Goal: Contribute content: Contribute content

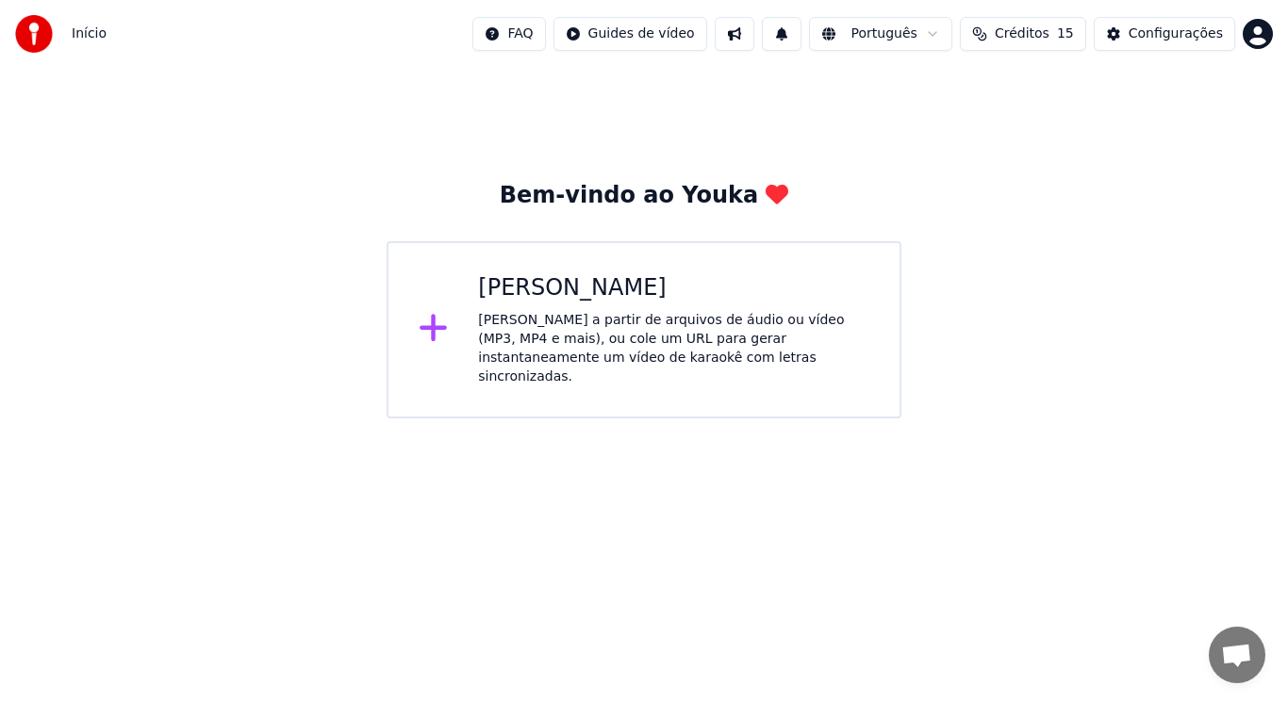
click at [439, 334] on icon at bounding box center [434, 328] width 30 height 34
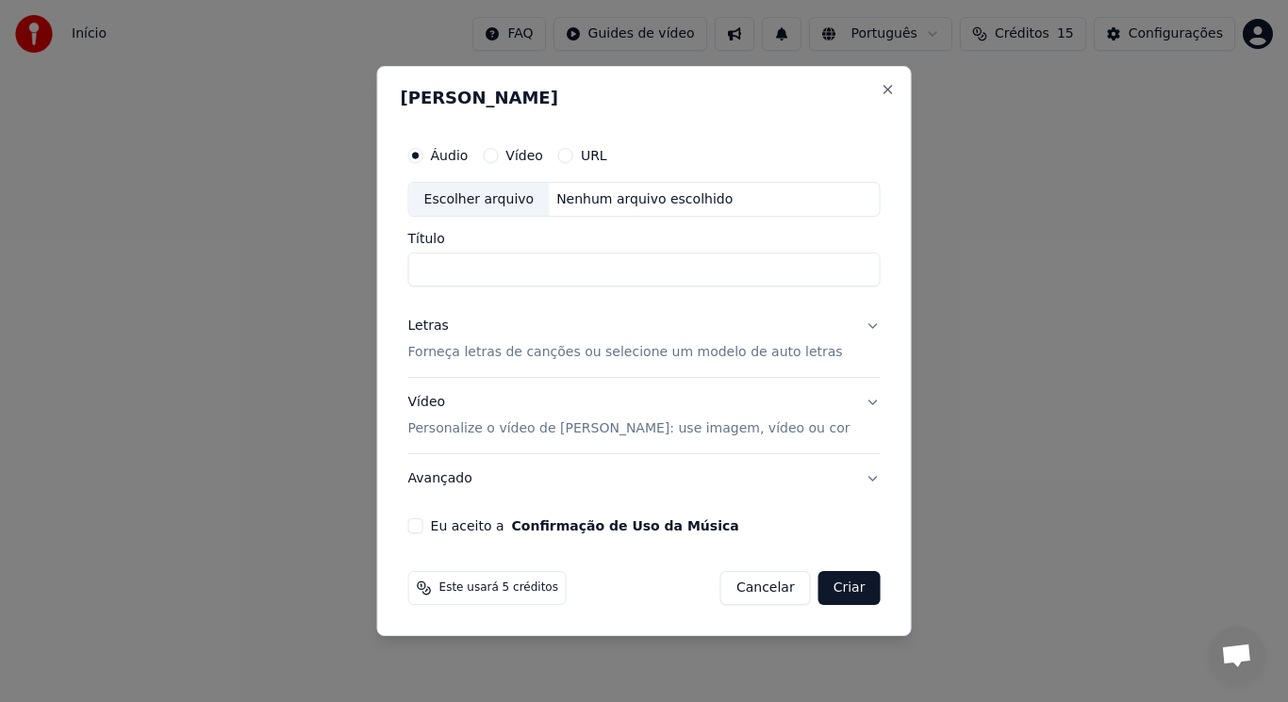
click at [496, 185] on div "Escolher arquivo" at bounding box center [479, 200] width 140 height 34
type input "**********"
click at [676, 479] on button "Avançado" at bounding box center [644, 478] width 472 height 49
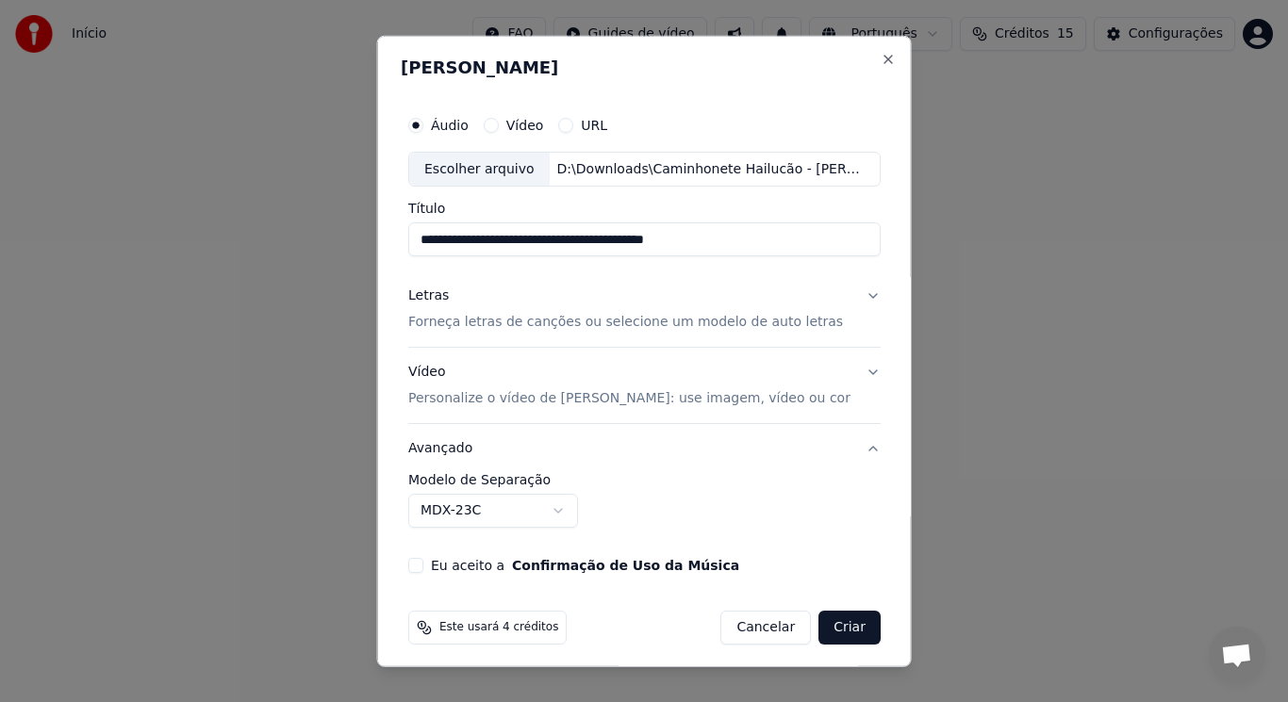
click at [434, 323] on p "Forneça letras de canções ou selecione um modelo de auto letras" at bounding box center [625, 322] width 435 height 19
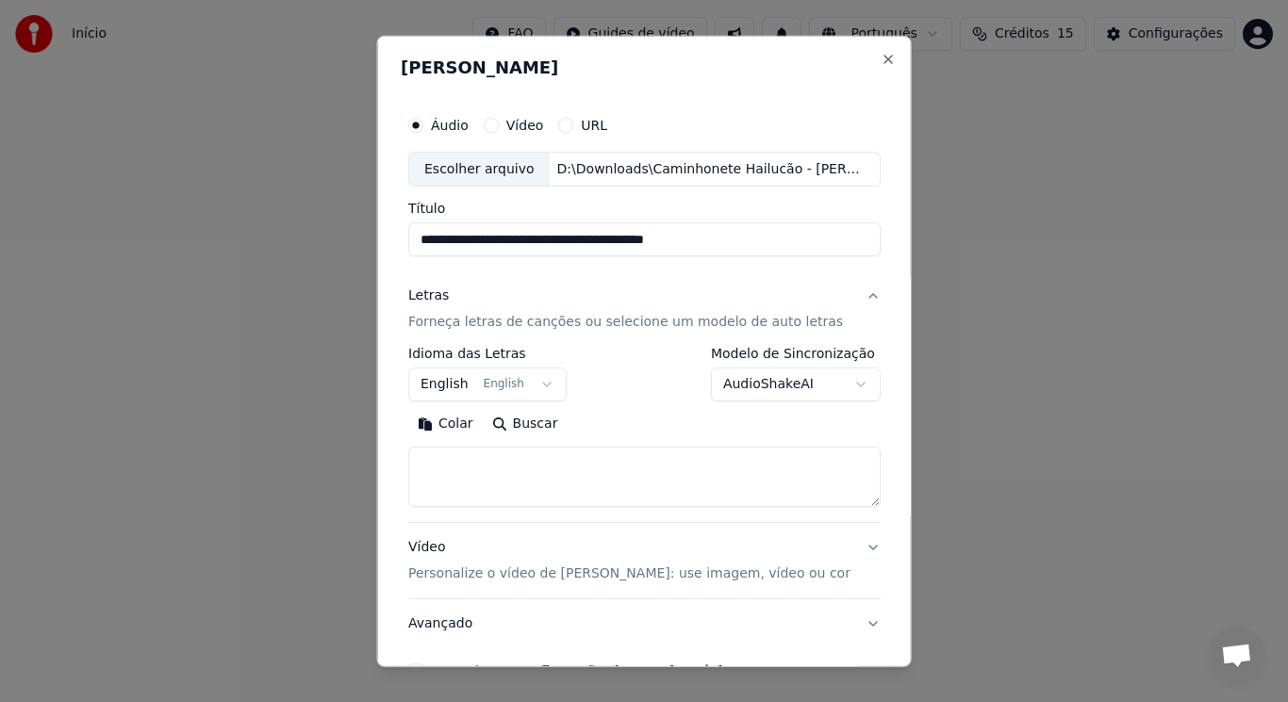
click at [495, 468] on textarea at bounding box center [644, 477] width 472 height 60
paste textarea "**********"
type textarea "**********"
click at [527, 387] on button "English English" at bounding box center [487, 385] width 158 height 34
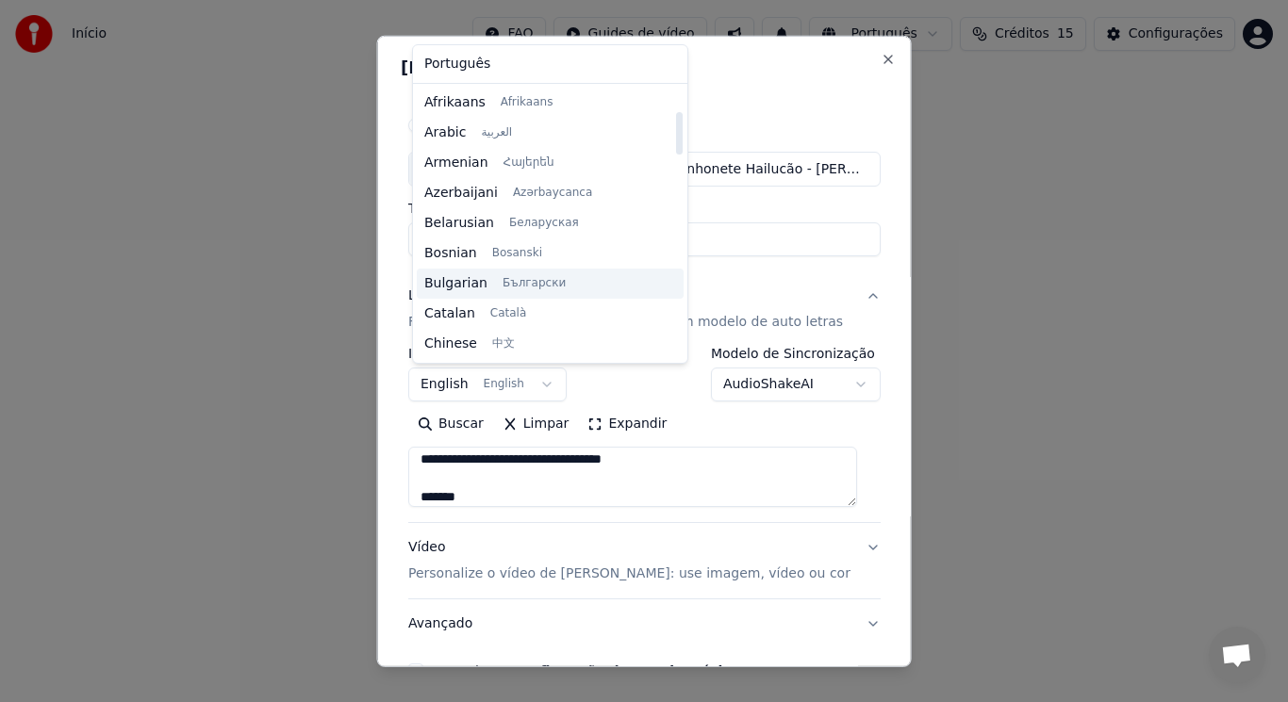
scroll to position [151, 0]
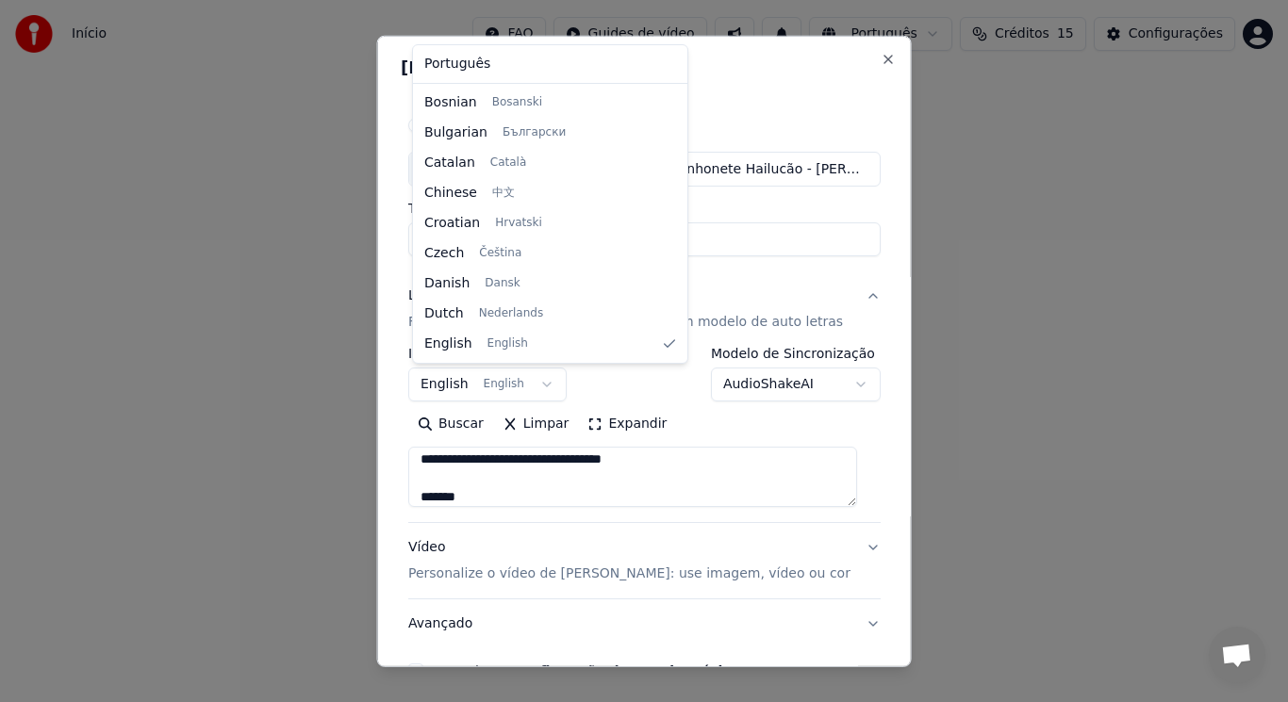
select select "**"
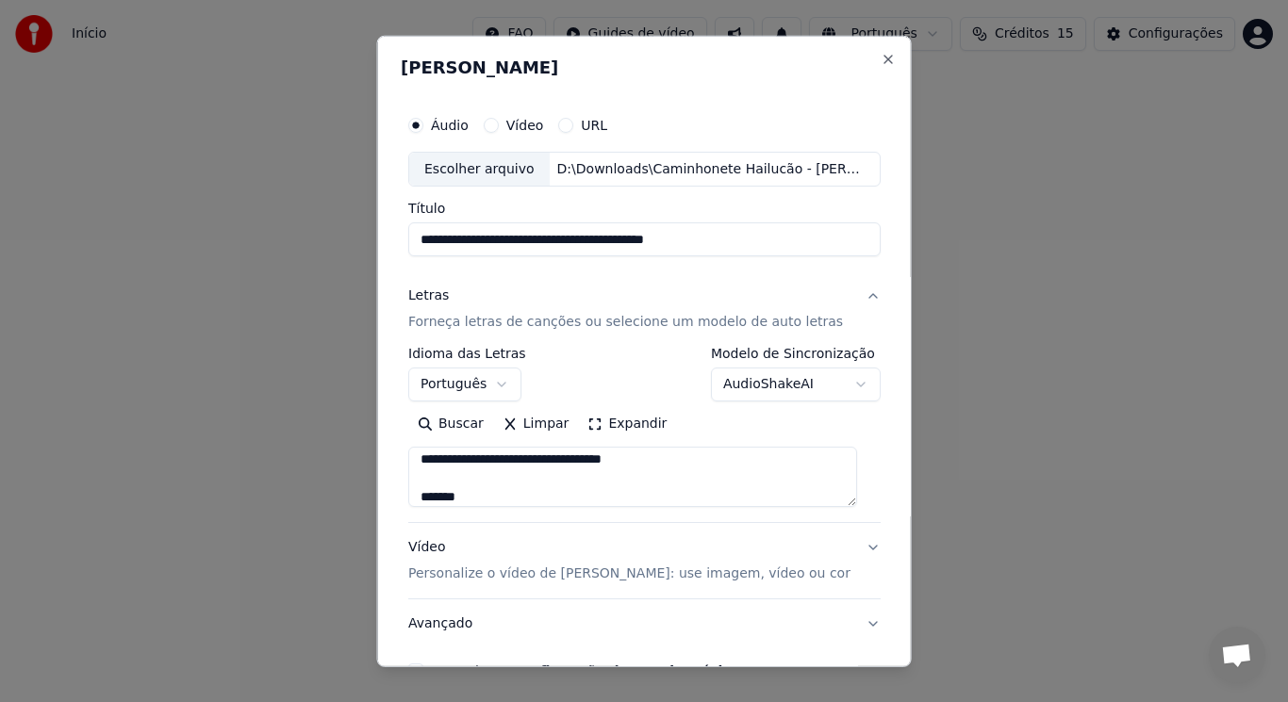
click at [573, 370] on div "**********" at bounding box center [644, 374] width 472 height 55
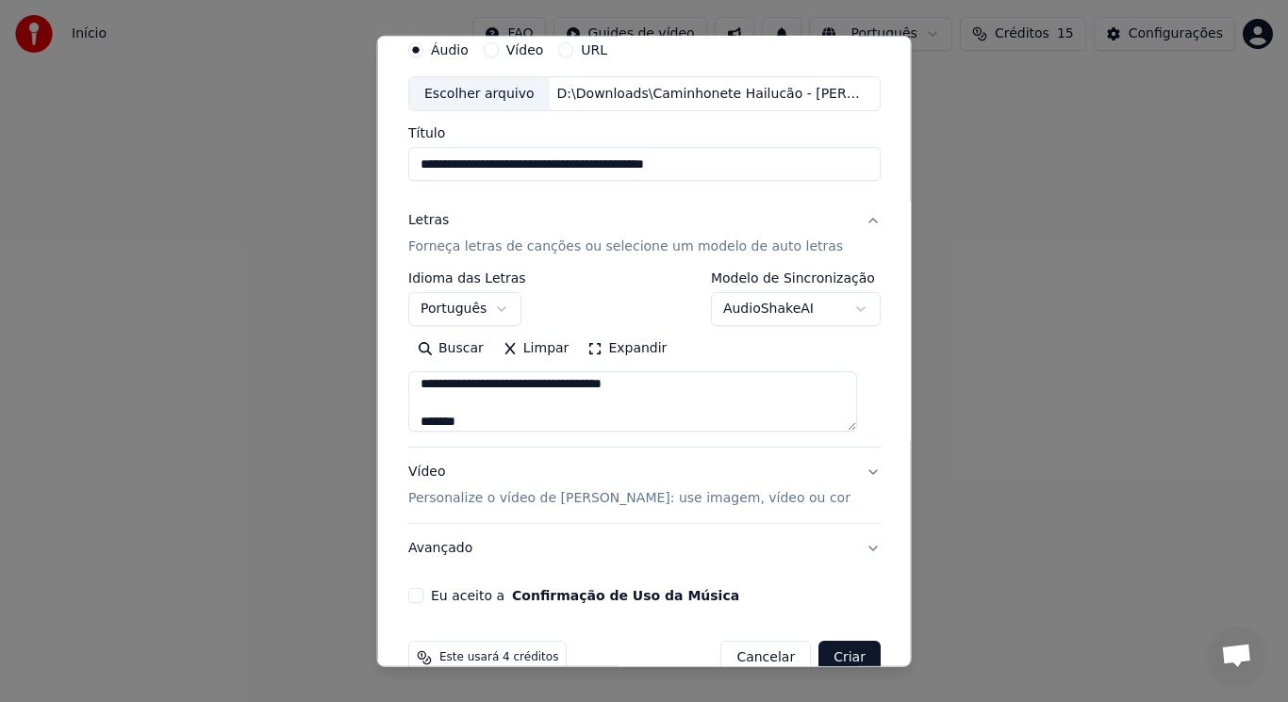
scroll to position [85, 0]
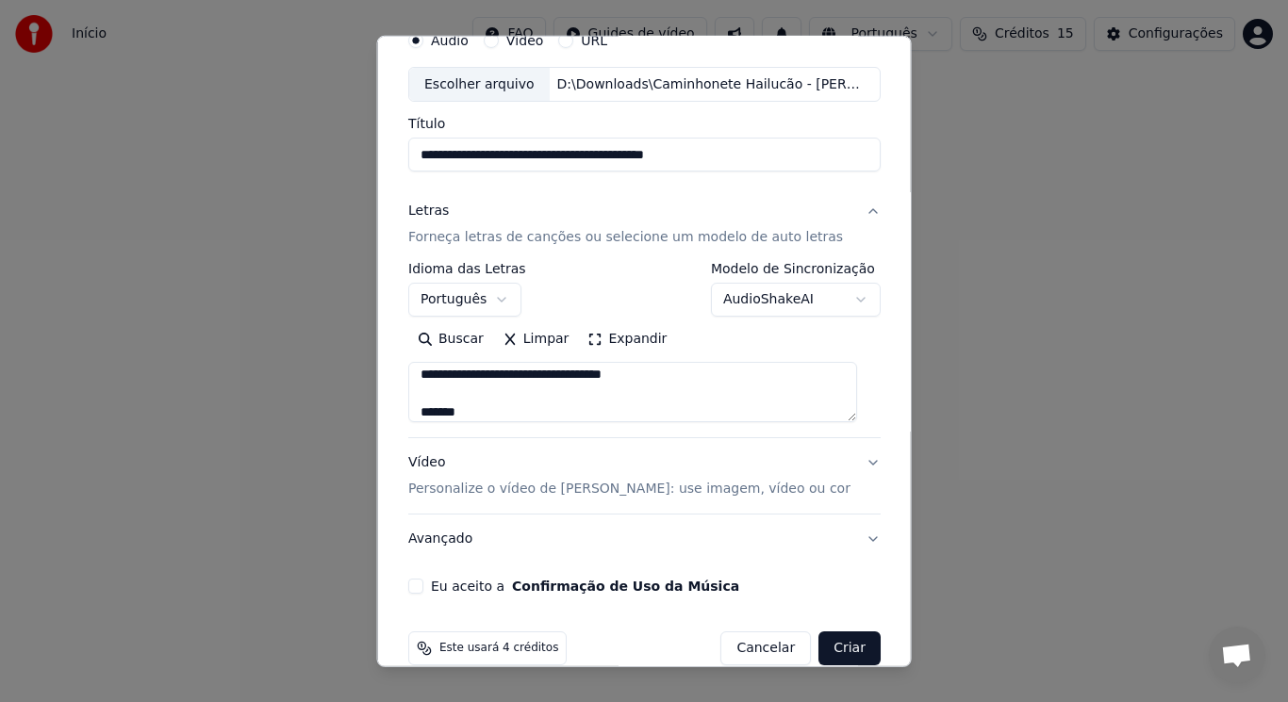
click at [423, 586] on button "Eu aceito a Confirmação de Uso da Música" at bounding box center [415, 586] width 15 height 15
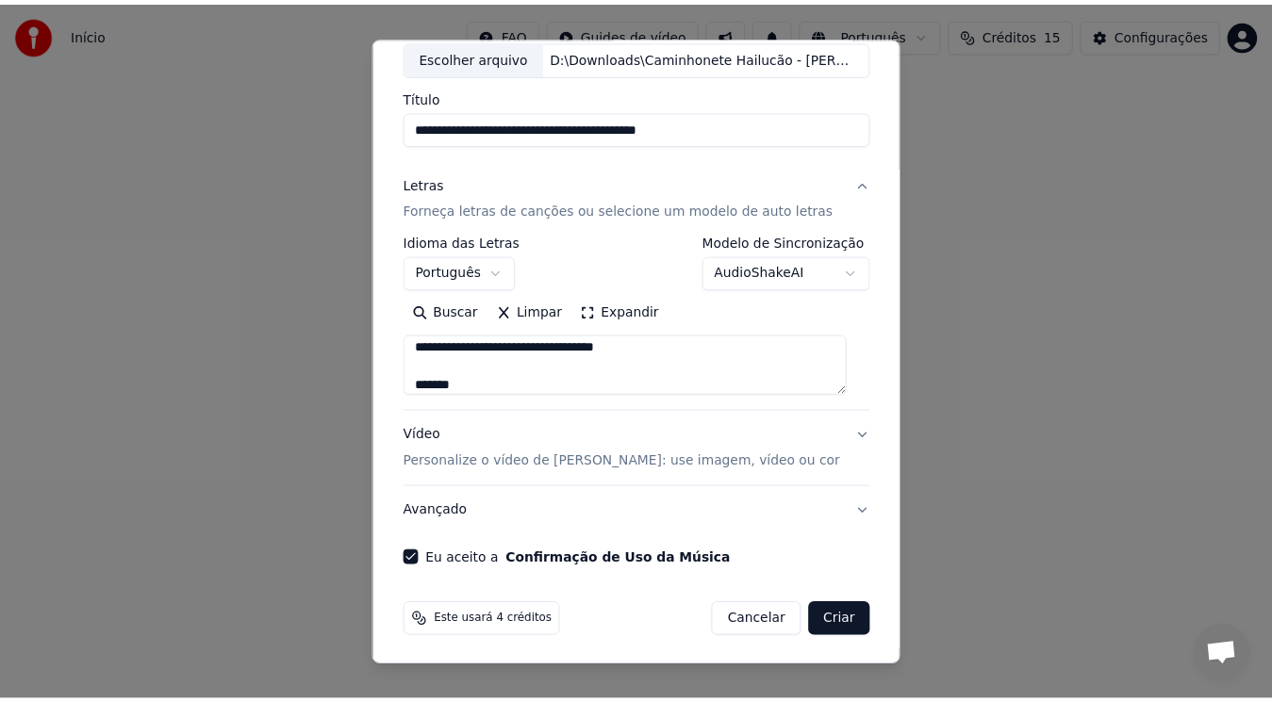
scroll to position [114, 0]
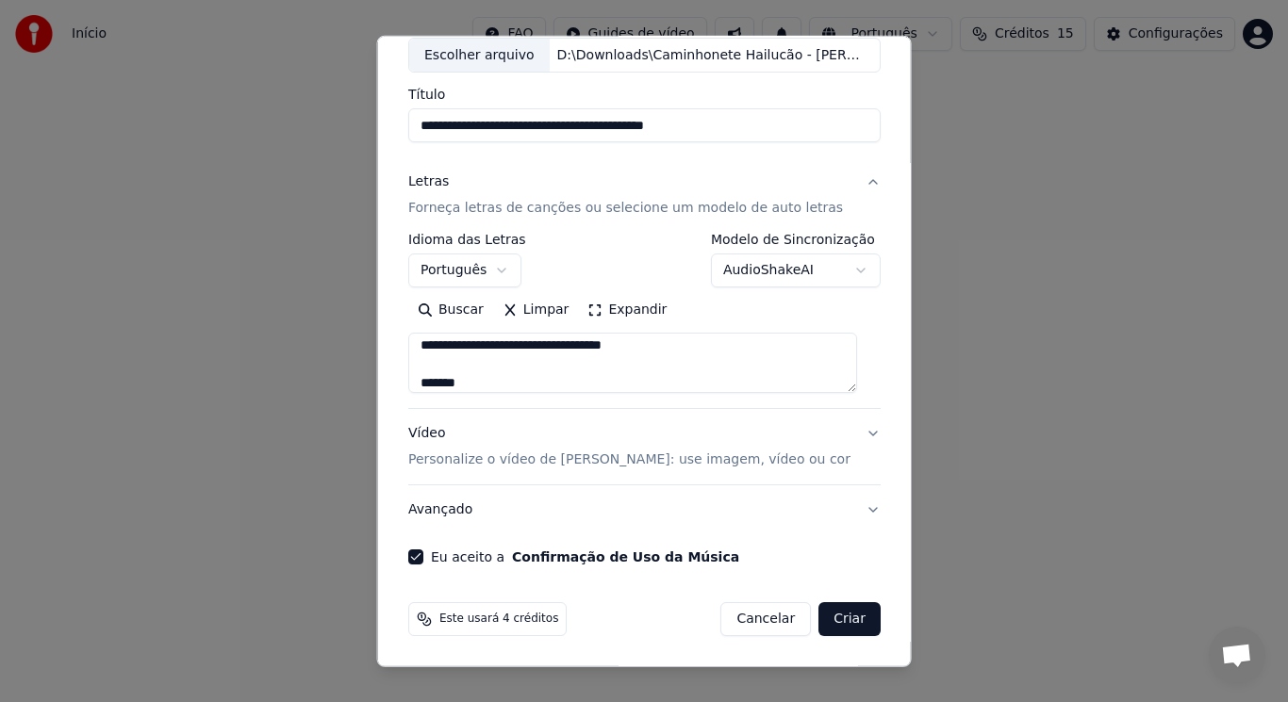
click at [837, 618] on button "Criar" at bounding box center [849, 619] width 62 height 34
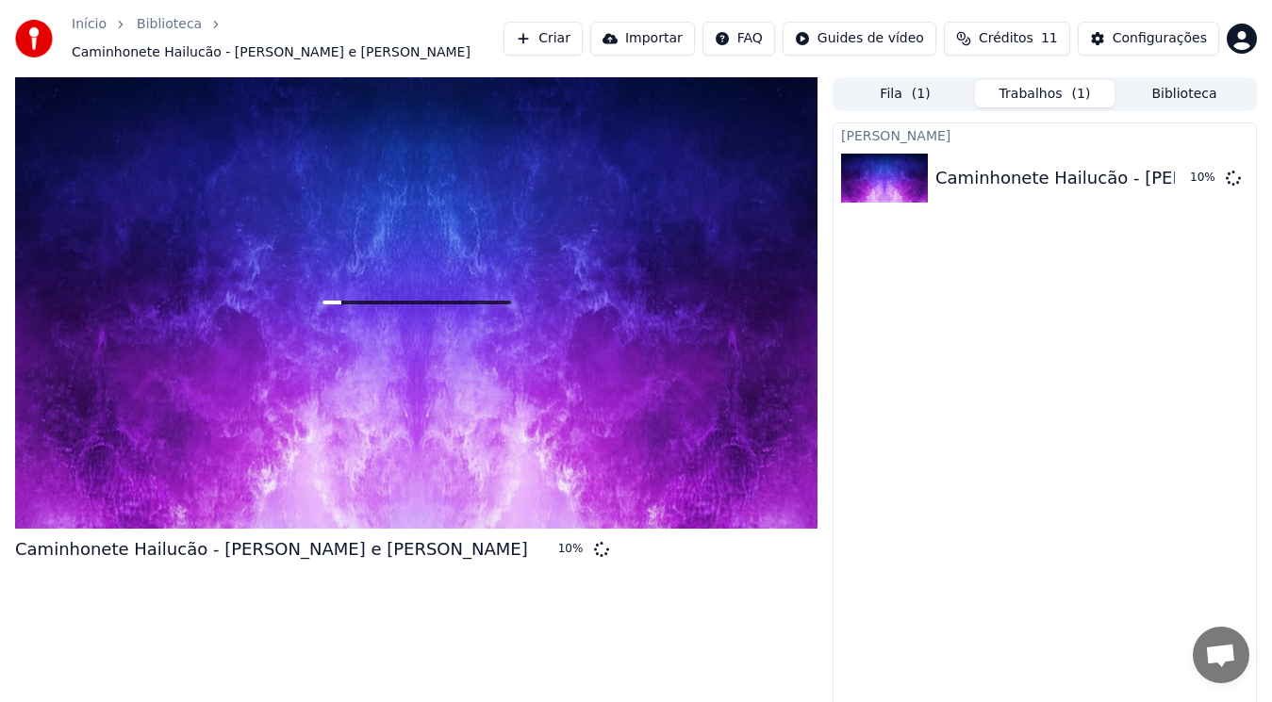
click at [322, 650] on div "Caminhonete Hailucão - Maria Vitória e Paulinho 10 %" at bounding box center [416, 398] width 802 height 642
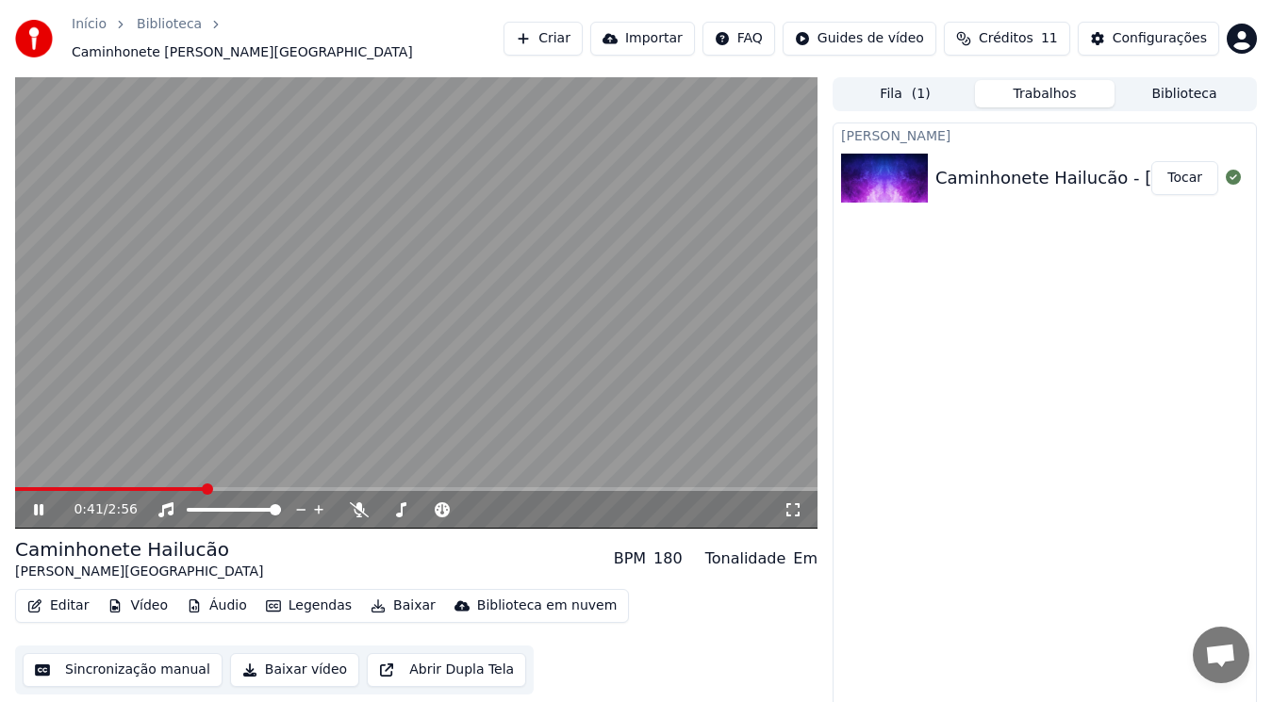
click at [332, 515] on div "0:41 / 2:56" at bounding box center [416, 510] width 802 height 38
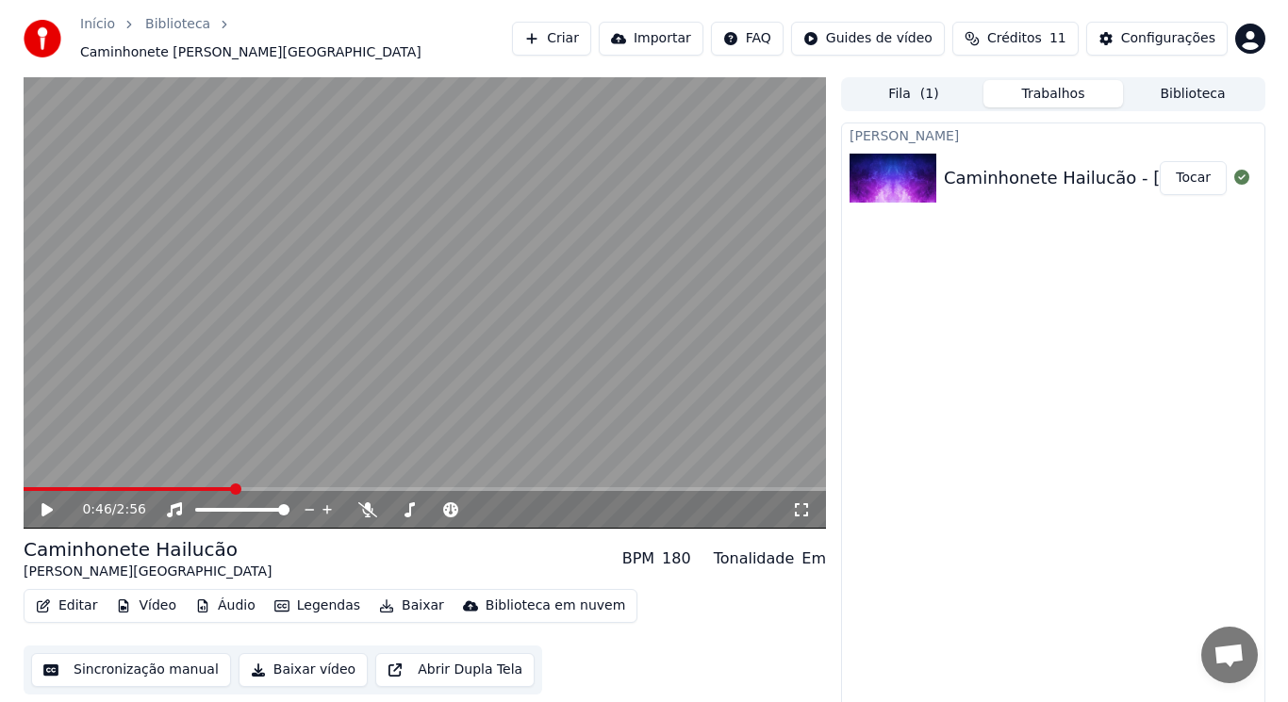
scroll to position [8, 0]
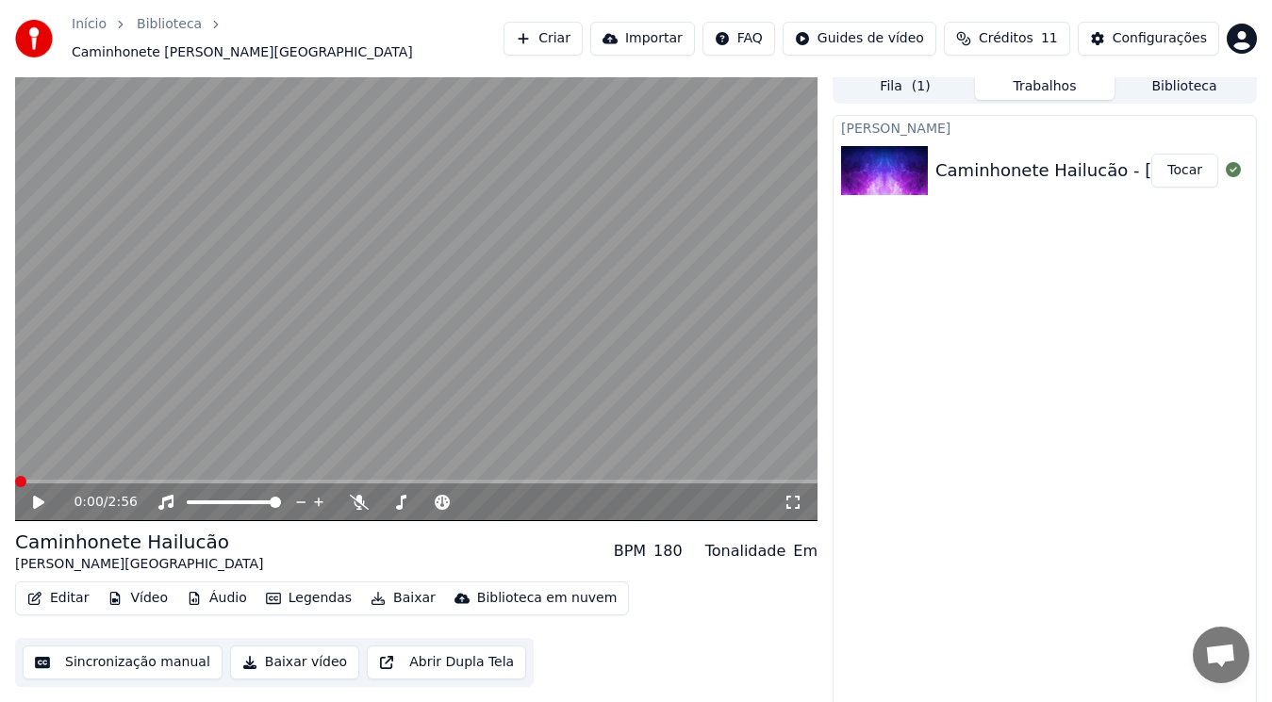
click at [15, 476] on span at bounding box center [20, 481] width 11 height 11
click at [38, 496] on icon at bounding box center [38, 502] width 11 height 13
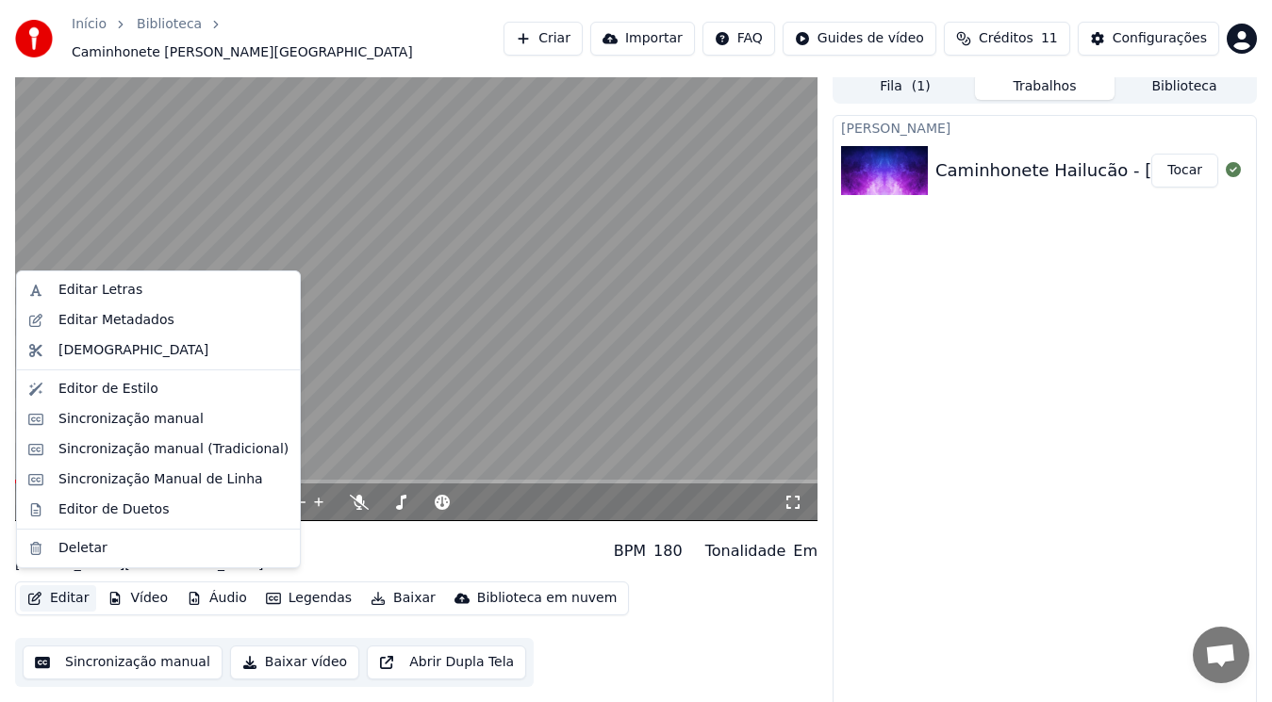
click at [56, 592] on button "Editar" at bounding box center [58, 598] width 76 height 26
click at [161, 291] on div "Editar Letras" at bounding box center [173, 290] width 230 height 19
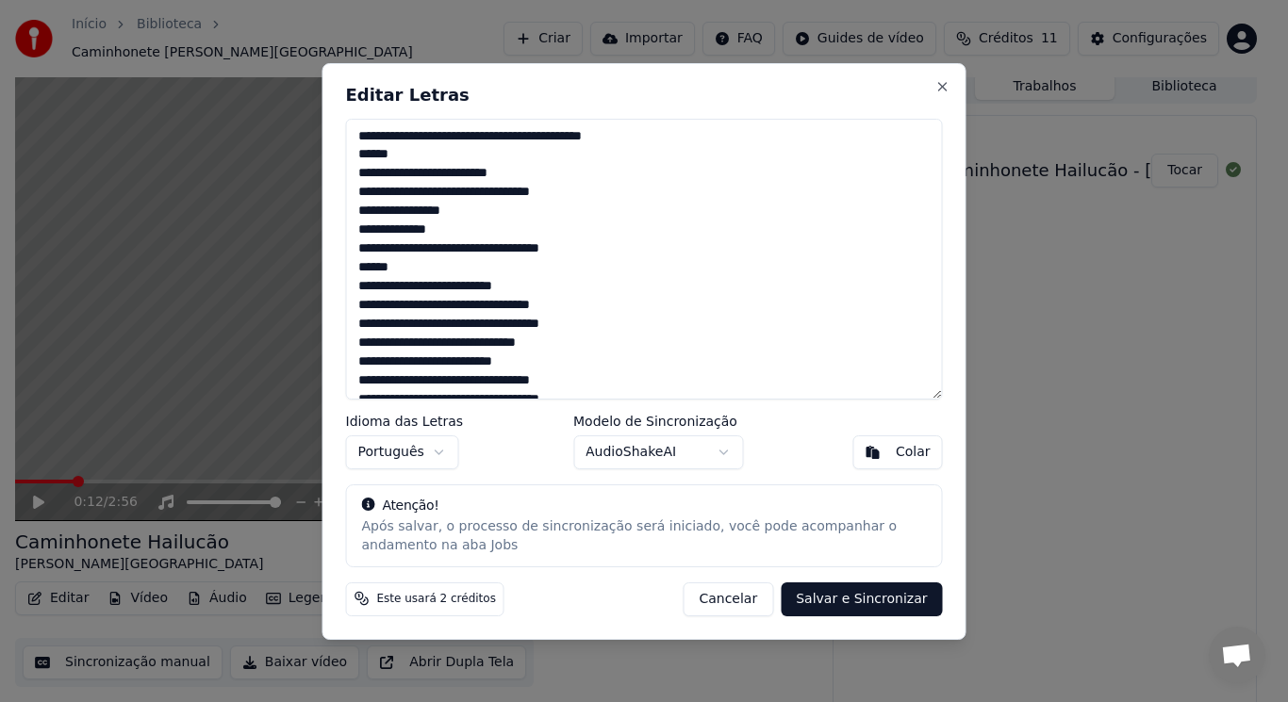
click at [713, 198] on textarea at bounding box center [644, 259] width 597 height 281
click at [705, 164] on textarea at bounding box center [644, 259] width 597 height 281
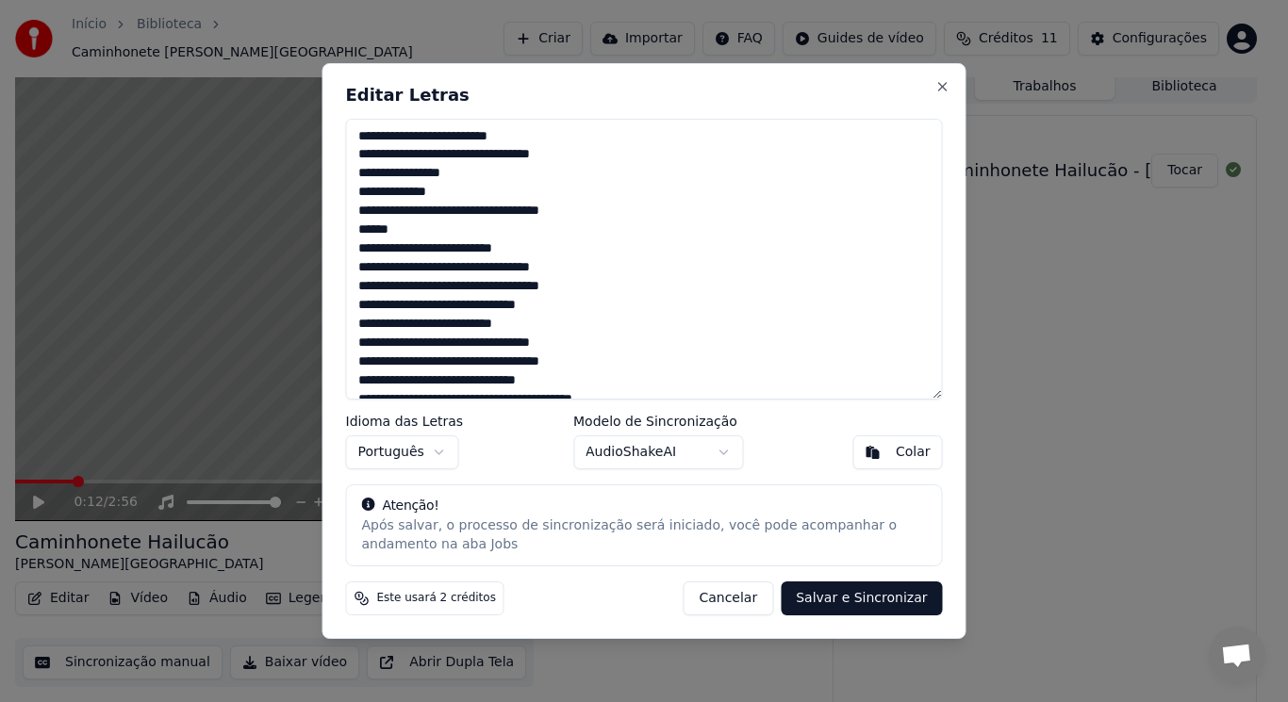
click at [390, 233] on textarea at bounding box center [644, 259] width 597 height 281
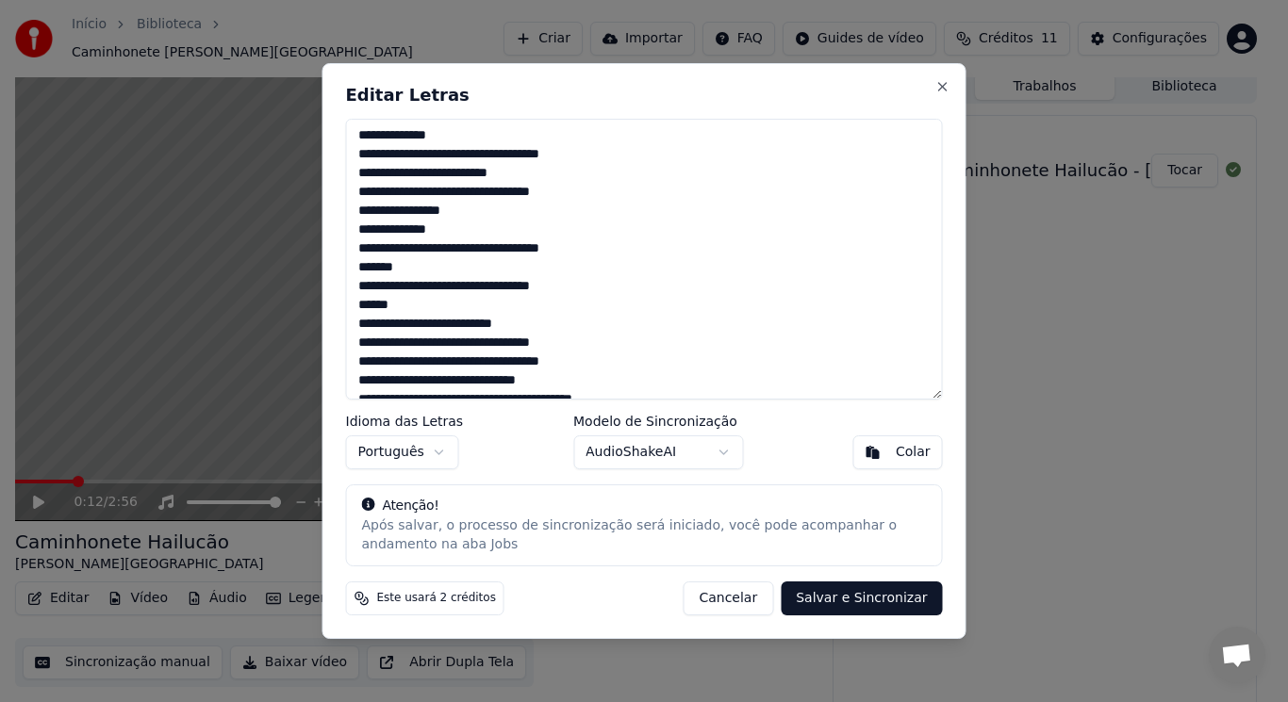
scroll to position [415, 0]
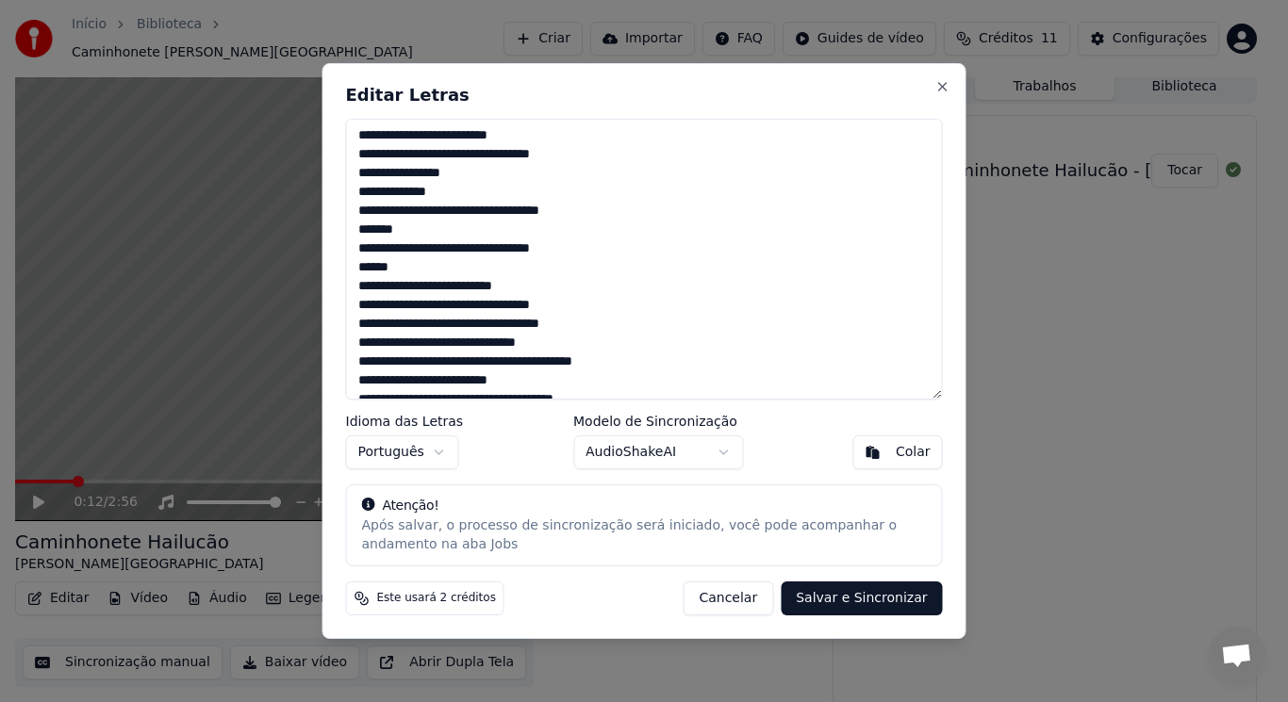
drag, startPoint x: 425, startPoint y: 279, endPoint x: 327, endPoint y: 259, distance: 100.0
click at [327, 261] on div "Editar Letras Idioma das Letras Português Modelo de Sincronização AudioShakeAI …" at bounding box center [644, 351] width 644 height 577
click at [441, 268] on textarea at bounding box center [644, 259] width 597 height 281
click at [419, 266] on textarea at bounding box center [644, 259] width 597 height 281
drag, startPoint x: 415, startPoint y: 266, endPoint x: 352, endPoint y: 230, distance: 72.6
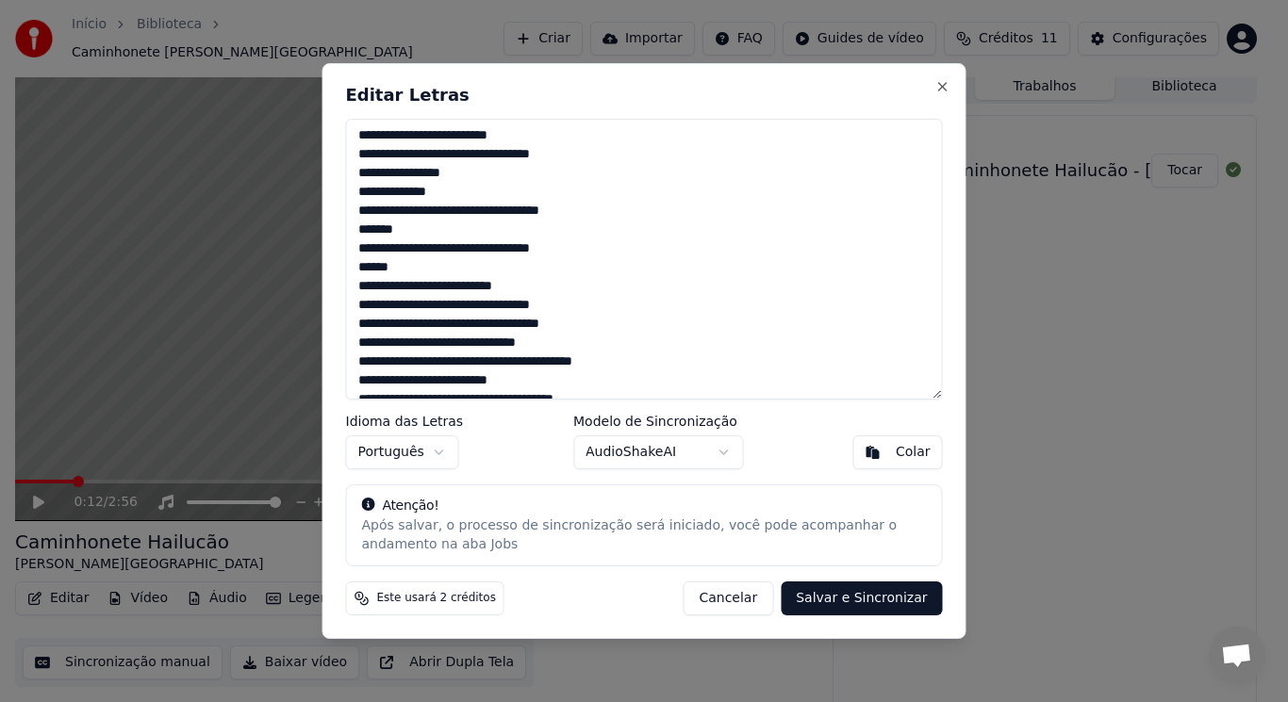
click at [352, 230] on textarea at bounding box center [644, 259] width 597 height 281
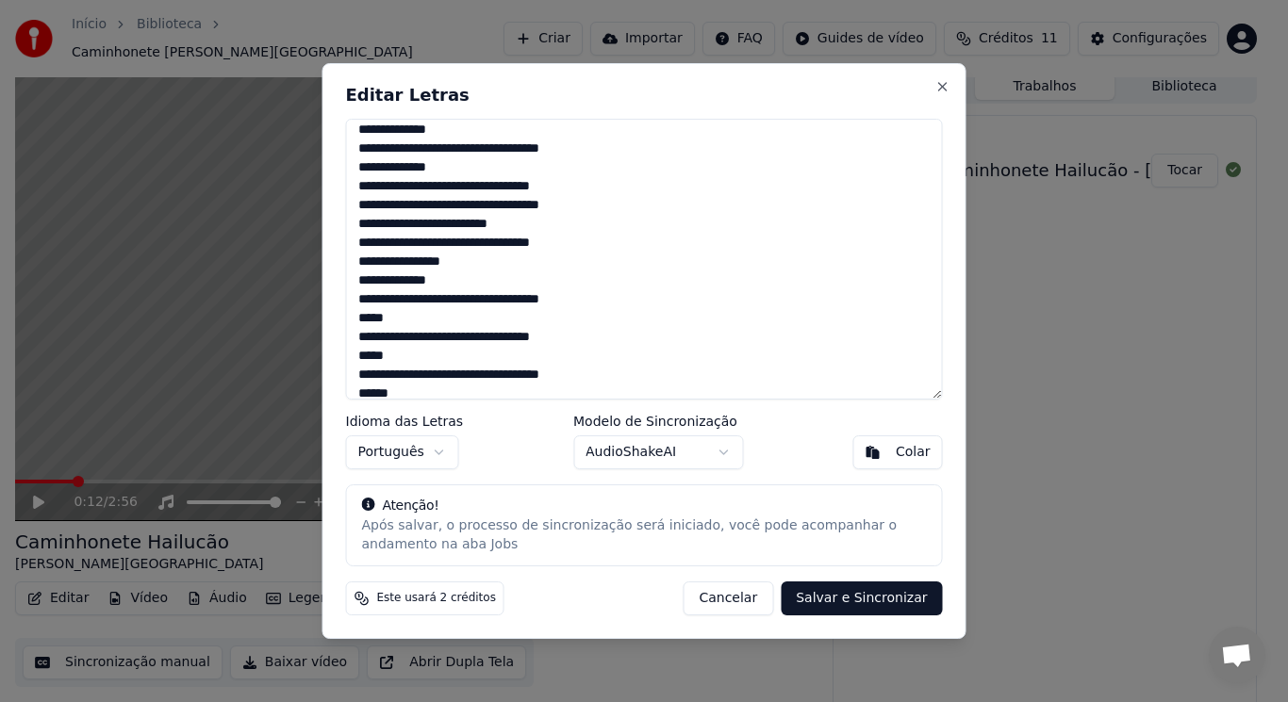
scroll to position [829, 0]
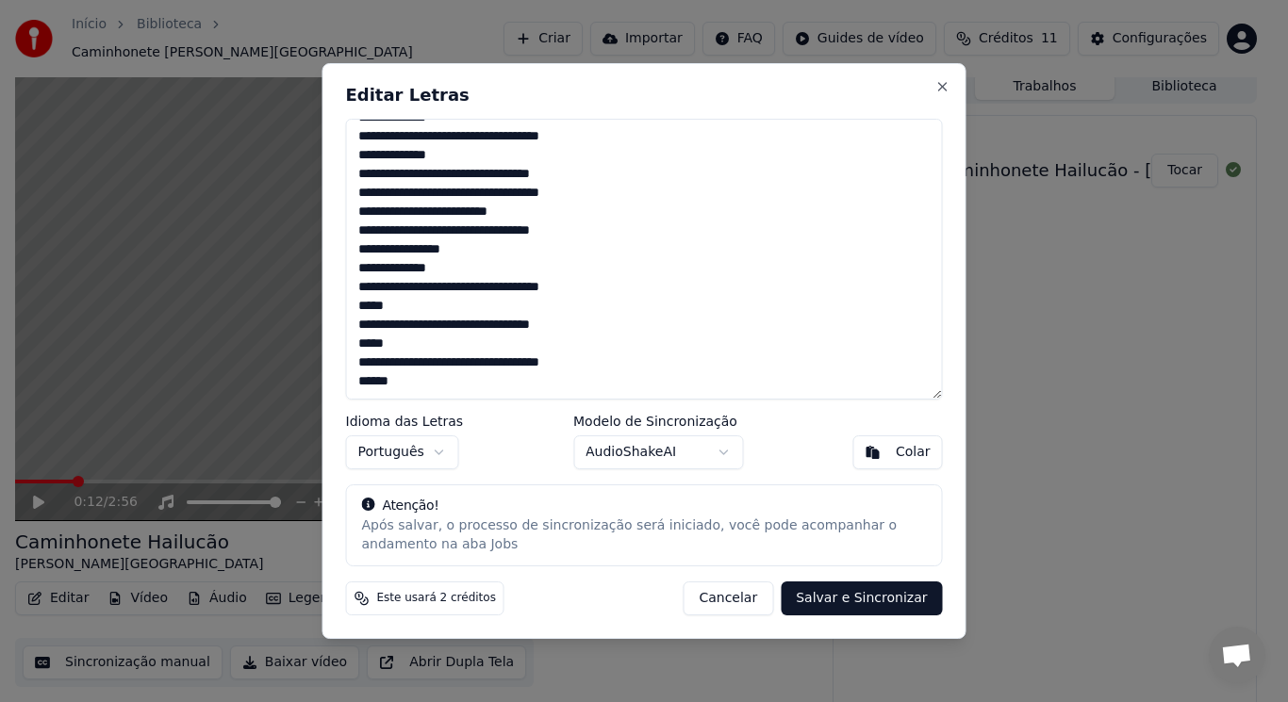
drag, startPoint x: 390, startPoint y: 309, endPoint x: 350, endPoint y: 308, distance: 40.6
click at [350, 308] on textarea at bounding box center [644, 259] width 597 height 281
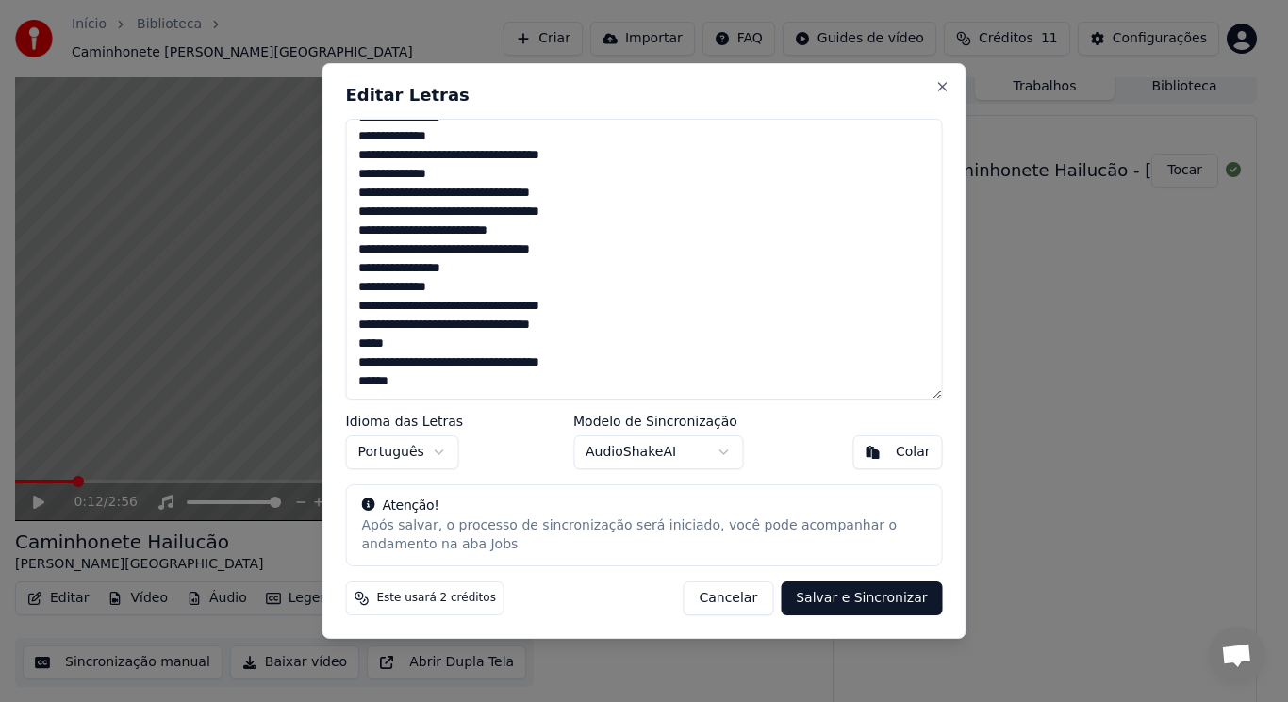
scroll to position [810, 0]
drag, startPoint x: 408, startPoint y: 348, endPoint x: 312, endPoint y: 347, distance: 96.2
click at [312, 347] on body "Início Biblioteca Caminhonete Hailucão • Maria Vitória • Paulinho Criar Importa…" at bounding box center [636, 343] width 1272 height 702
click at [396, 348] on textarea at bounding box center [644, 259] width 597 height 281
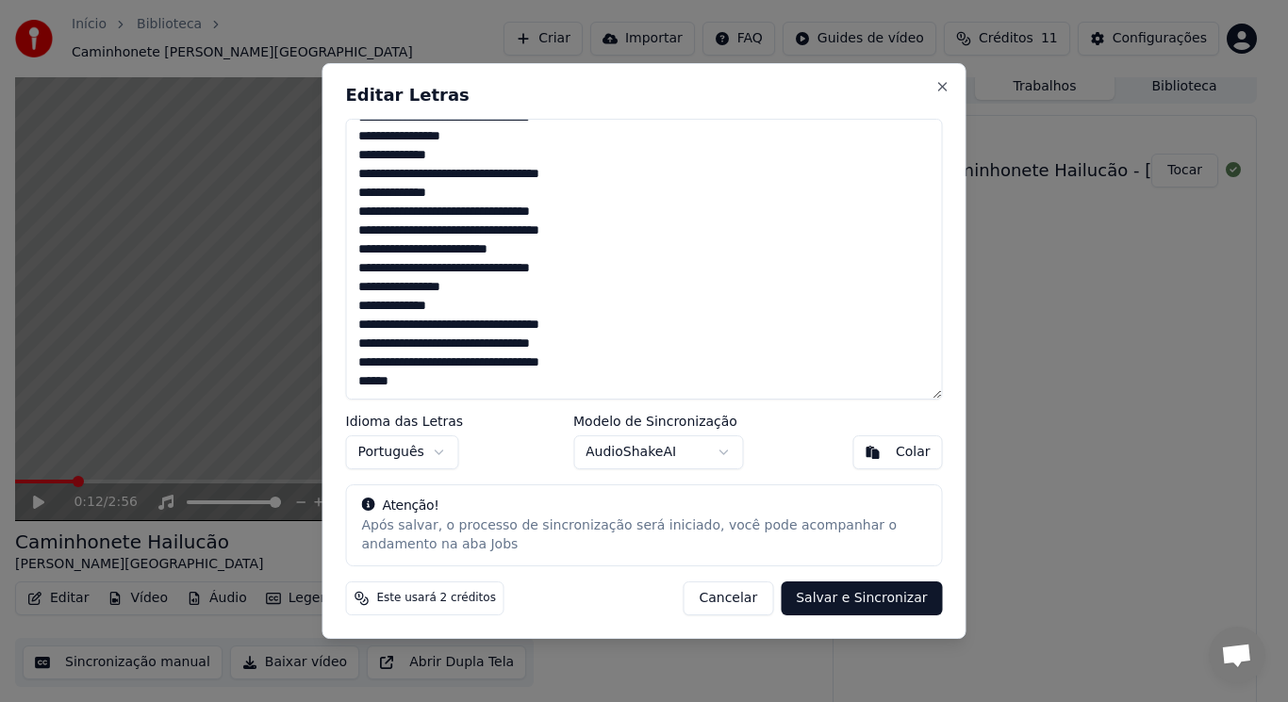
scroll to position [791, 0]
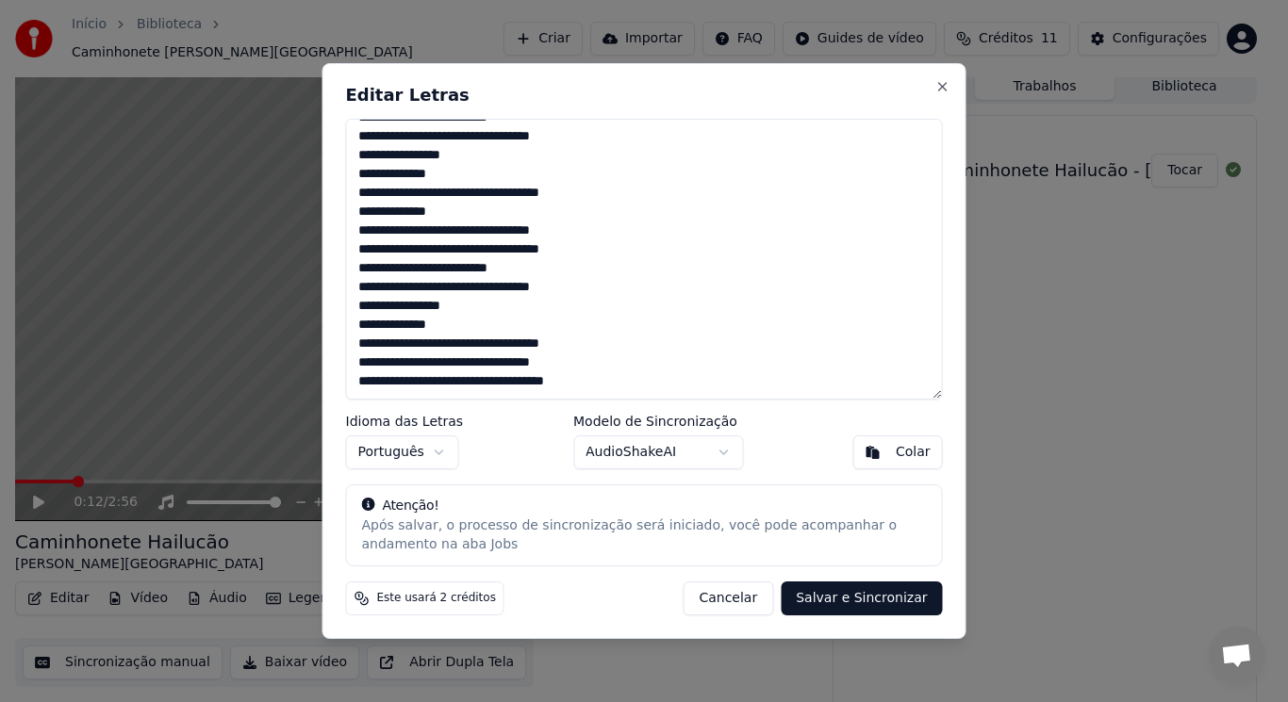
click at [700, 455] on body "Início Biblioteca Caminhonete Hailucão • Maria Vitória • Paulinho Criar Importa…" at bounding box center [636, 343] width 1272 height 702
click at [902, 591] on body "Início Biblioteca Caminhonete Hailucão • Maria Vitória • Paulinho Criar Importa…" at bounding box center [636, 343] width 1272 height 702
click at [887, 599] on button "Salvar e Sincronizar" at bounding box center [861, 599] width 161 height 34
type textarea "**********"
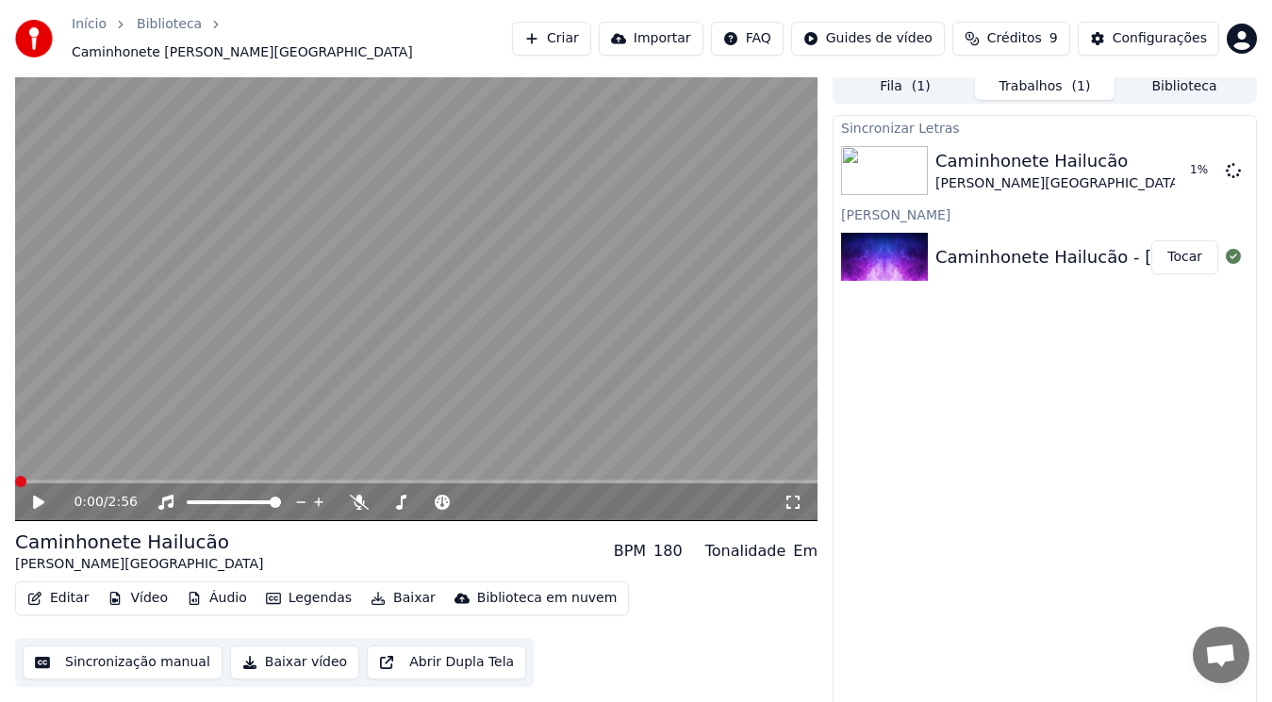
click at [15, 479] on span at bounding box center [20, 481] width 11 height 11
click at [36, 496] on icon at bounding box center [38, 502] width 11 height 13
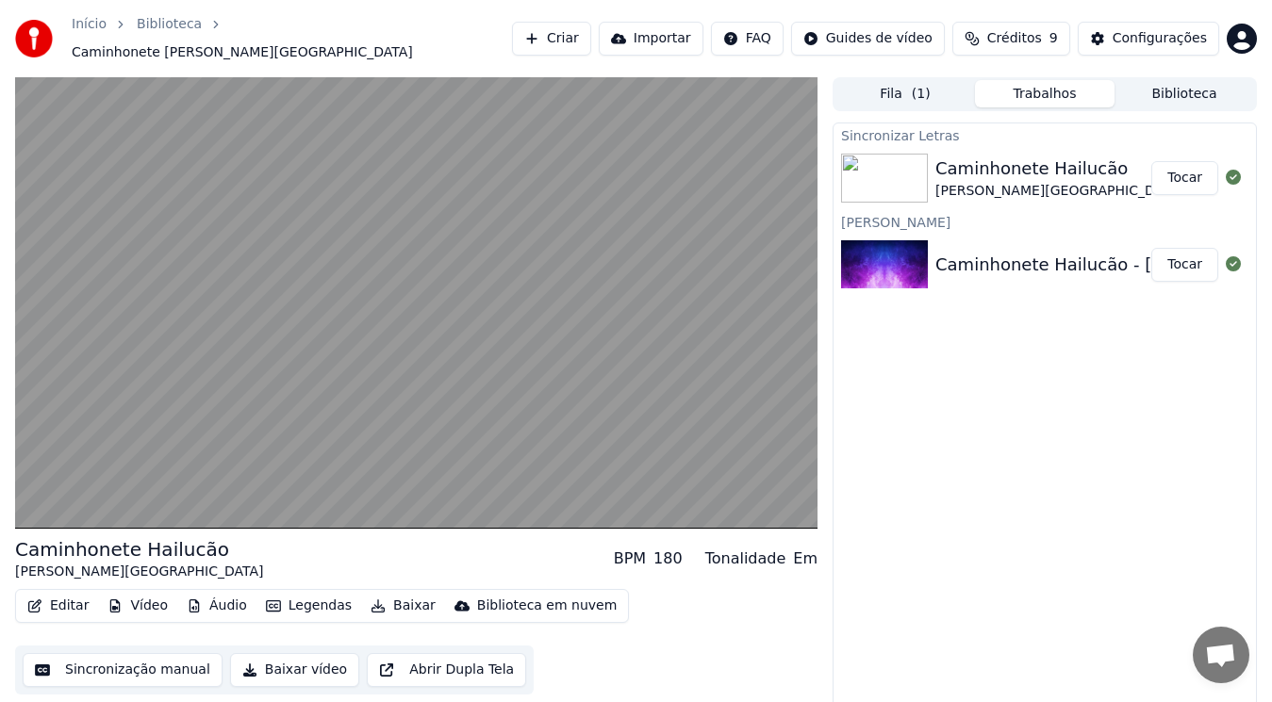
click at [54, 600] on button "Editar" at bounding box center [58, 606] width 76 height 26
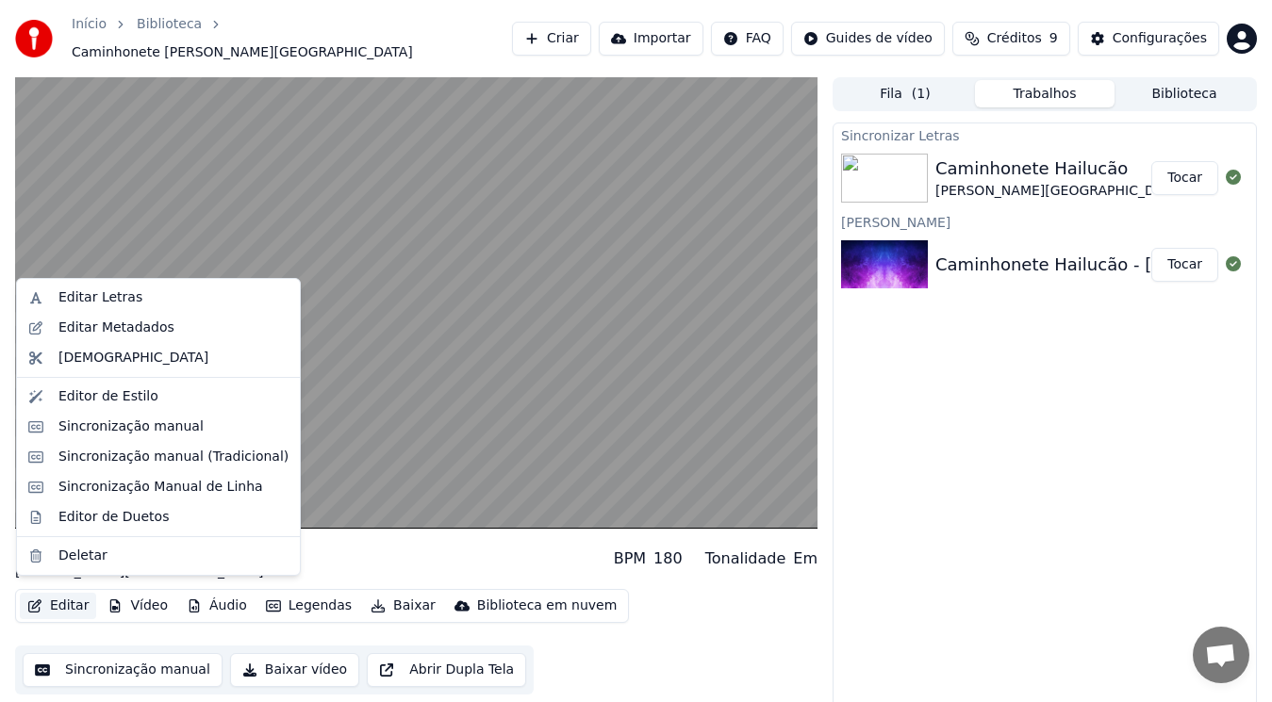
click at [54, 599] on button "Editar" at bounding box center [58, 606] width 76 height 26
click at [142, 288] on div "Editar Letras" at bounding box center [158, 298] width 275 height 30
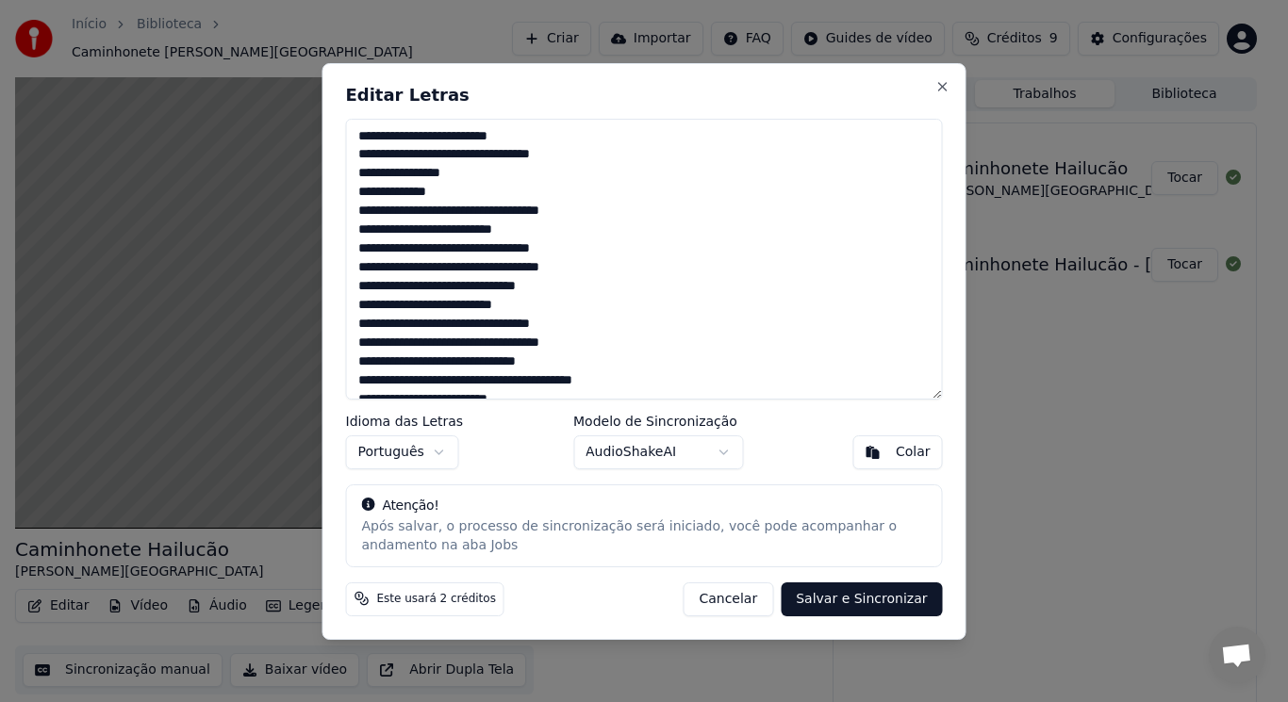
click at [740, 595] on button "Cancelar" at bounding box center [728, 599] width 91 height 34
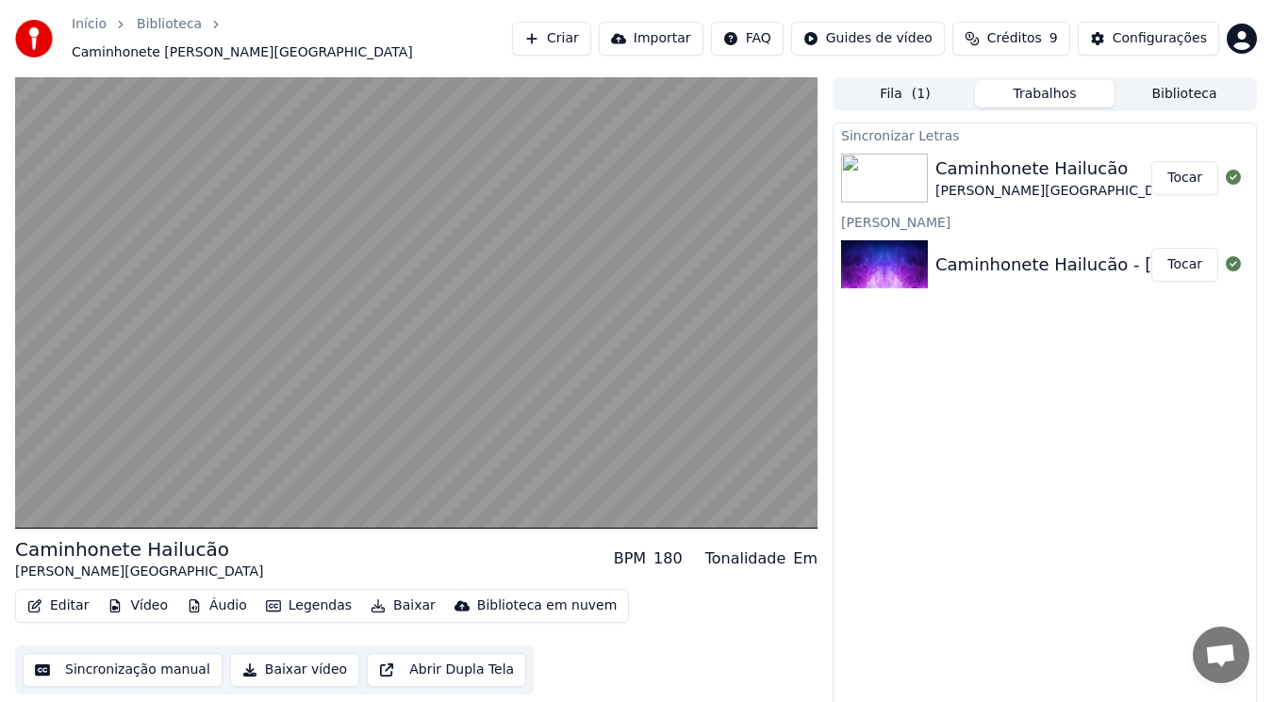
scroll to position [8, 0]
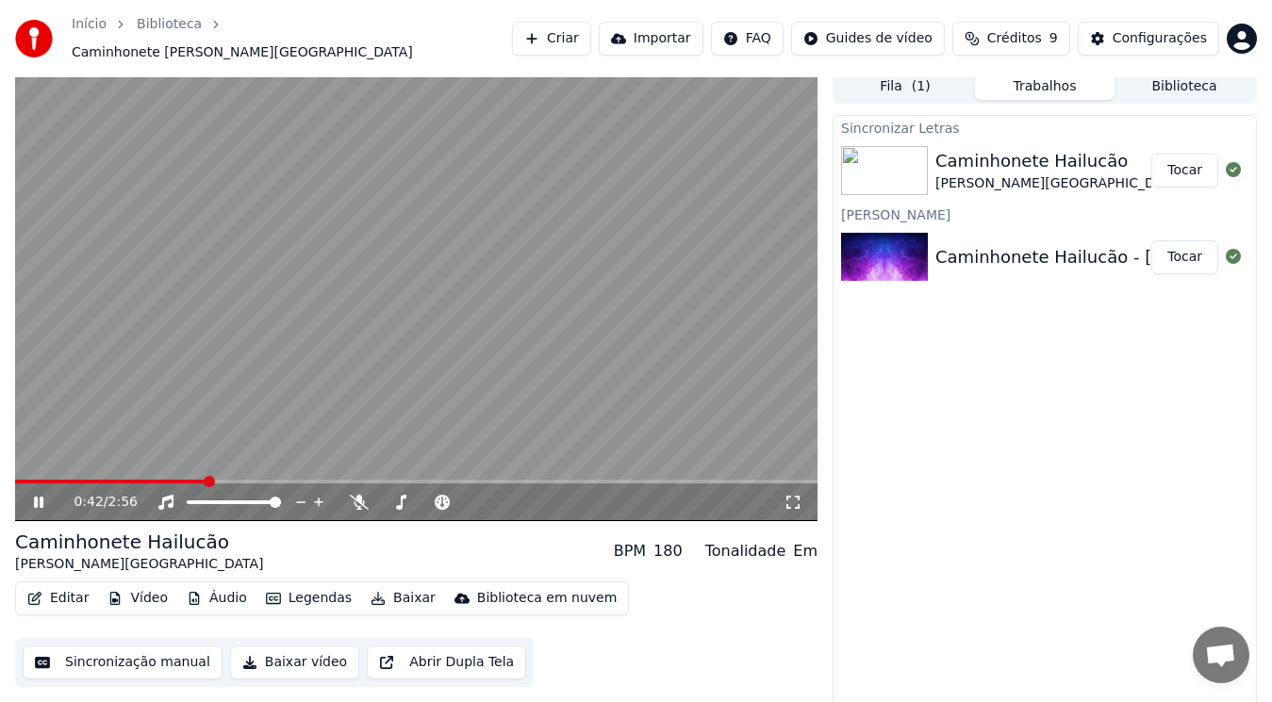
click at [43, 497] on icon at bounding box center [38, 502] width 9 height 11
click at [1012, 232] on div "Caminhonete Hailucão - Maria Vitória e Paulinho Tocar" at bounding box center [1044, 257] width 422 height 64
click at [1046, 158] on div "Caminhonete Hailucão" at bounding box center [1059, 161] width 248 height 26
click at [1042, 244] on div "Caminhonete Hailucão - [PERSON_NAME] e [PERSON_NAME]" at bounding box center [1191, 257] width 513 height 26
click at [1178, 253] on button "Tocar" at bounding box center [1184, 257] width 67 height 34
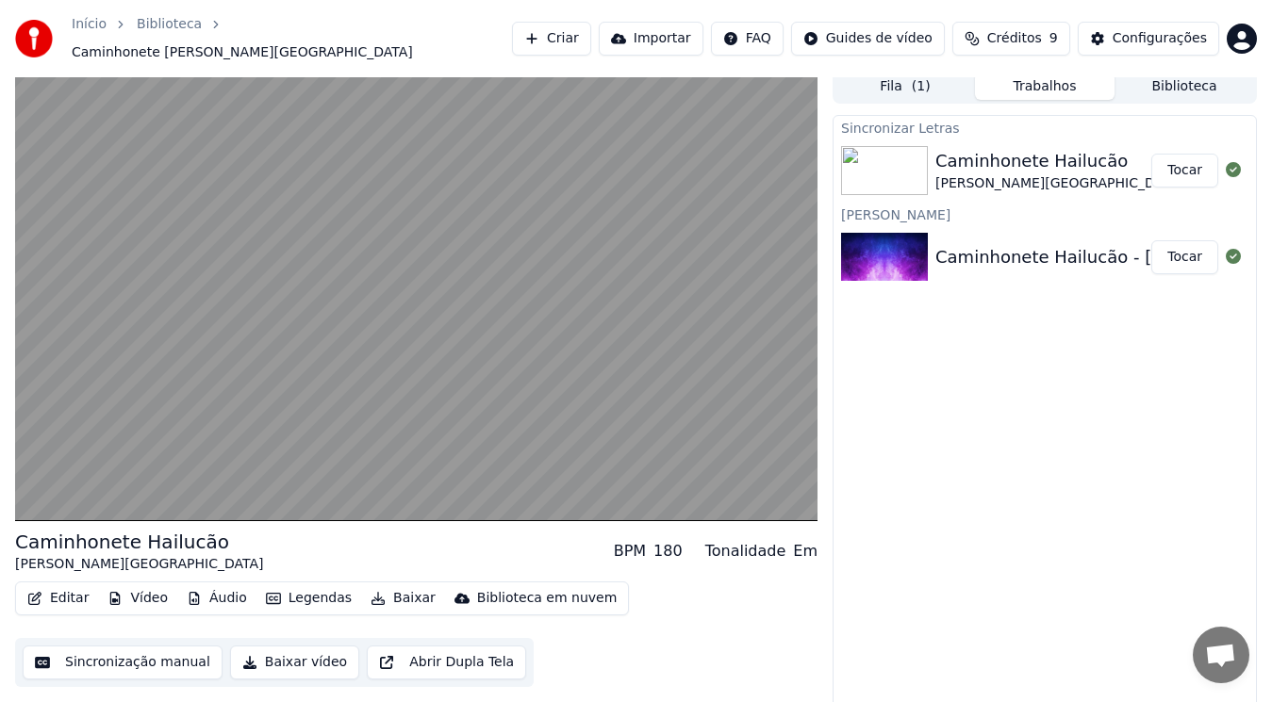
click at [1172, 177] on button "Tocar" at bounding box center [1184, 171] width 67 height 34
click at [1171, 177] on button "Tocar" at bounding box center [1184, 171] width 67 height 34
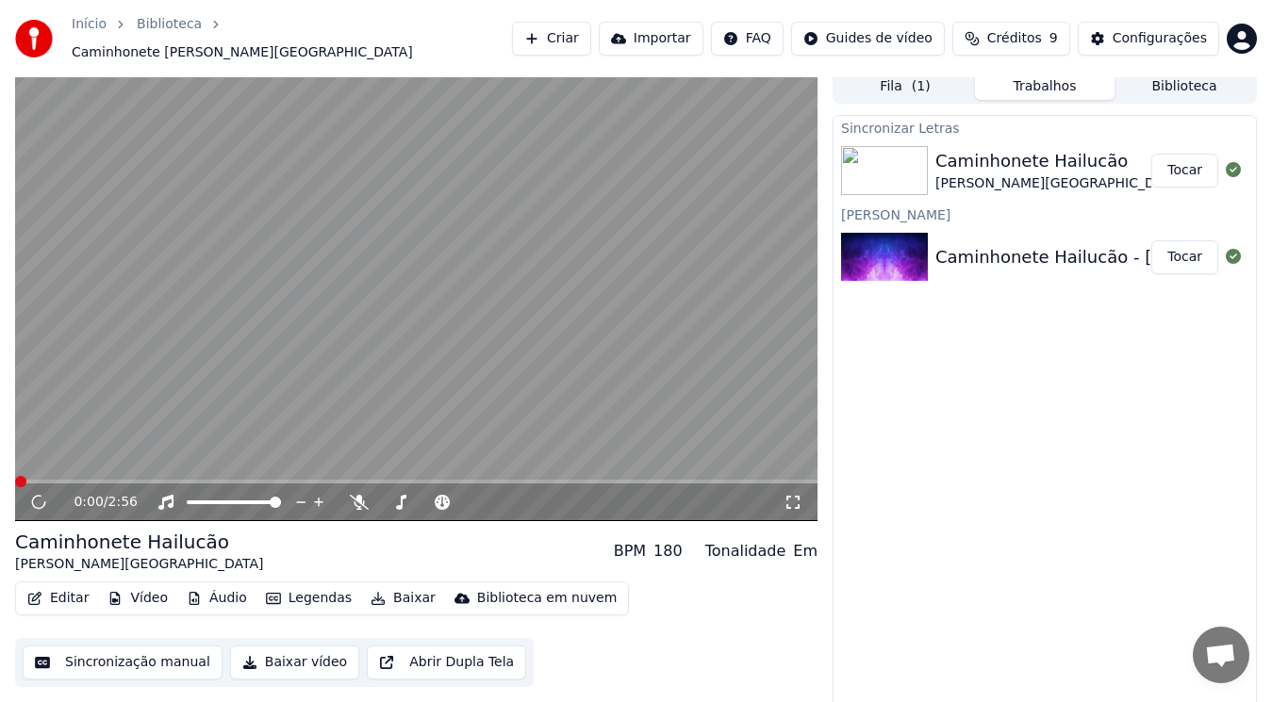
click at [1178, 155] on button "Tocar" at bounding box center [1184, 171] width 67 height 34
click at [1234, 249] on icon at bounding box center [1233, 256] width 15 height 15
click at [1090, 116] on div "Sincronizar Letras" at bounding box center [1044, 127] width 422 height 23
click at [922, 77] on span "( 1 )" at bounding box center [921, 86] width 19 height 19
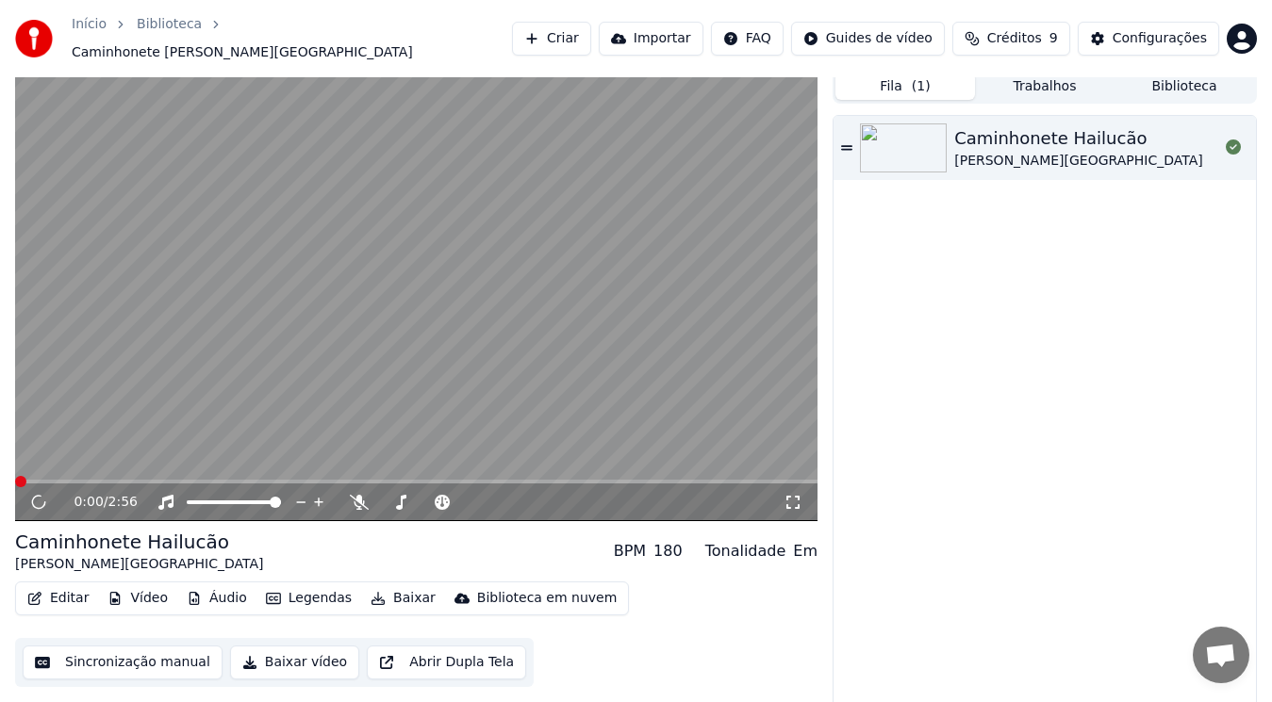
click at [1039, 82] on button "Trabalhos" at bounding box center [1045, 86] width 140 height 27
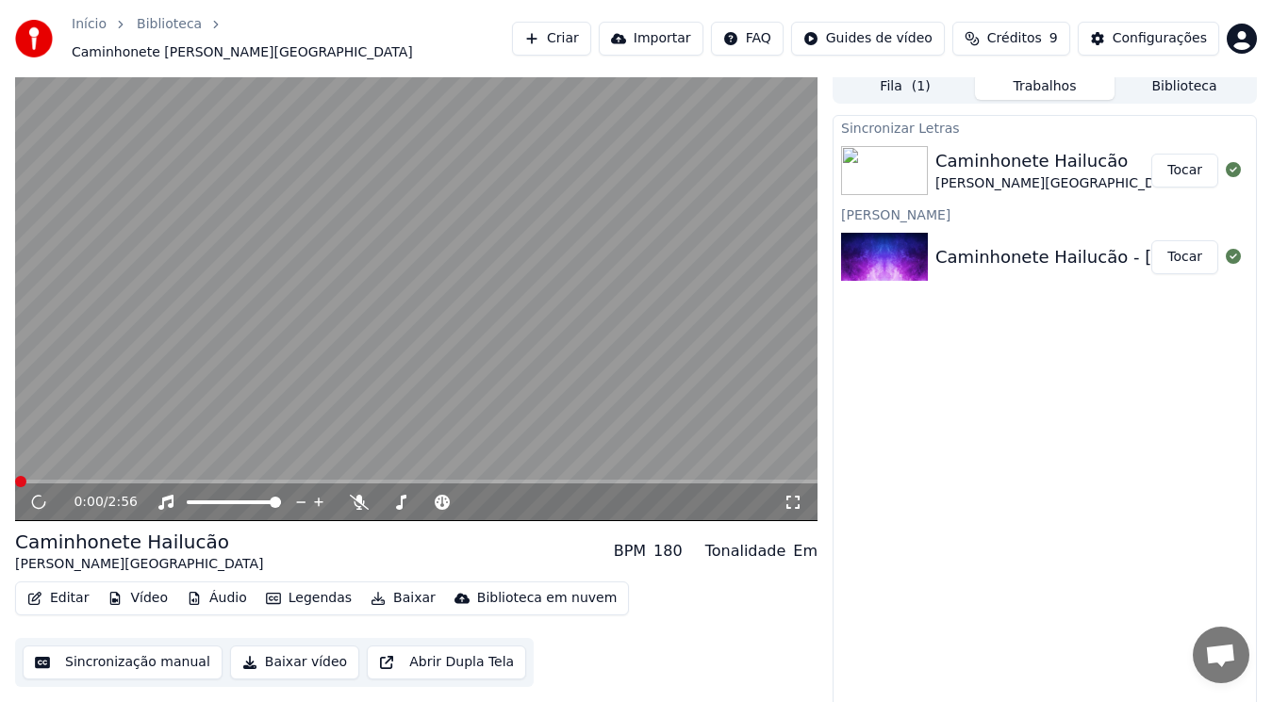
click at [1058, 148] on div "Caminhonete Hailucão" at bounding box center [1059, 161] width 248 height 26
click at [1196, 157] on button "Tocar" at bounding box center [1184, 171] width 67 height 34
click at [1053, 148] on div "Caminhonete Hailucão" at bounding box center [1059, 161] width 248 height 26
click at [1192, 163] on button "Tocar" at bounding box center [1184, 171] width 67 height 34
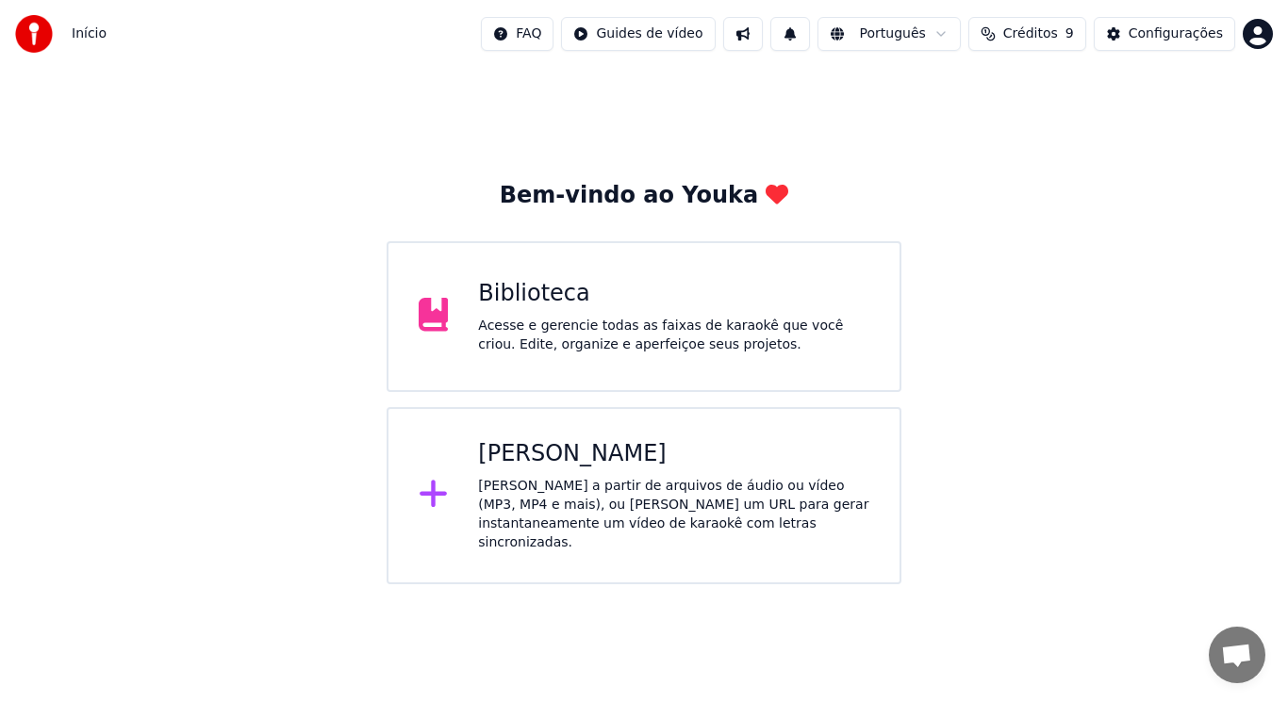
click at [445, 319] on icon at bounding box center [434, 315] width 30 height 34
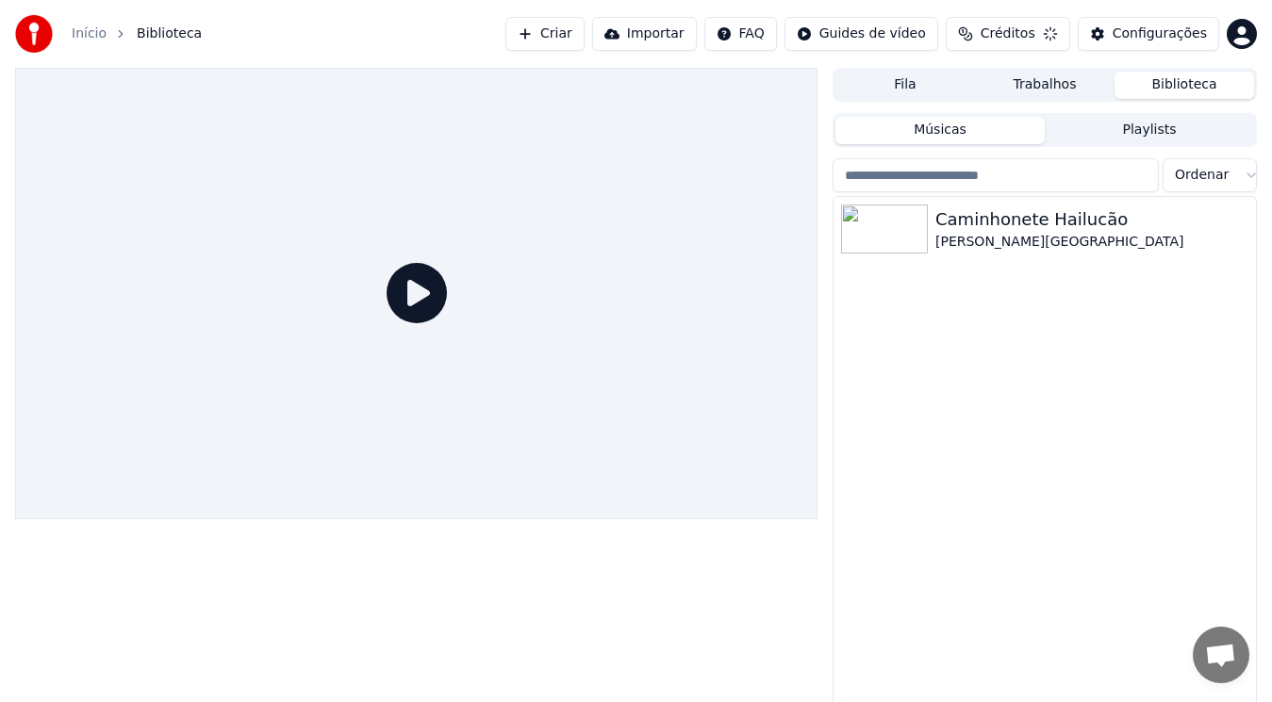
click at [553, 305] on div at bounding box center [416, 294] width 802 height 452
click at [899, 230] on img at bounding box center [884, 229] width 87 height 49
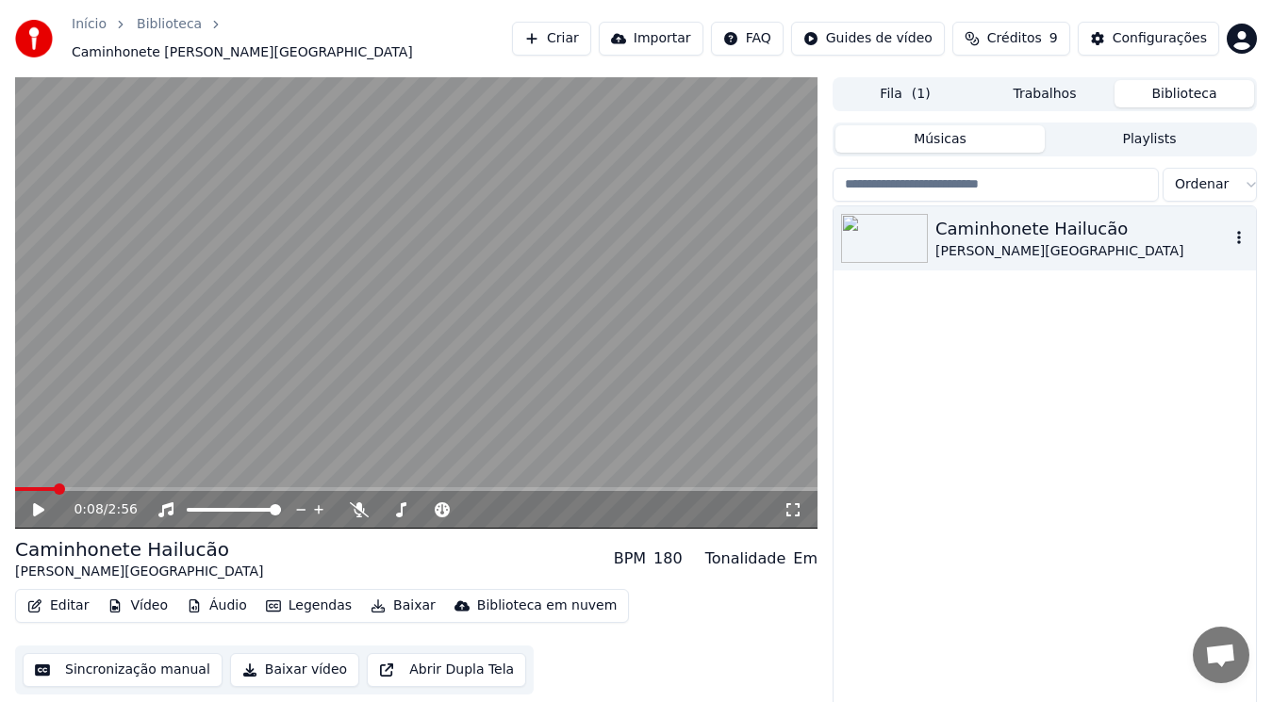
click at [1242, 227] on button "button" at bounding box center [1238, 238] width 19 height 23
click at [914, 85] on span "( 1 )" at bounding box center [921, 94] width 19 height 19
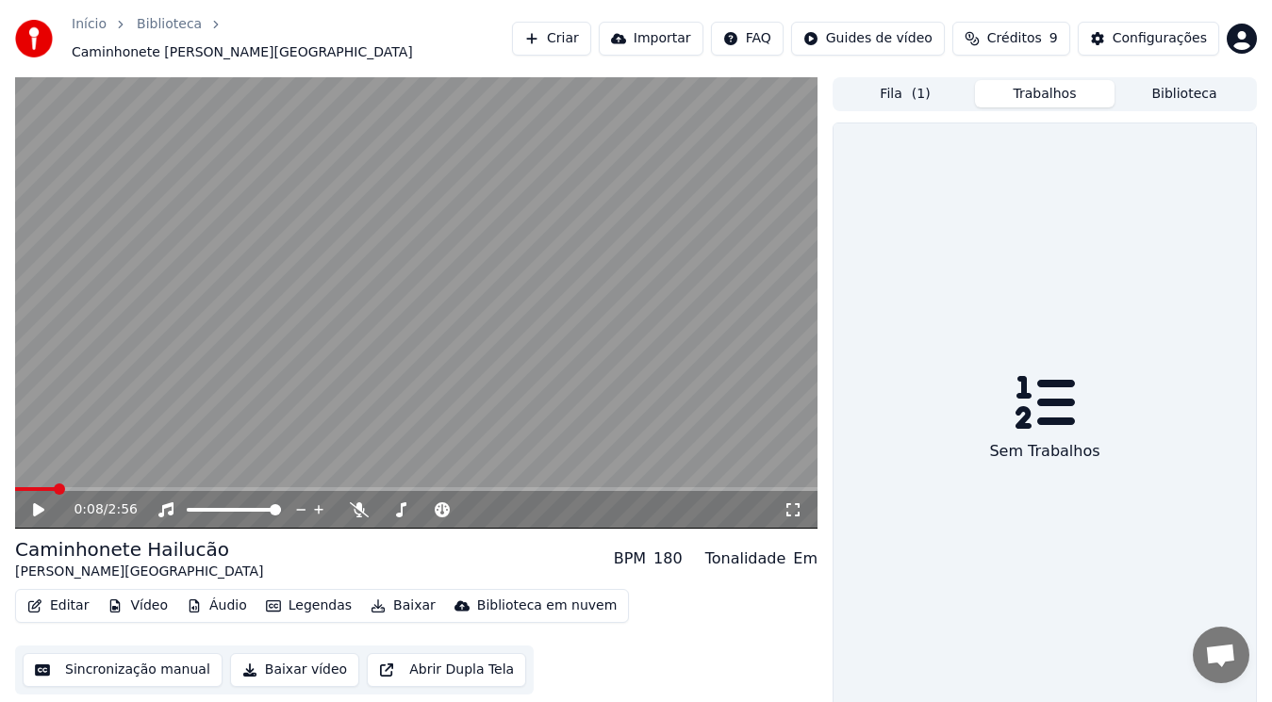
click at [1029, 80] on button "Trabalhos" at bounding box center [1045, 93] width 140 height 27
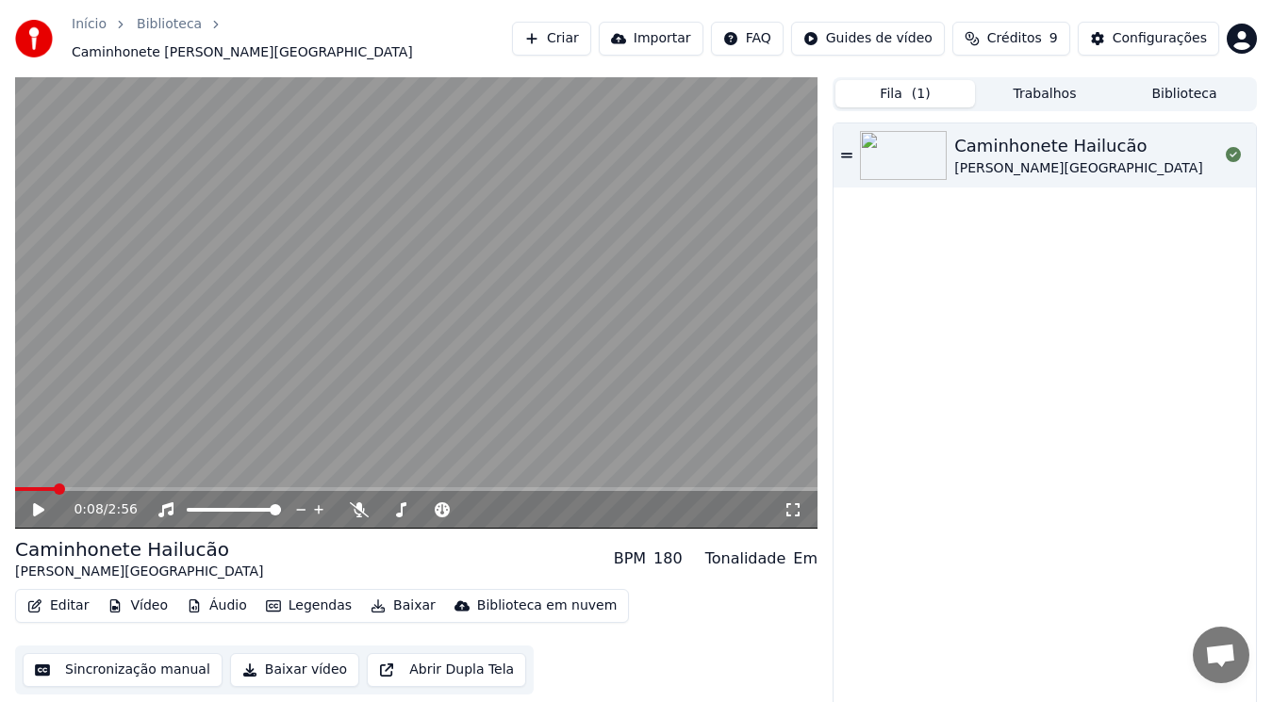
click at [917, 85] on span "( 1 )" at bounding box center [921, 94] width 19 height 19
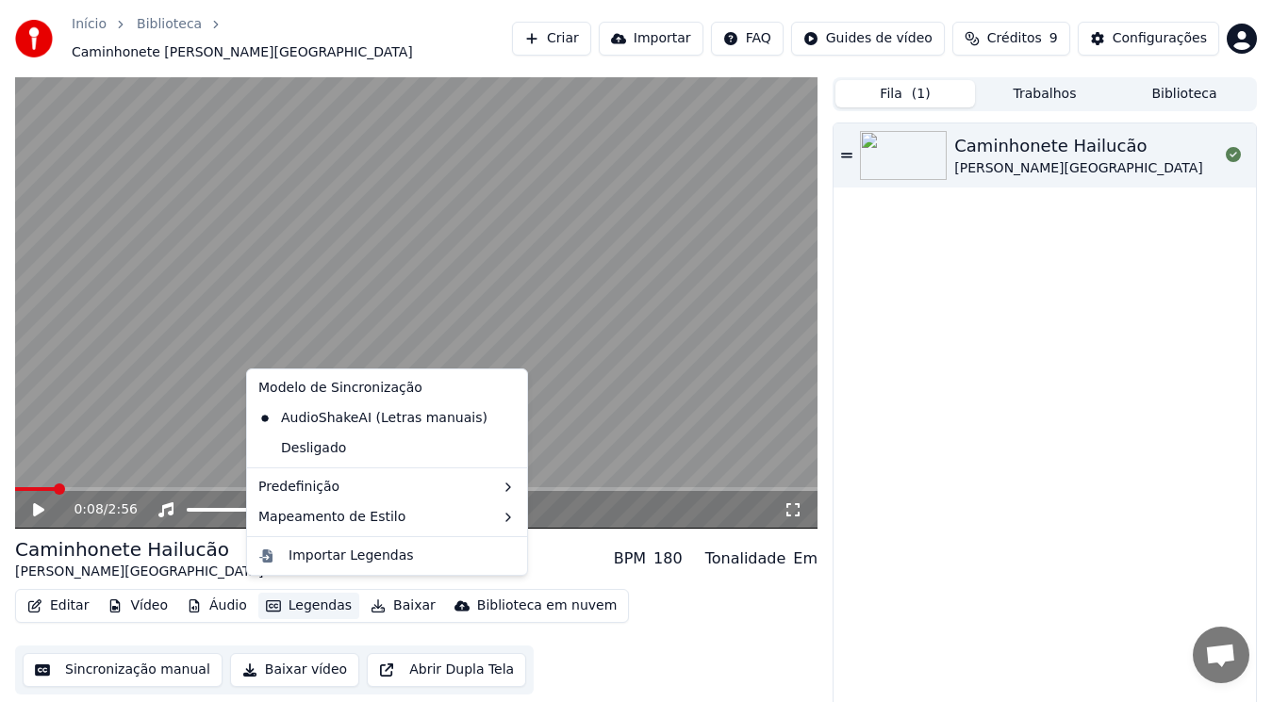
click at [267, 600] on icon "button" at bounding box center [273, 606] width 15 height 13
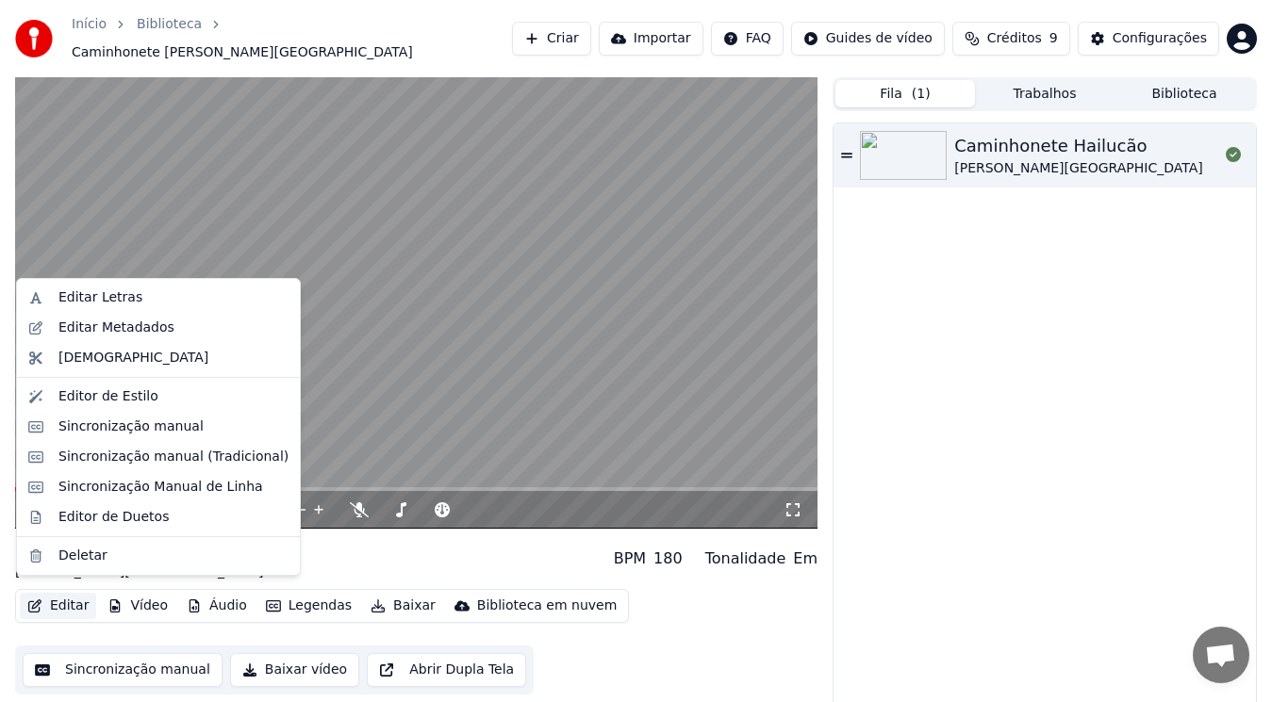
click at [59, 601] on button "Editar" at bounding box center [58, 606] width 76 height 26
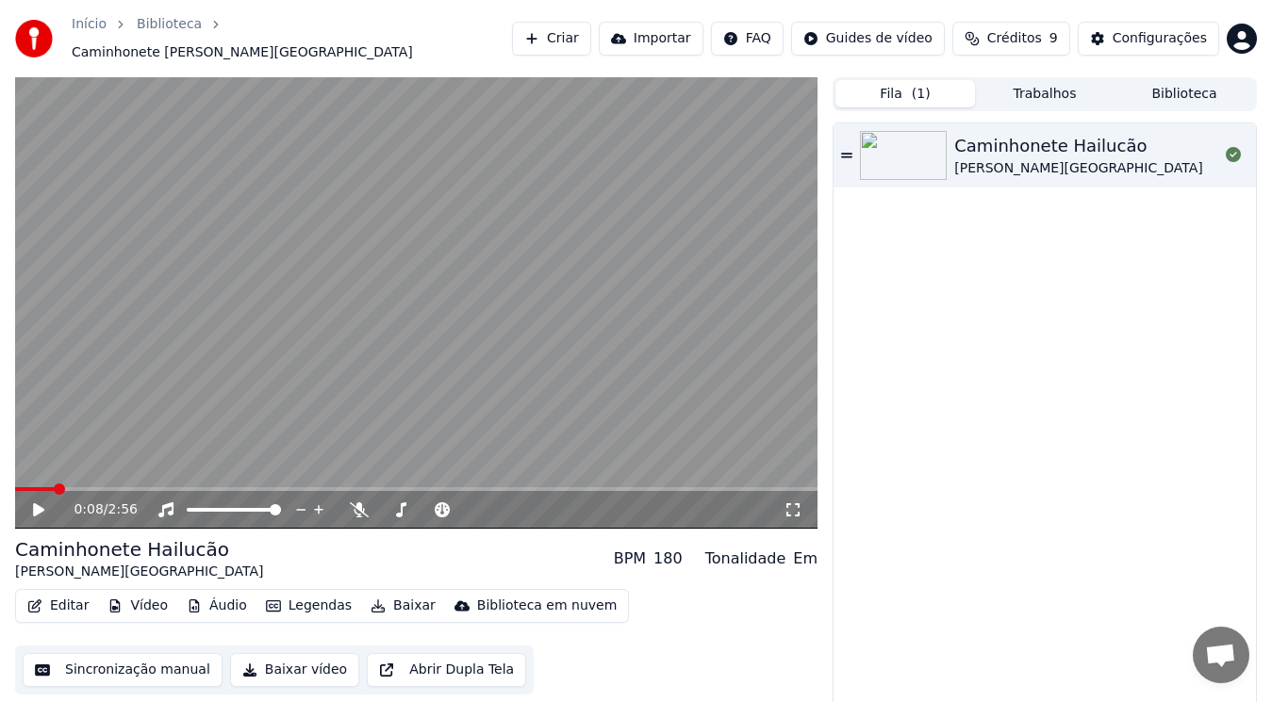
click at [57, 593] on button "Editar" at bounding box center [58, 606] width 76 height 26
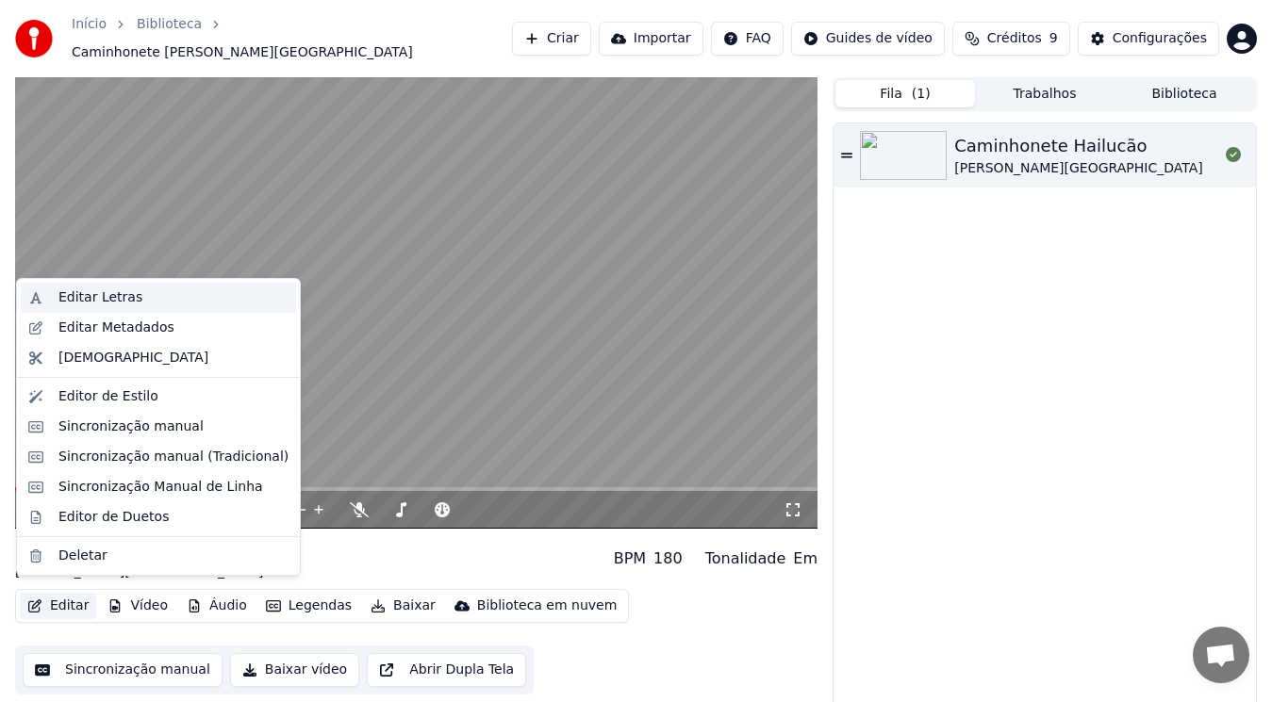
click at [88, 304] on div "Editar Letras" at bounding box center [100, 297] width 84 height 19
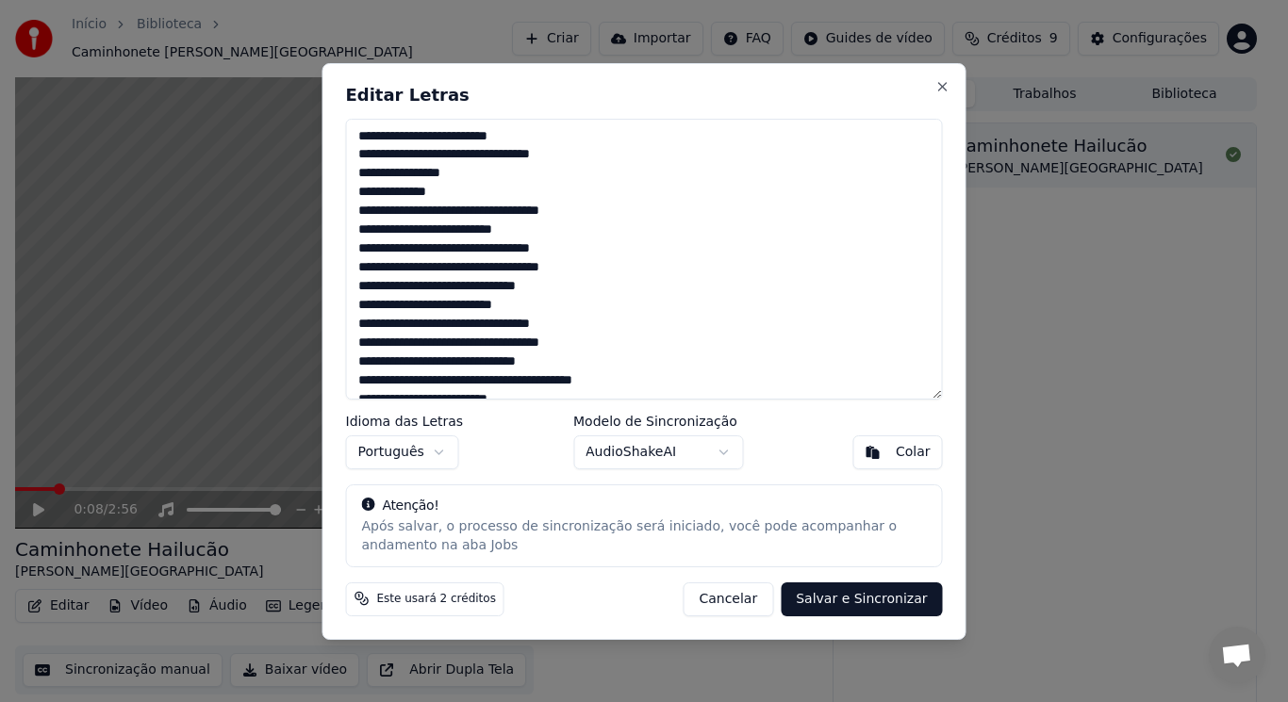
click at [741, 161] on textarea at bounding box center [644, 259] width 597 height 281
click at [443, 138] on textarea at bounding box center [644, 259] width 597 height 281
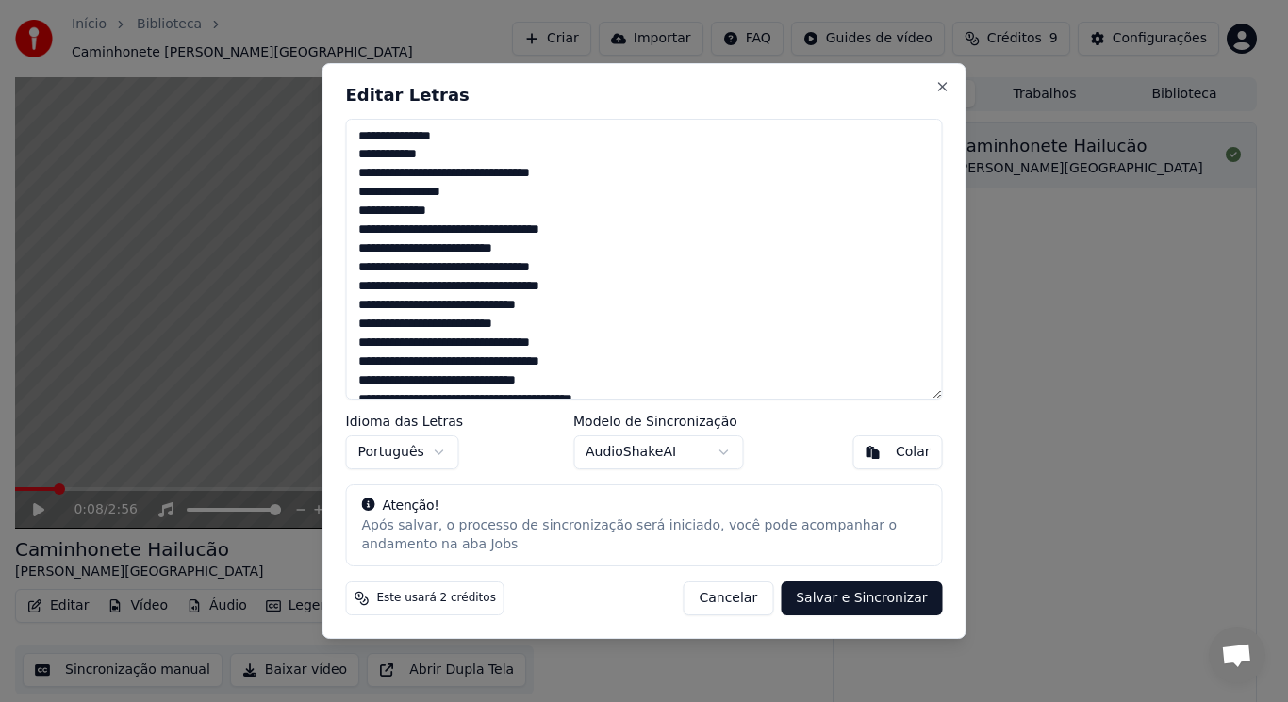
drag, startPoint x: 450, startPoint y: 173, endPoint x: 473, endPoint y: 191, distance: 29.6
click at [449, 173] on textarea at bounding box center [644, 259] width 597 height 281
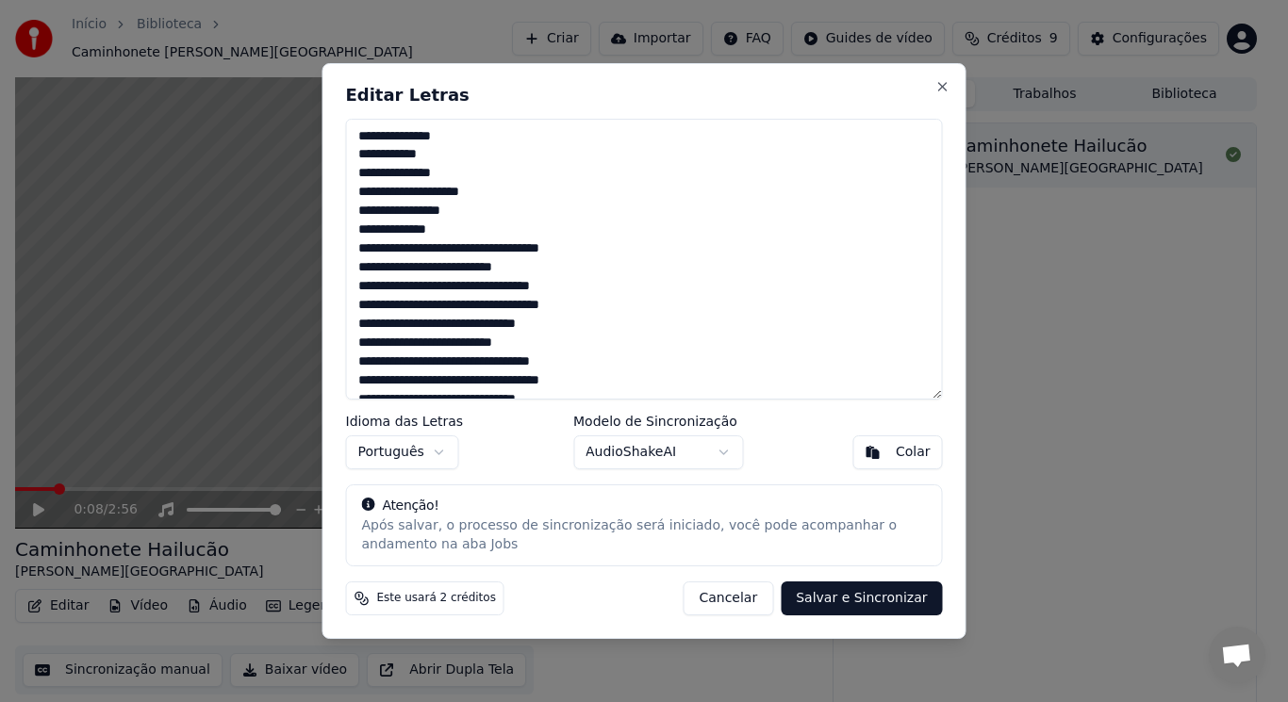
click at [469, 229] on textarea at bounding box center [644, 259] width 597 height 281
click at [459, 246] on textarea at bounding box center [644, 259] width 597 height 281
click at [510, 268] on textarea at bounding box center [644, 259] width 597 height 281
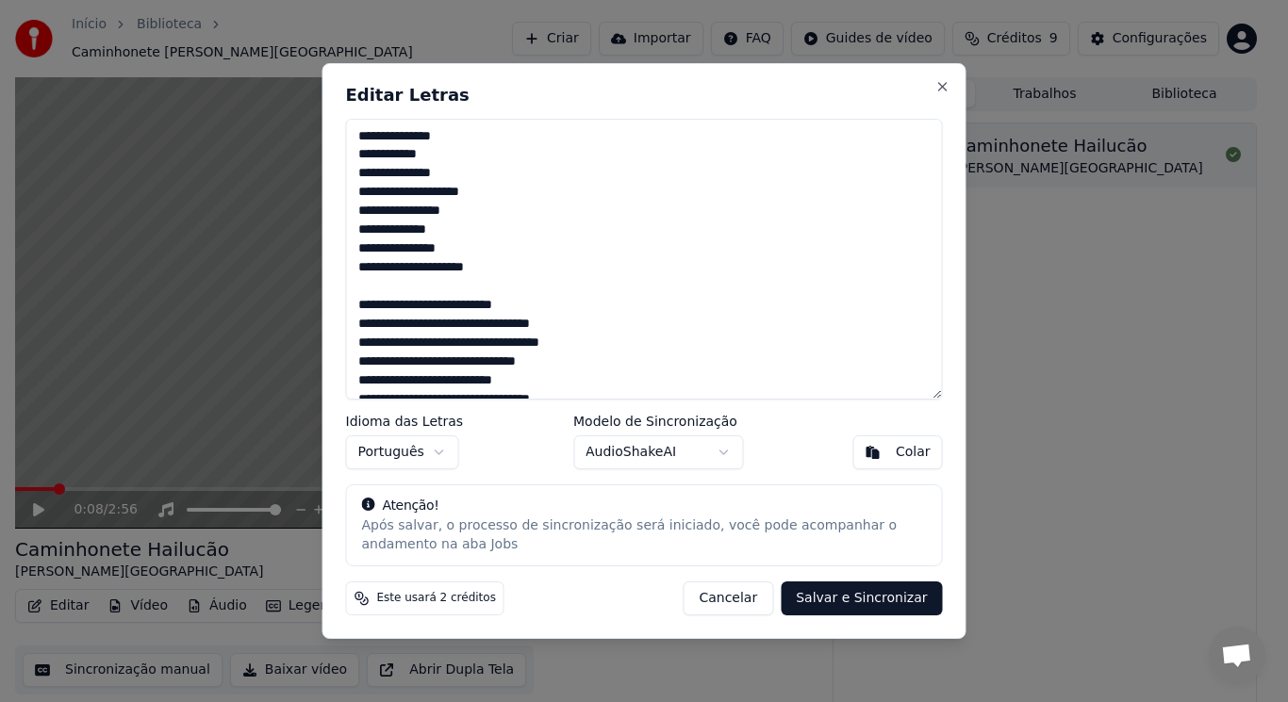
click at [436, 307] on textarea at bounding box center [644, 259] width 597 height 281
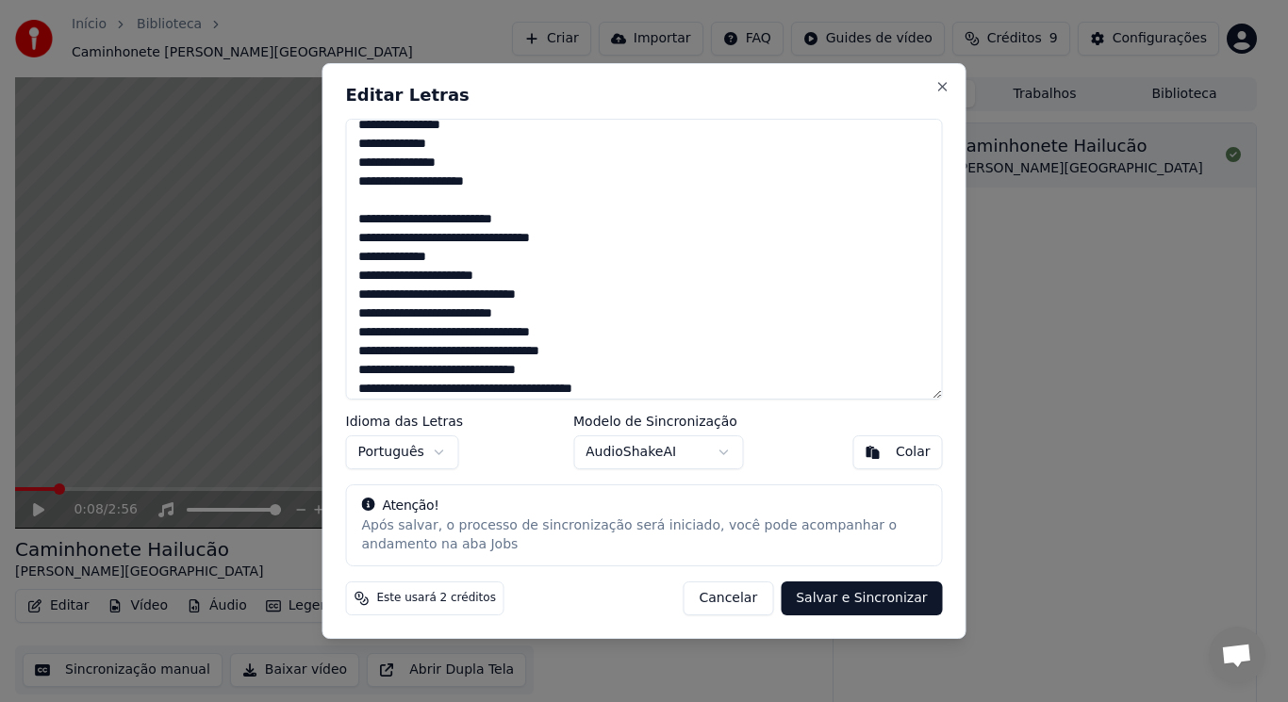
scroll to position [105, 0]
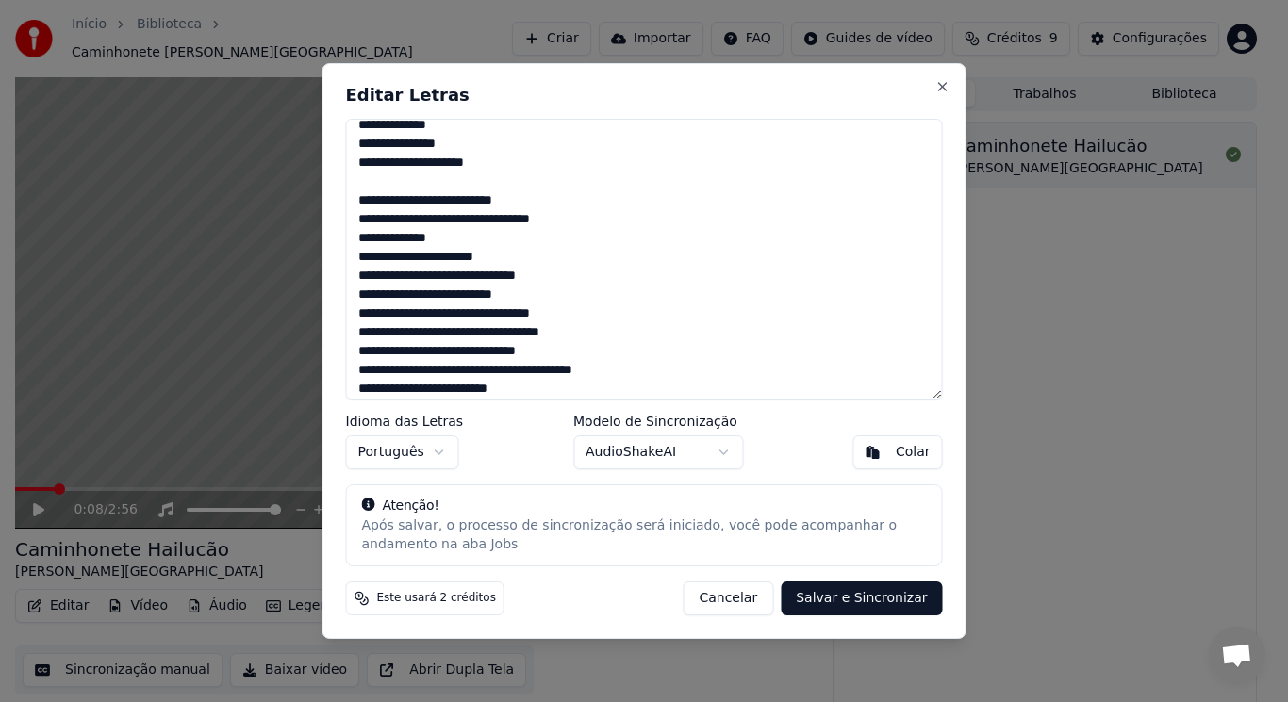
click at [486, 370] on textarea at bounding box center [644, 259] width 597 height 281
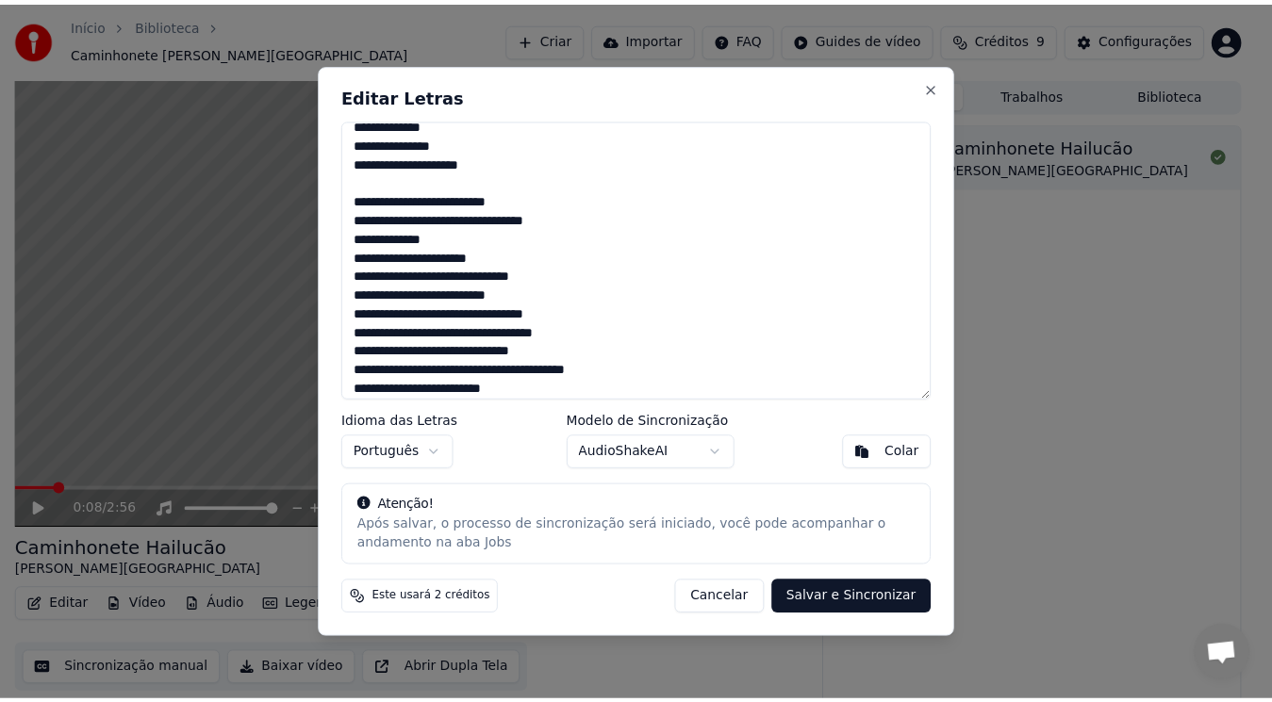
scroll to position [124, 0]
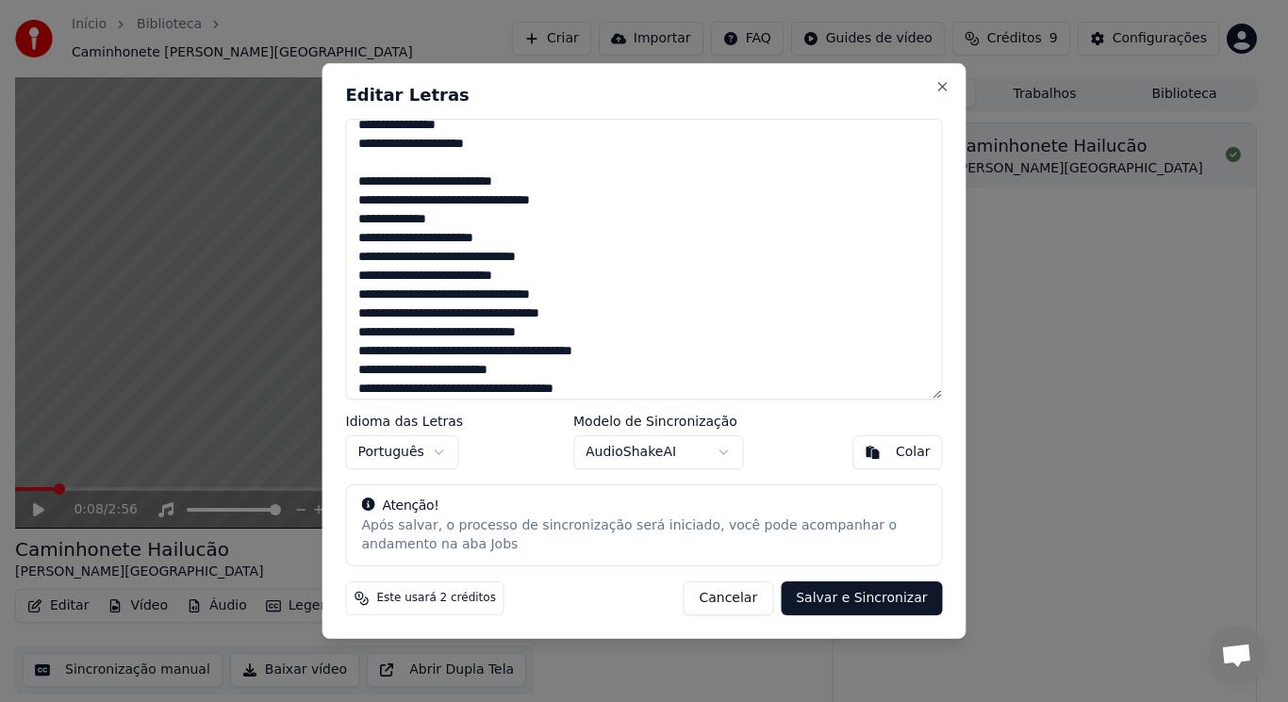
click at [694, 455] on button "AudioShakeAI" at bounding box center [658, 453] width 170 height 34
click at [882, 604] on button "Salvar e Sincronizar" at bounding box center [861, 599] width 161 height 34
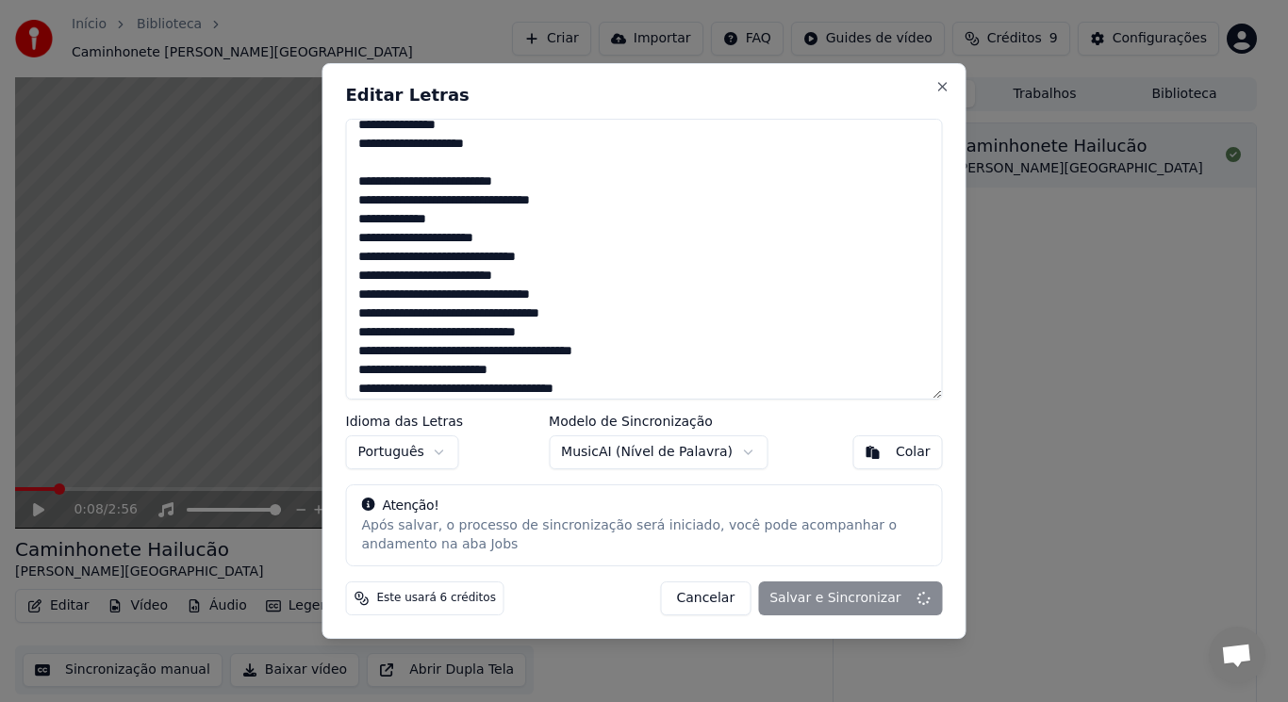
type textarea "**********"
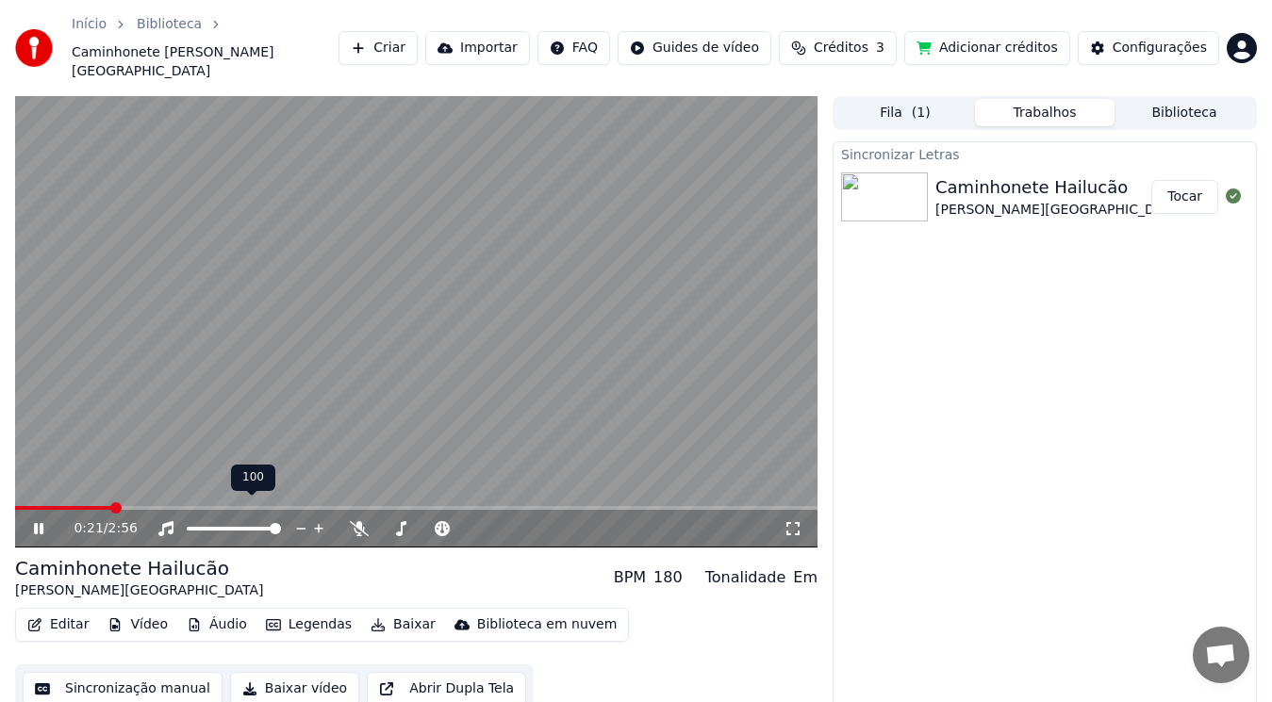
click at [60, 510] on div "0:21 / 2:56" at bounding box center [416, 529] width 802 height 38
click at [46, 521] on icon at bounding box center [51, 528] width 43 height 15
click at [15, 503] on span at bounding box center [20, 508] width 11 height 11
click at [35, 522] on icon at bounding box center [38, 528] width 11 height 13
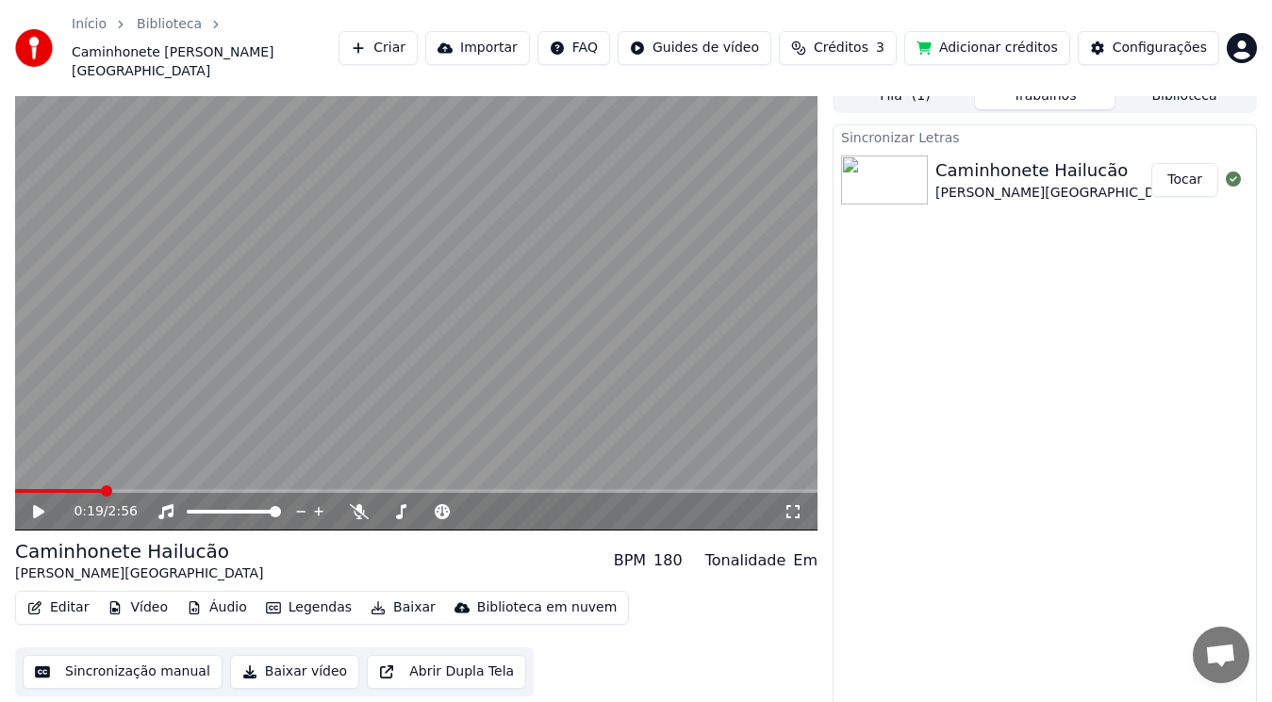
click at [136, 655] on button "Sincronização manual" at bounding box center [123, 672] width 200 height 34
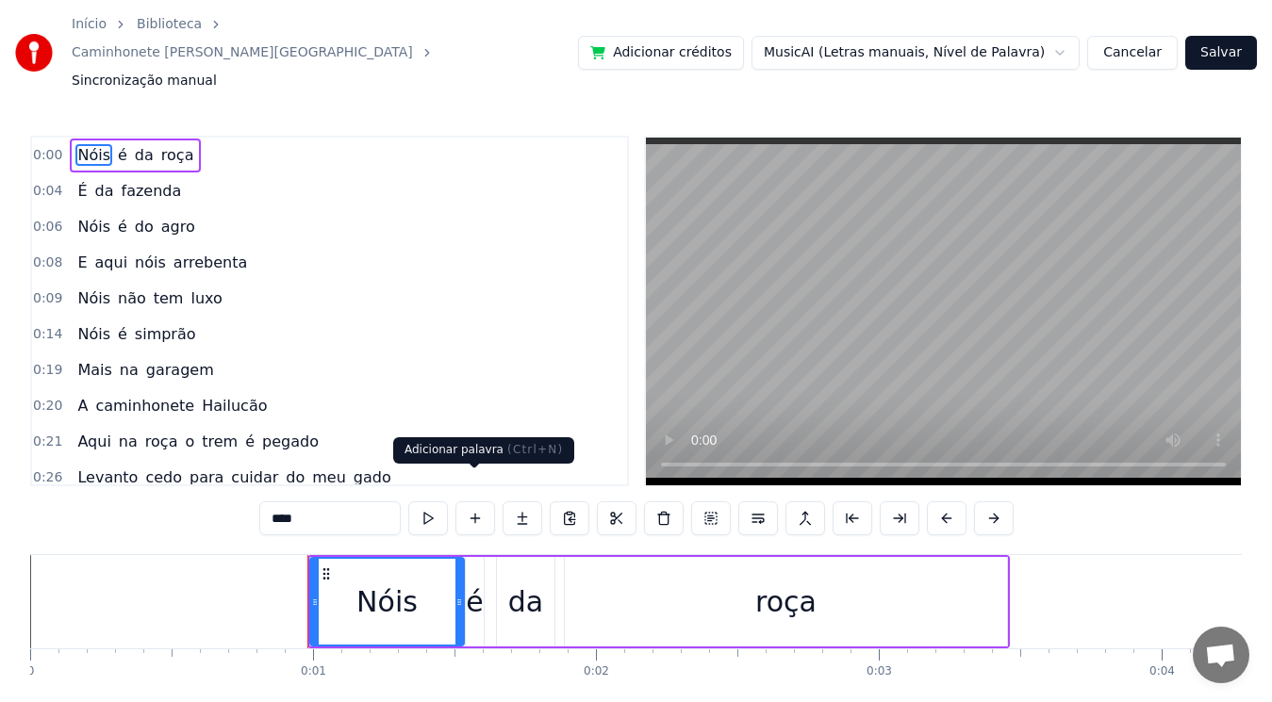
click at [431, 502] on button at bounding box center [428, 519] width 40 height 34
click at [445, 502] on button at bounding box center [428, 519] width 40 height 34
click at [350, 575] on div "Nóis" at bounding box center [387, 602] width 152 height 86
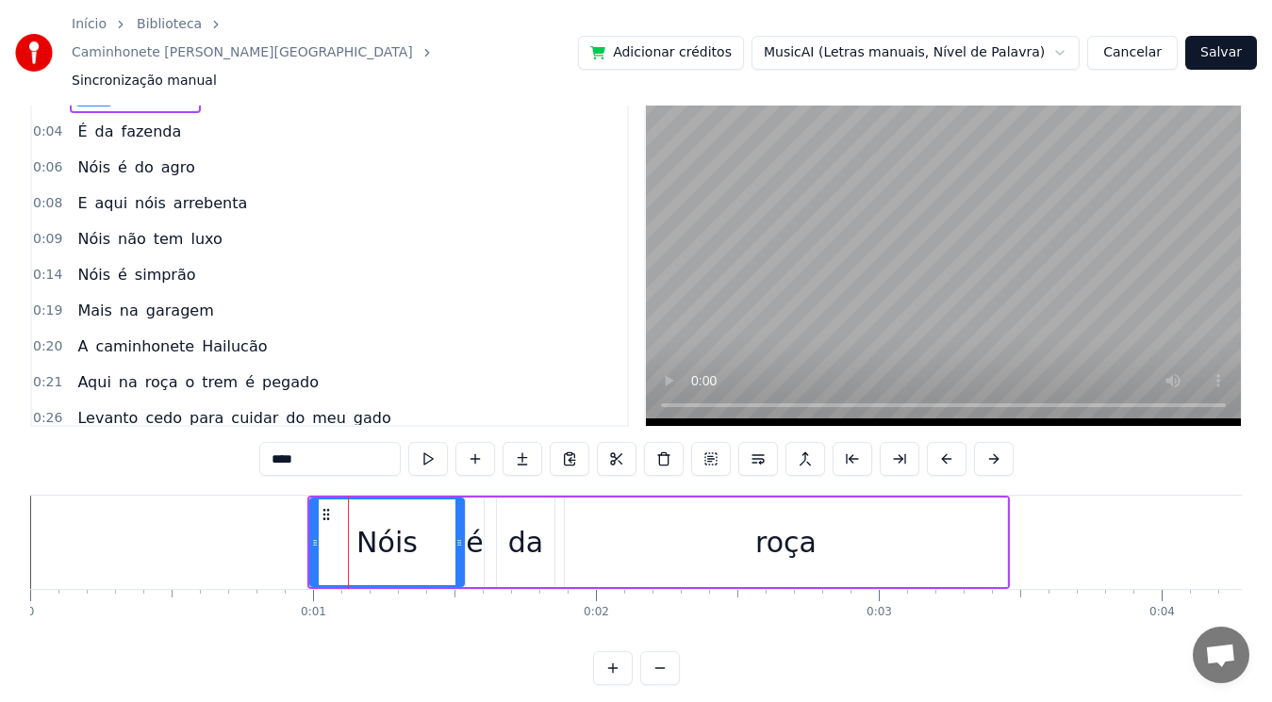
scroll to position [60, 0]
drag, startPoint x: 345, startPoint y: 533, endPoint x: 369, endPoint y: 529, distance: 23.9
click at [369, 529] on div "Nóis" at bounding box center [387, 542] width 152 height 86
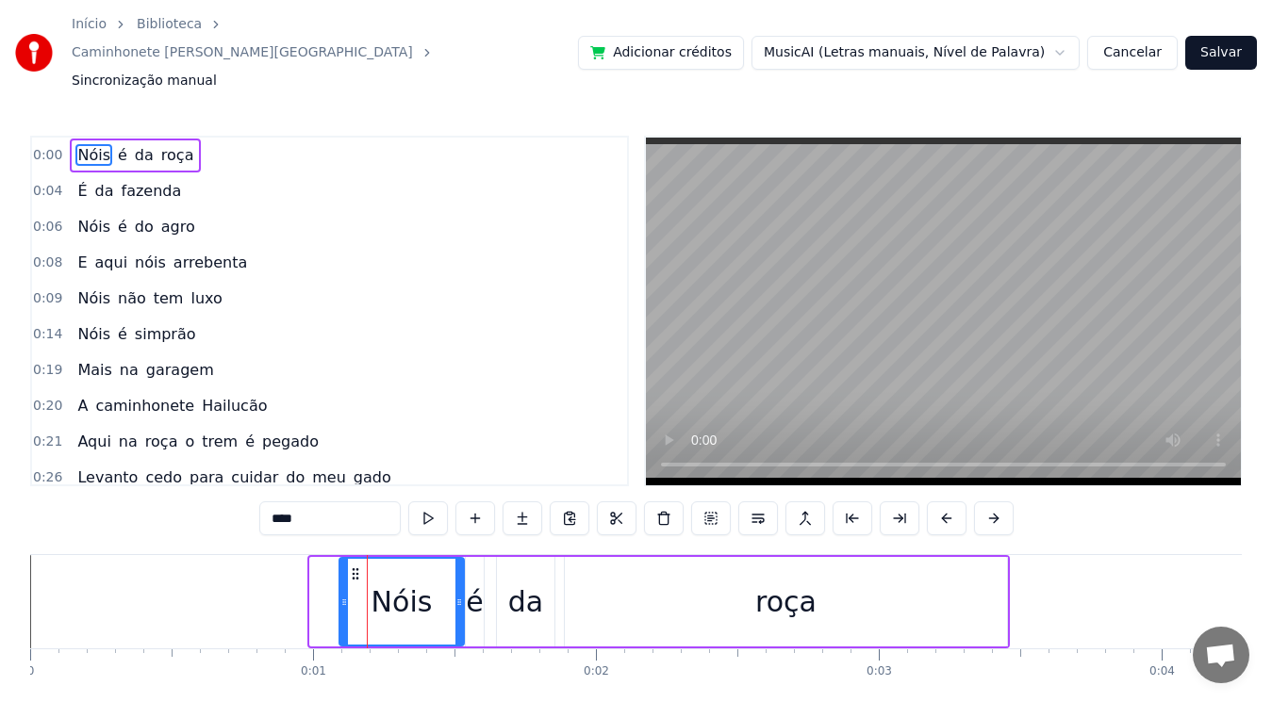
drag, startPoint x: 313, startPoint y: 569, endPoint x: 342, endPoint y: 569, distance: 29.2
click at [342, 595] on icon at bounding box center [344, 602] width 8 height 15
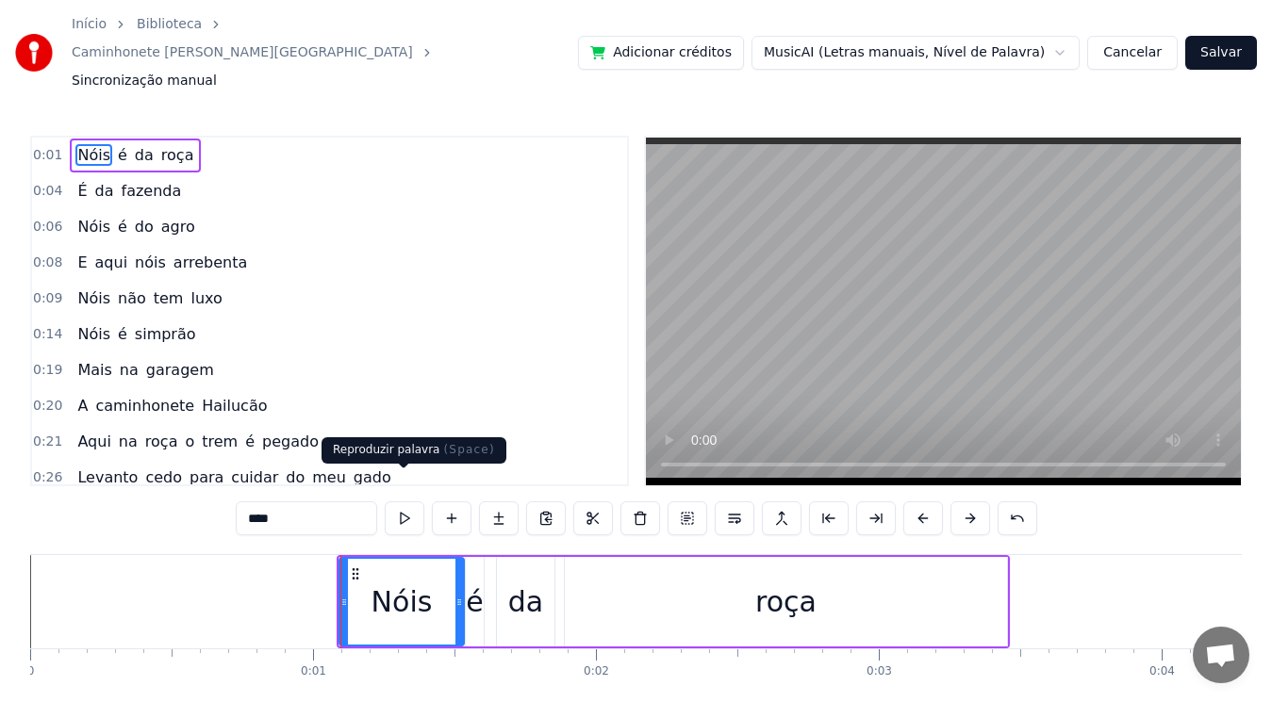
click at [405, 502] on button at bounding box center [405, 519] width 40 height 34
click at [498, 391] on div "0:20 A caminhonete Hailucão" at bounding box center [329, 406] width 595 height 36
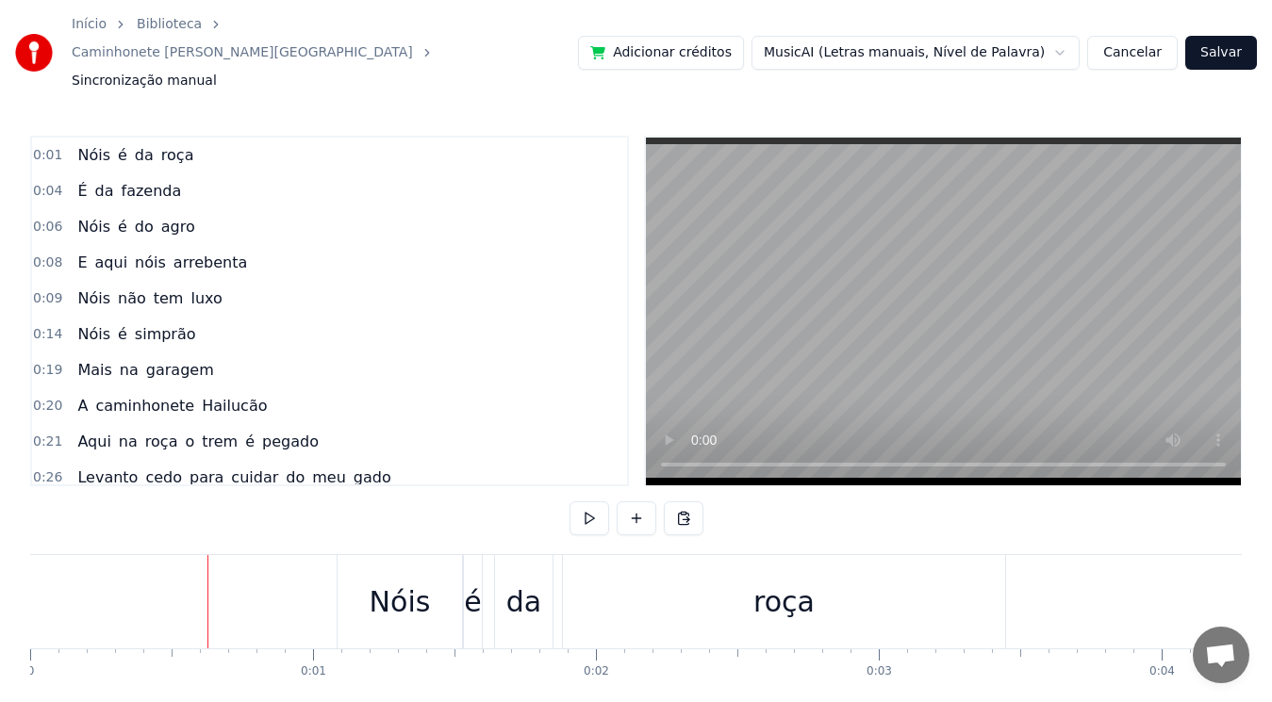
click at [388, 581] on div "Nóis" at bounding box center [400, 602] width 61 height 42
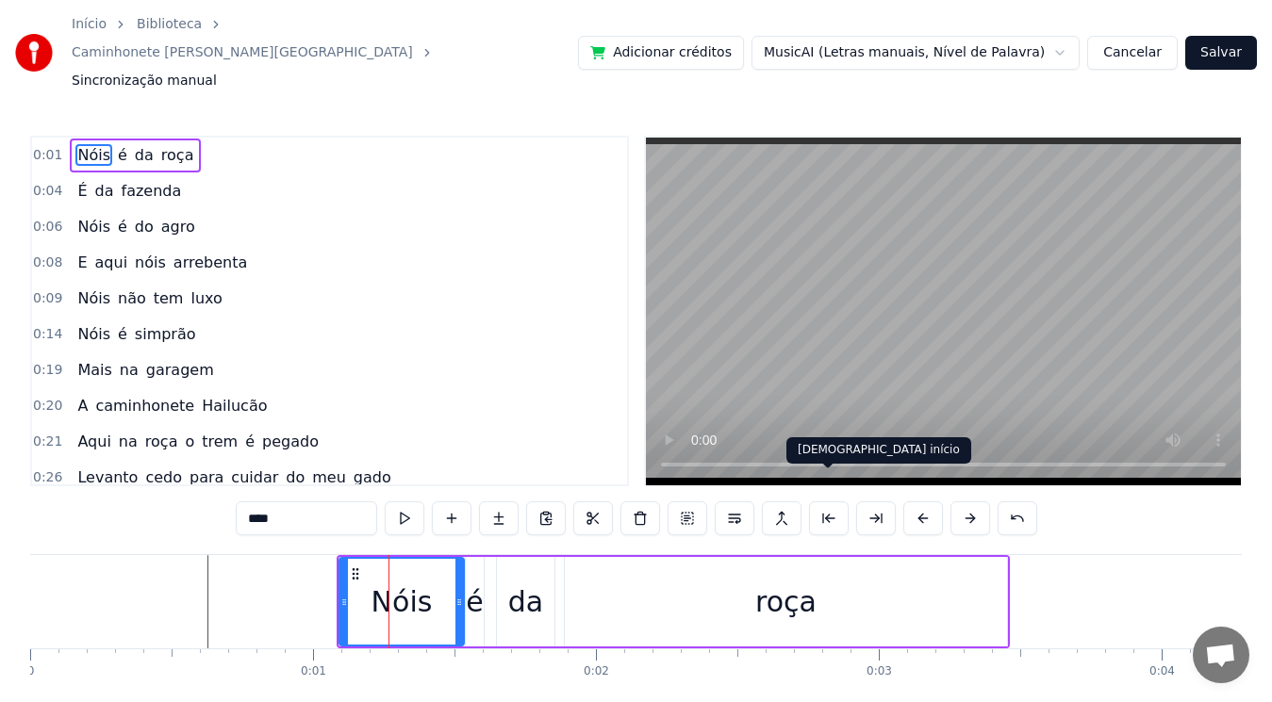
click at [830, 502] on button at bounding box center [829, 519] width 40 height 34
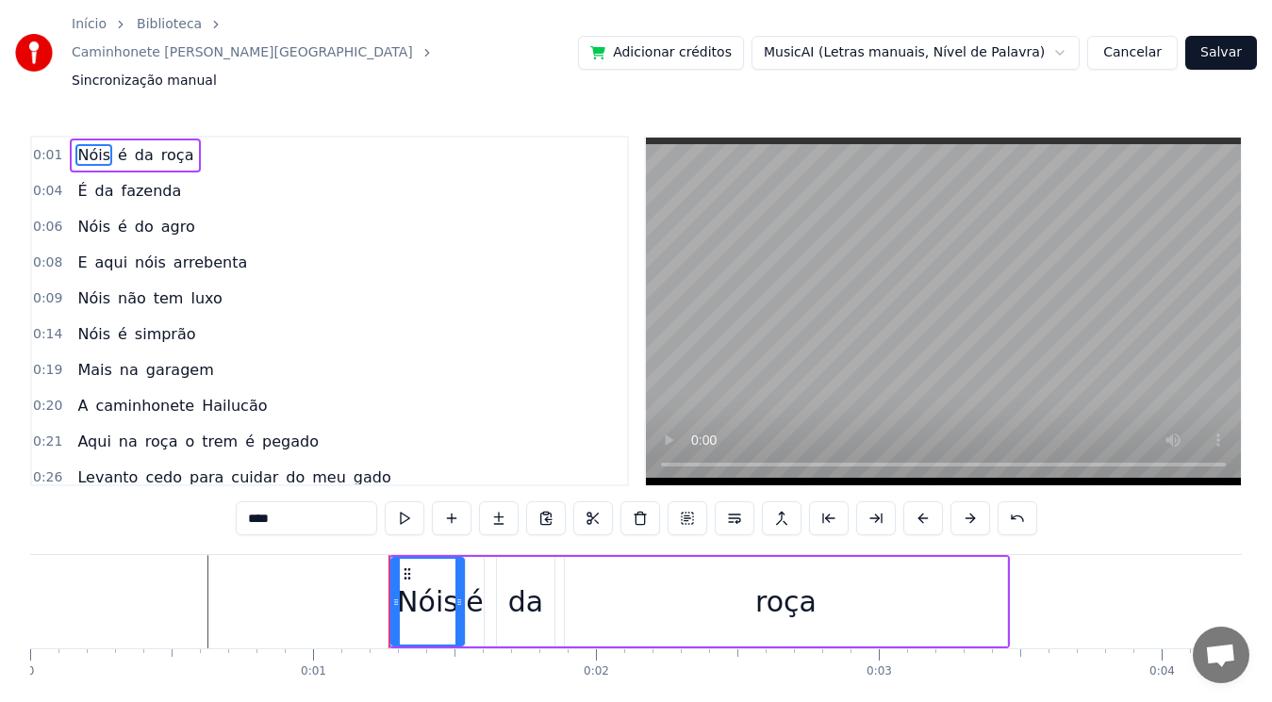
click at [809, 502] on button at bounding box center [829, 519] width 40 height 34
click at [41, 146] on span "0:01" at bounding box center [47, 155] width 29 height 19
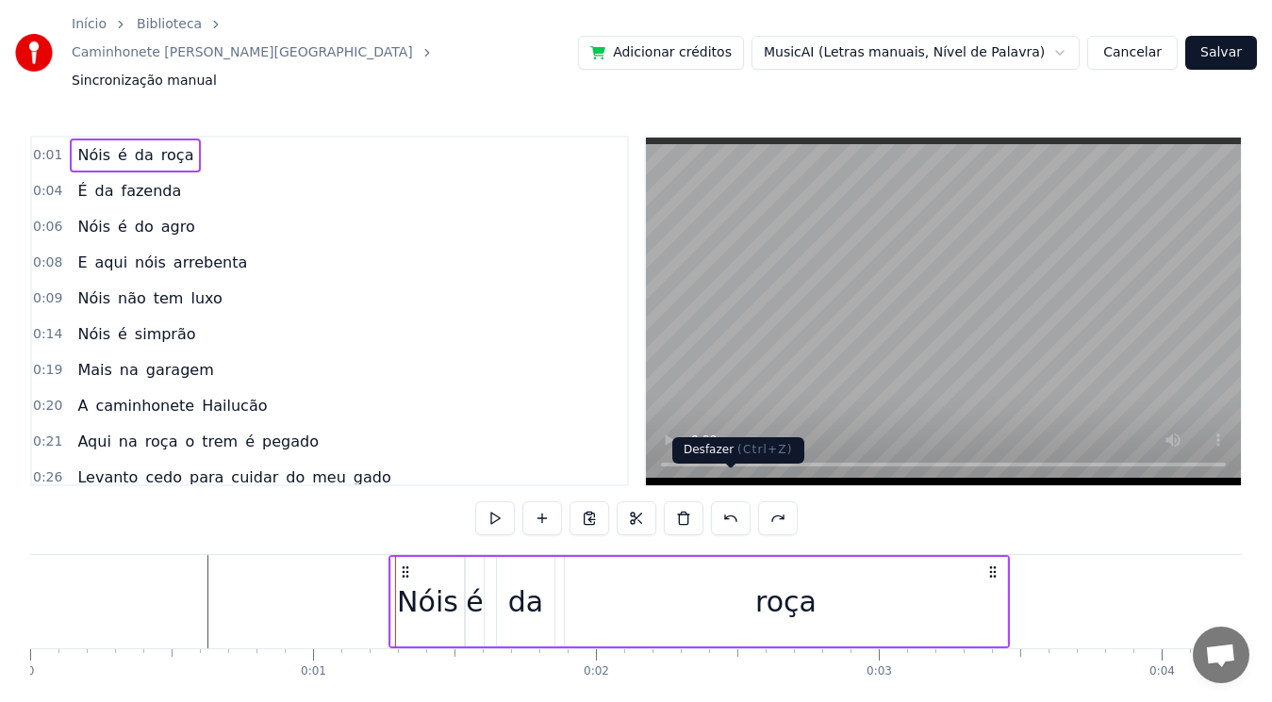
click at [734, 502] on button at bounding box center [731, 519] width 40 height 34
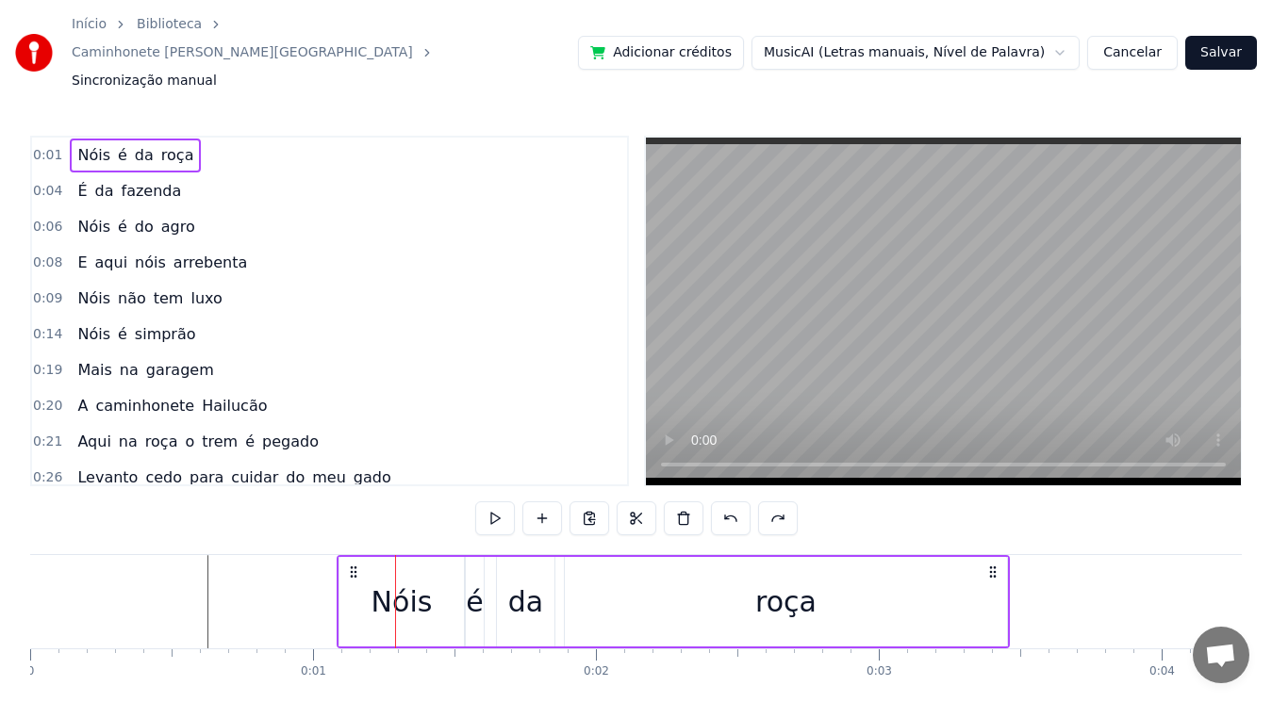
click at [734, 502] on button at bounding box center [731, 519] width 40 height 34
click at [40, 146] on span "0:00" at bounding box center [47, 155] width 29 height 19
click at [1145, 36] on button "Cancelar" at bounding box center [1132, 53] width 91 height 34
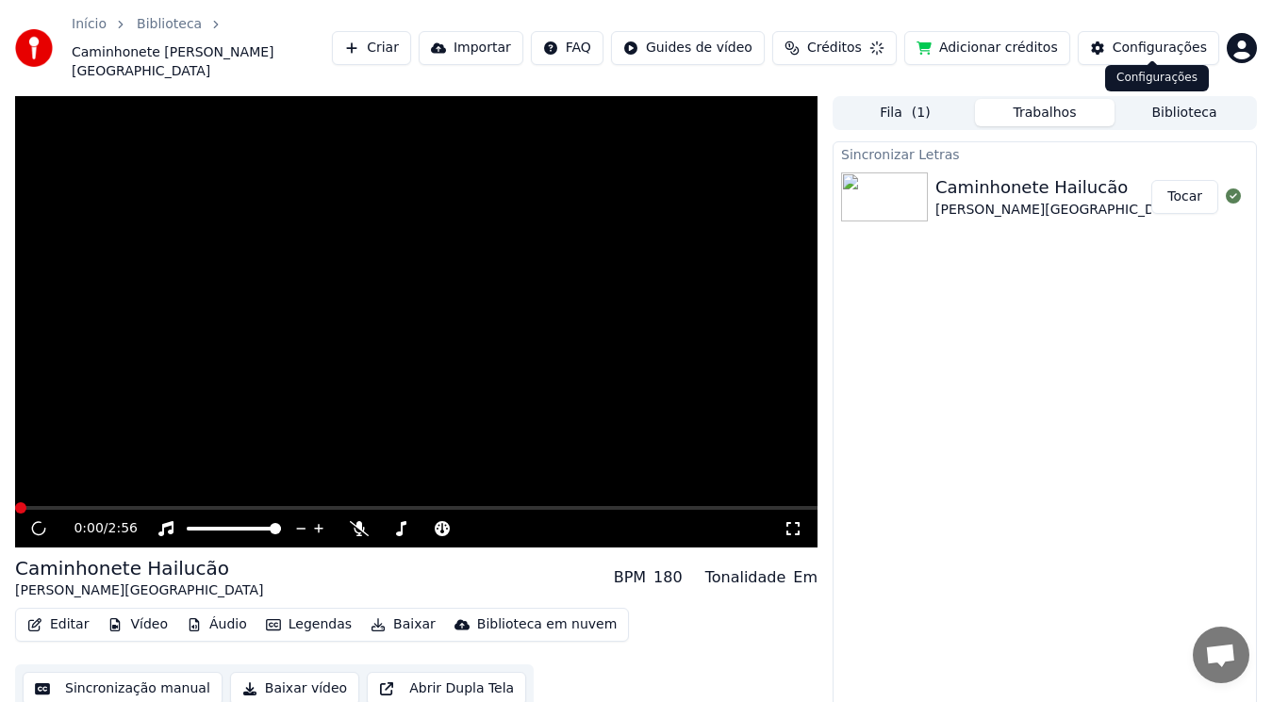
scroll to position [17, 0]
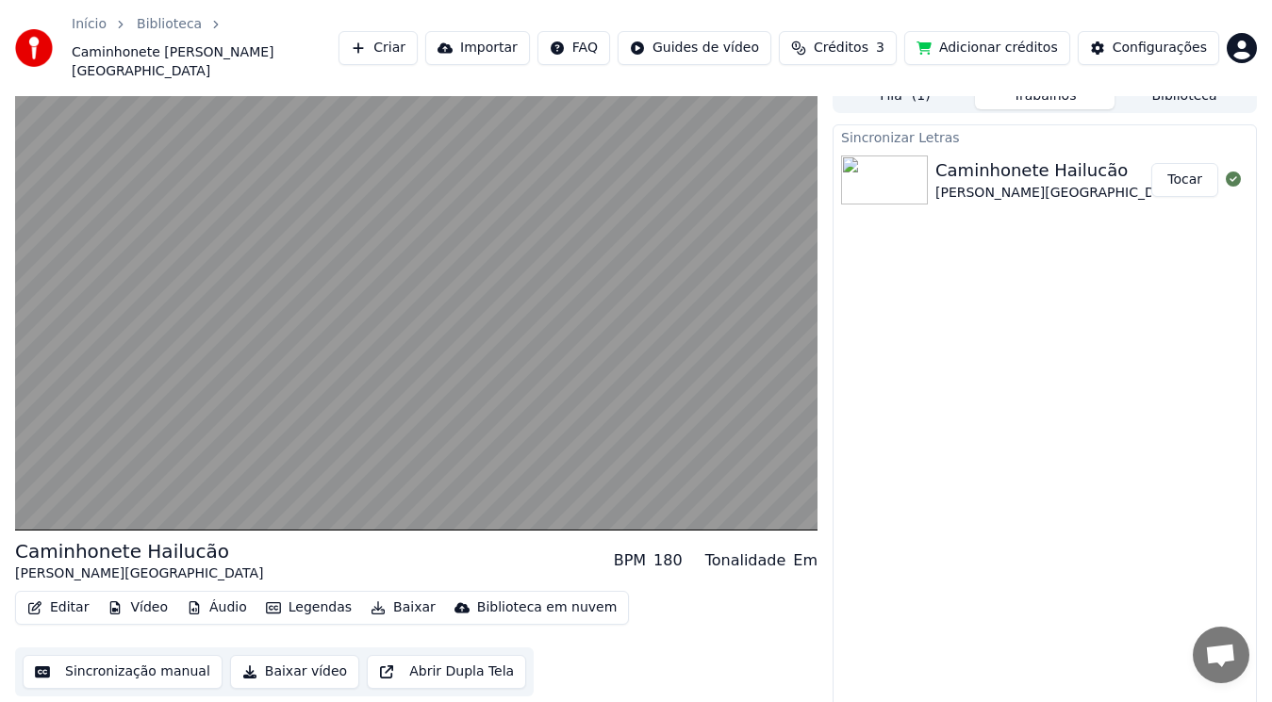
click at [154, 655] on button "Sincronização manual" at bounding box center [123, 672] width 200 height 34
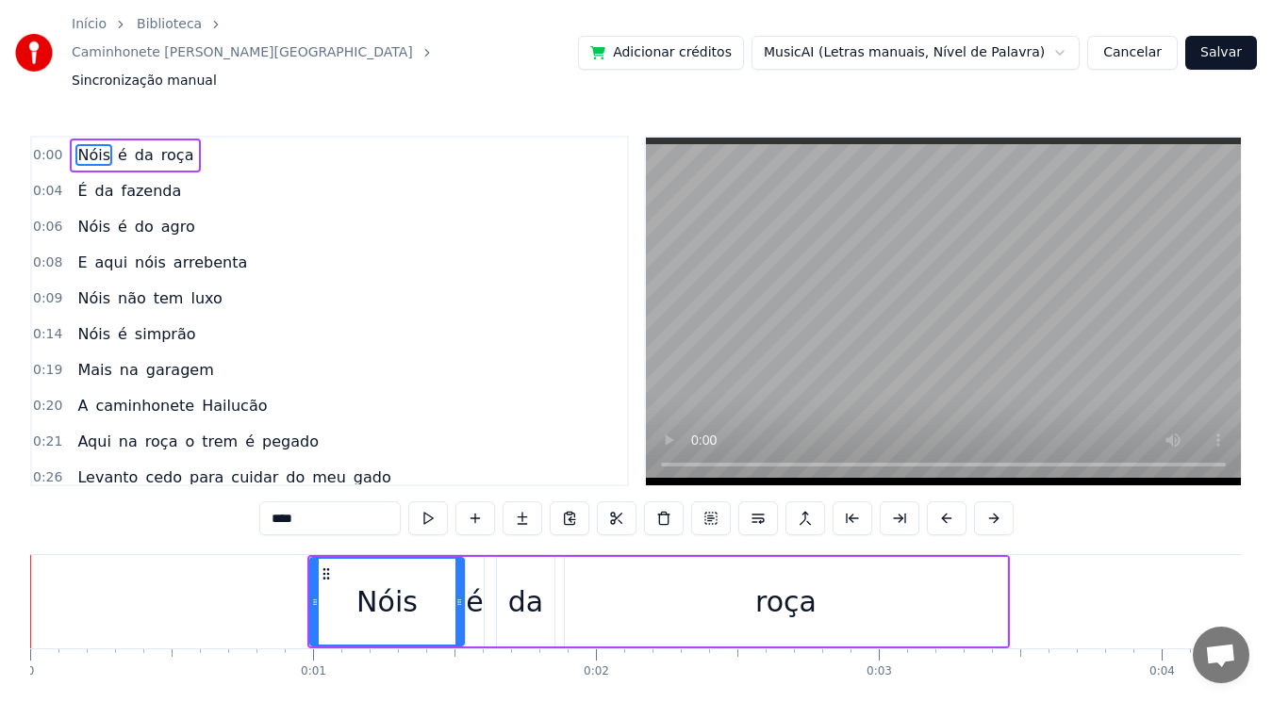
click at [416, 579] on div "Nóis" at bounding box center [387, 602] width 152 height 86
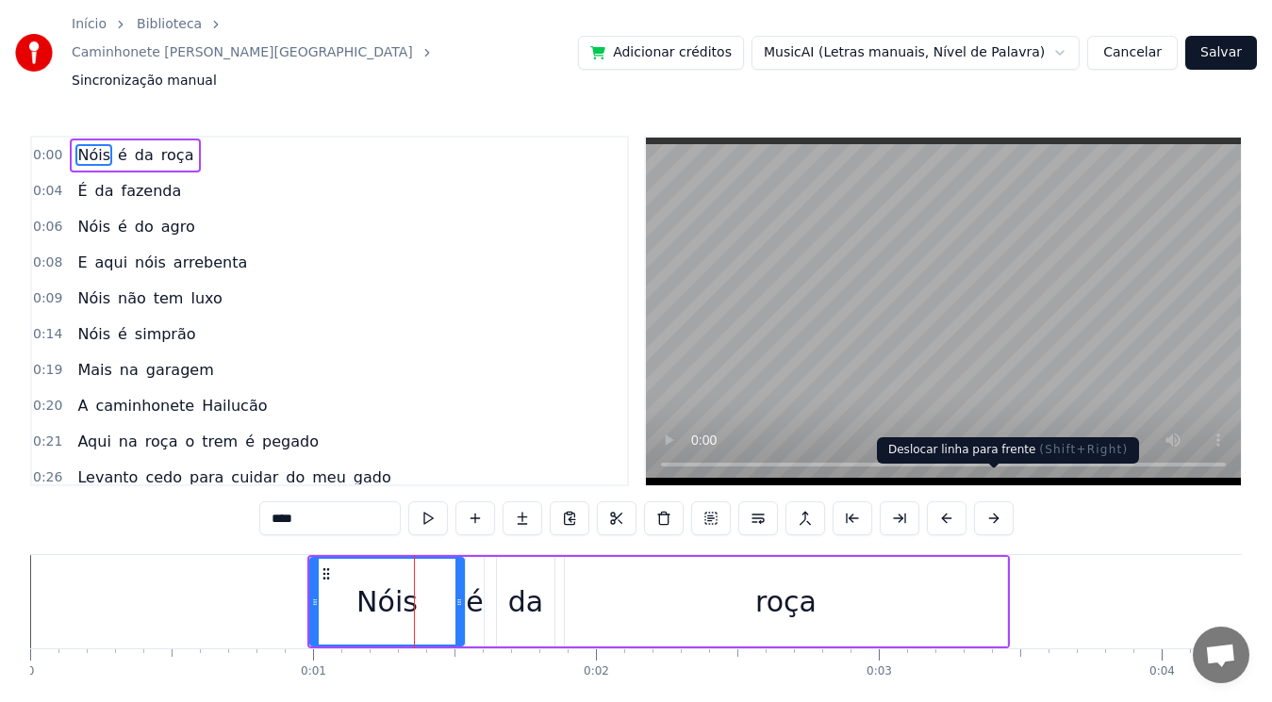
click at [991, 502] on button at bounding box center [994, 519] width 40 height 34
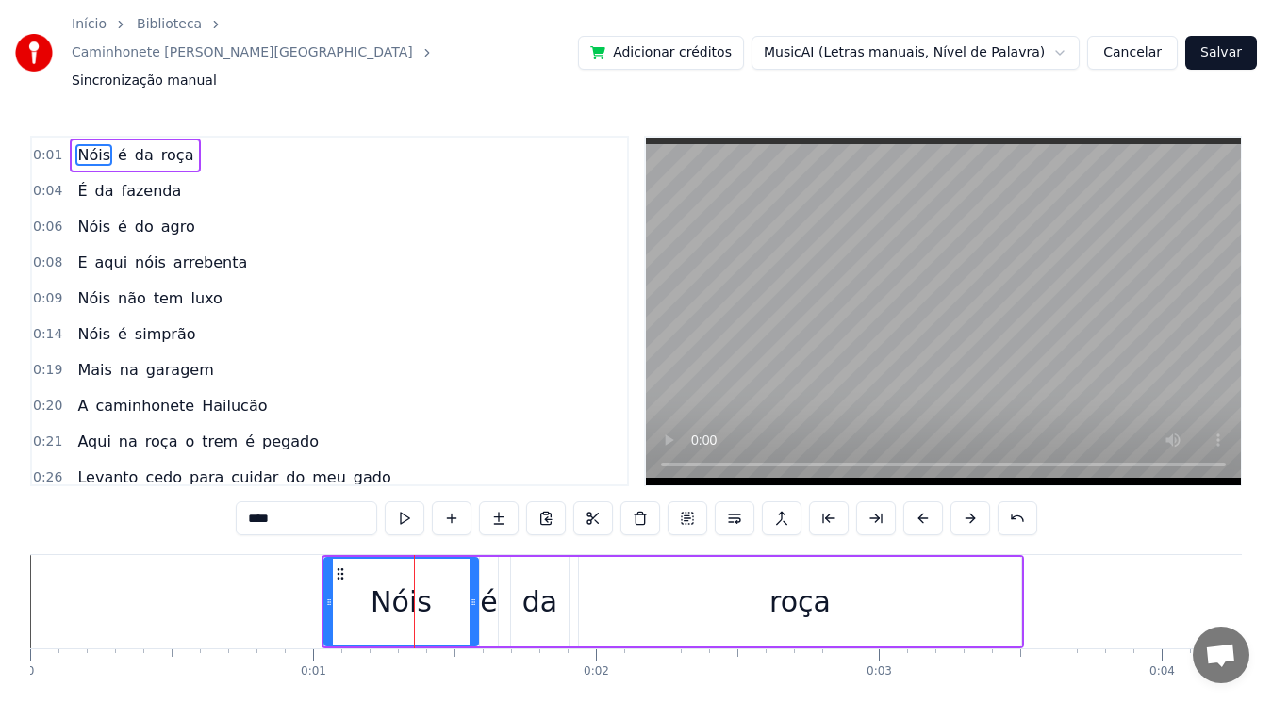
click at [991, 502] on div "****" at bounding box center [636, 519] width 801 height 34
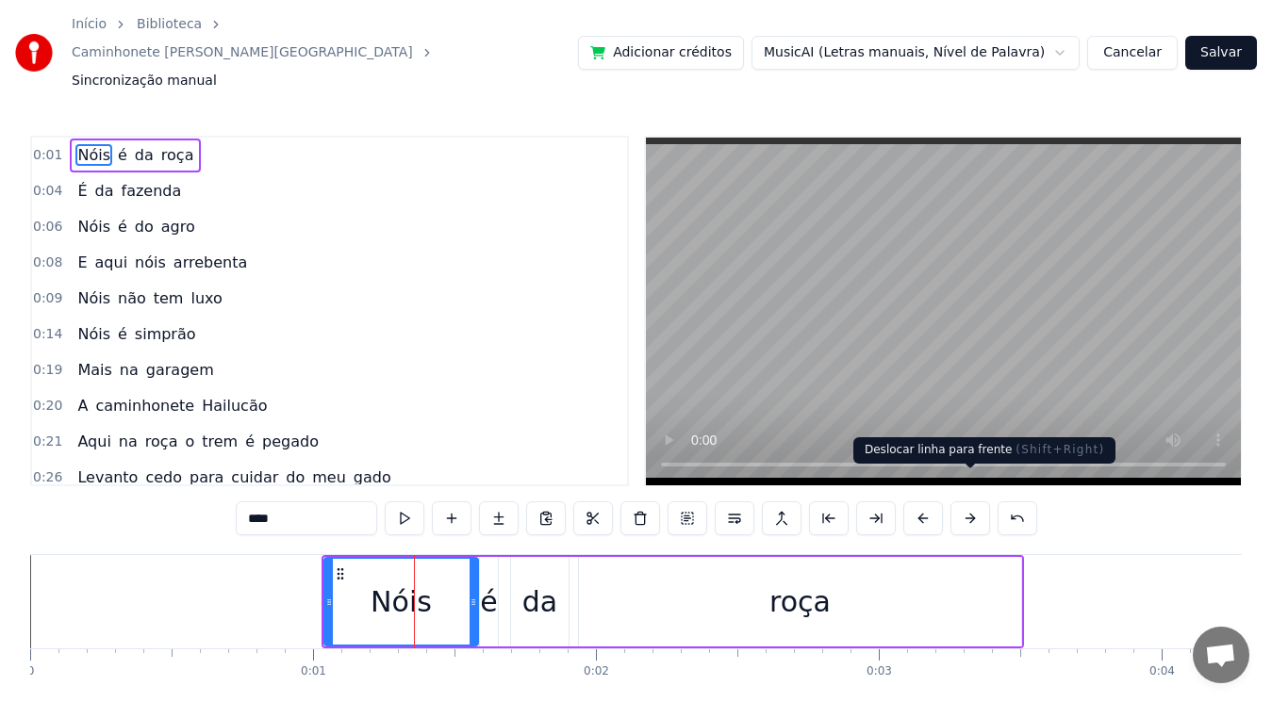
click at [971, 502] on button at bounding box center [970, 519] width 40 height 34
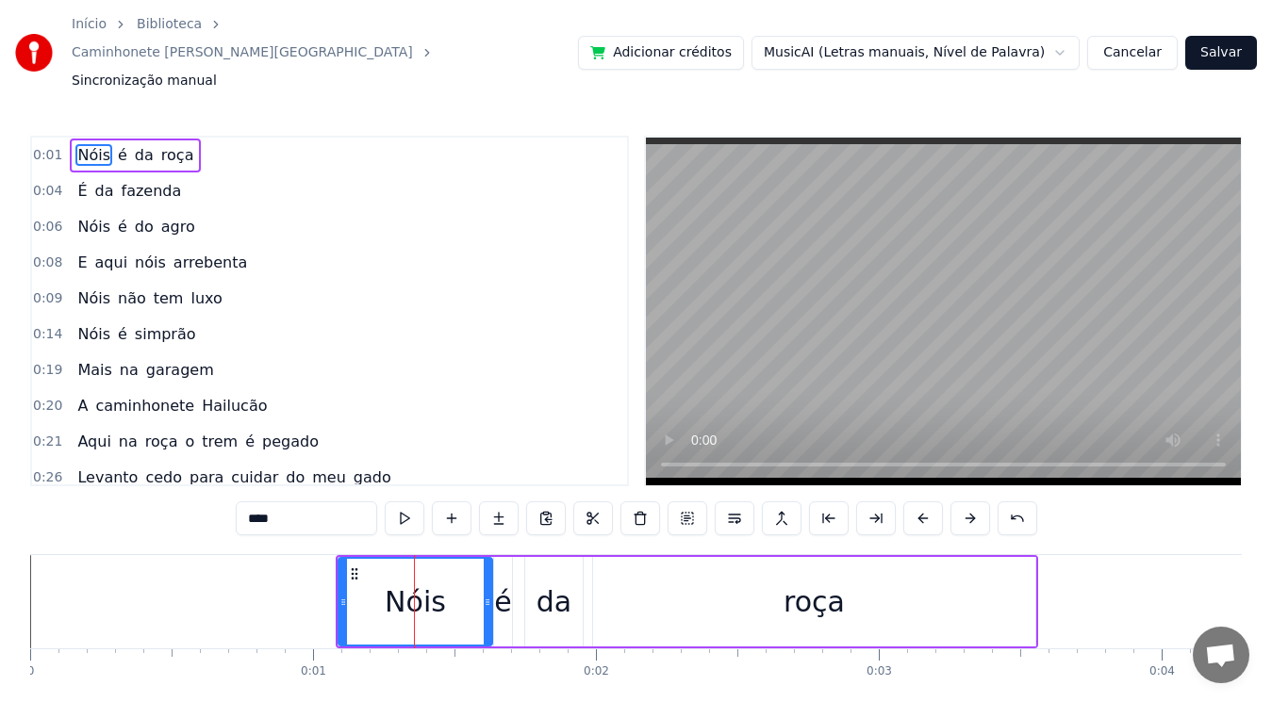
click at [971, 502] on button at bounding box center [970, 519] width 40 height 34
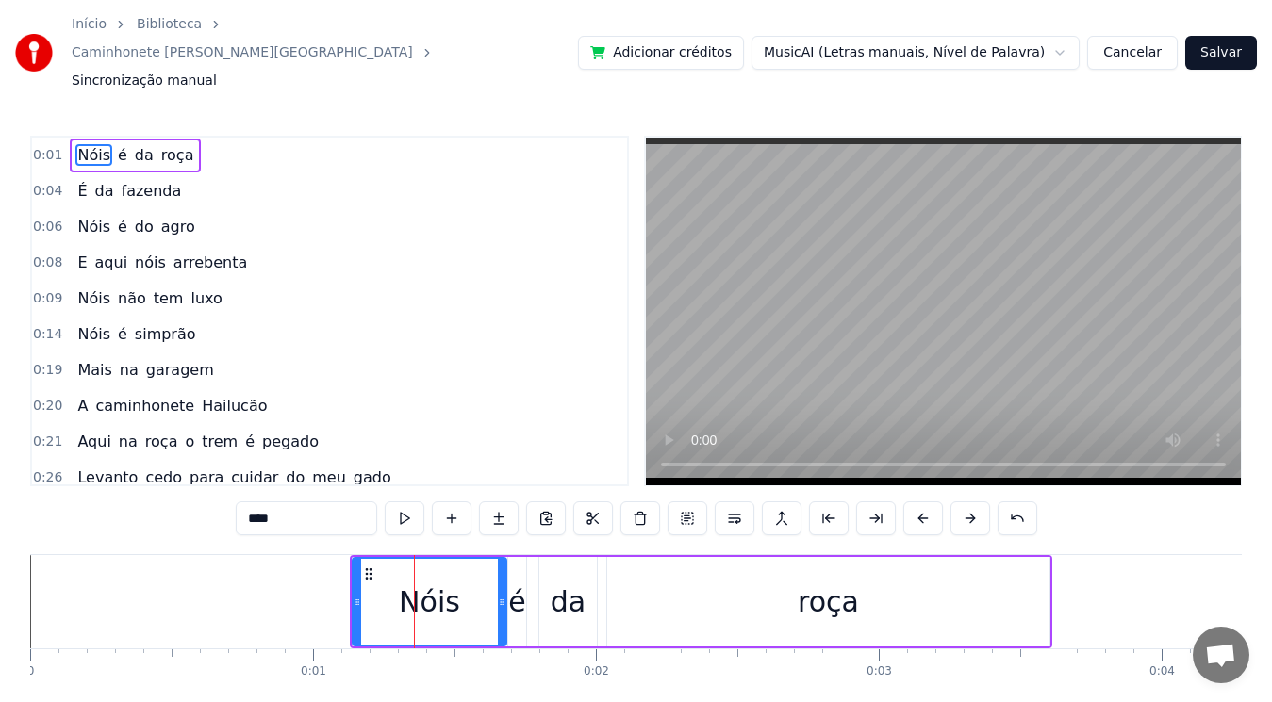
click at [971, 502] on button at bounding box center [970, 519] width 40 height 34
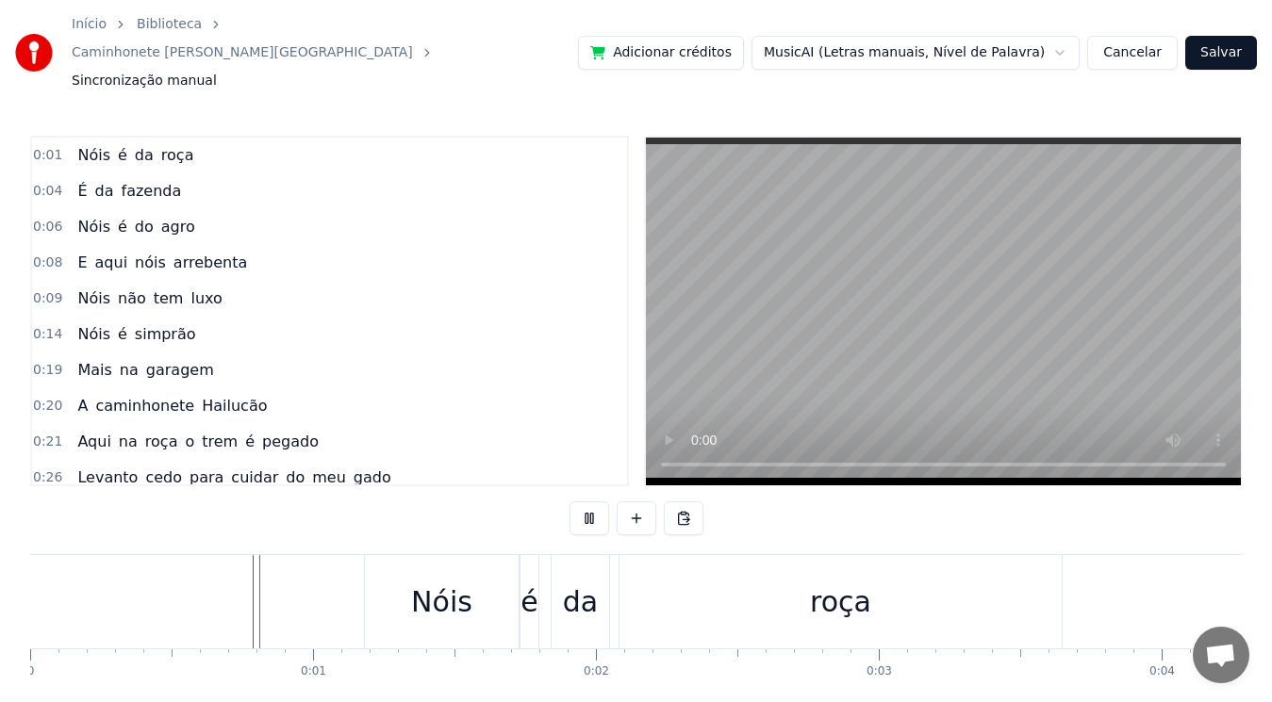
scroll to position [60, 0]
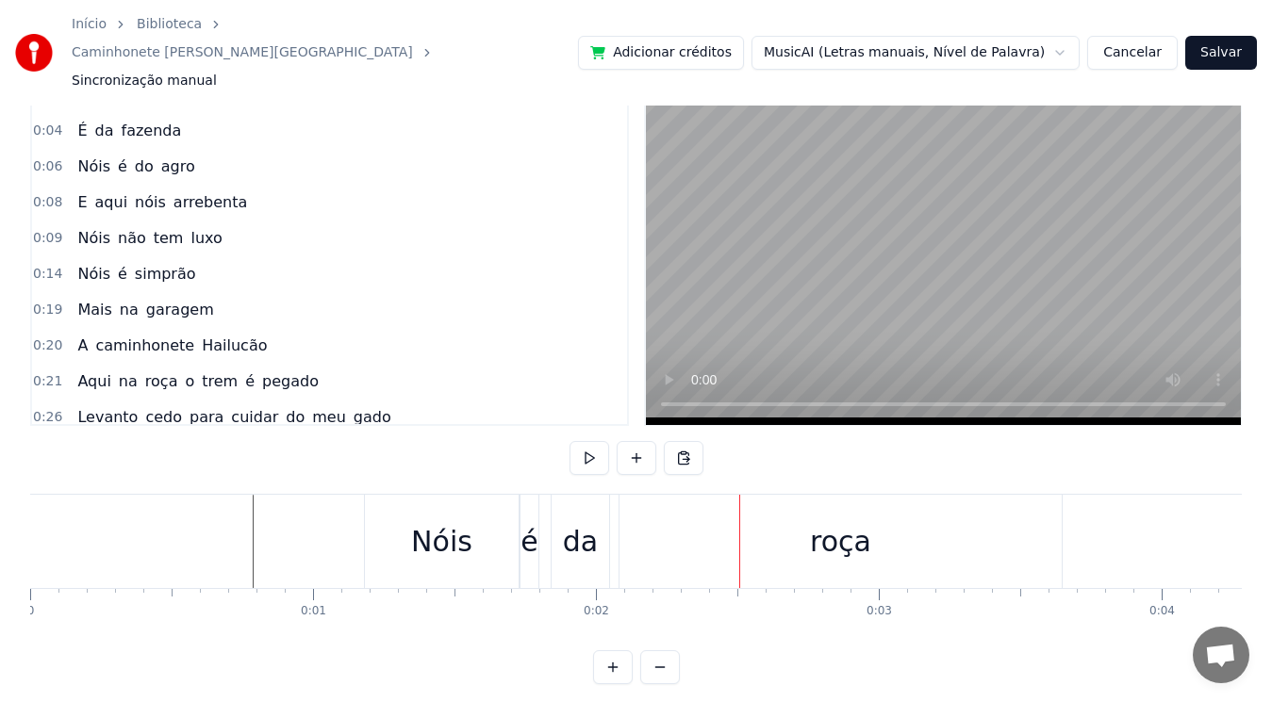
click at [465, 520] on div "Nóis" at bounding box center [441, 541] width 61 height 42
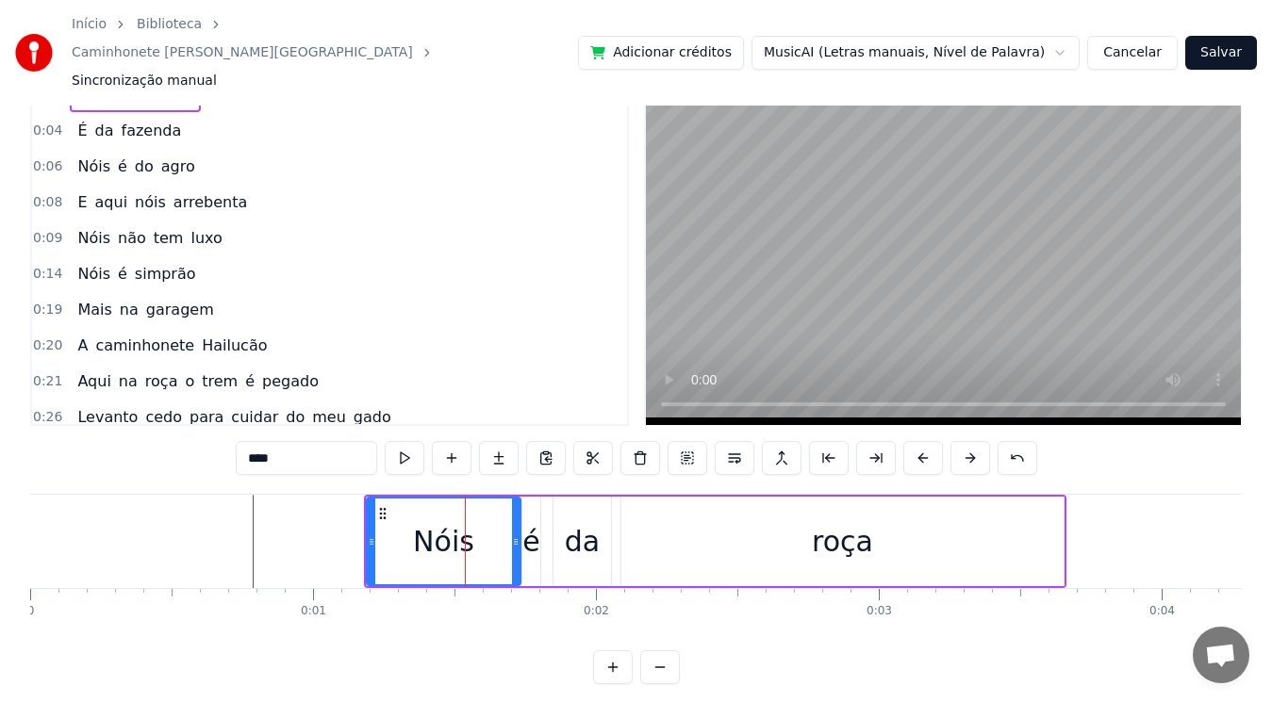
scroll to position [0, 0]
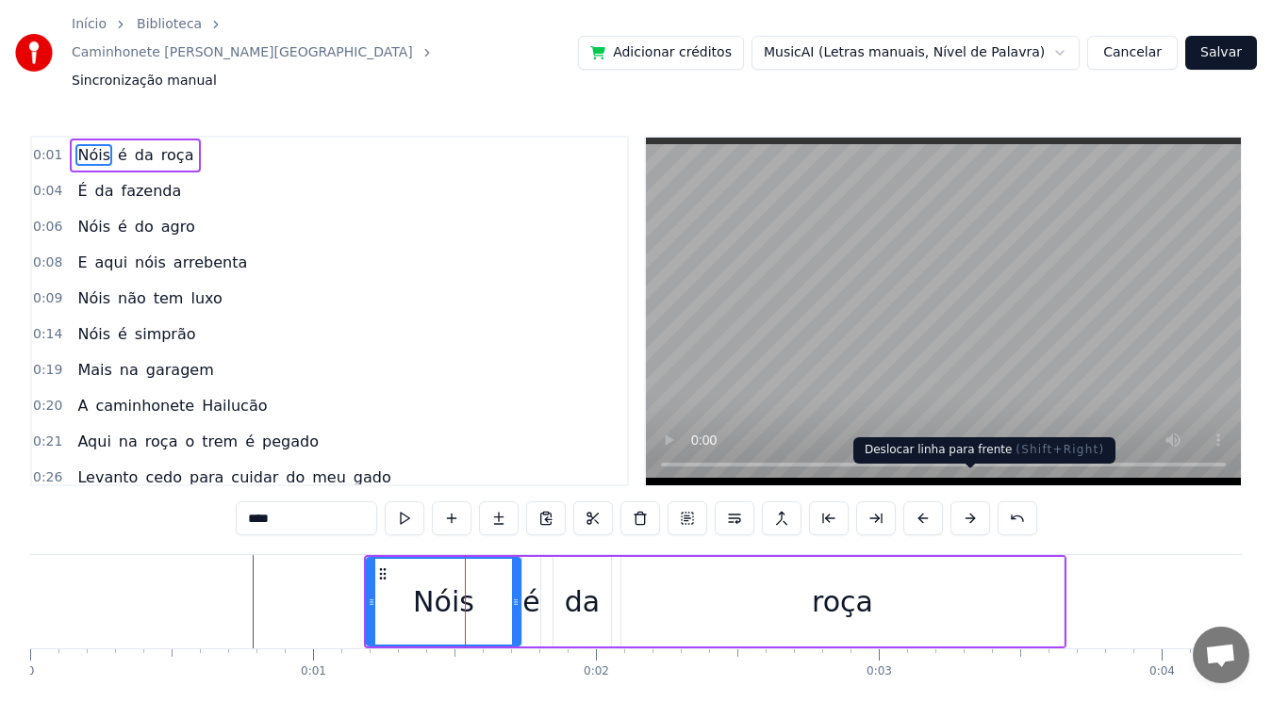
click at [973, 502] on button at bounding box center [970, 519] width 40 height 34
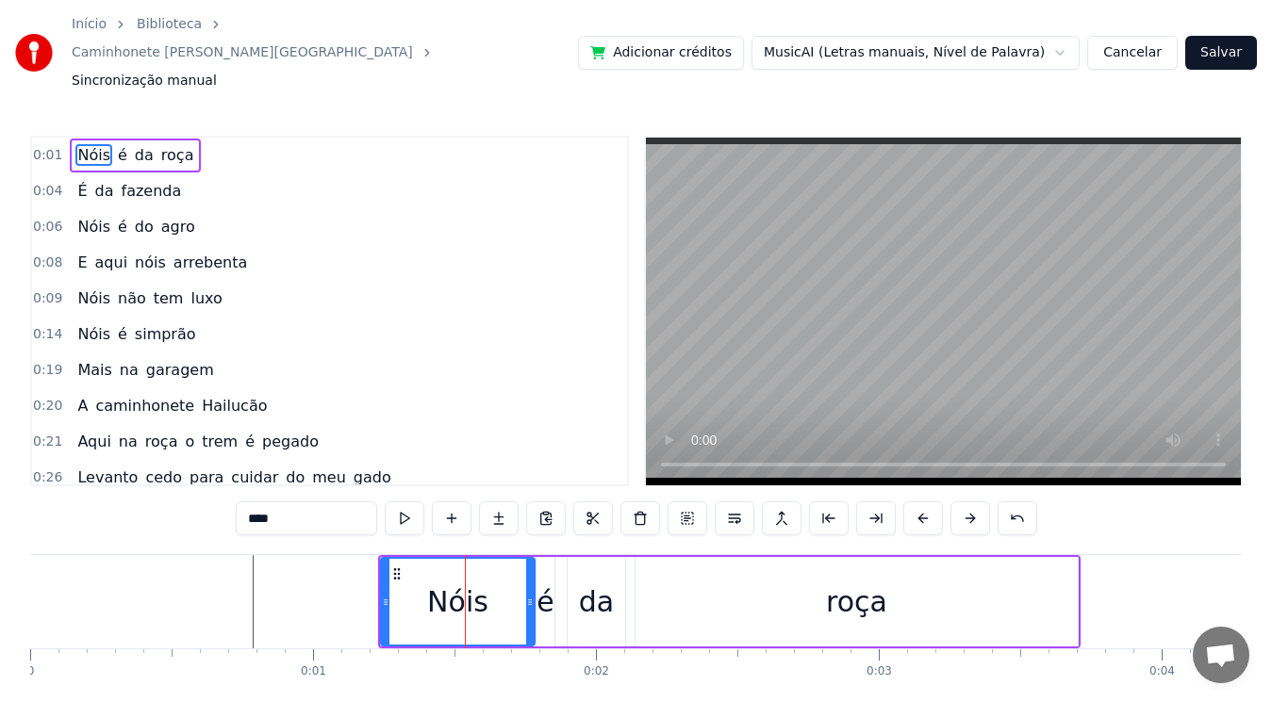
click at [972, 502] on button at bounding box center [970, 519] width 40 height 34
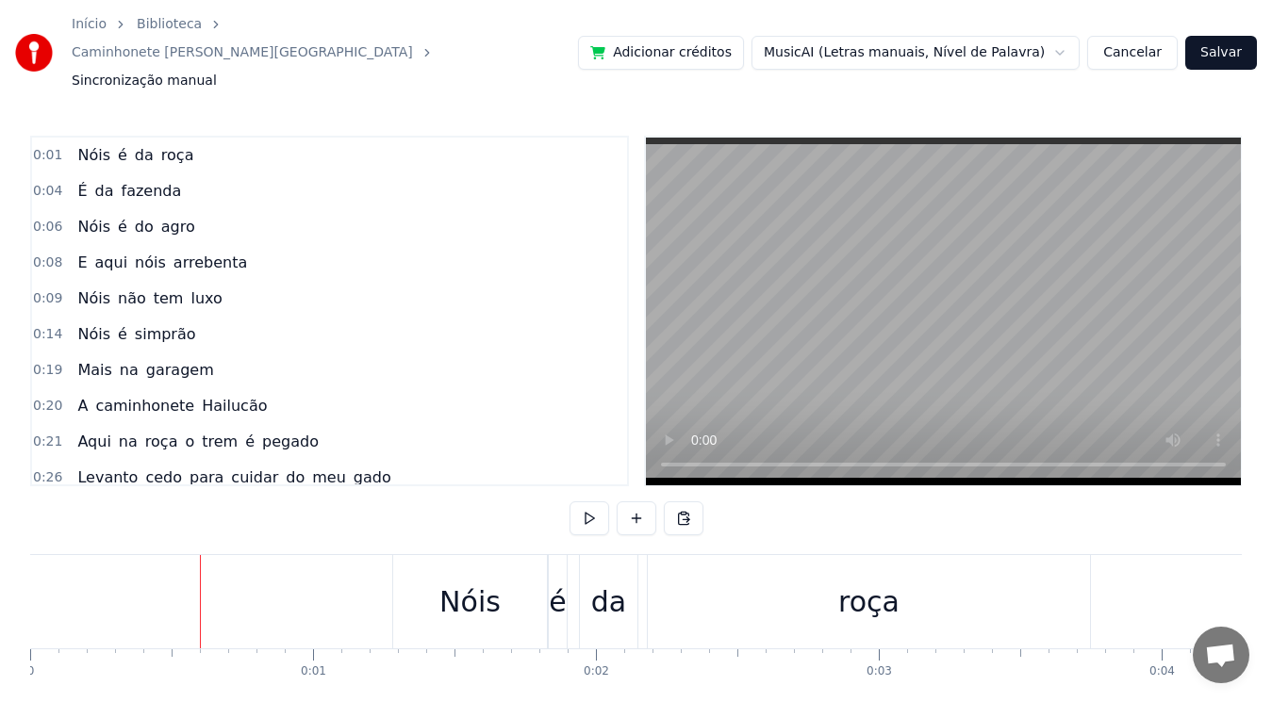
click at [201, 558] on div at bounding box center [200, 601] width 1 height 93
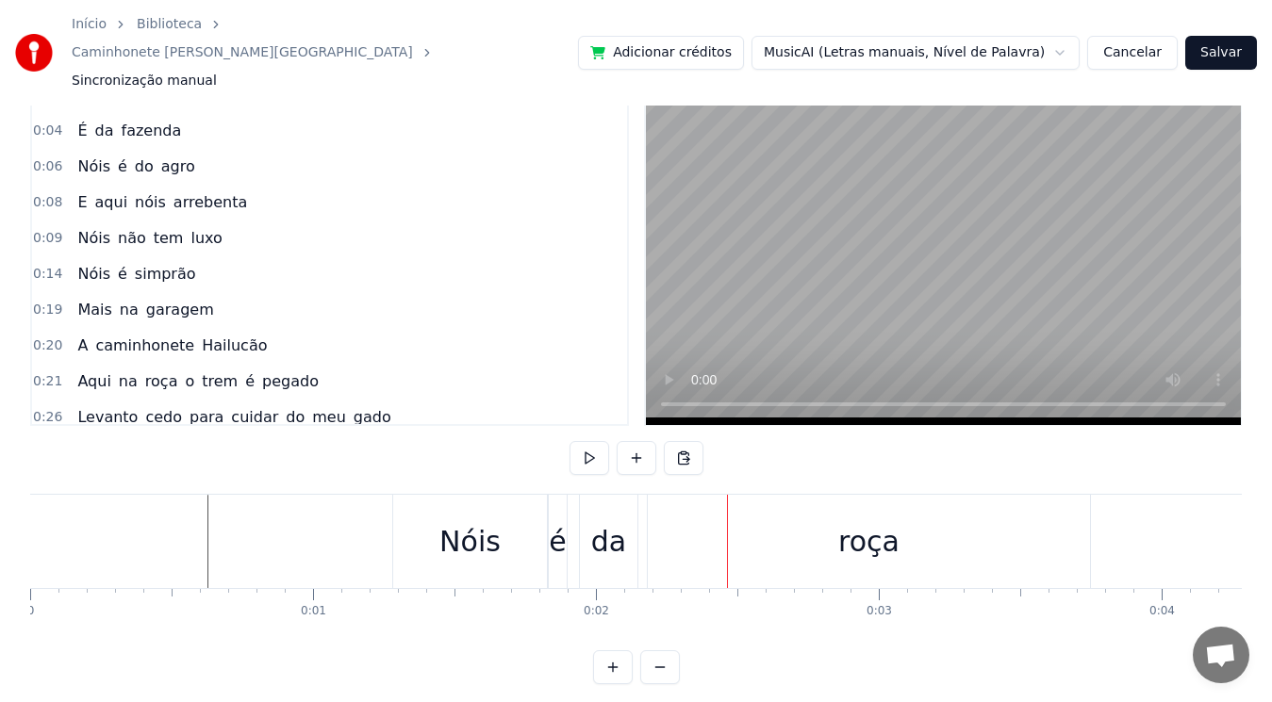
click at [439, 545] on div "Nóis" at bounding box center [470, 541] width 154 height 93
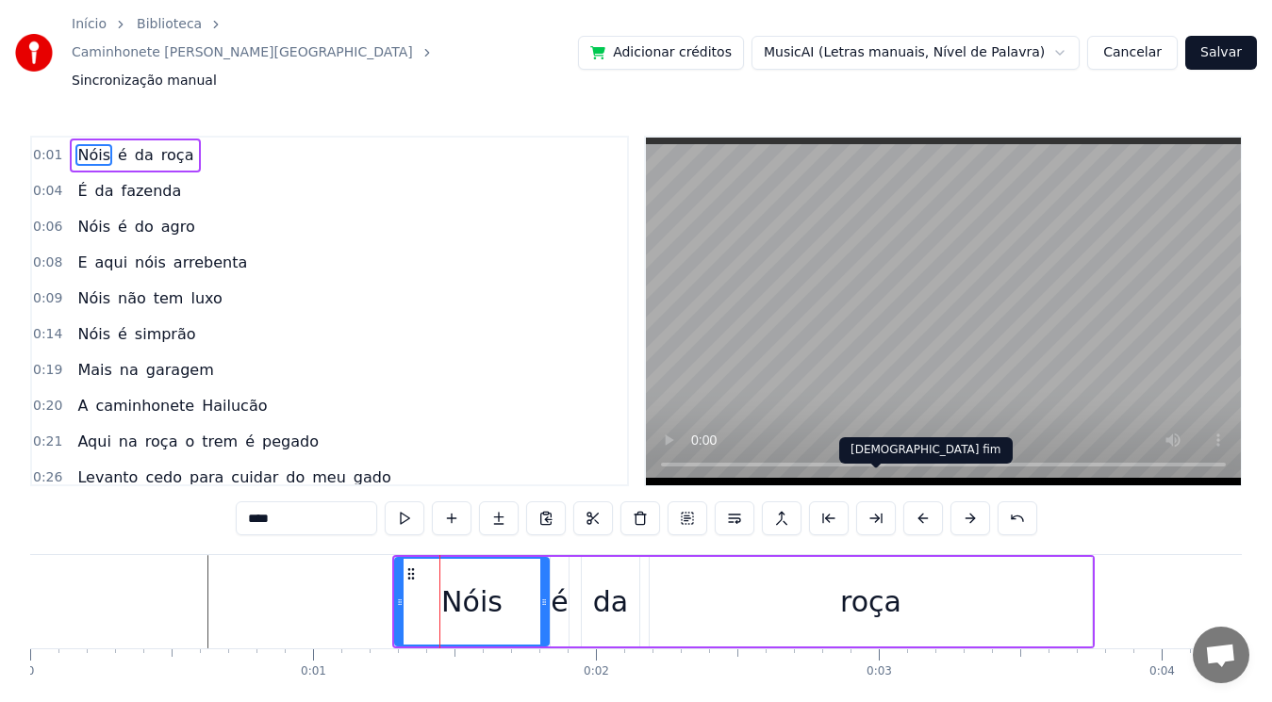
click at [880, 502] on button at bounding box center [876, 519] width 40 height 34
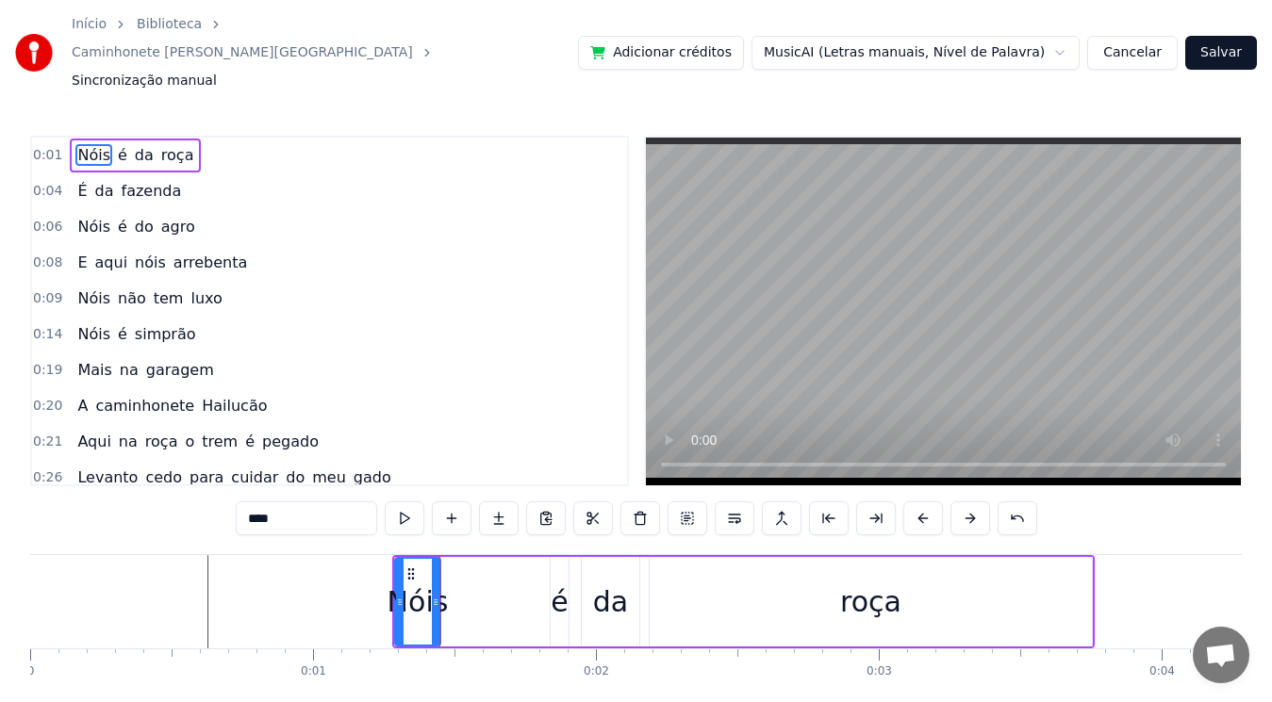
click at [879, 502] on button at bounding box center [876, 519] width 40 height 34
click at [877, 502] on button at bounding box center [876, 519] width 40 height 34
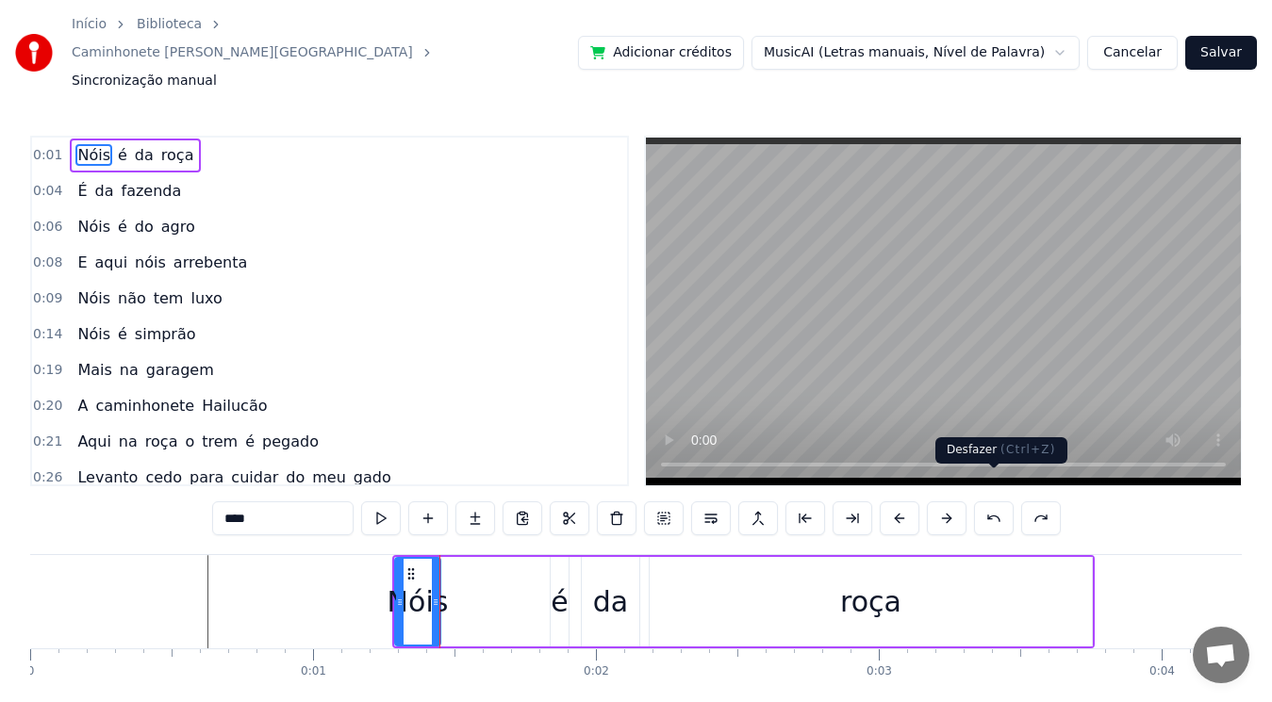
click at [992, 502] on button at bounding box center [994, 519] width 40 height 34
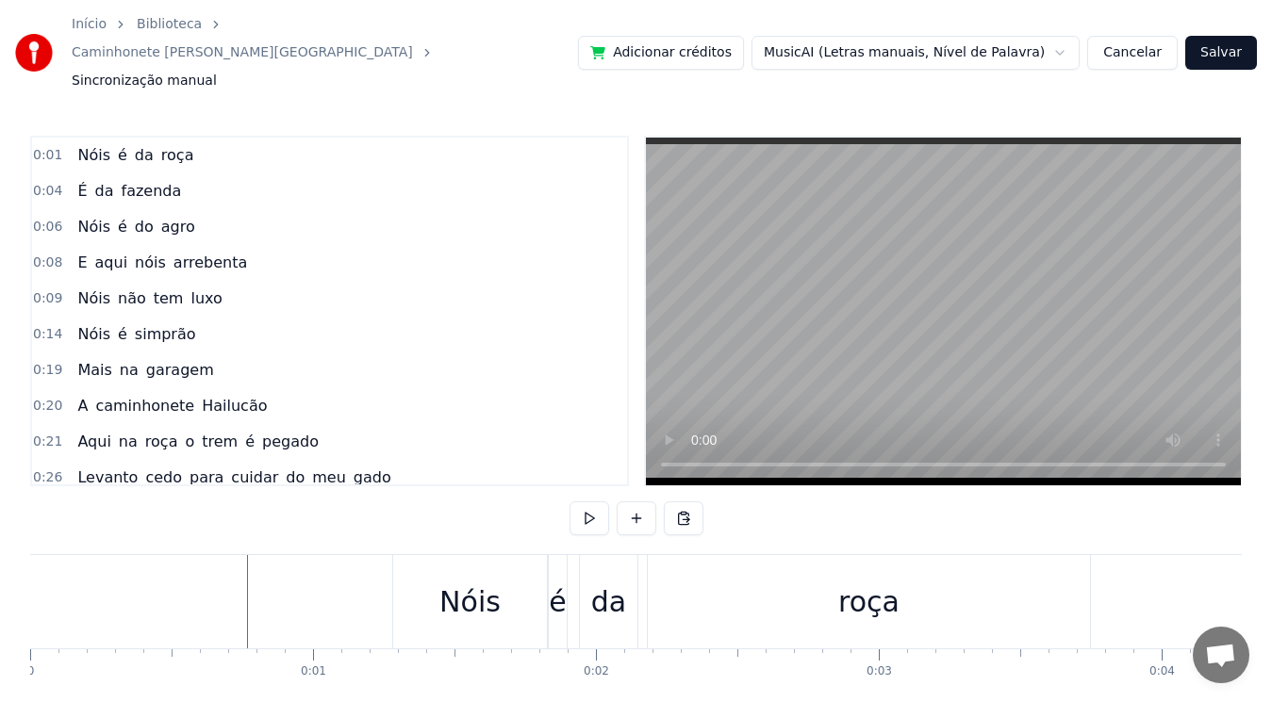
drag, startPoint x: 392, startPoint y: 539, endPoint x: 249, endPoint y: 564, distance: 145.4
click at [248, 564] on div at bounding box center [247, 601] width 1 height 93
click at [631, 581] on div "da" at bounding box center [609, 601] width 58 height 93
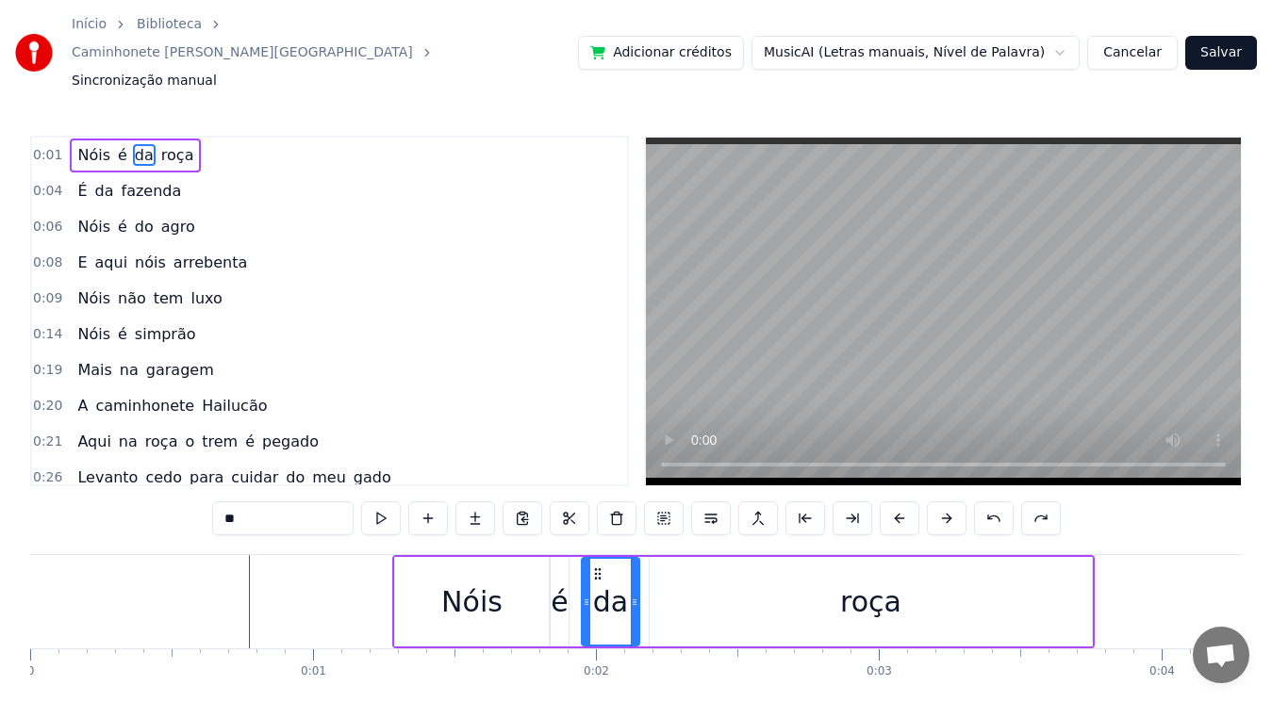
click at [75, 144] on span "Nóis" at bounding box center [93, 155] width 37 height 22
type input "****"
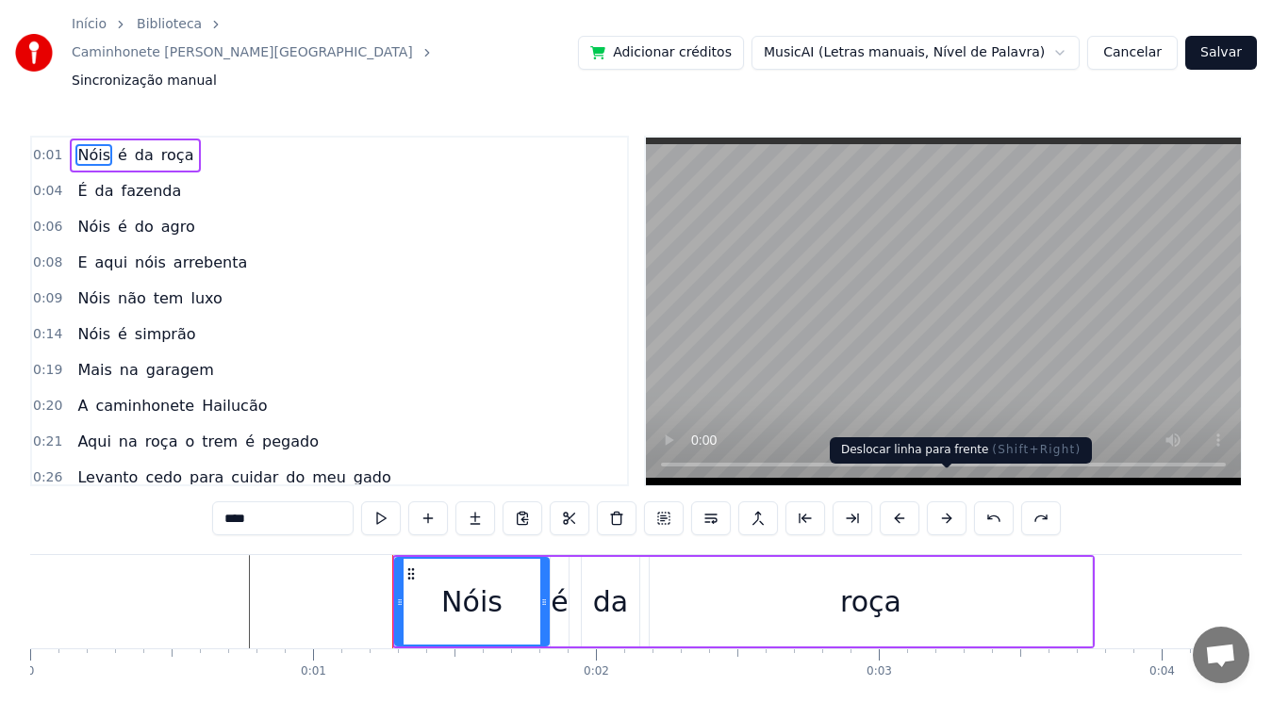
click at [952, 502] on button at bounding box center [947, 519] width 40 height 34
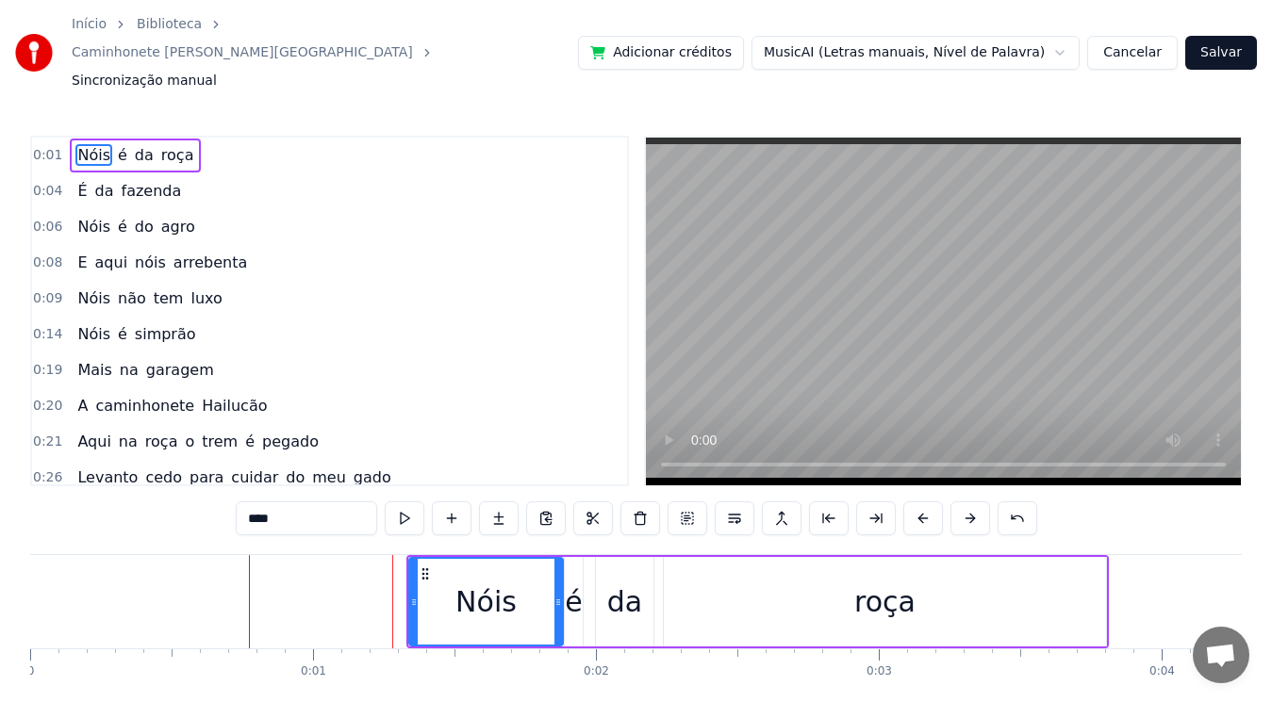
click at [952, 502] on button at bounding box center [970, 519] width 40 height 34
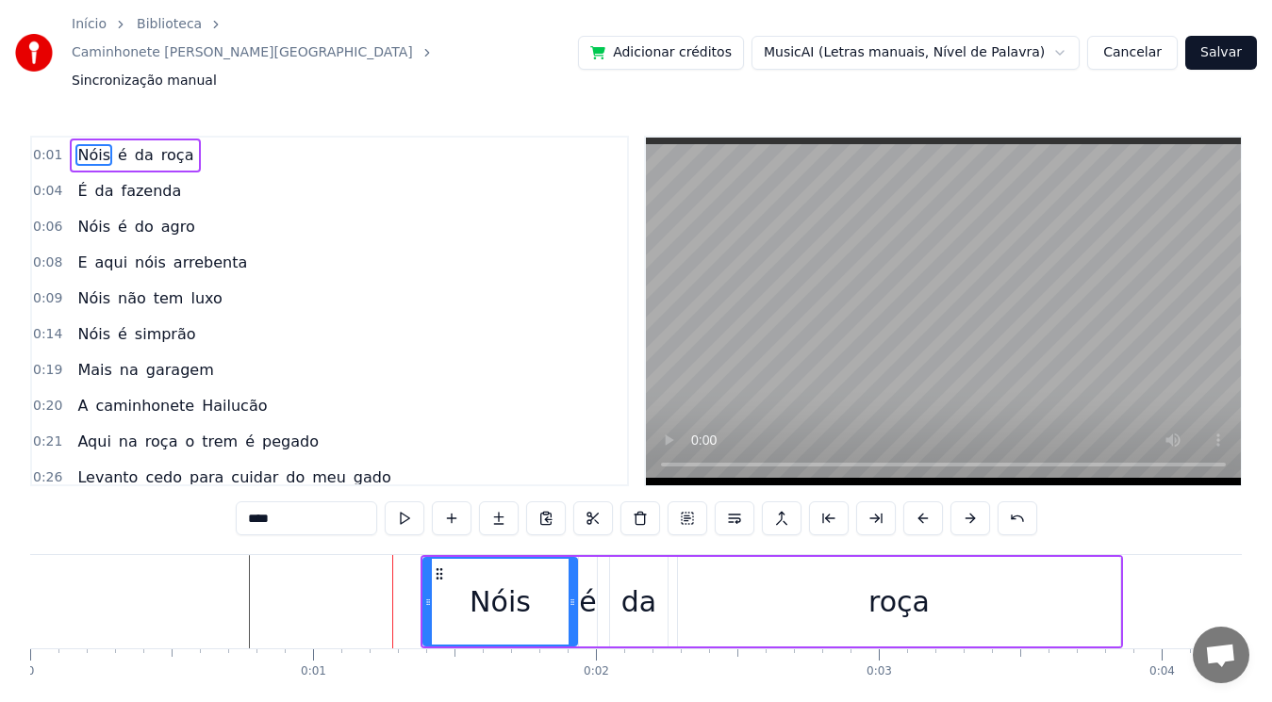
click at [952, 502] on button at bounding box center [970, 519] width 40 height 34
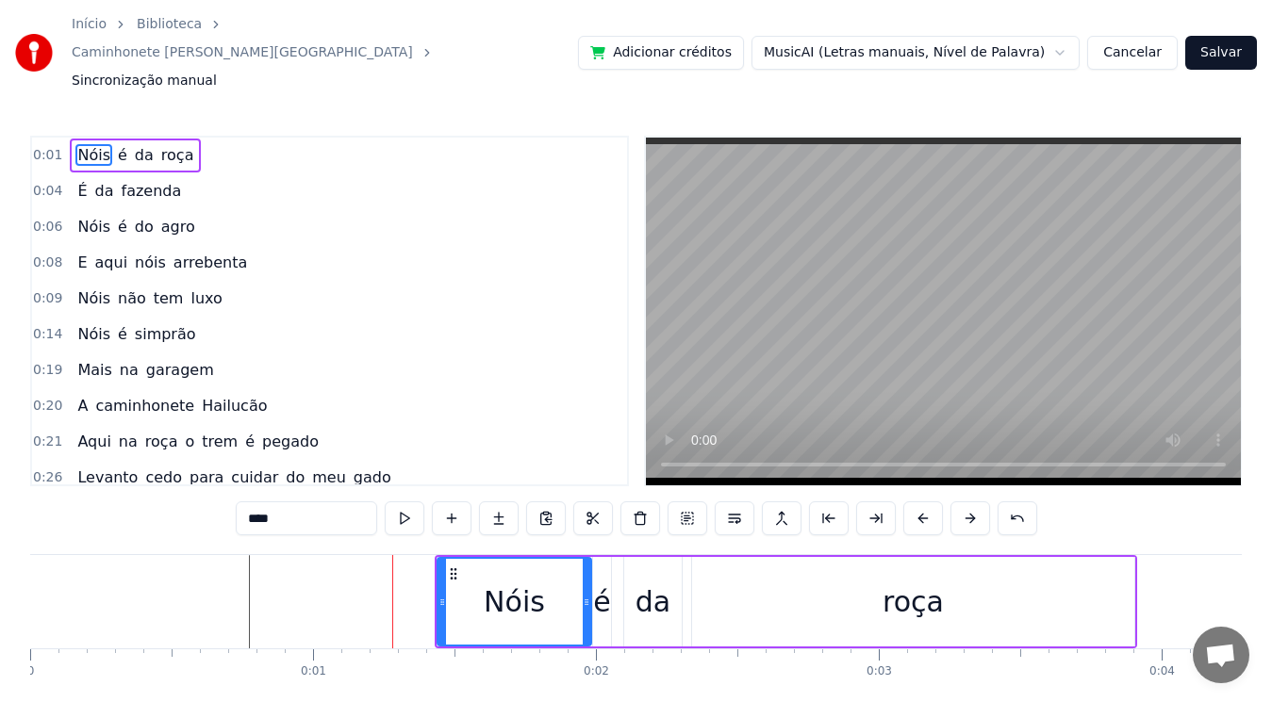
click at [952, 502] on button at bounding box center [970, 519] width 40 height 34
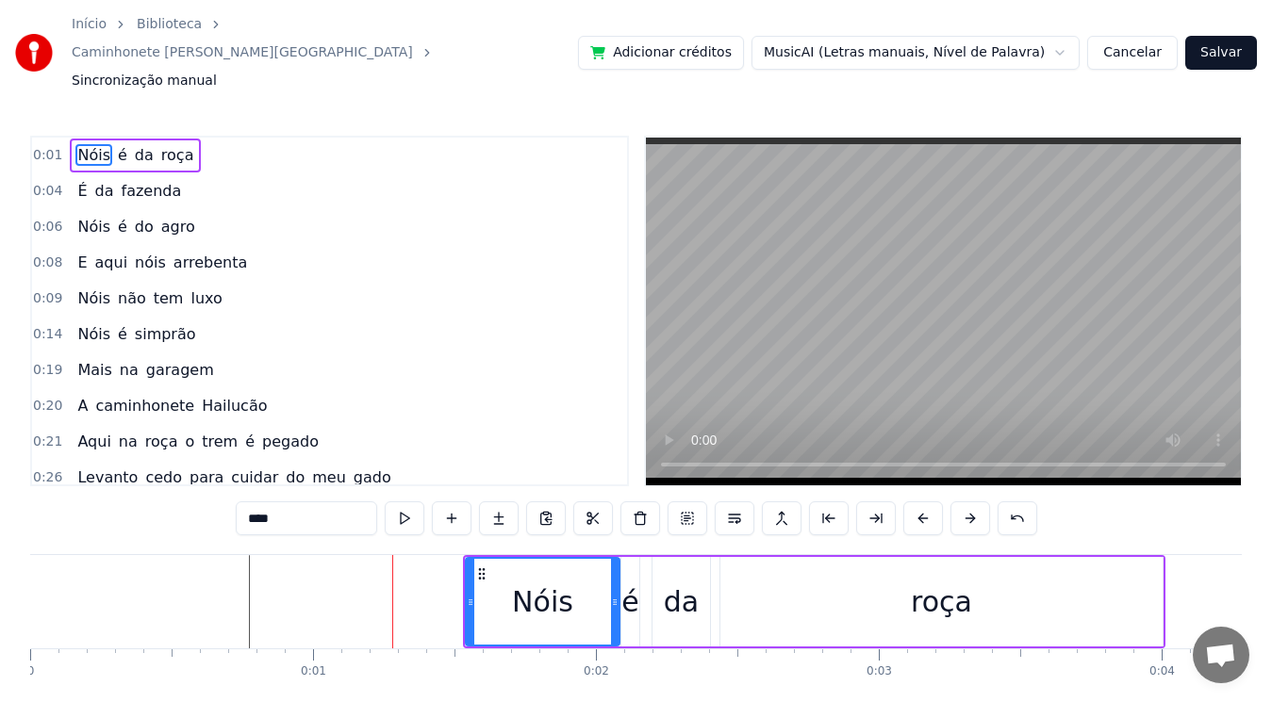
click at [952, 502] on button at bounding box center [970, 519] width 40 height 34
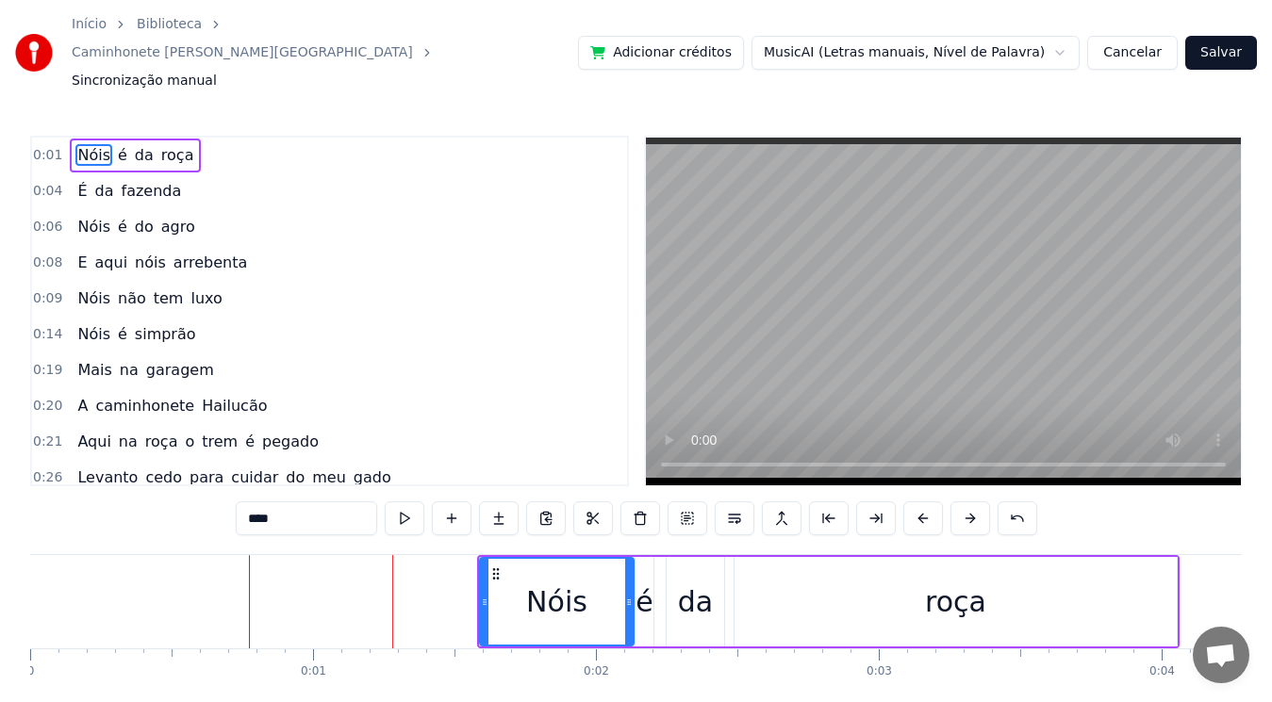
click at [952, 502] on button at bounding box center [970, 519] width 40 height 34
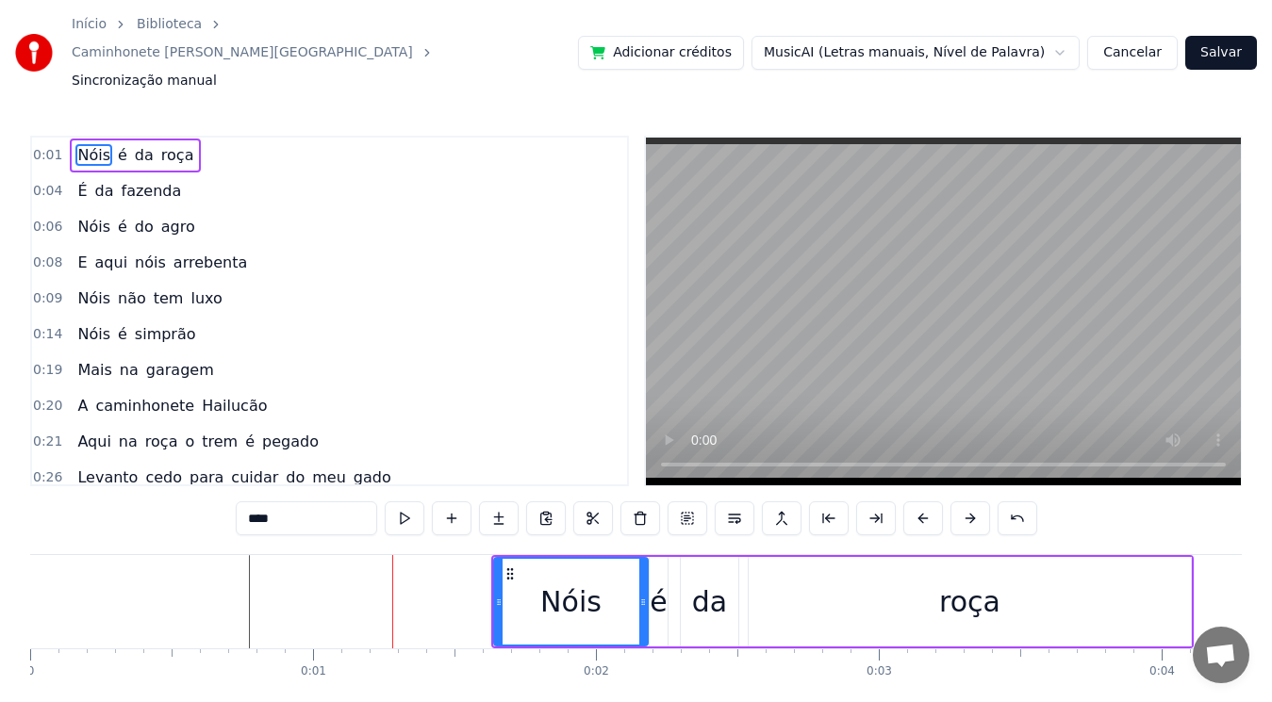
click at [952, 502] on button at bounding box center [970, 519] width 40 height 34
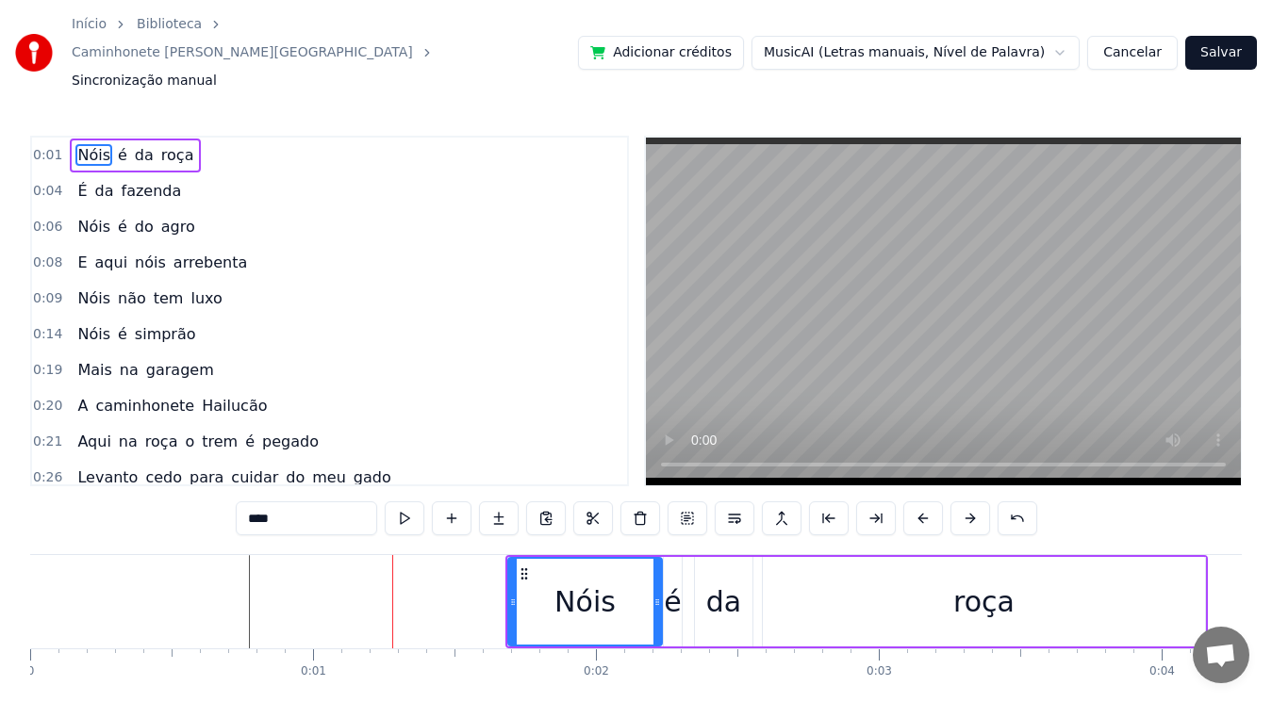
click at [952, 502] on button at bounding box center [970, 519] width 40 height 34
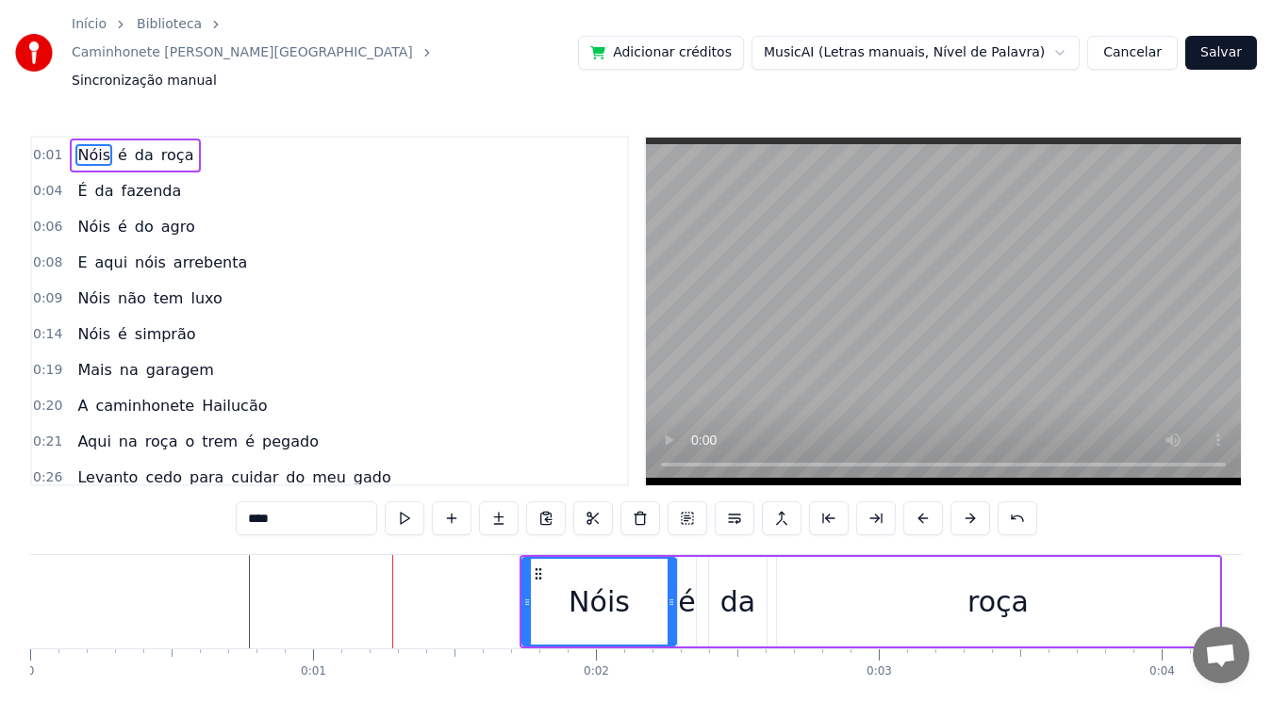
click at [952, 502] on button at bounding box center [970, 519] width 40 height 34
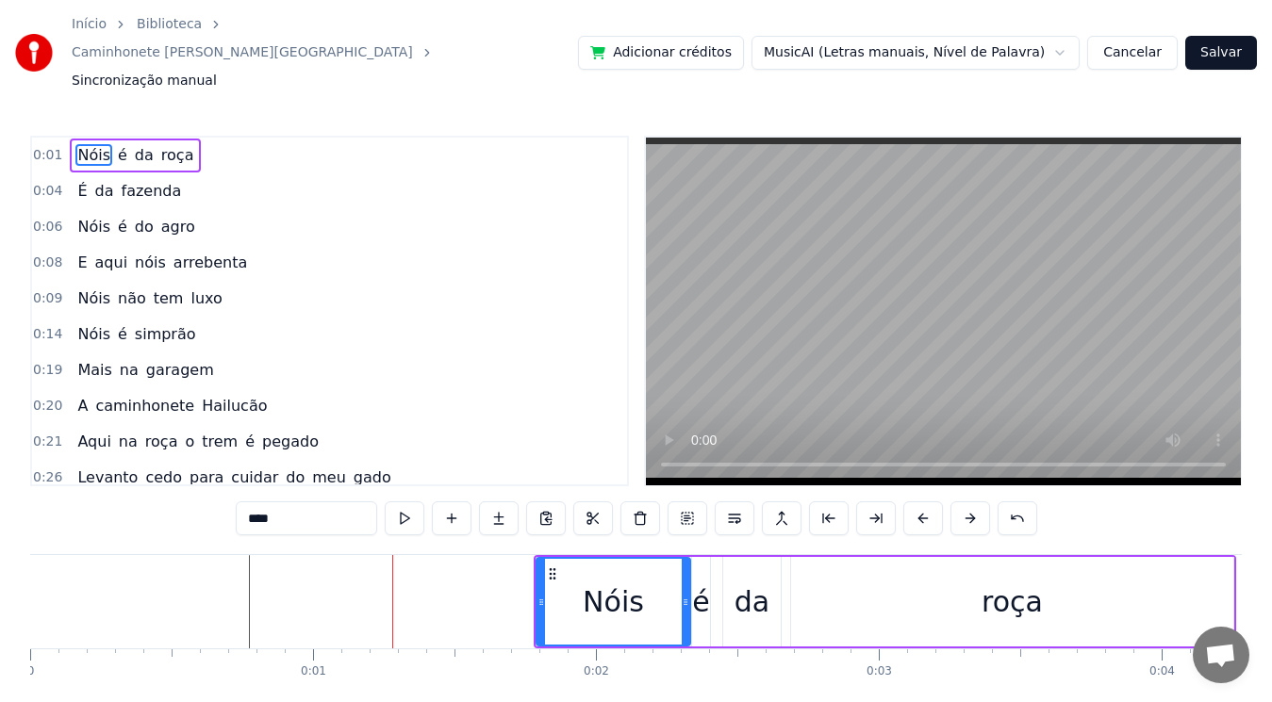
click at [952, 502] on button at bounding box center [970, 519] width 40 height 34
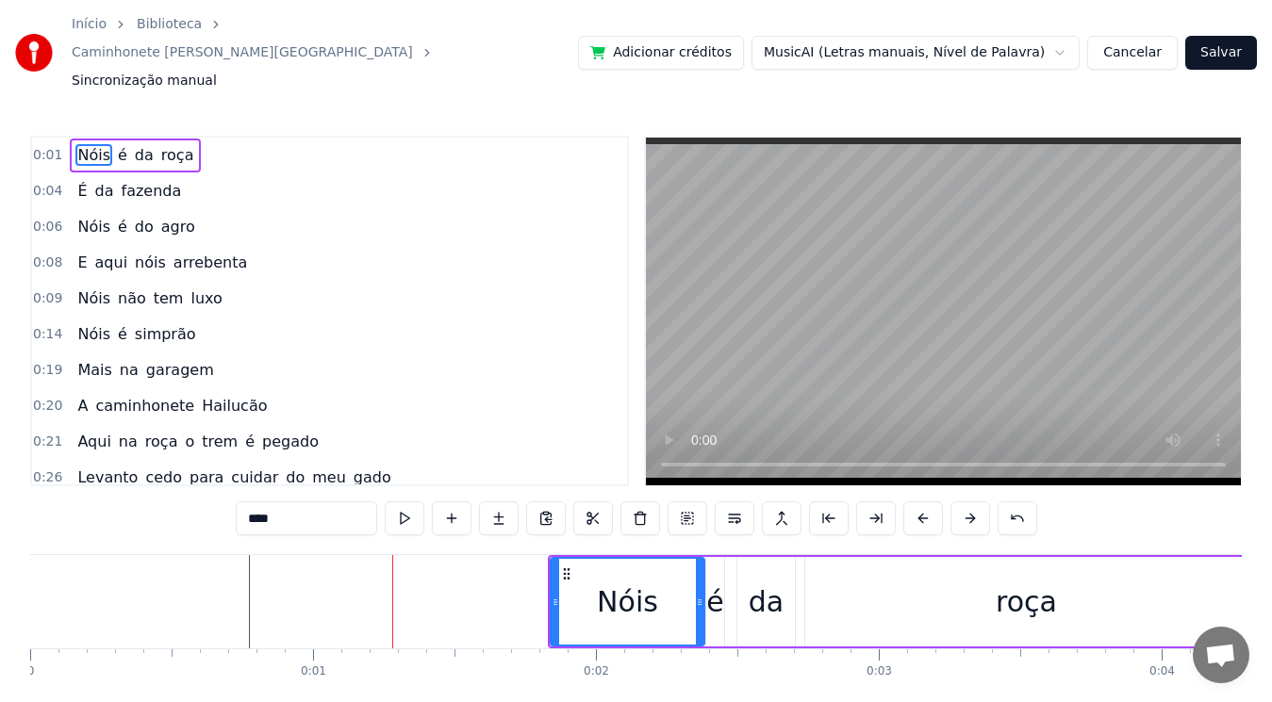
click at [952, 502] on button at bounding box center [970, 519] width 40 height 34
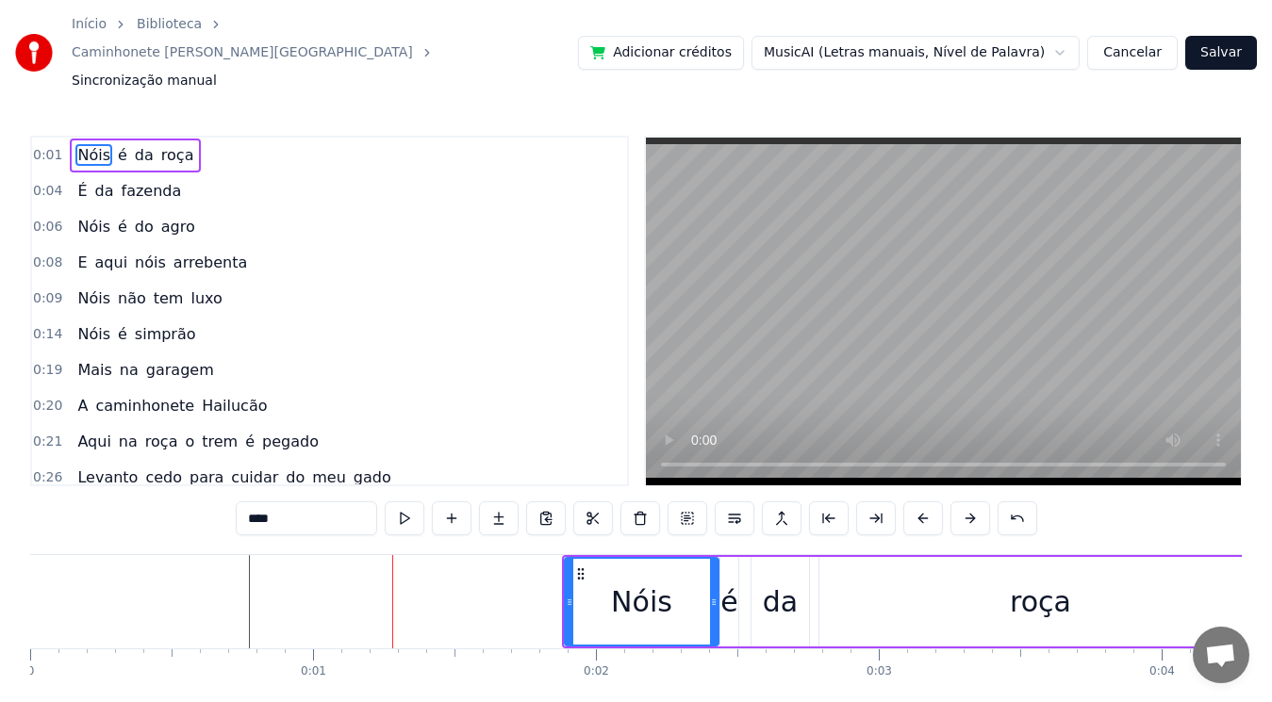
click at [952, 502] on button at bounding box center [970, 519] width 40 height 34
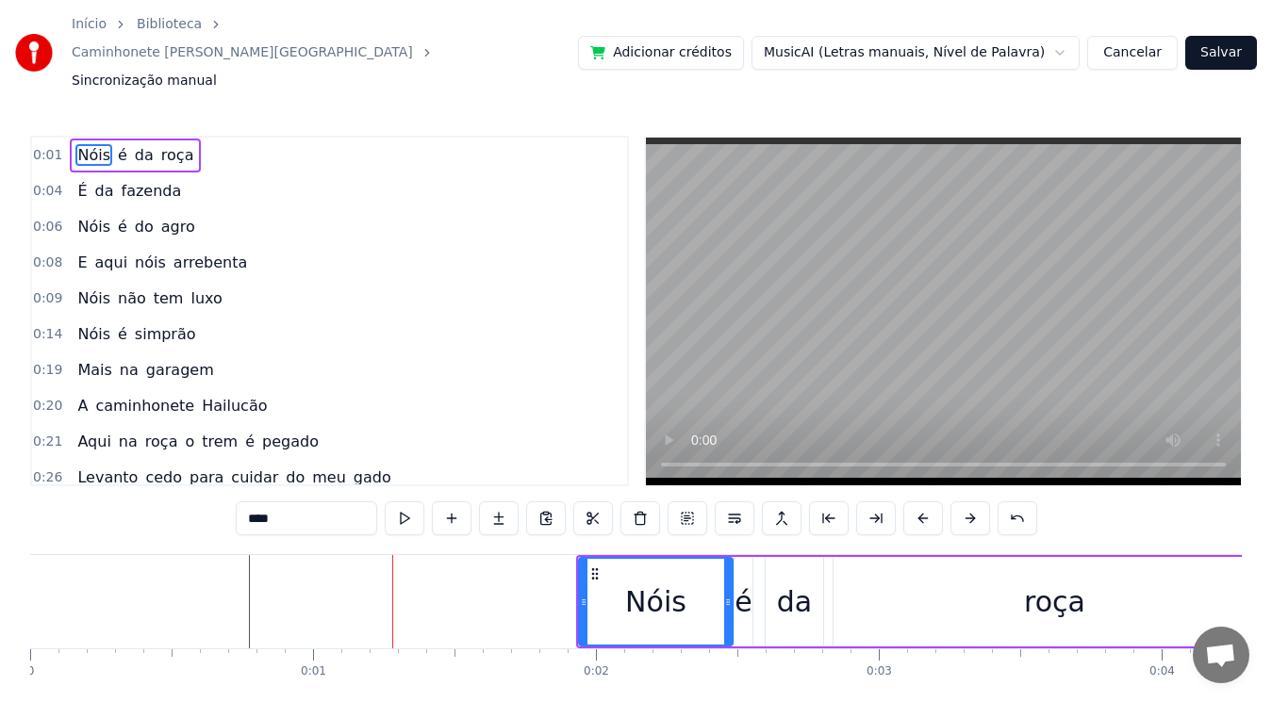
click at [952, 502] on button at bounding box center [970, 519] width 40 height 34
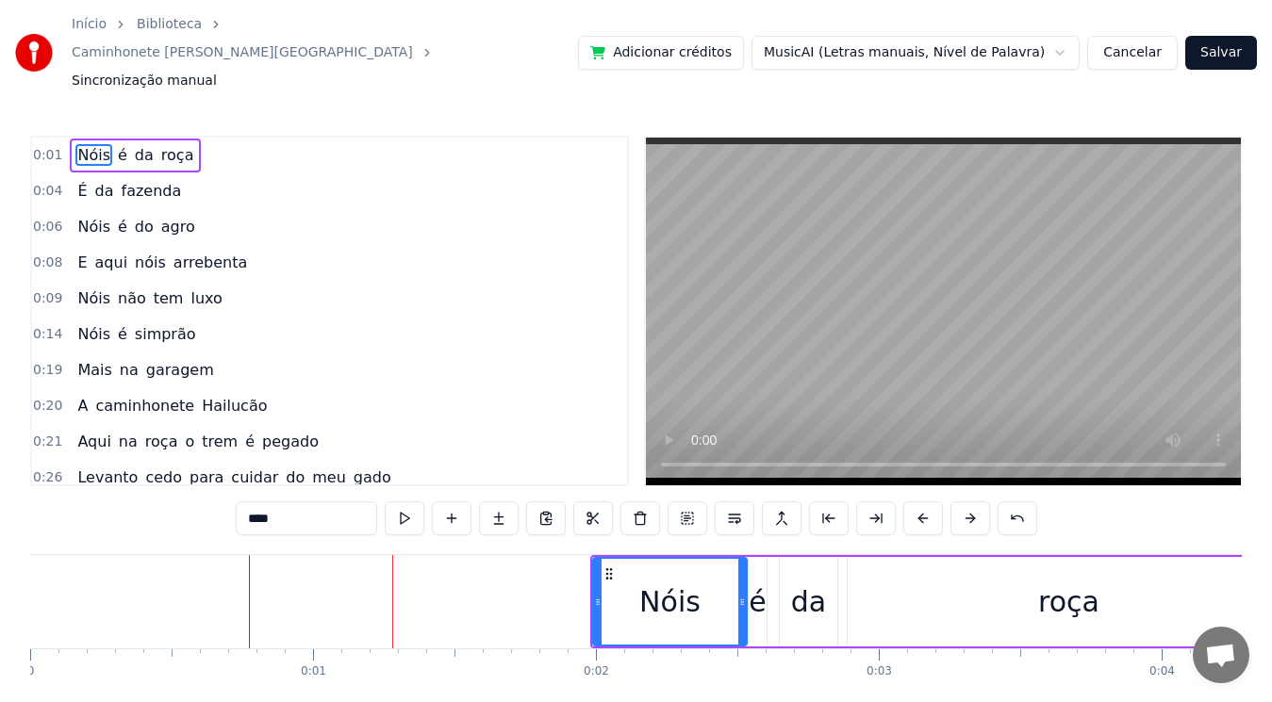
click at [952, 502] on button at bounding box center [970, 519] width 40 height 34
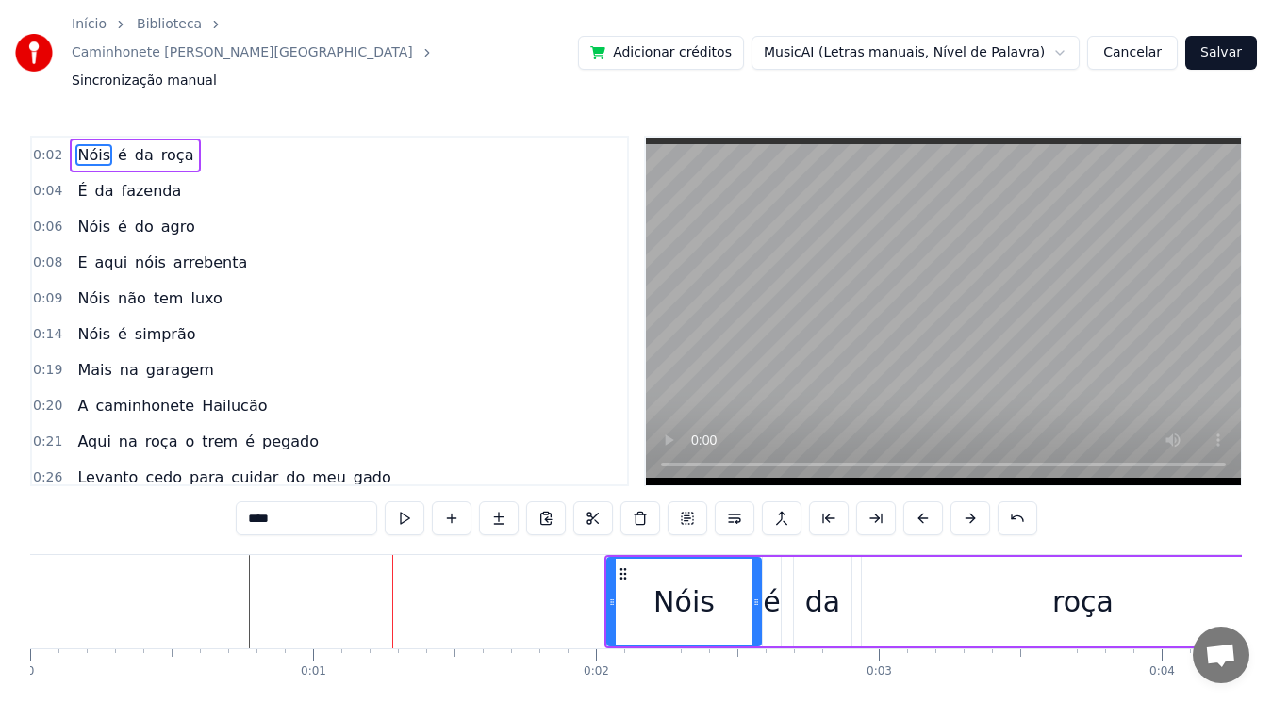
click at [952, 502] on button at bounding box center [970, 519] width 40 height 34
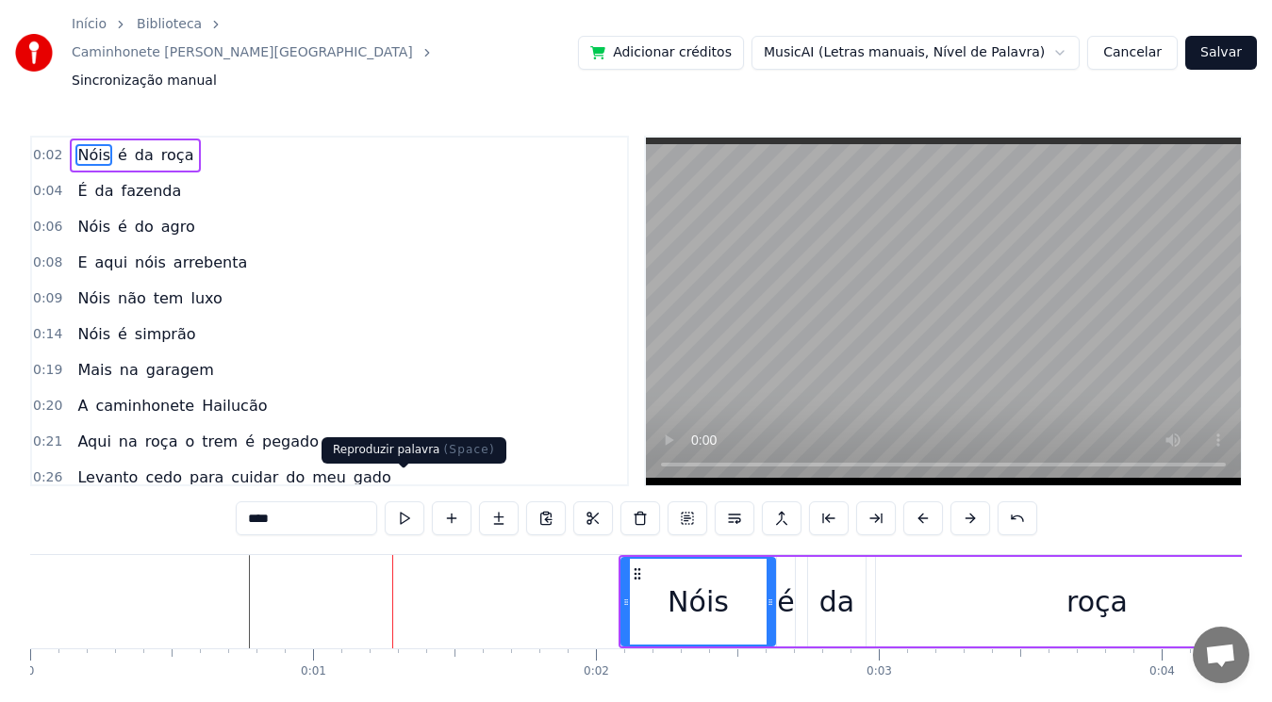
drag, startPoint x: 634, startPoint y: 504, endPoint x: 398, endPoint y: 486, distance: 237.3
click at [398, 502] on div "****" at bounding box center [636, 519] width 801 height 34
click at [402, 502] on button at bounding box center [405, 519] width 40 height 34
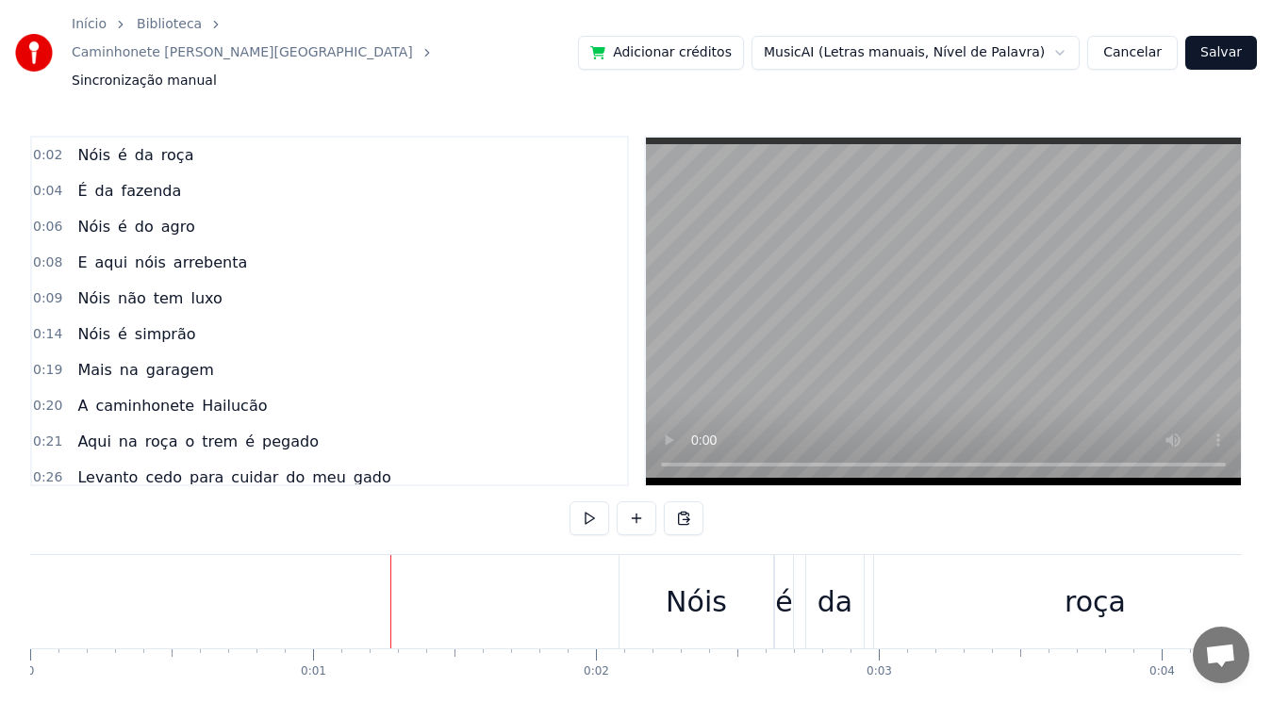
click at [588, 502] on button at bounding box center [589, 519] width 40 height 34
click at [716, 581] on div "Nóis" at bounding box center [696, 602] width 61 height 42
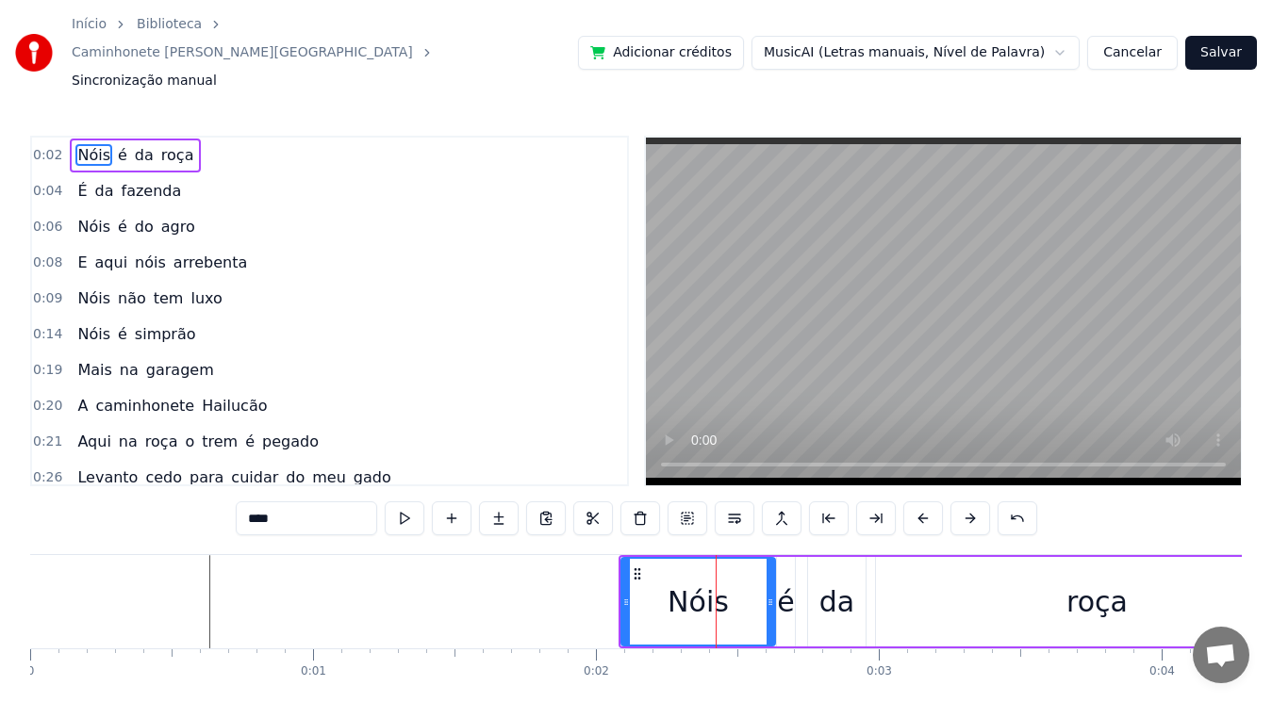
click at [168, 138] on div "0:02 Nóis é [PERSON_NAME]" at bounding box center [329, 156] width 595 height 36
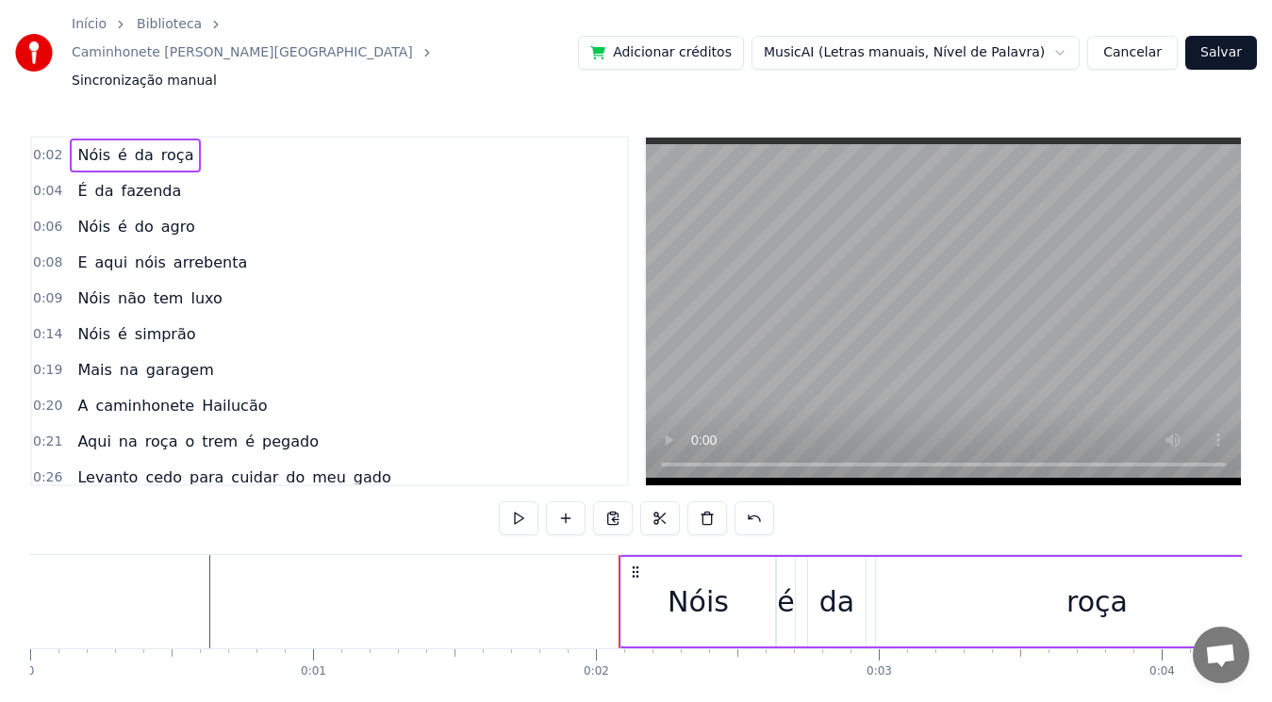
click at [700, 581] on div "Nóis" at bounding box center [697, 602] width 61 height 42
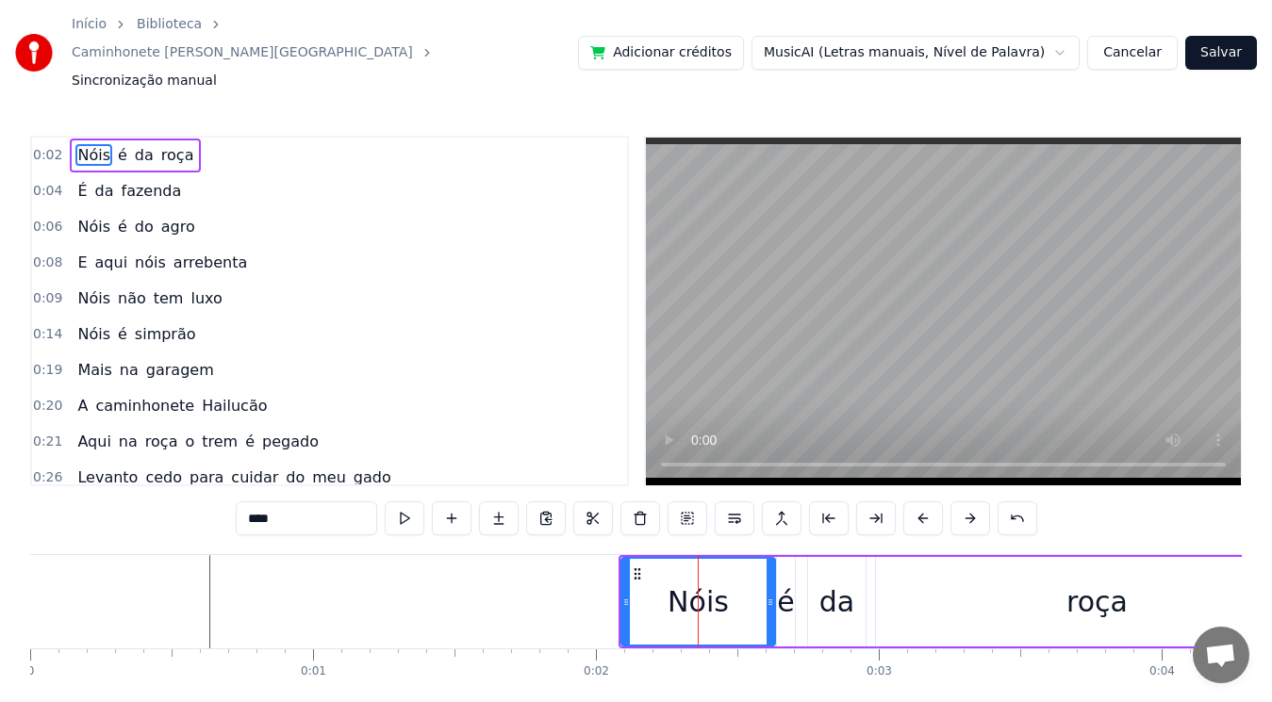
click at [876, 502] on button at bounding box center [876, 519] width 40 height 34
click at [949, 502] on button at bounding box center [947, 519] width 40 height 34
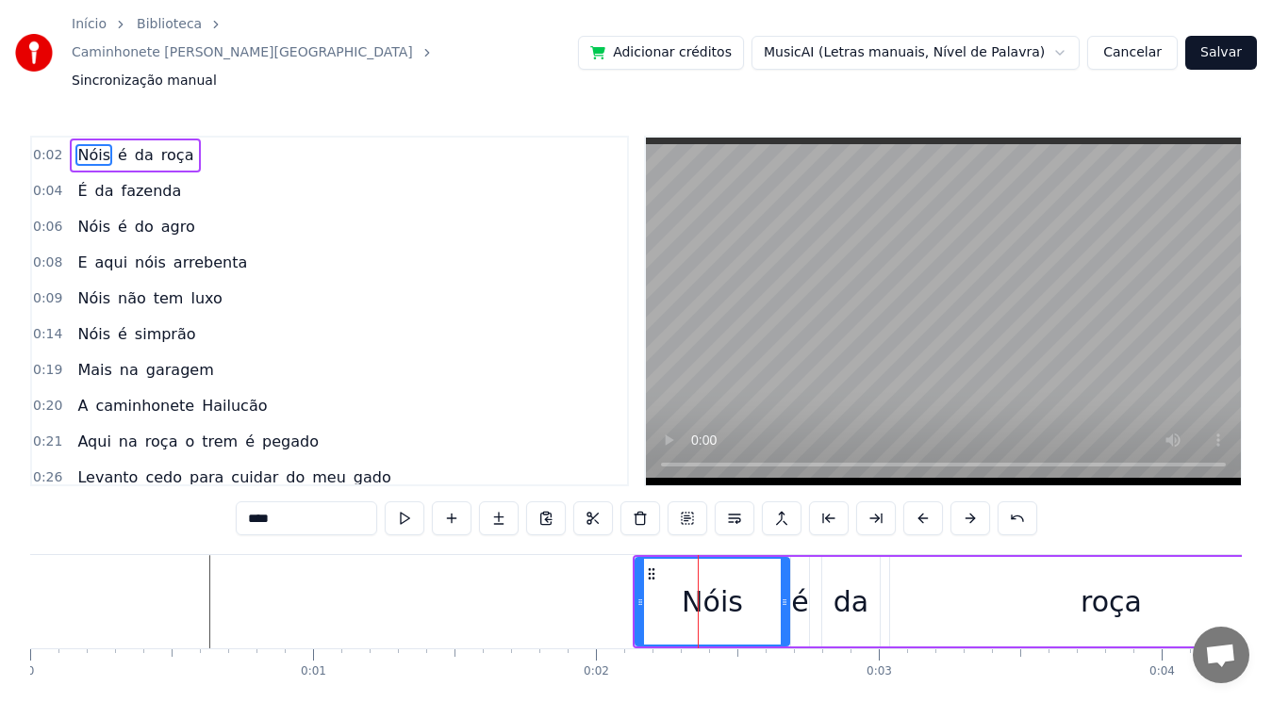
click at [950, 502] on button at bounding box center [970, 519] width 40 height 34
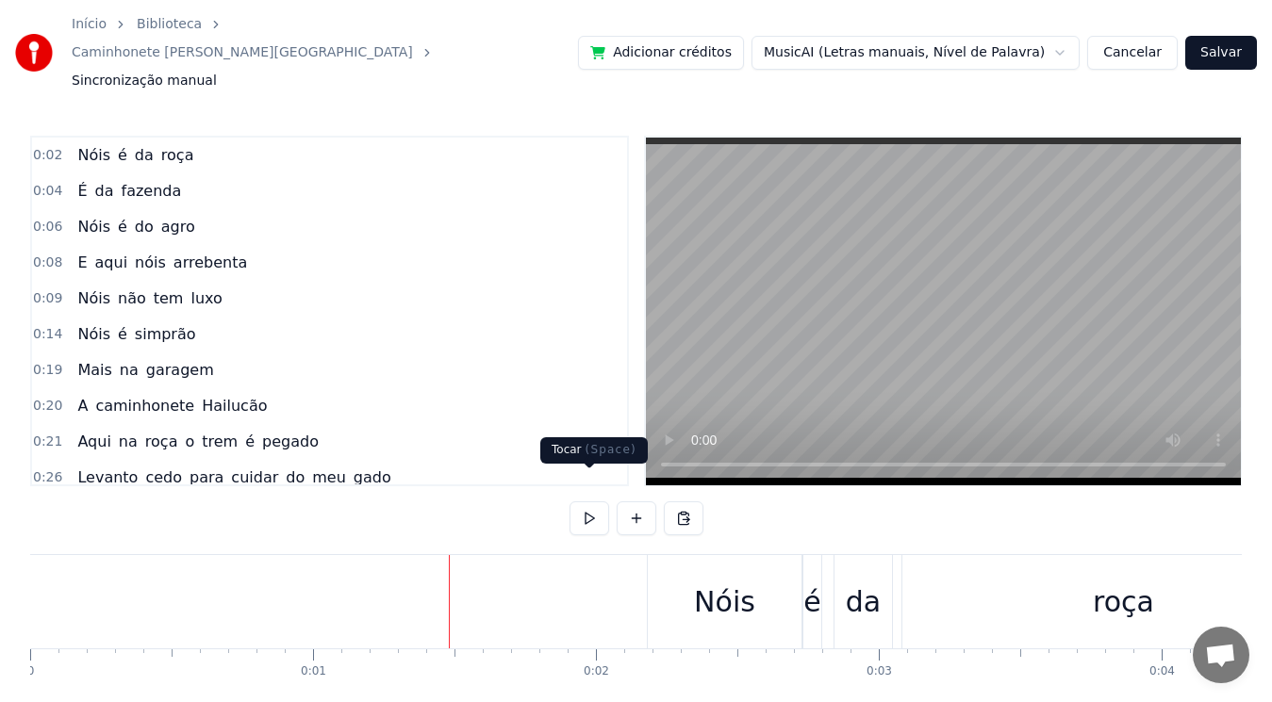
click at [592, 502] on button at bounding box center [589, 519] width 40 height 34
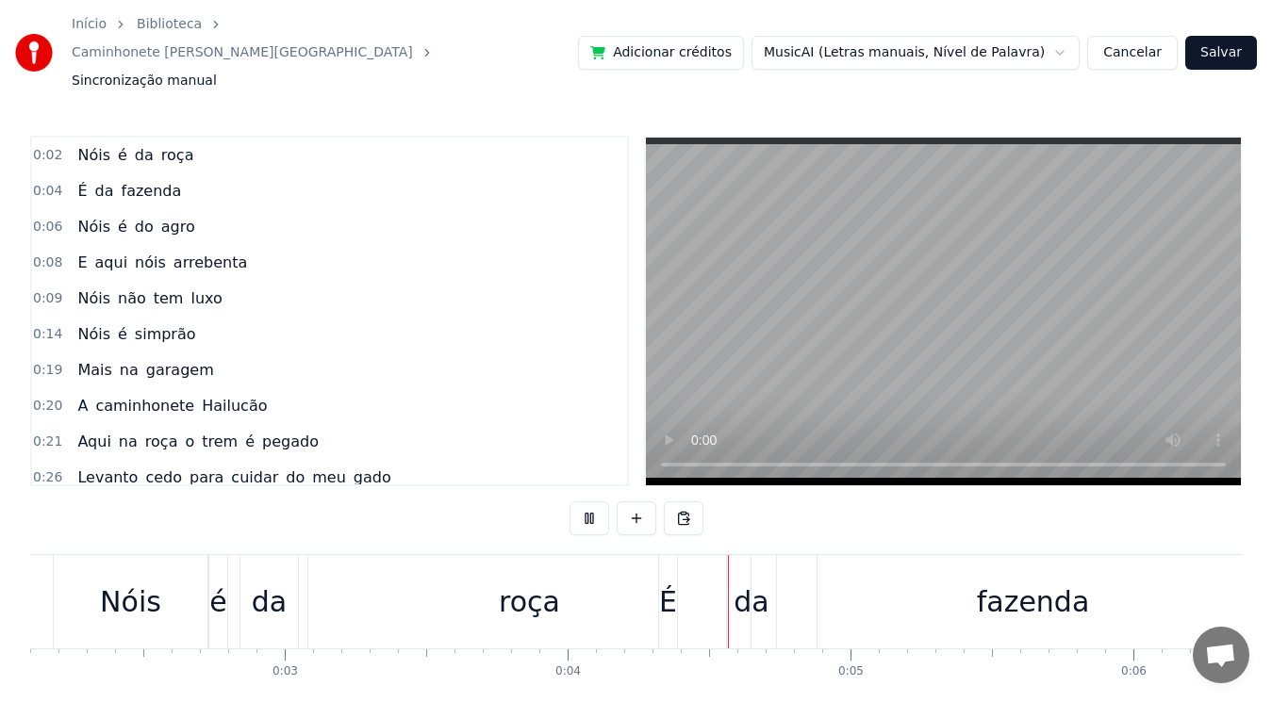
scroll to position [0, 1030]
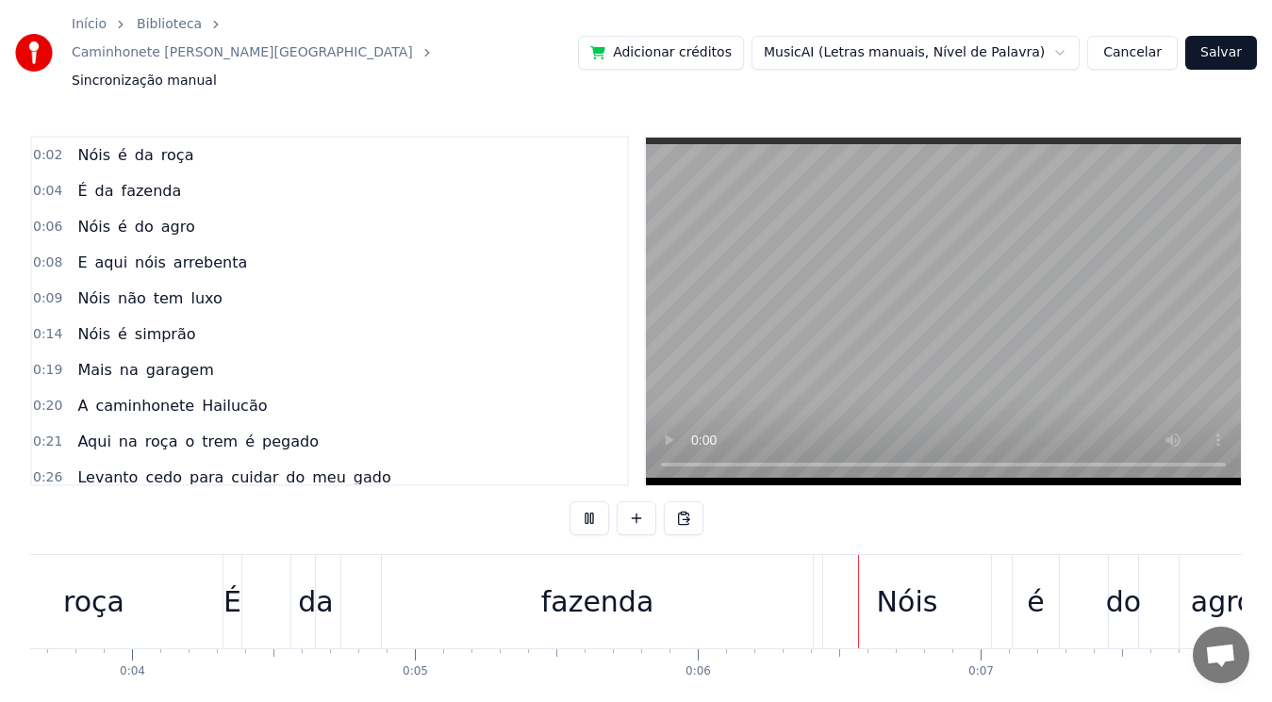
click at [569, 502] on button at bounding box center [589, 519] width 40 height 34
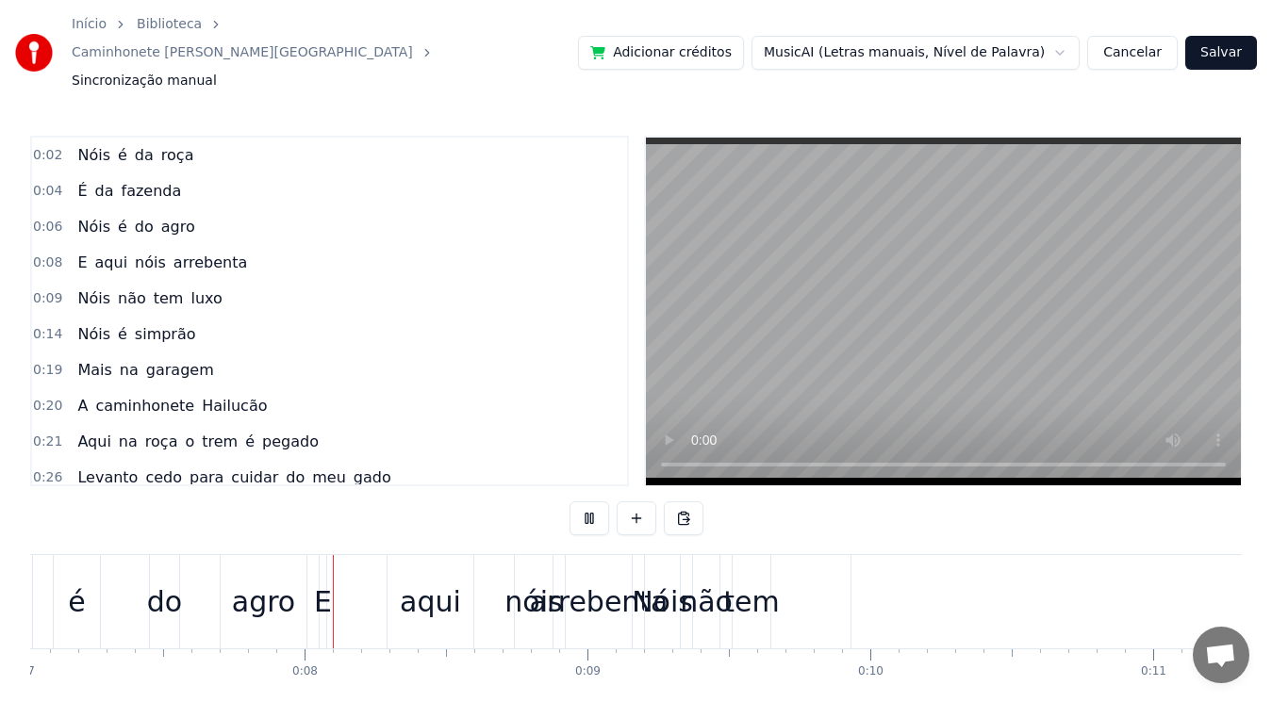
scroll to position [0, 2057]
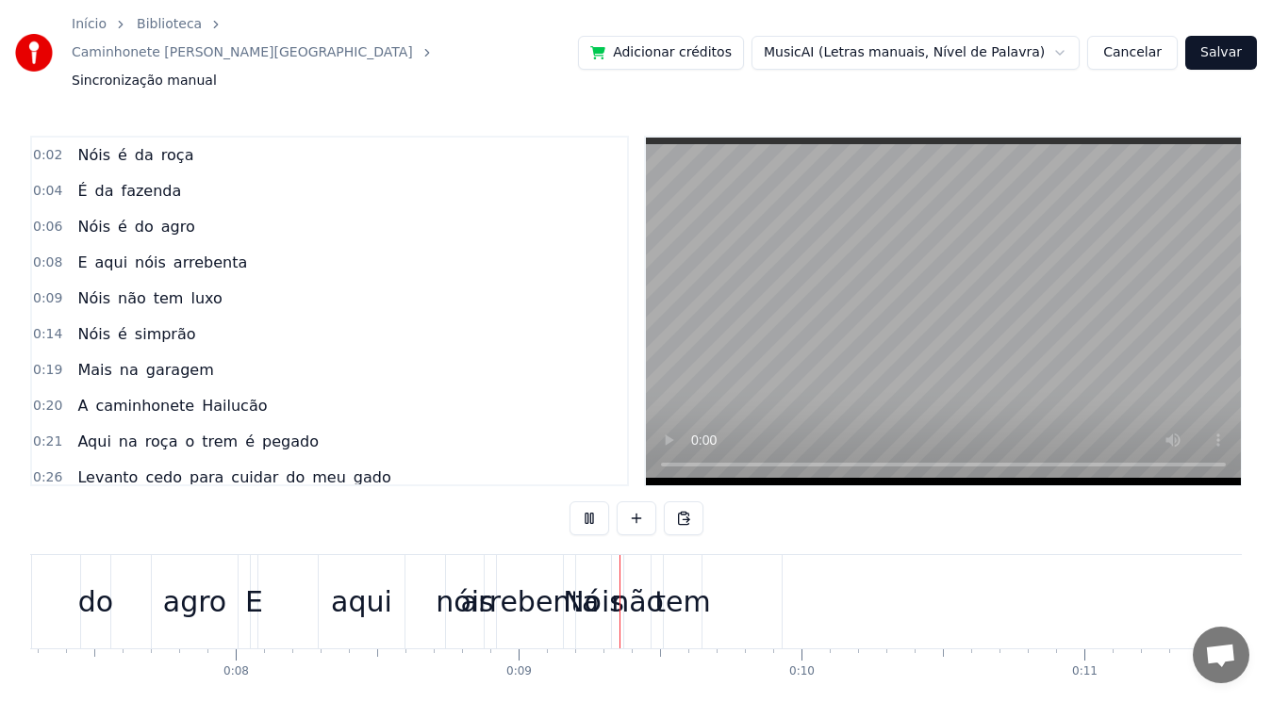
click at [569, 502] on button at bounding box center [589, 519] width 40 height 34
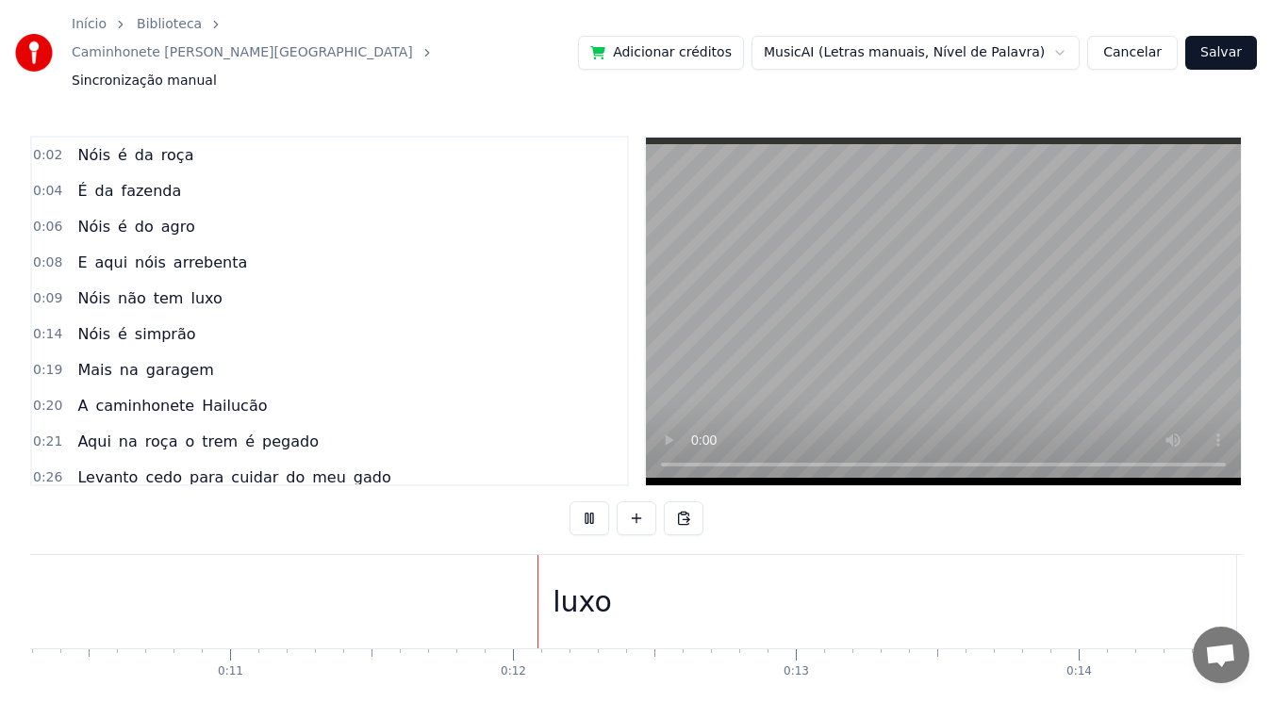
scroll to position [0, 3151]
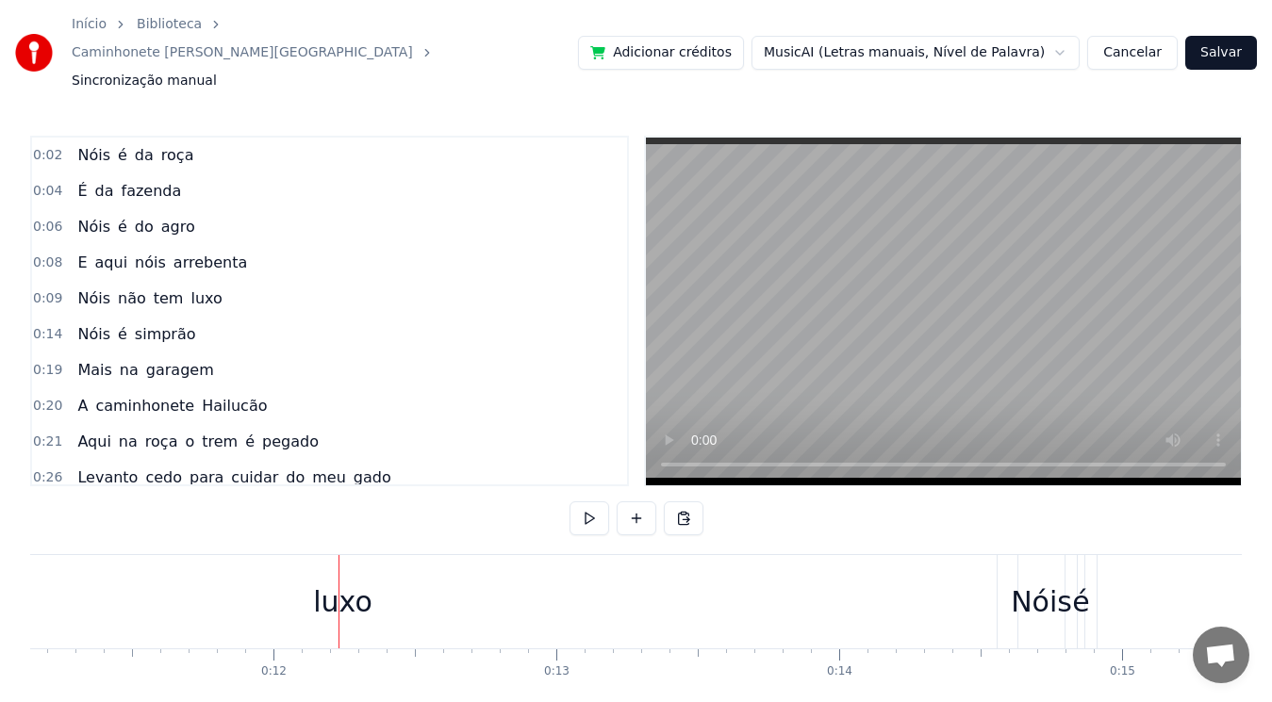
click at [569, 502] on button at bounding box center [589, 519] width 40 height 34
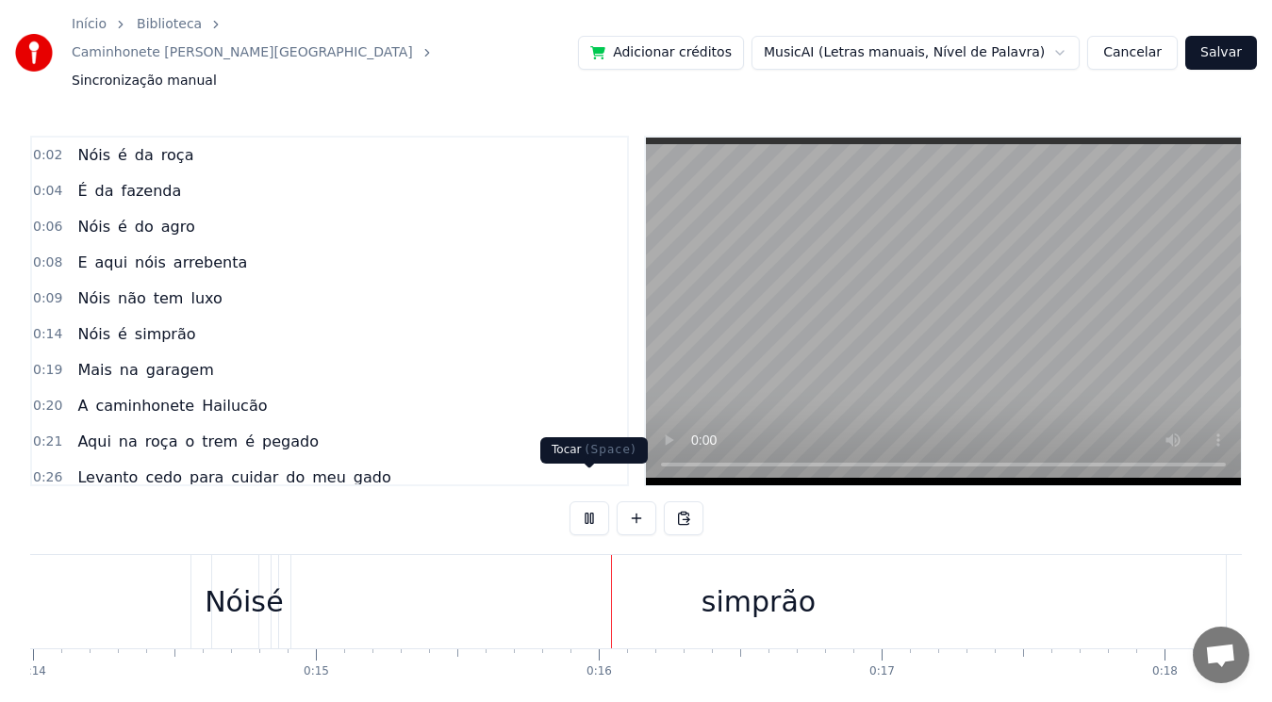
scroll to position [0, 4237]
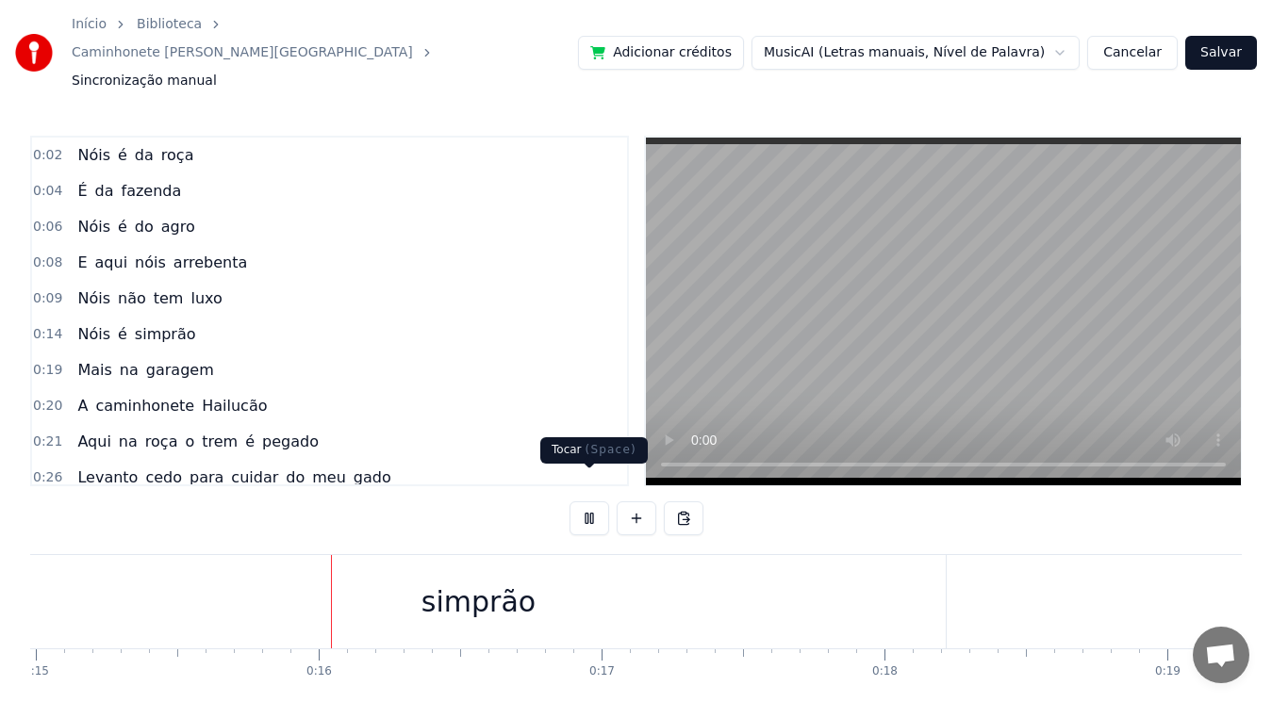
click at [595, 502] on button at bounding box center [589, 519] width 40 height 34
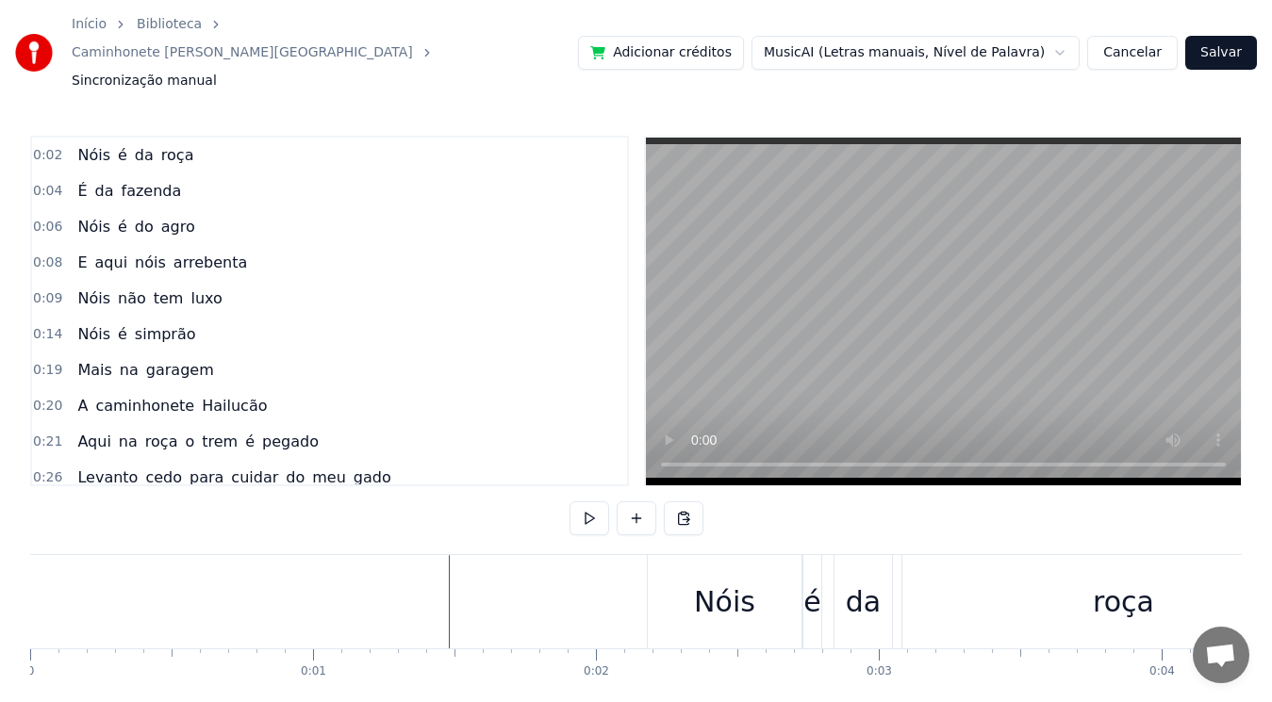
click at [702, 581] on div "Nóis" at bounding box center [724, 602] width 61 height 42
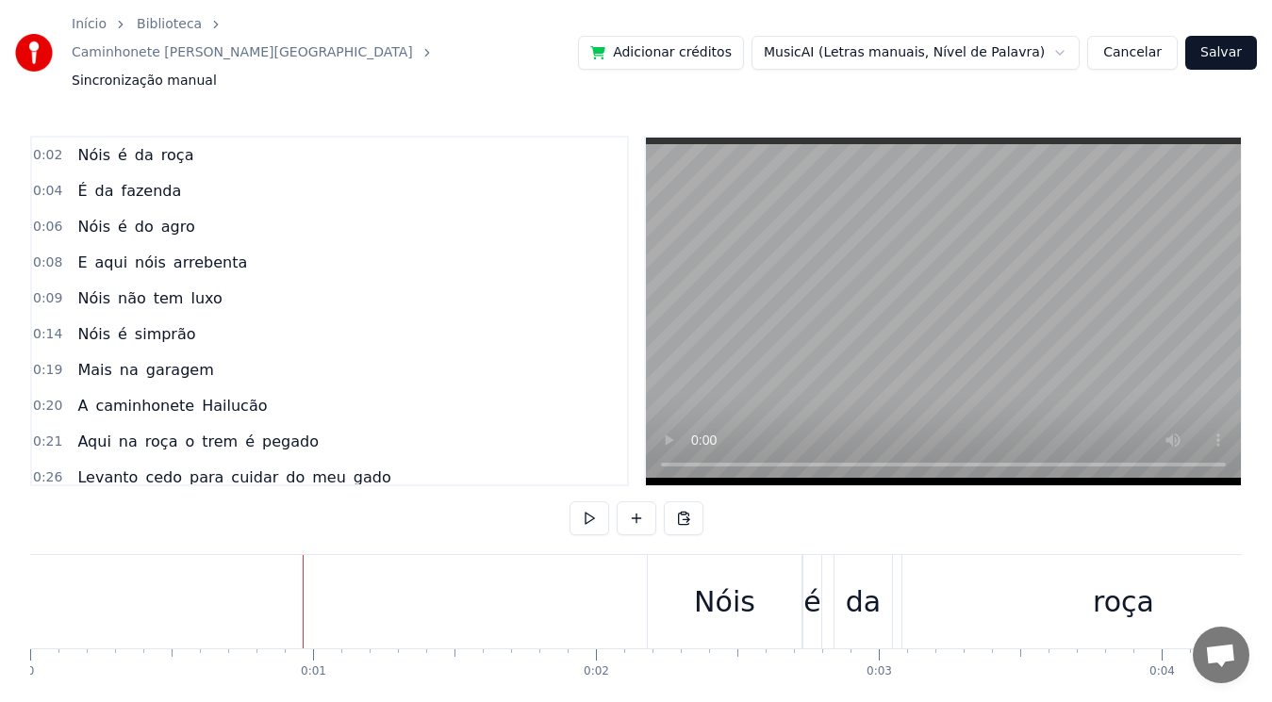
click at [659, 555] on div "Nóis" at bounding box center [725, 601] width 154 height 93
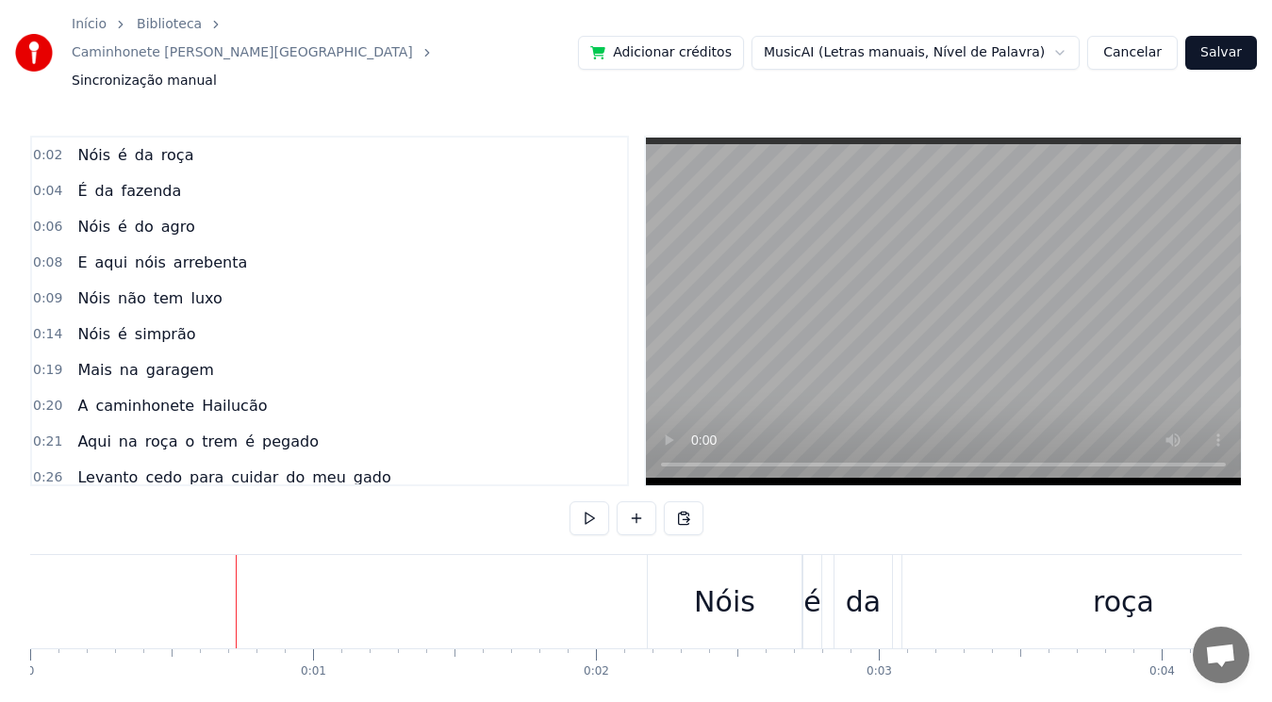
click at [682, 583] on div "Nóis" at bounding box center [725, 601] width 154 height 93
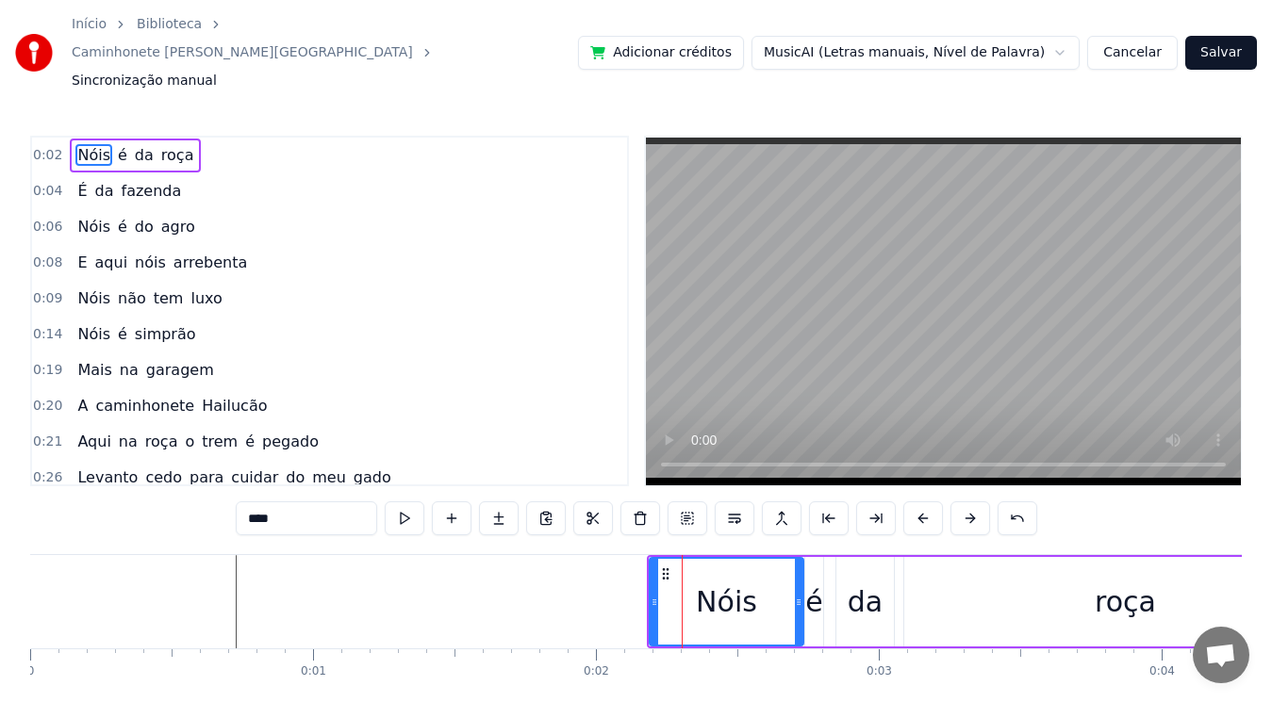
click at [251, 502] on input "****" at bounding box center [306, 519] width 141 height 34
type input "********"
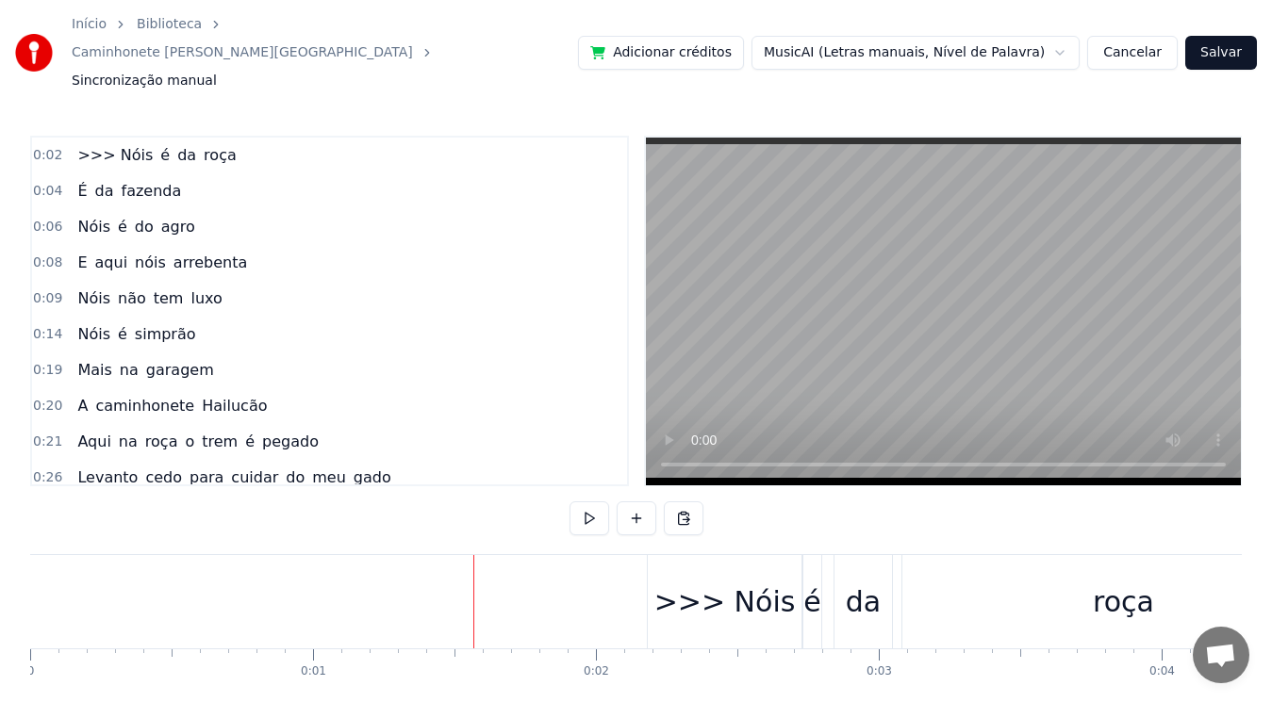
scroll to position [60, 0]
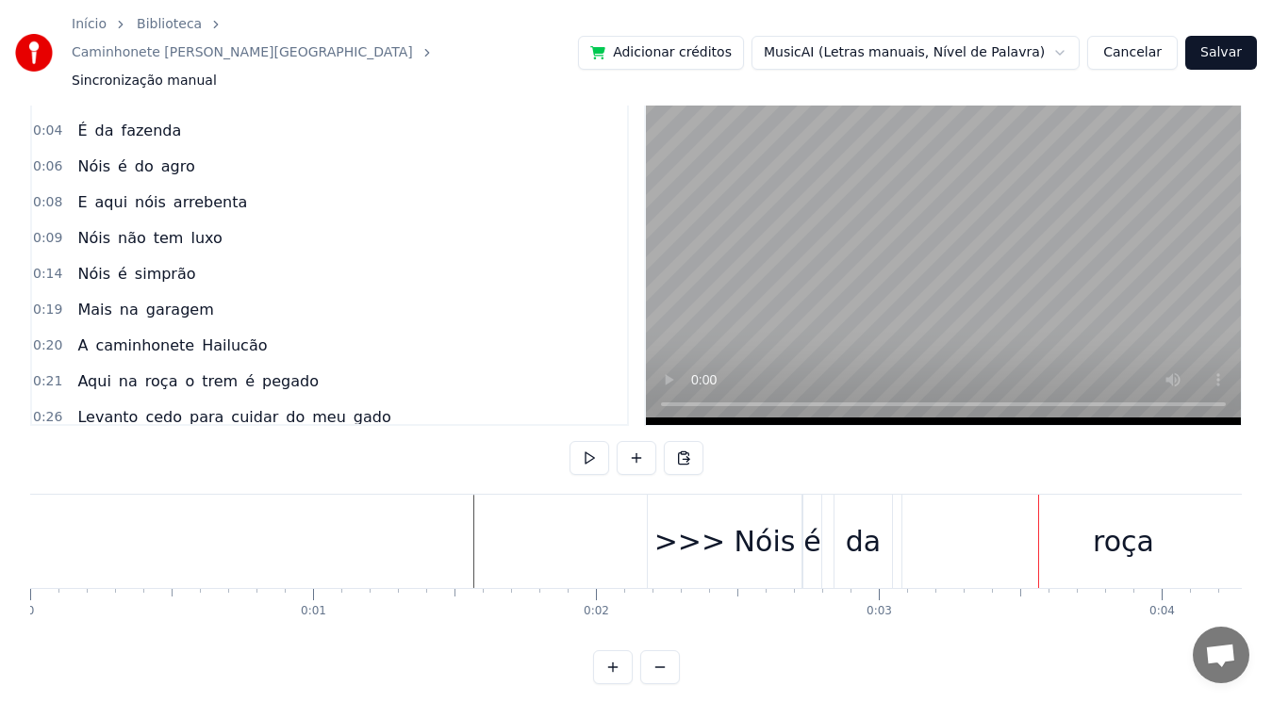
click at [794, 506] on div ">>> Nóis" at bounding box center [725, 541] width 154 height 93
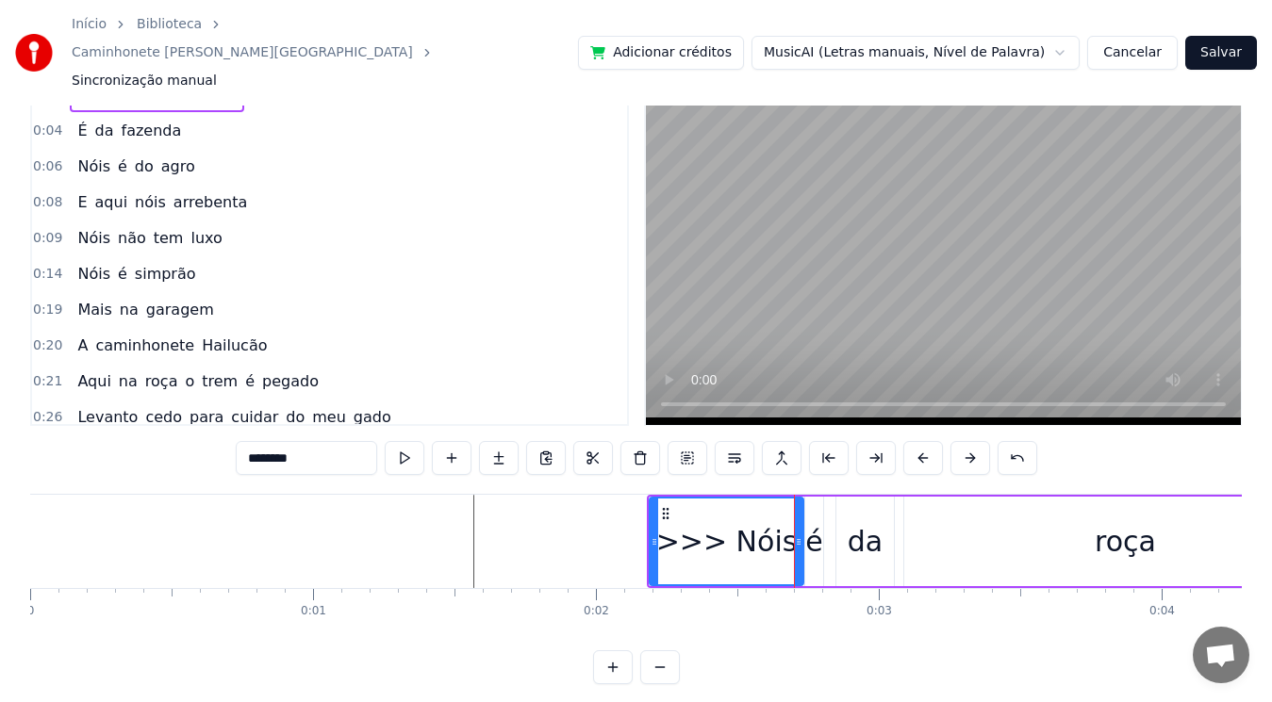
scroll to position [0, 0]
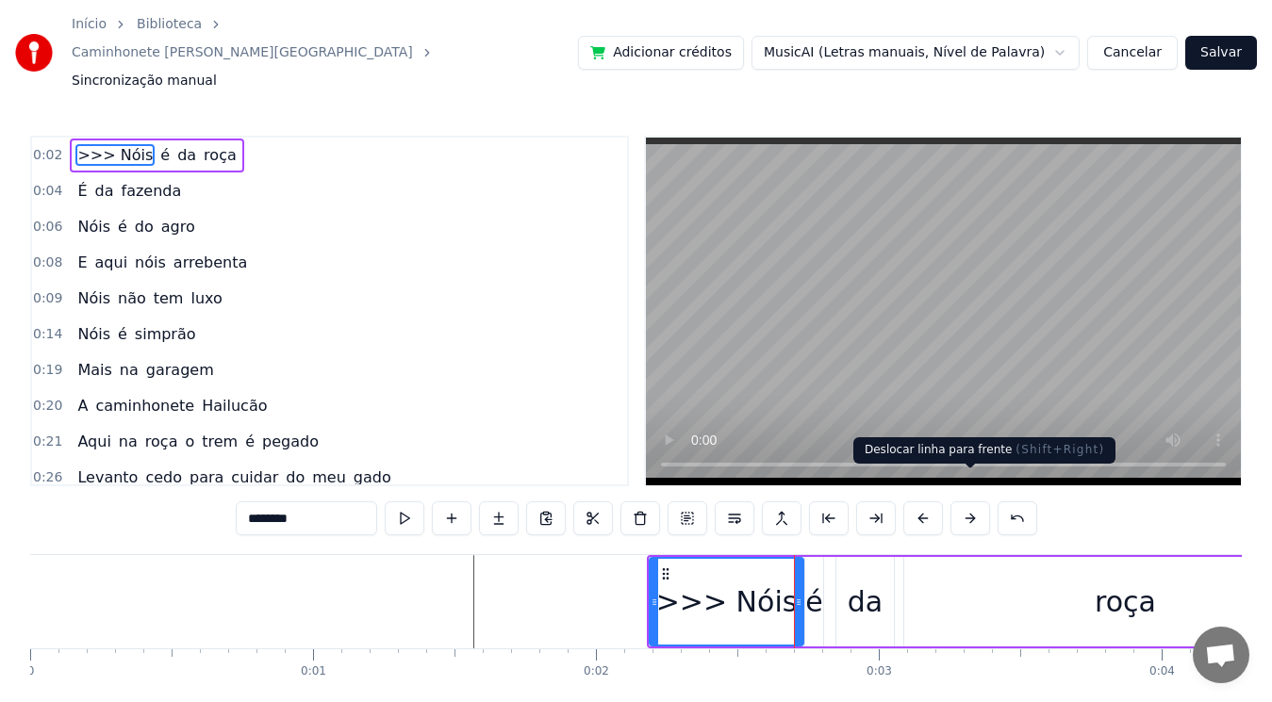
click at [969, 502] on button at bounding box center [970, 519] width 40 height 34
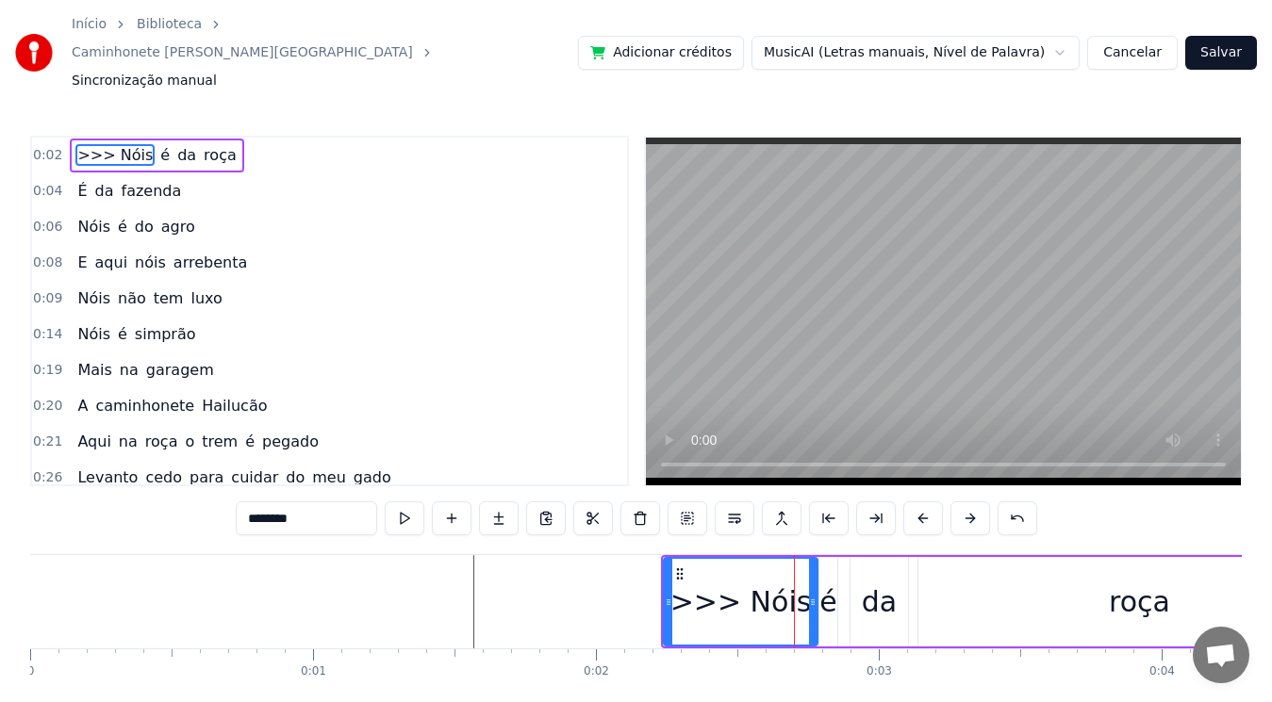
click at [969, 502] on button at bounding box center [970, 519] width 40 height 34
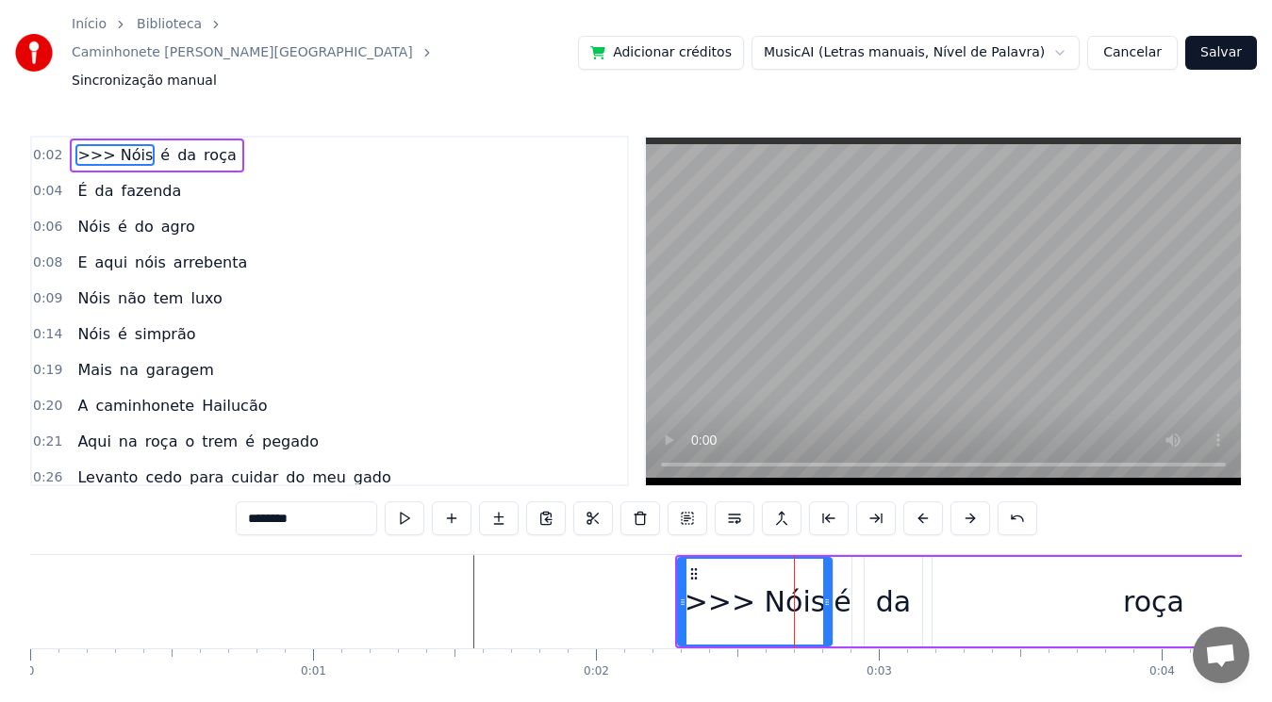
click at [969, 502] on button at bounding box center [970, 519] width 40 height 34
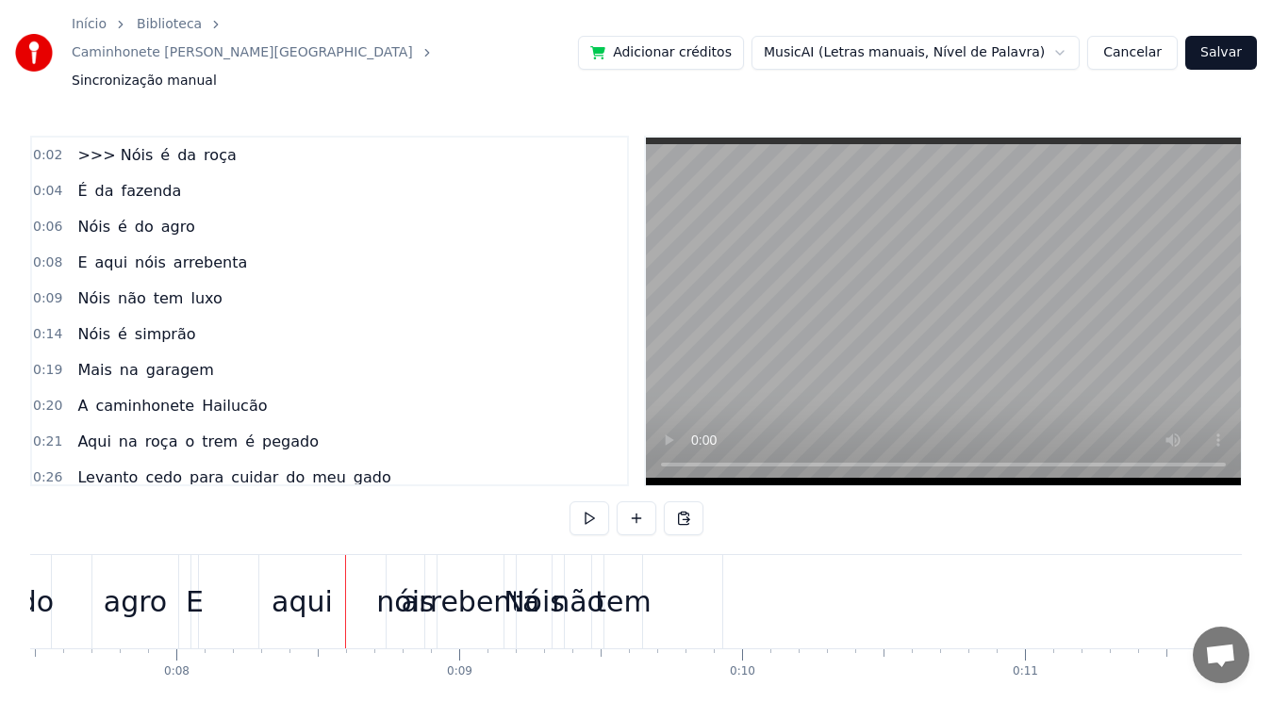
click at [157, 72] on span "Sincronização manual" at bounding box center [144, 81] width 145 height 19
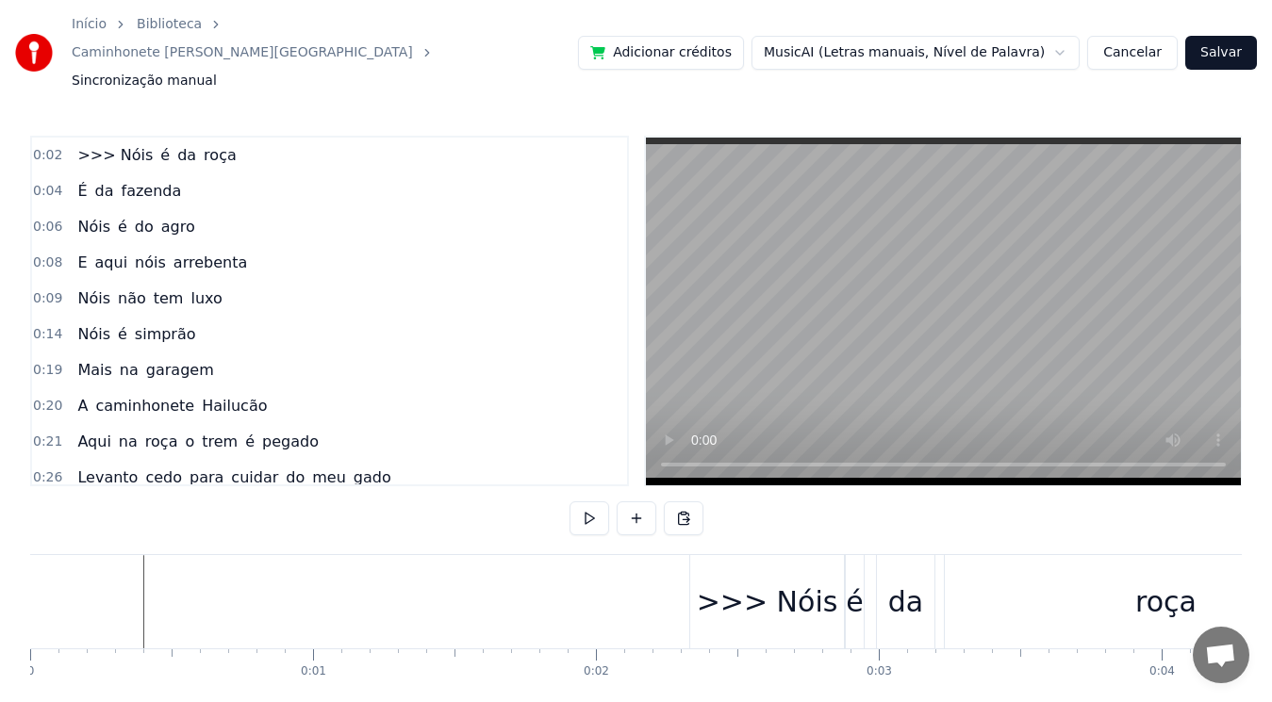
scroll to position [0, 321]
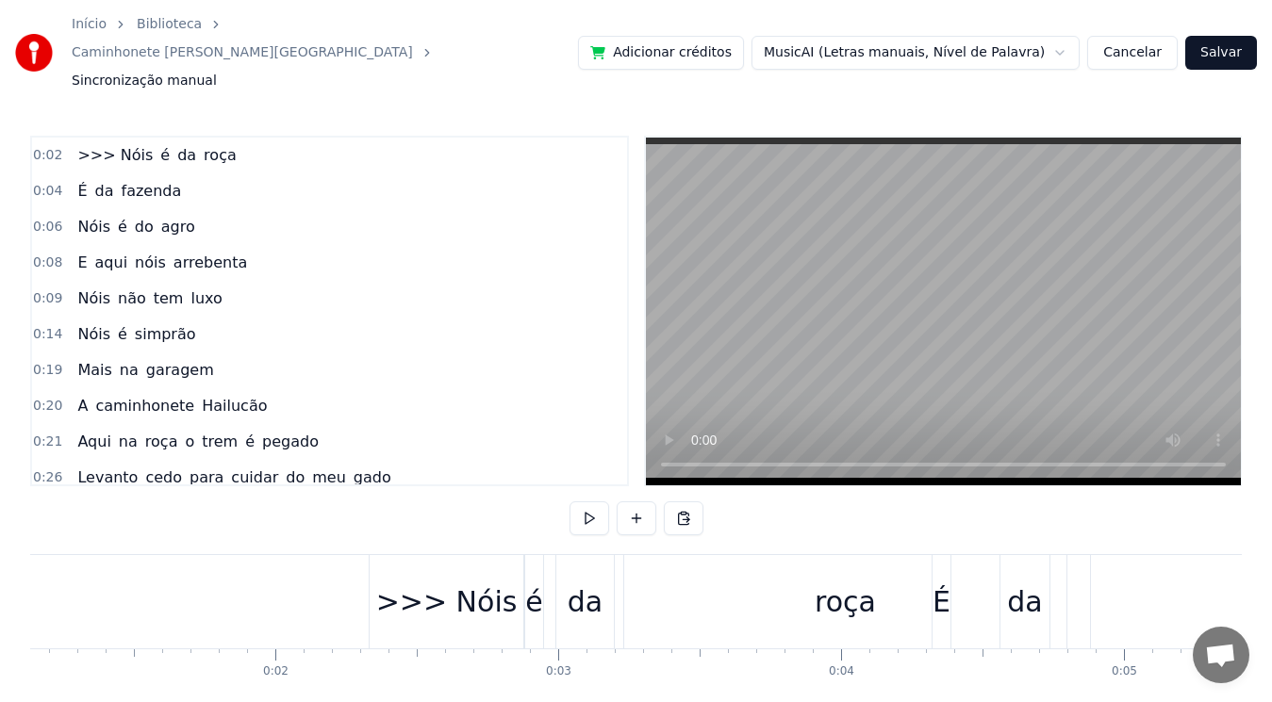
click at [384, 589] on div ">>> Nóis" at bounding box center [447, 601] width 154 height 93
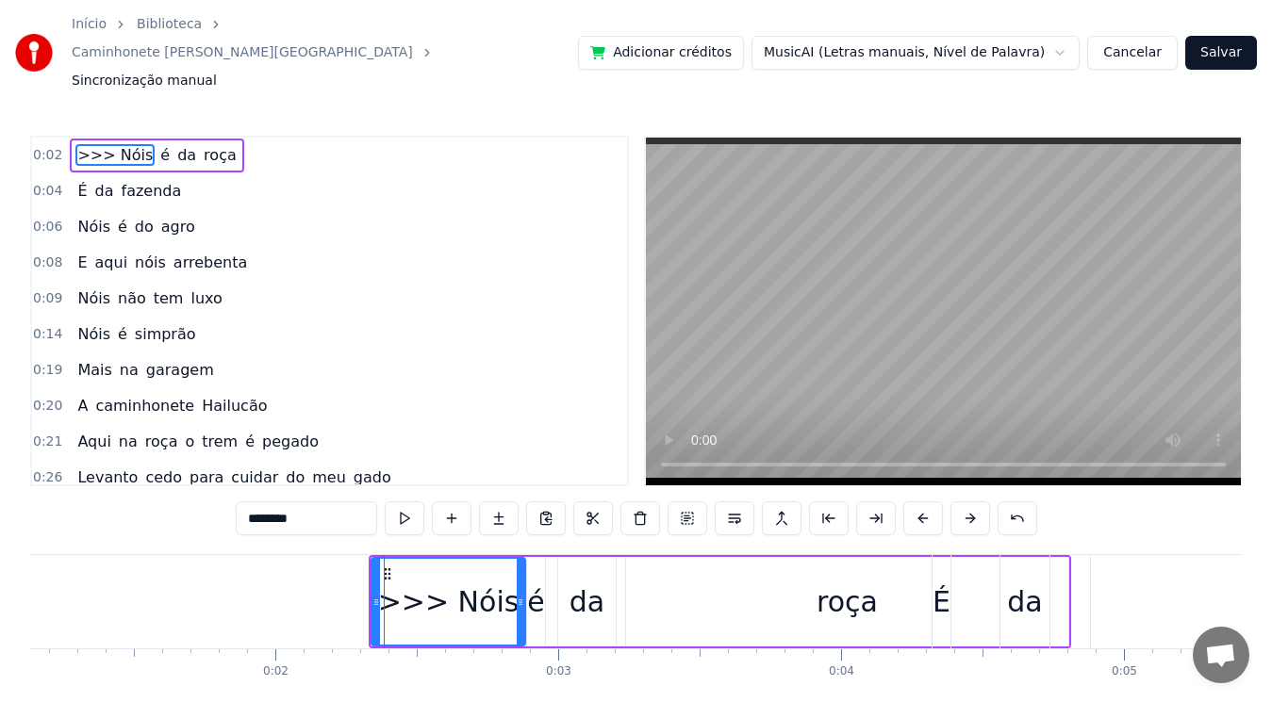
click at [392, 581] on div ">>> Nóis" at bounding box center [448, 602] width 141 height 42
click at [451, 581] on div ">>> Nóis" at bounding box center [448, 602] width 141 height 42
click at [287, 502] on input "********" at bounding box center [306, 519] width 141 height 34
drag, startPoint x: 277, startPoint y: 488, endPoint x: 58, endPoint y: 444, distance: 224.1
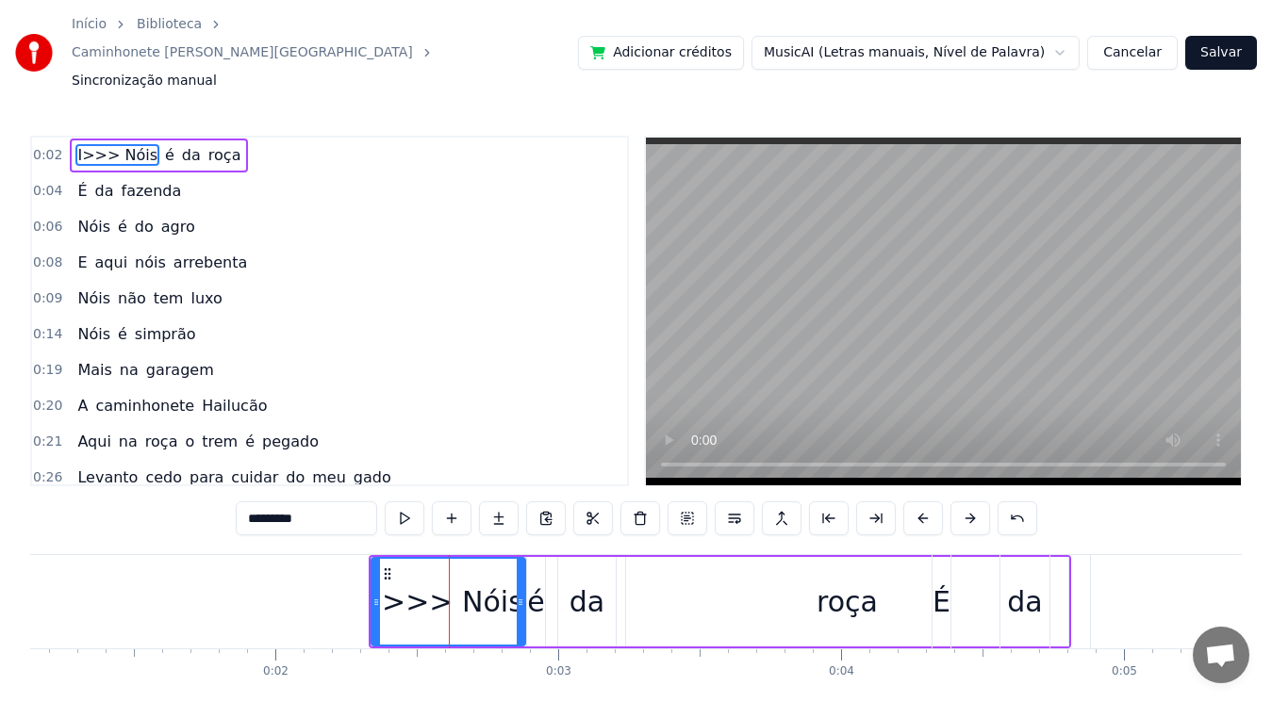
click at [58, 444] on div "0:02 I>>> Nóis é [PERSON_NAME] 0:04 É da fazenda 0:06 Nóis é do agro 0:08 E aqu…" at bounding box center [635, 441] width 1211 height 610
paste input "*******"
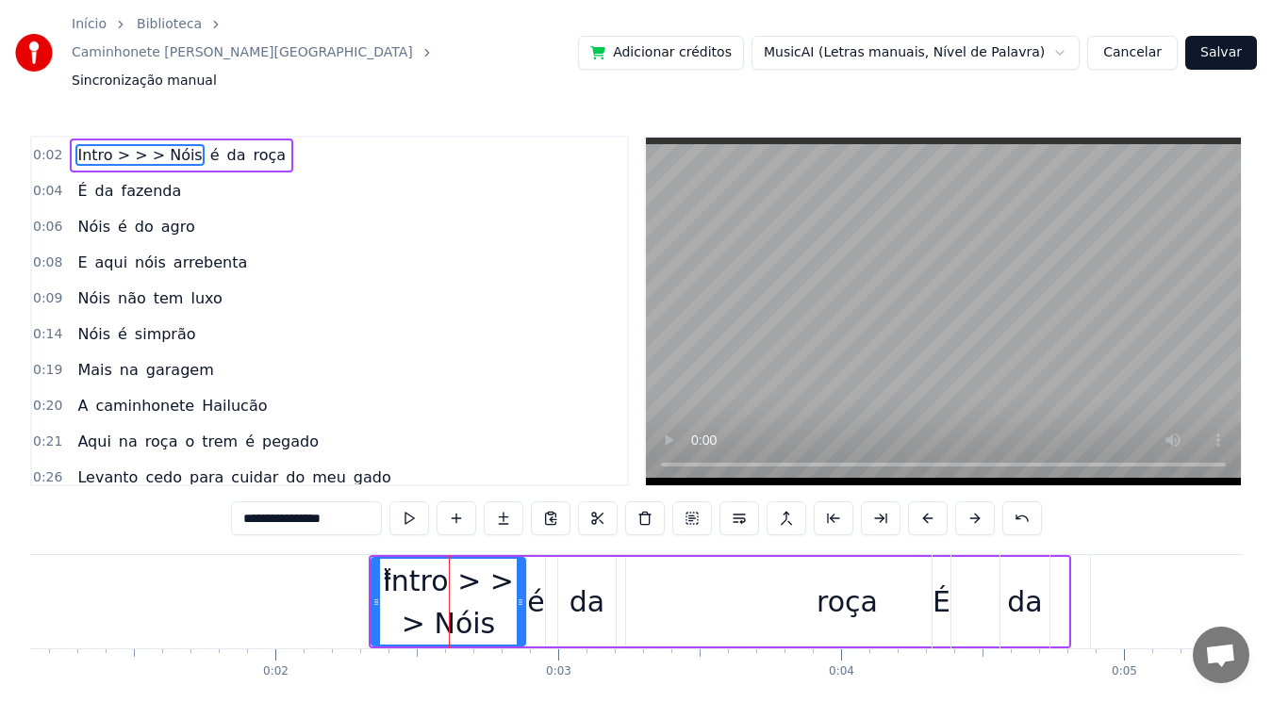
type input "**********"
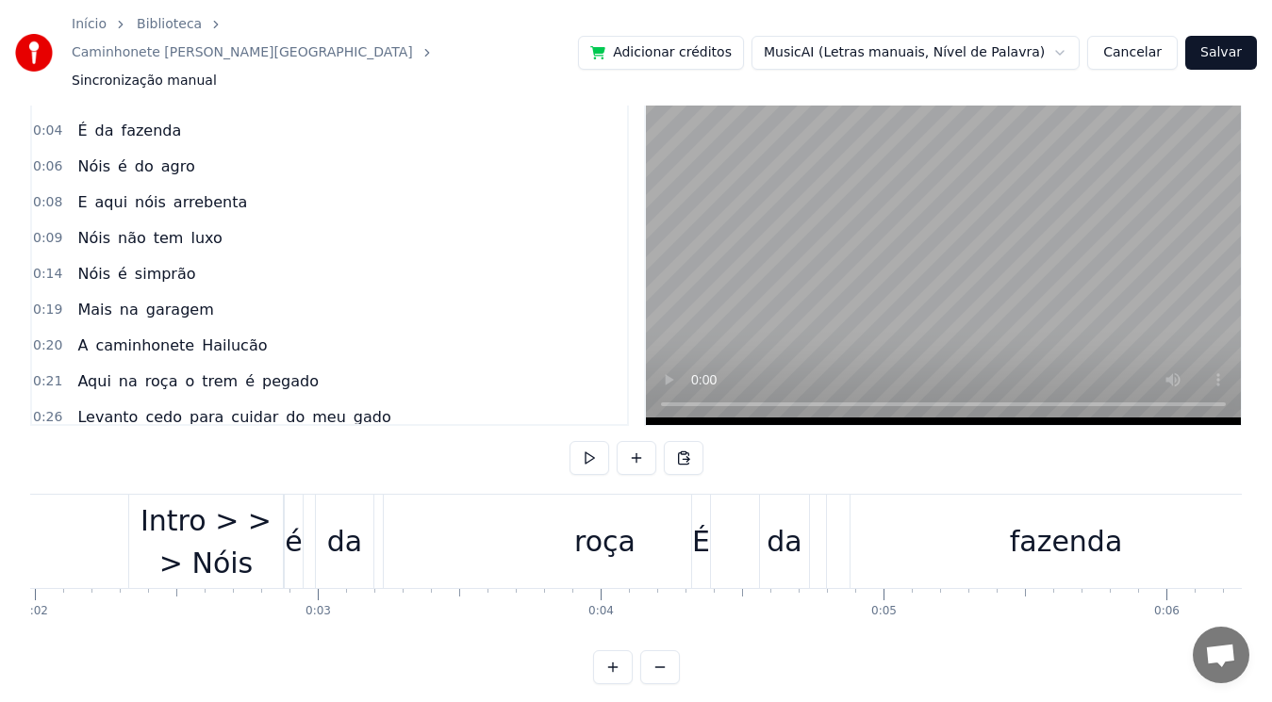
scroll to position [0, 0]
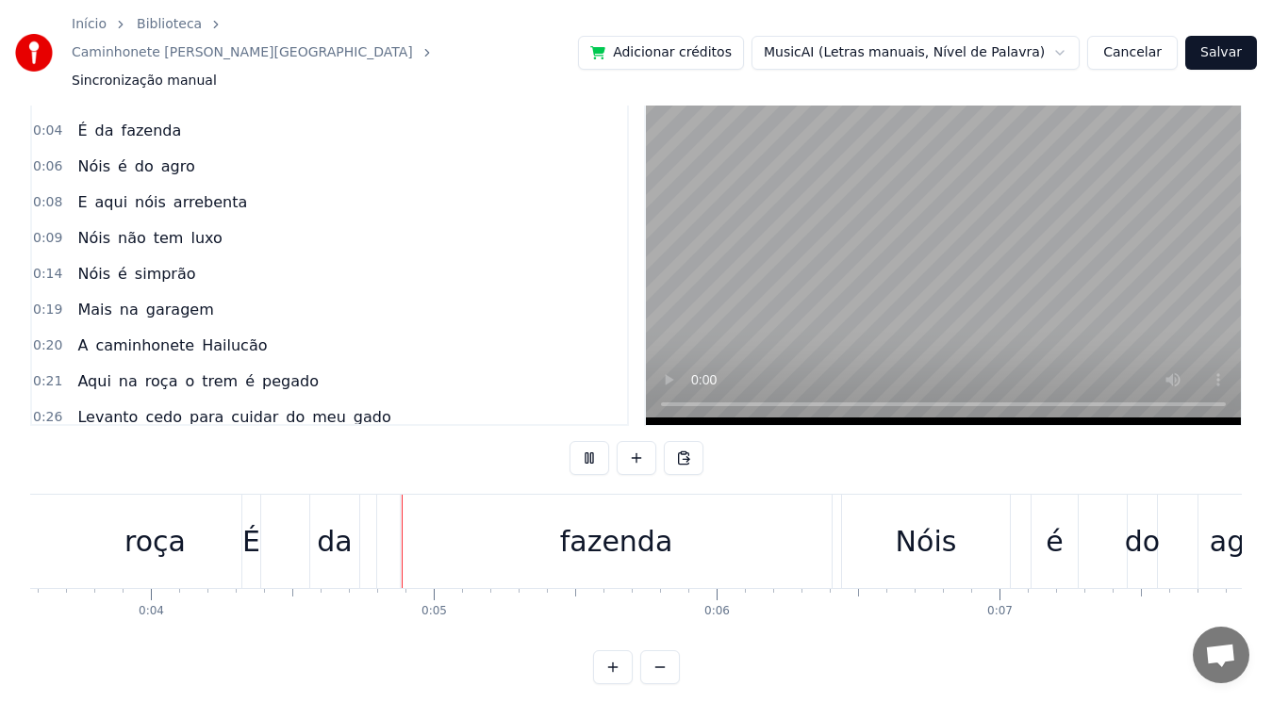
scroll to position [0, 1073]
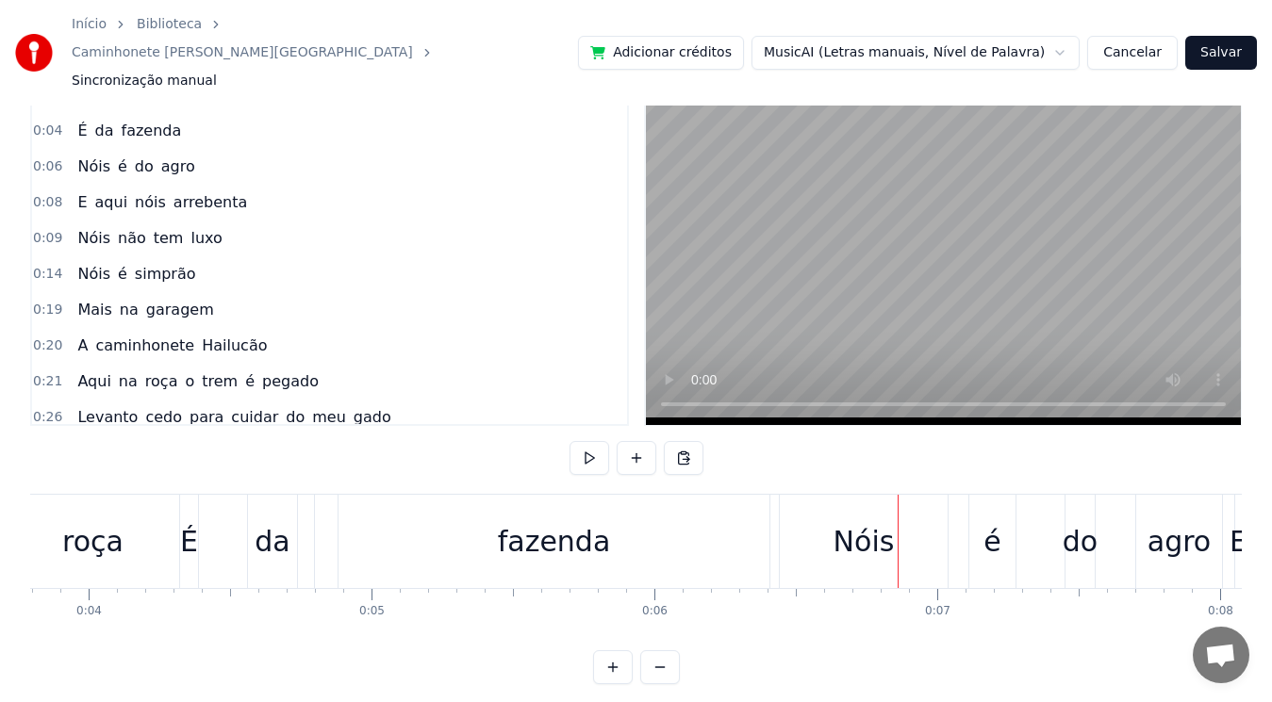
click at [125, 120] on span "fazenda" at bounding box center [152, 131] width 64 height 22
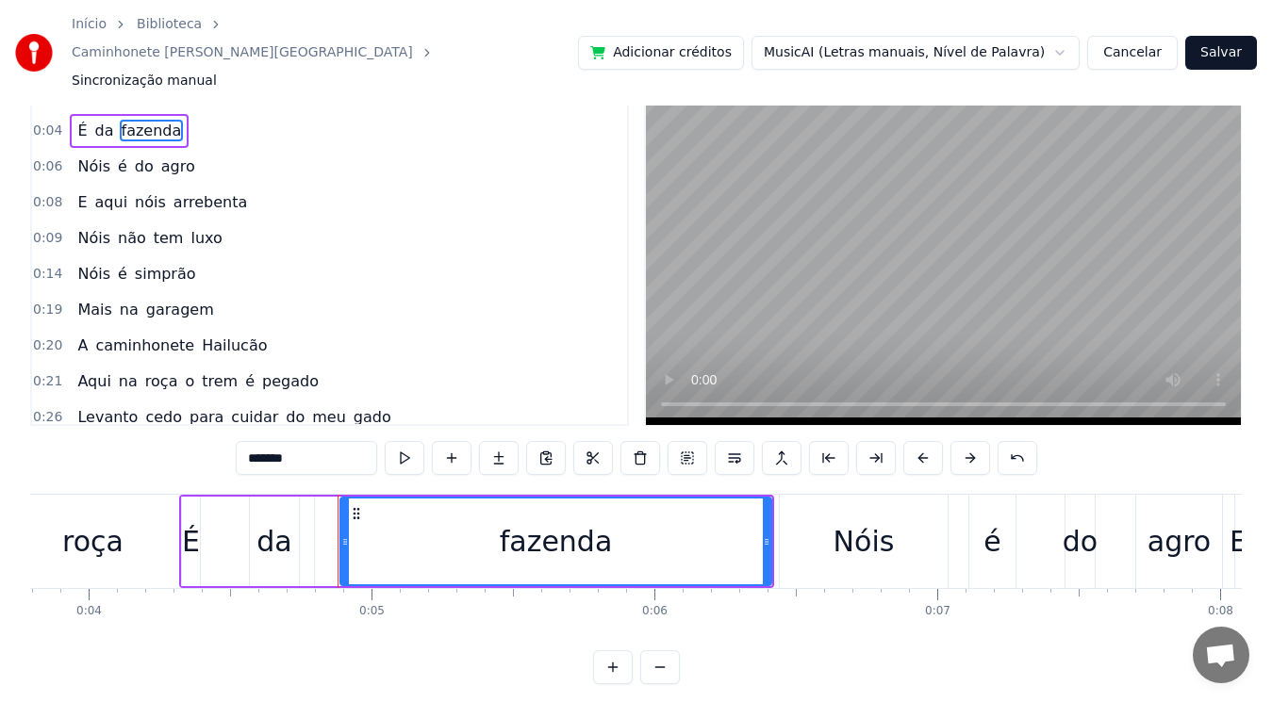
scroll to position [0, 0]
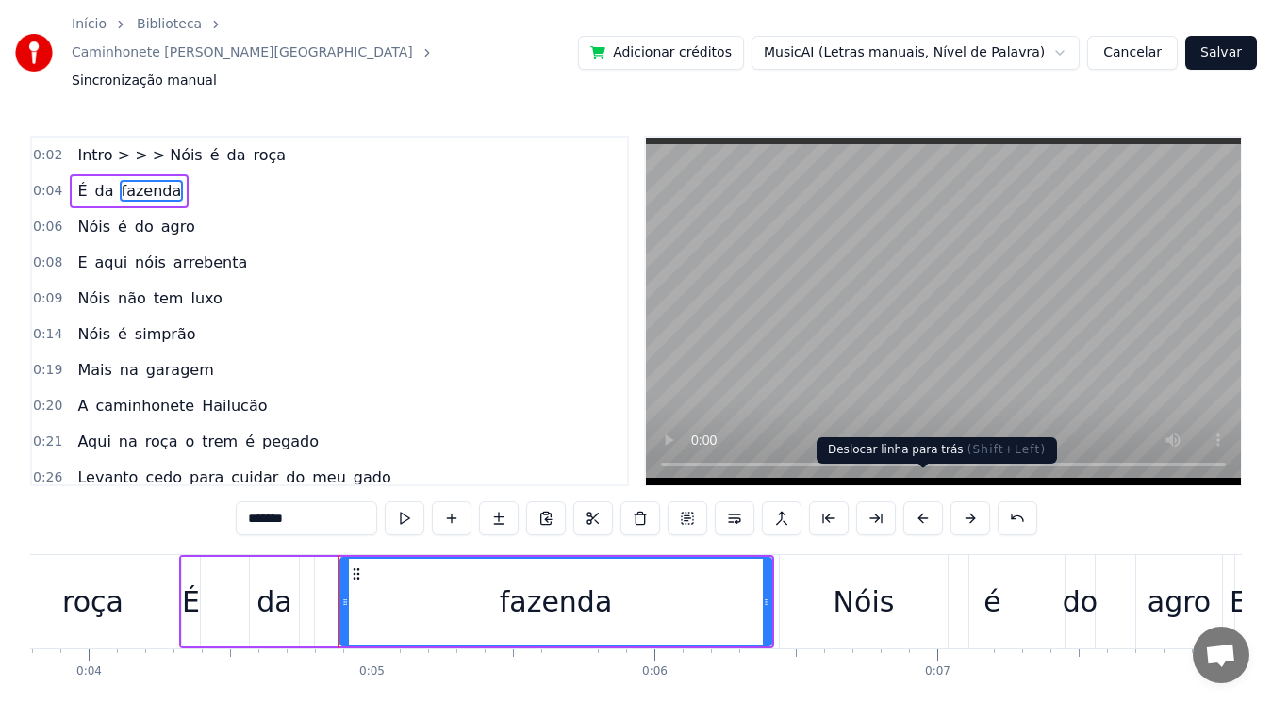
click at [915, 502] on button at bounding box center [923, 519] width 40 height 34
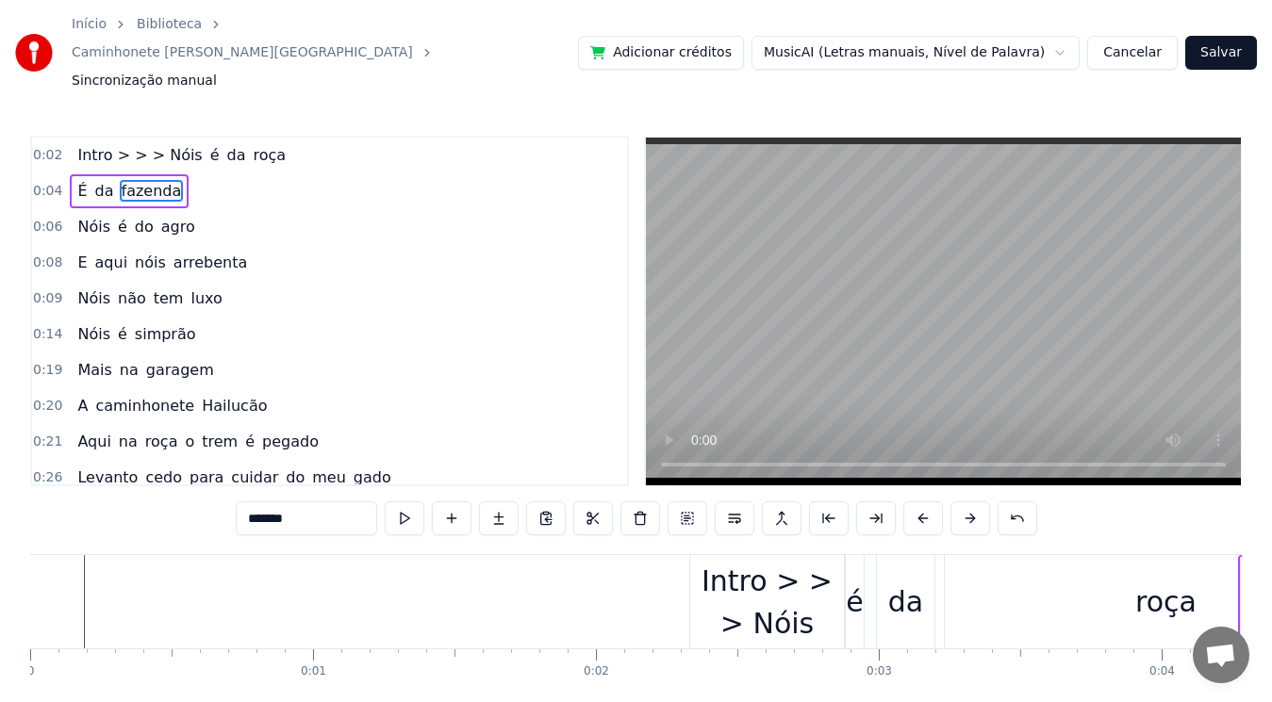
click at [903, 502] on button at bounding box center [923, 519] width 40 height 34
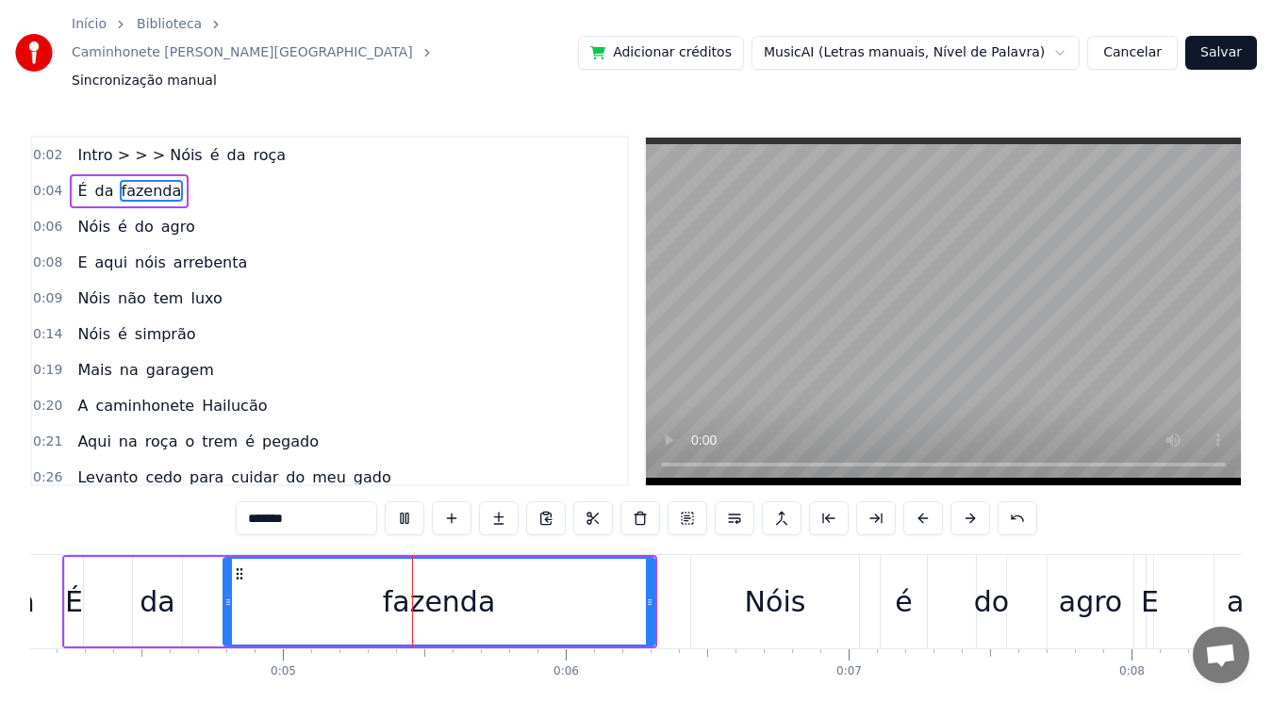
scroll to position [0, 1279]
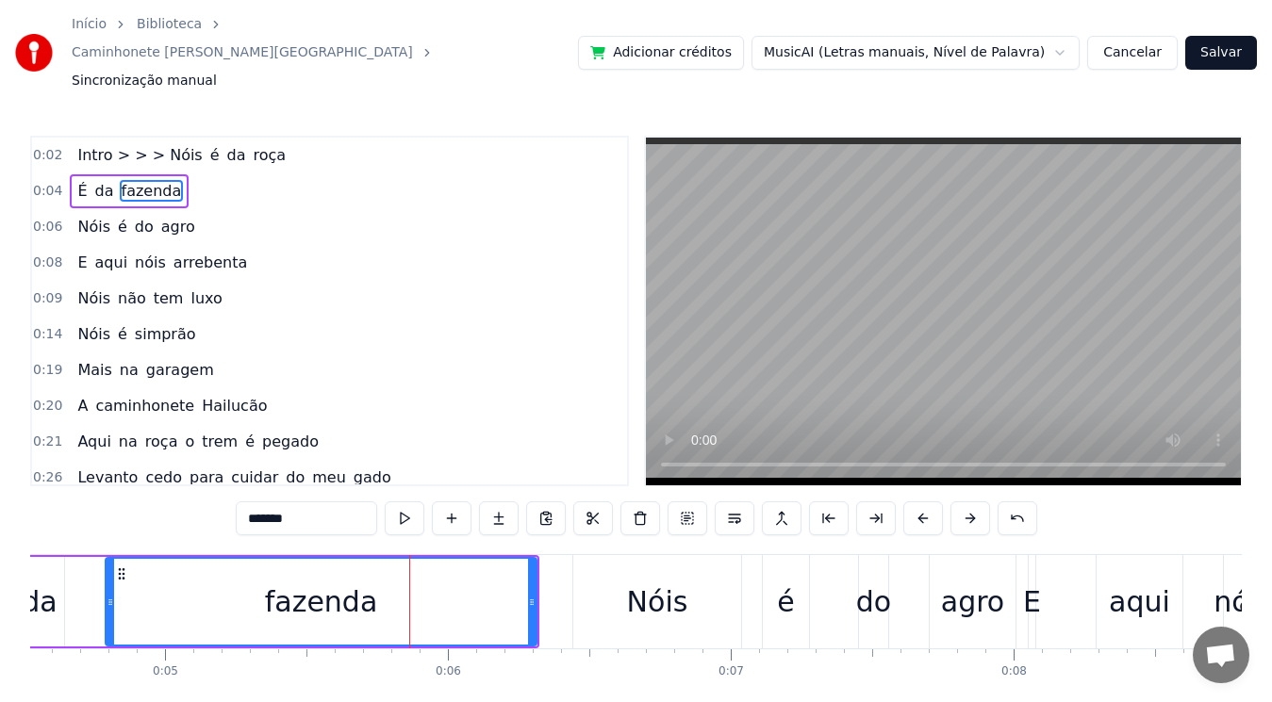
click at [903, 502] on button at bounding box center [923, 519] width 40 height 34
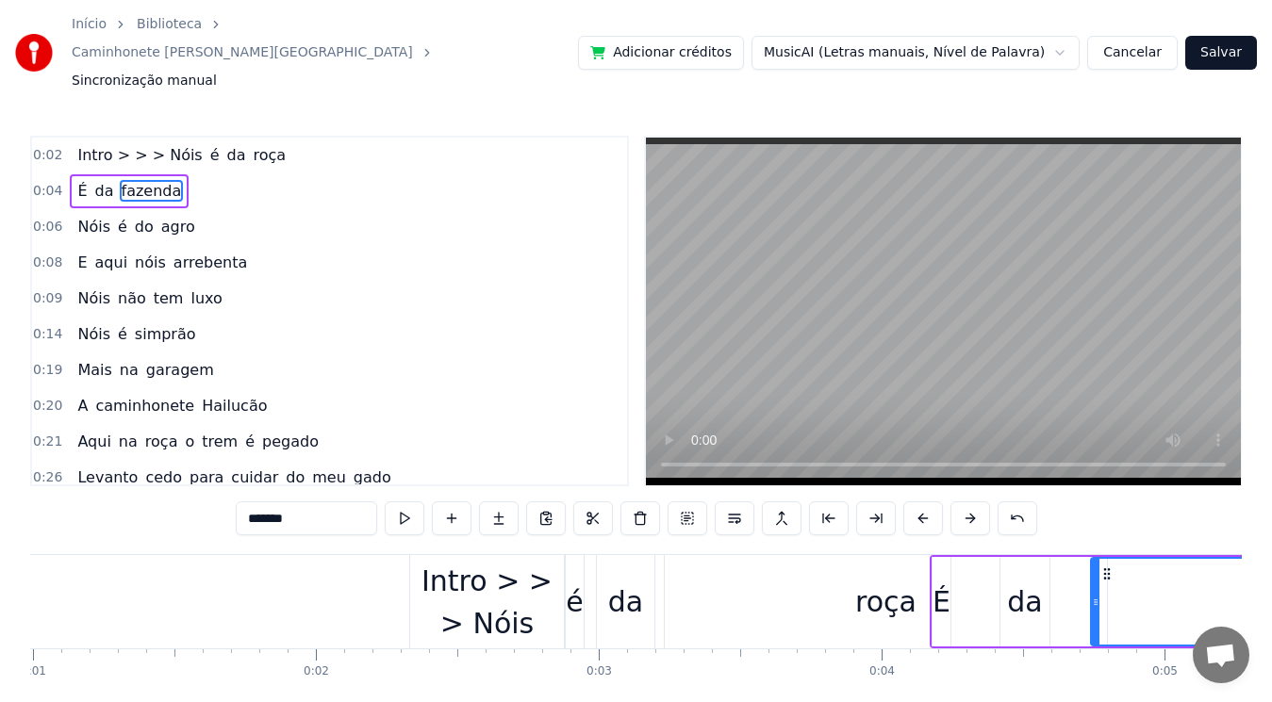
scroll to position [0, 0]
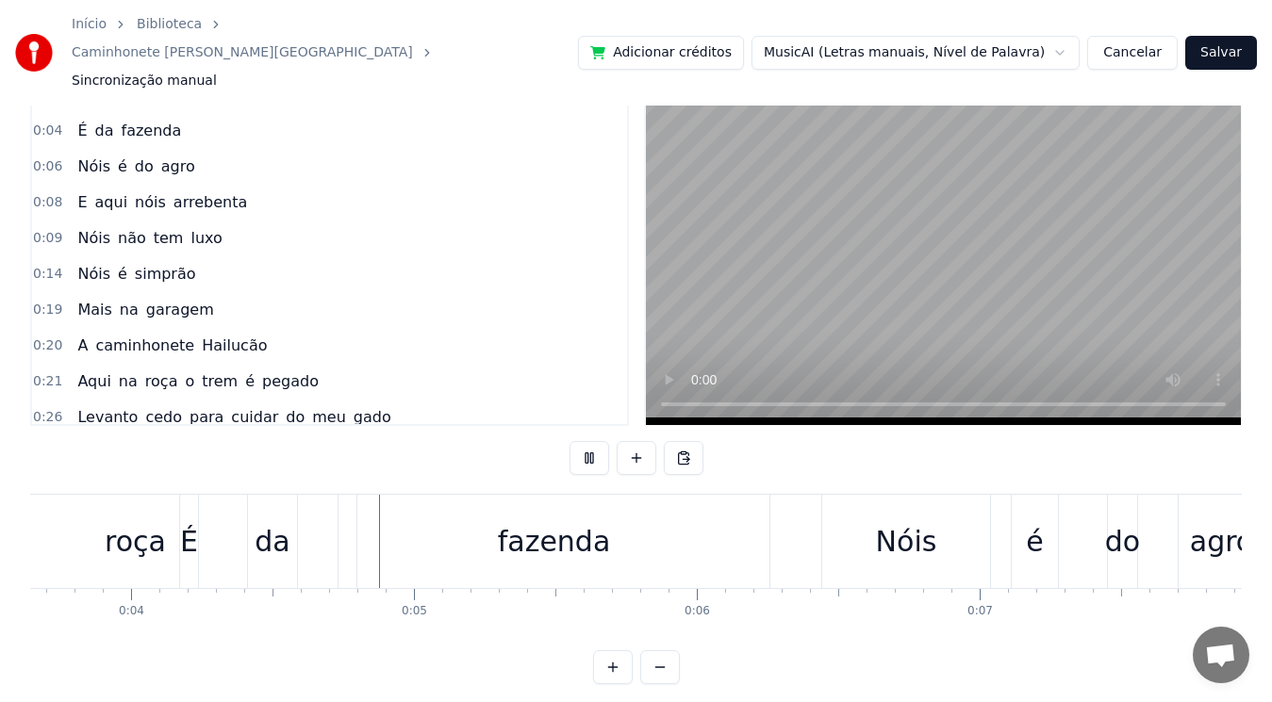
scroll to position [0, 1104]
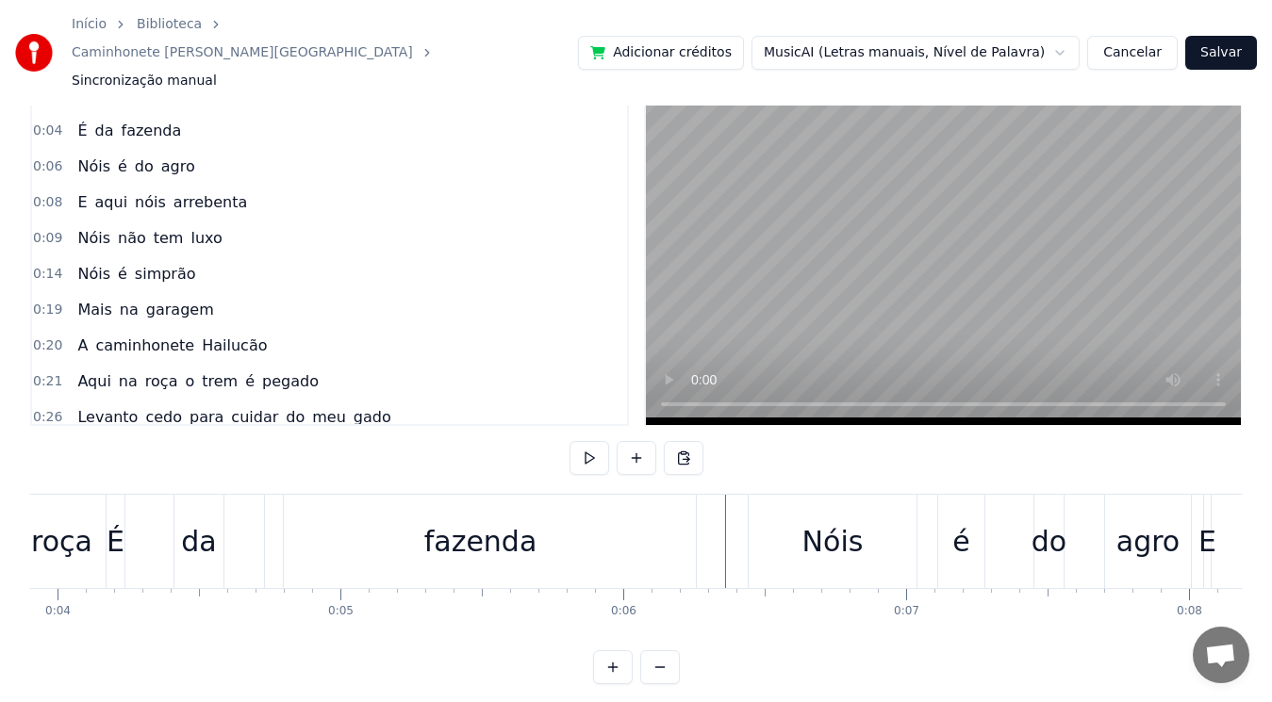
click at [698, 532] on div "É da fazenda" at bounding box center [403, 541] width 595 height 93
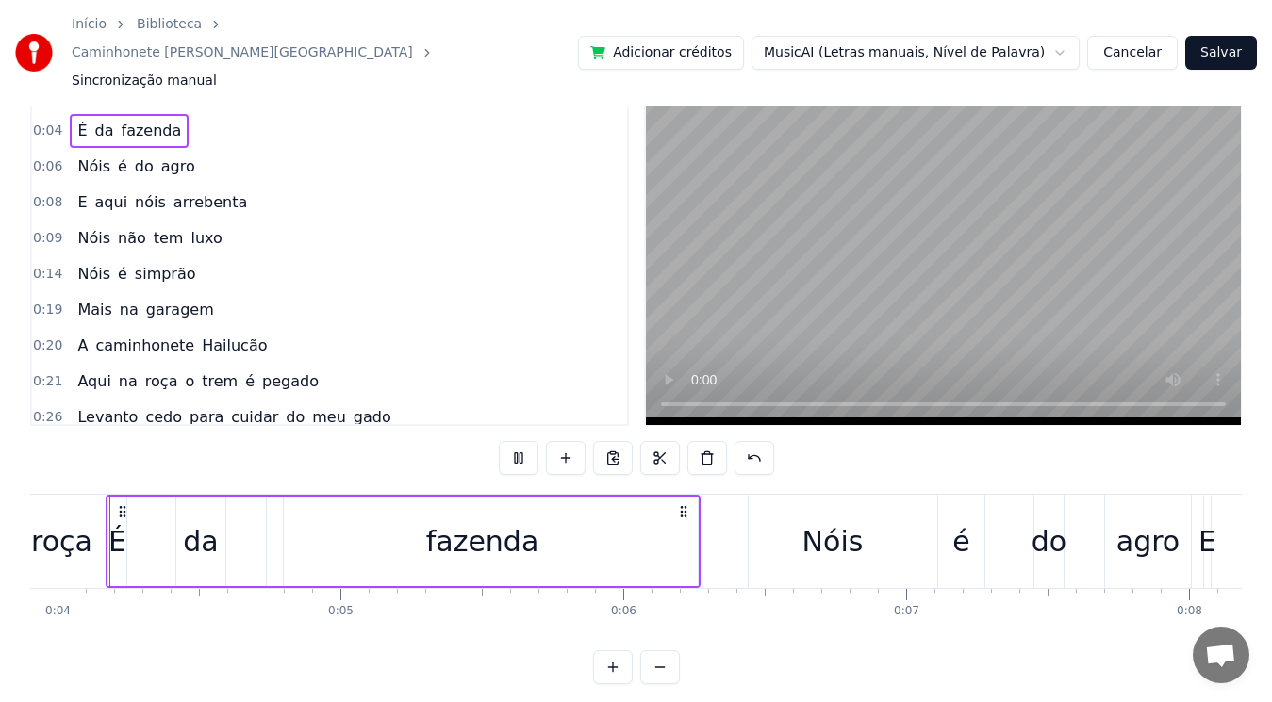
scroll to position [0, 1085]
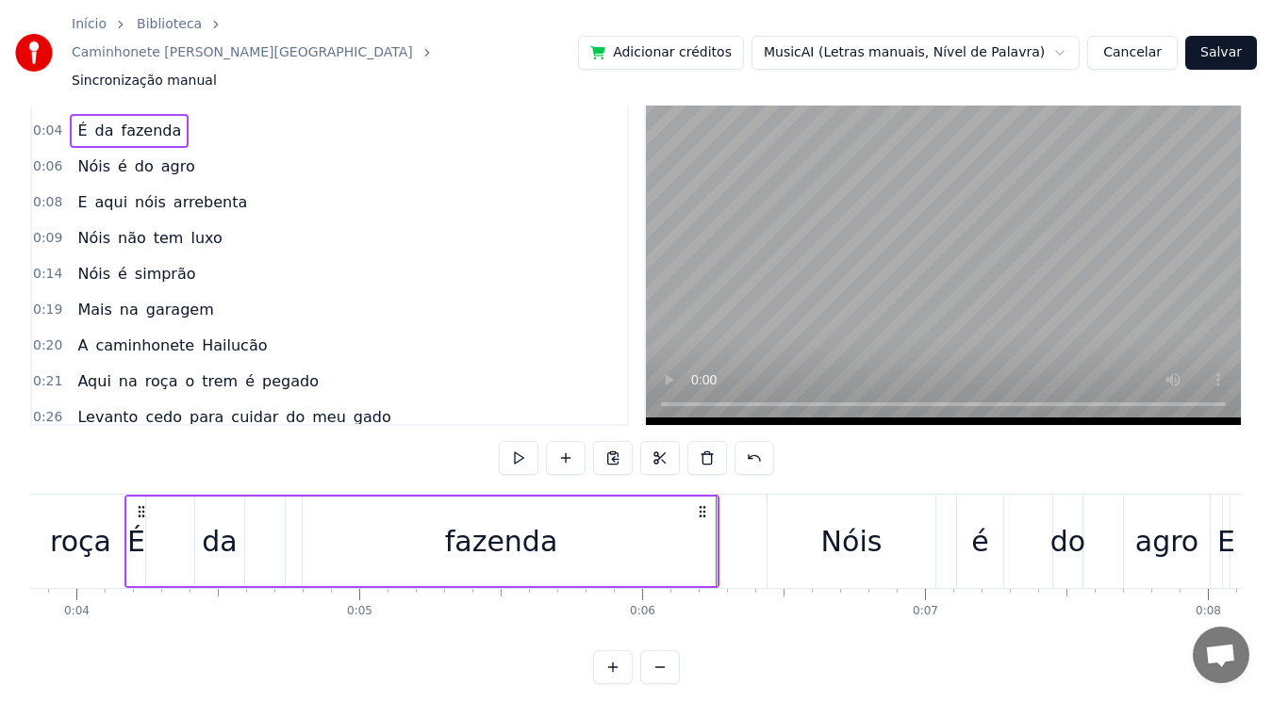
click at [774, 511] on div "Nóis" at bounding box center [851, 541] width 168 height 93
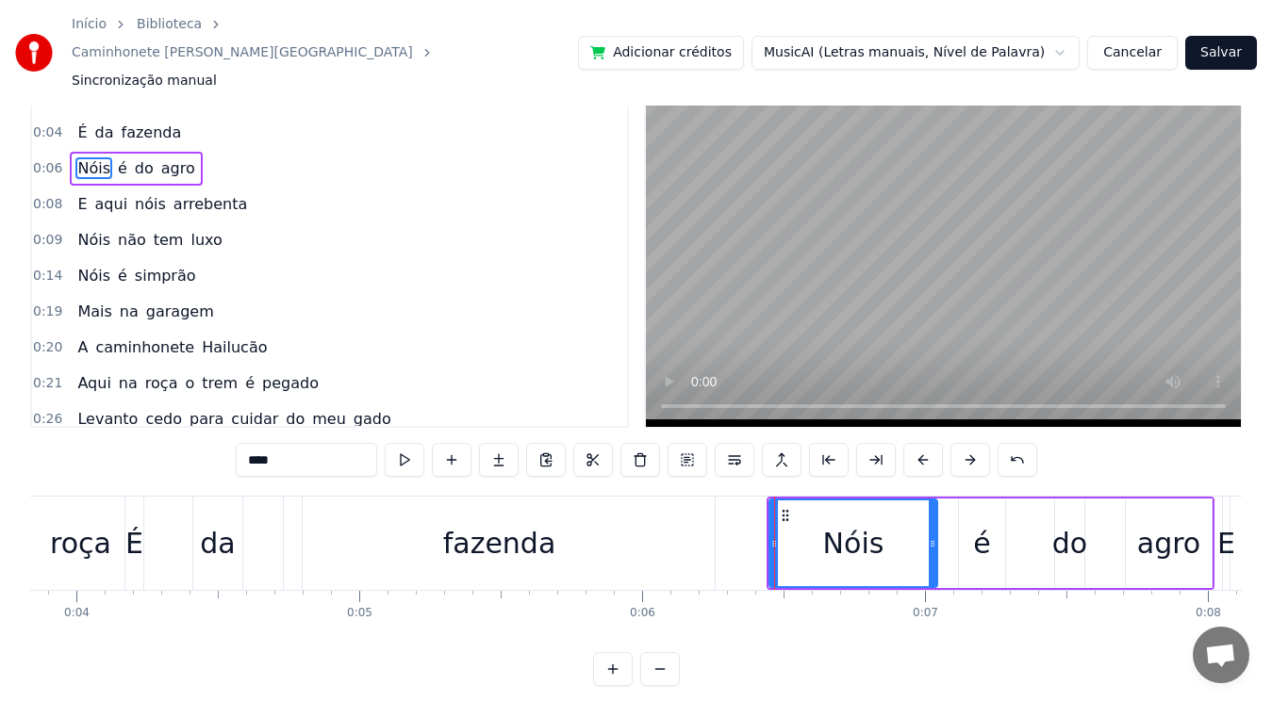
scroll to position [60, 0]
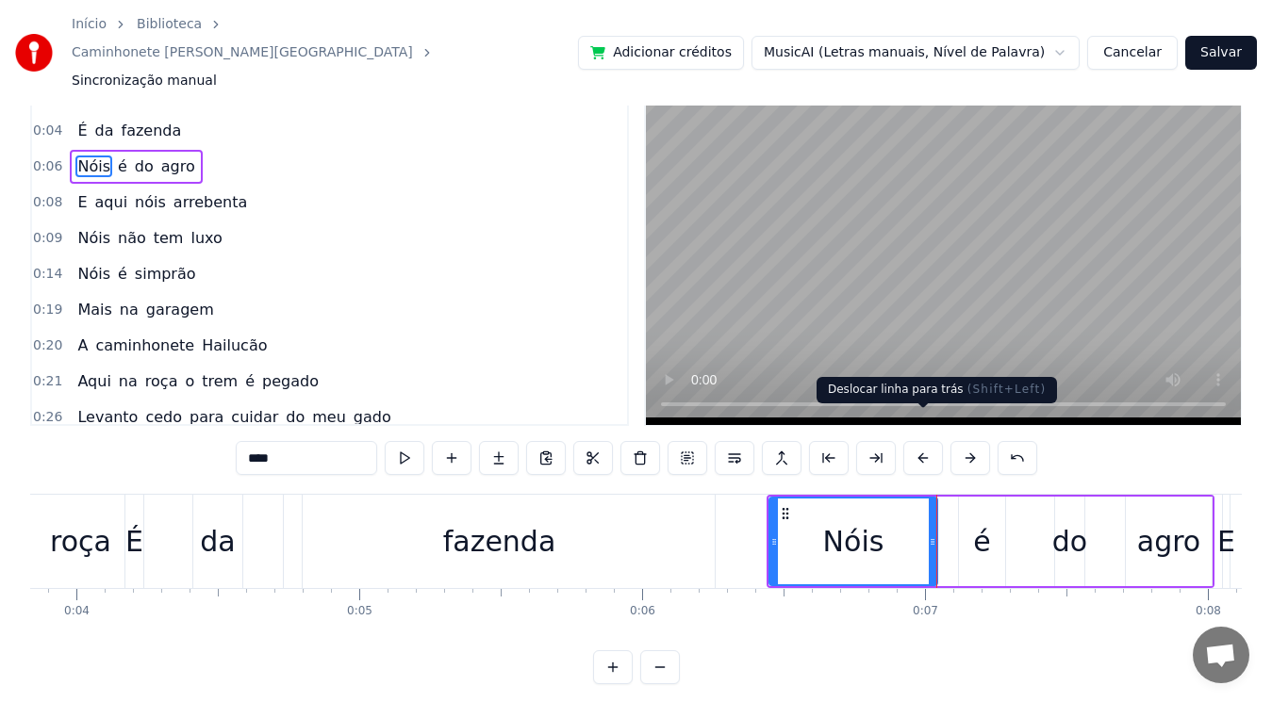
click at [923, 441] on button at bounding box center [923, 458] width 40 height 34
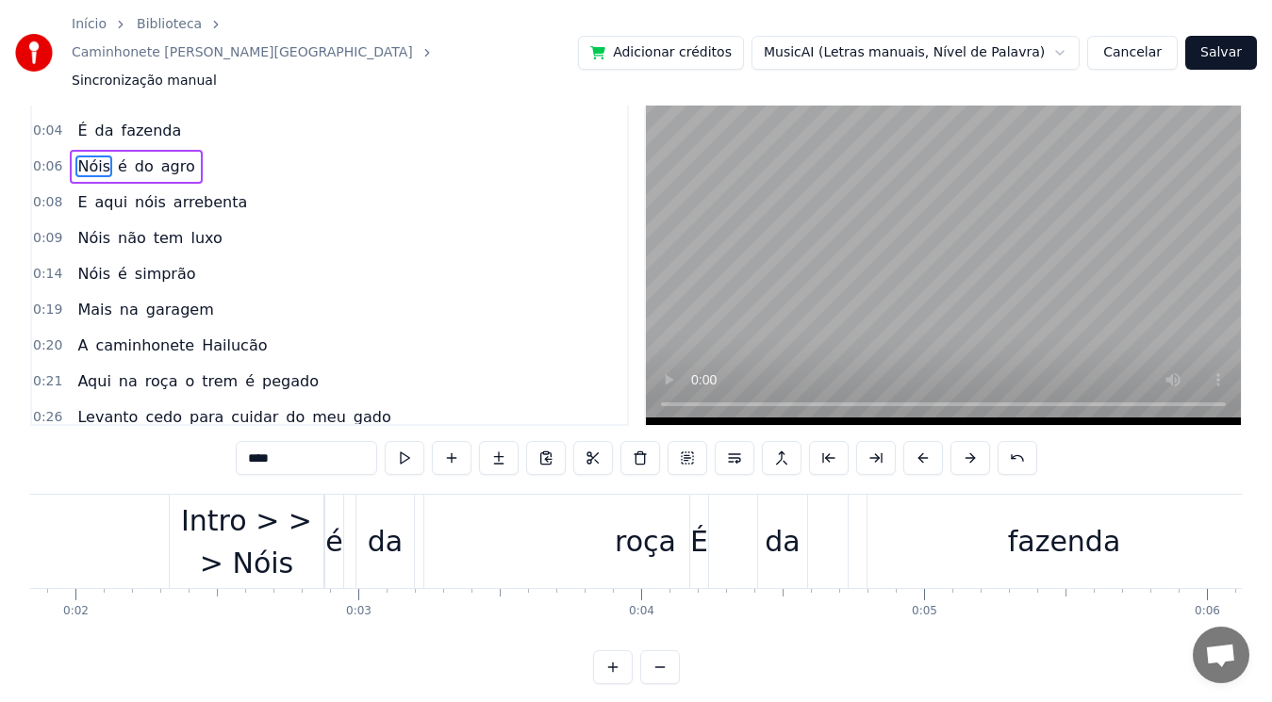
scroll to position [0, 0]
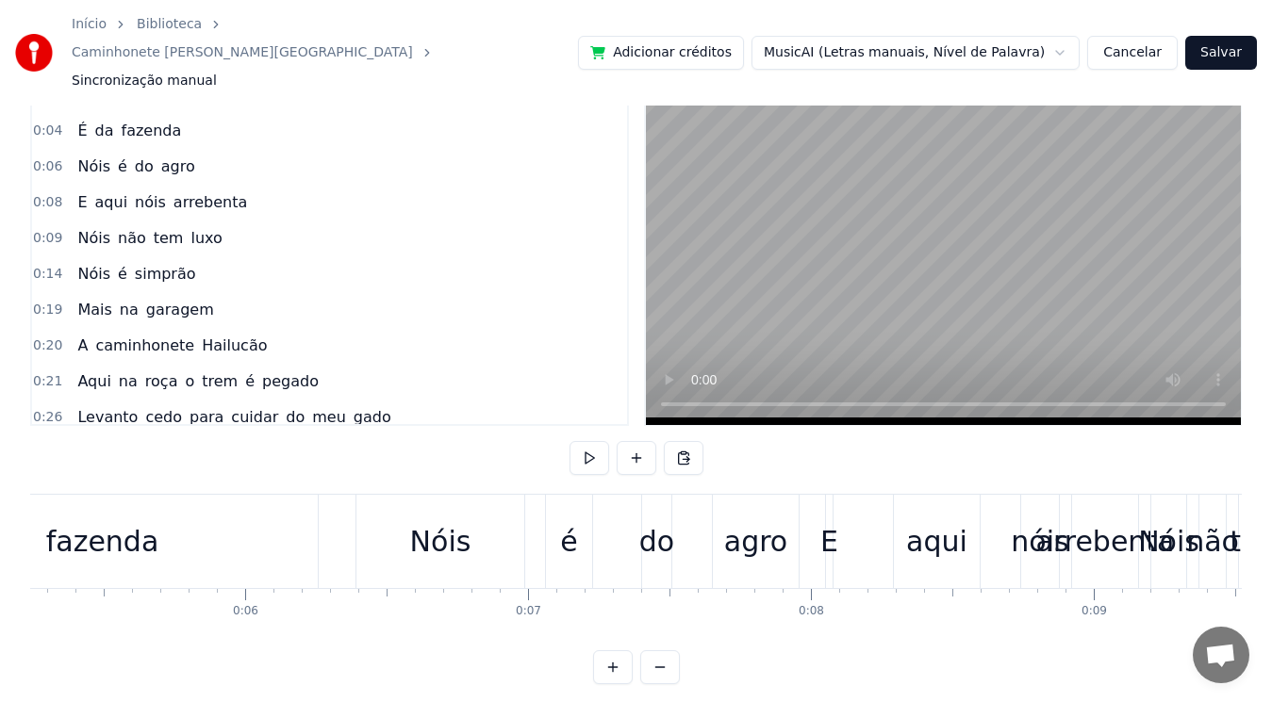
scroll to position [0, 1442]
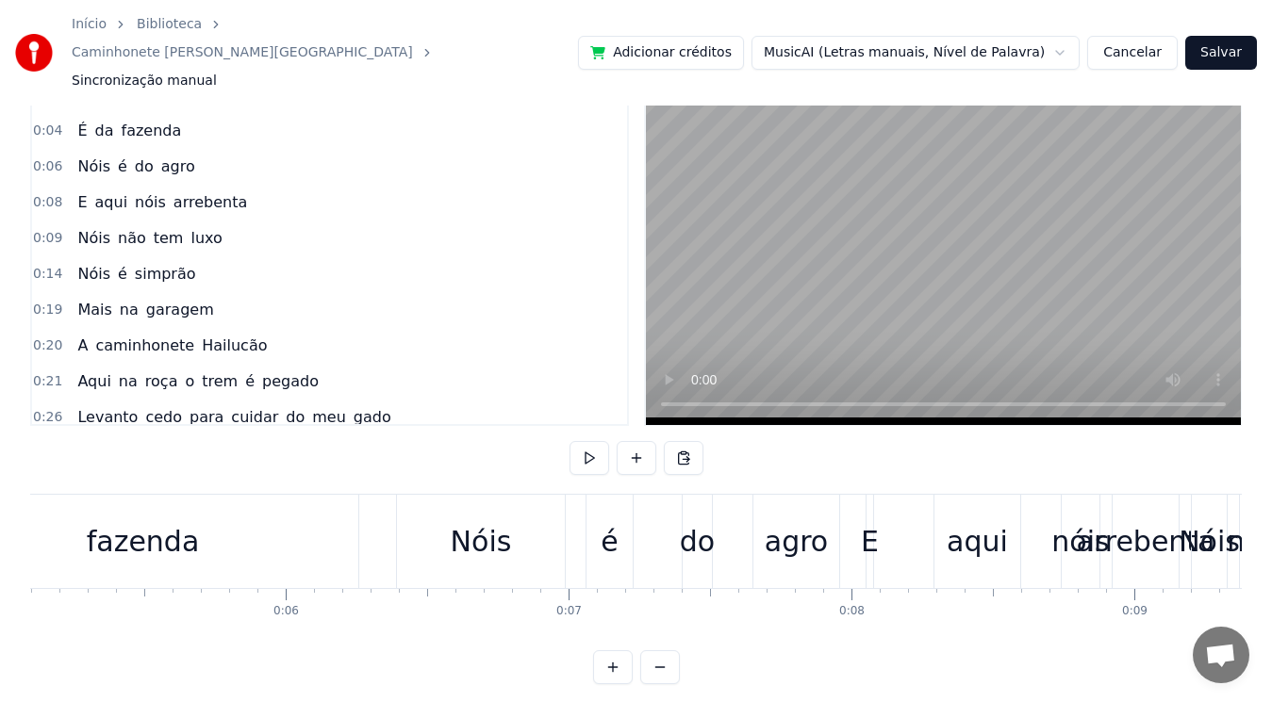
click at [495, 537] on div "Nóis" at bounding box center [481, 541] width 168 height 93
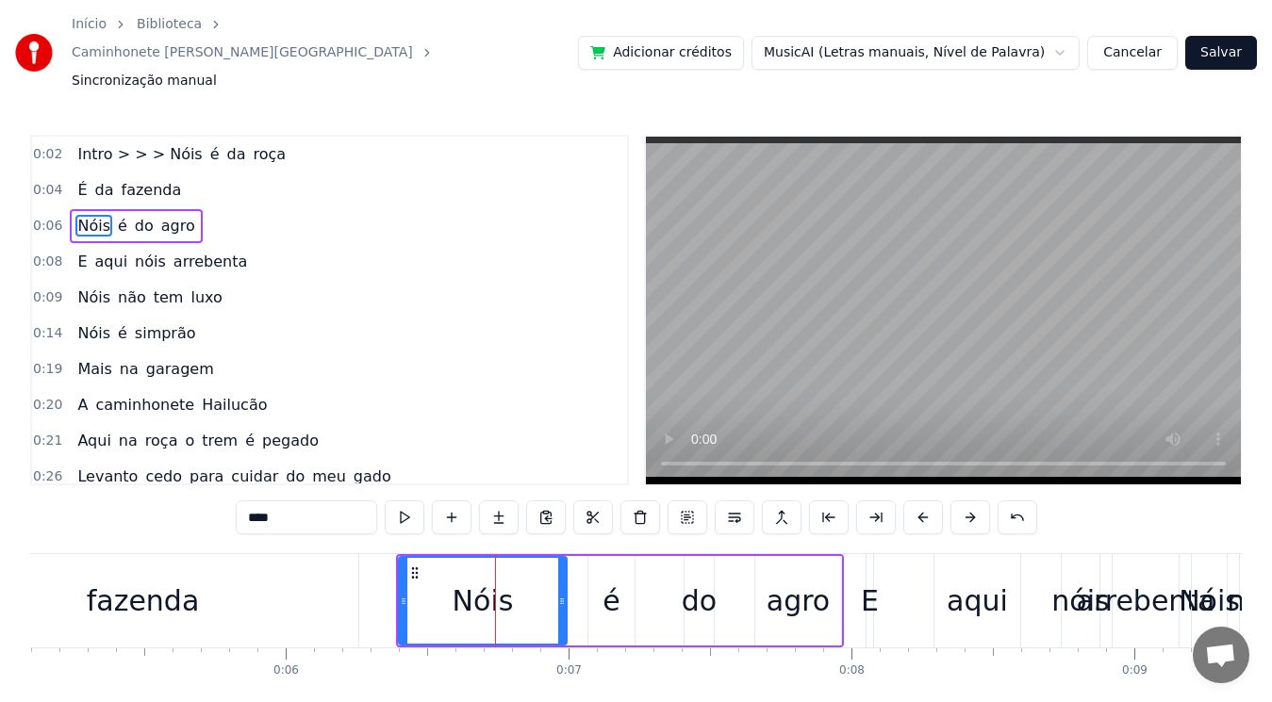
scroll to position [0, 0]
click at [623, 577] on div "é" at bounding box center [611, 602] width 46 height 90
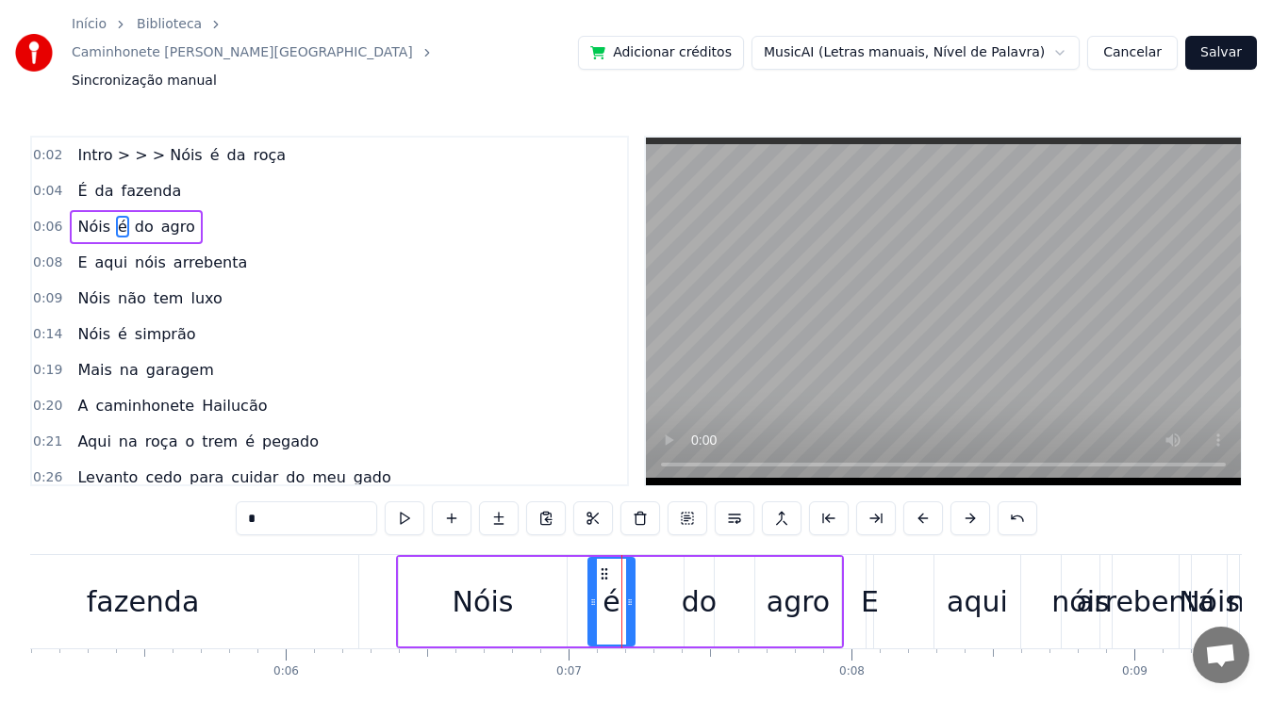
click at [693, 581] on div "do" at bounding box center [699, 602] width 35 height 42
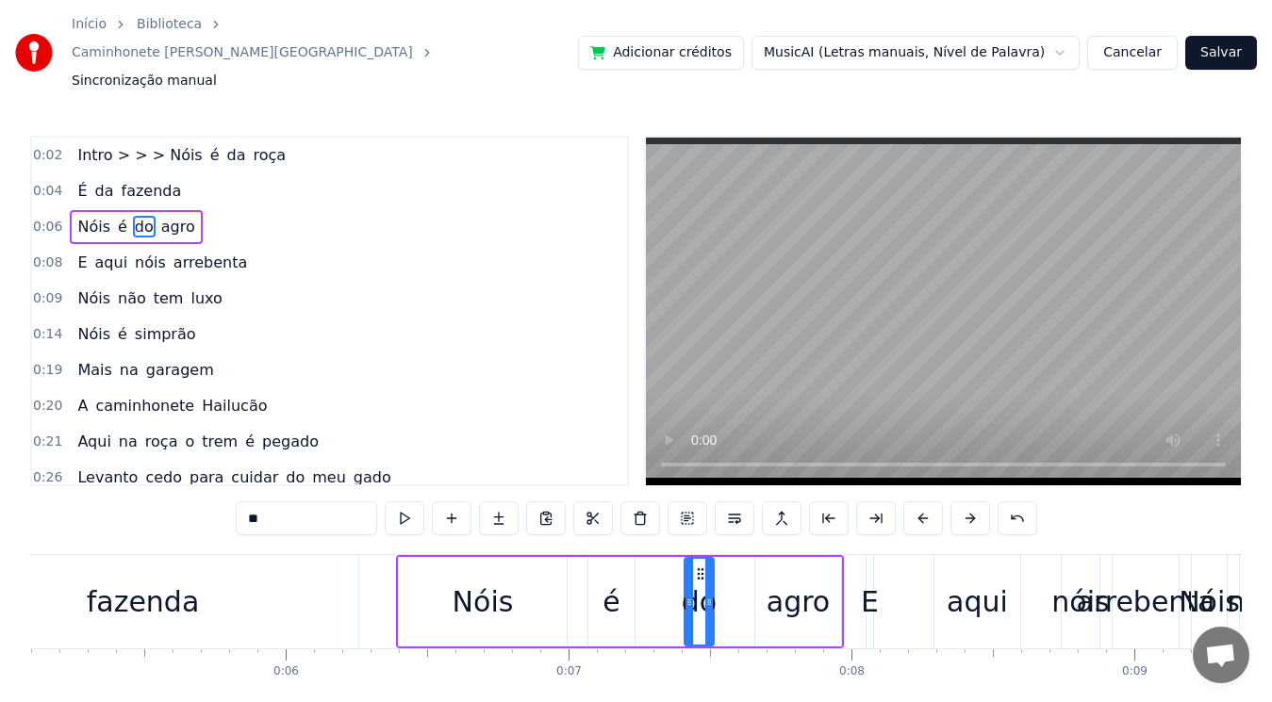
click at [593, 524] on div "0:02 Intro > > > Nóis é [PERSON_NAME] 0:04 É da fazenda 0:06 Nóis é do agro 0:0…" at bounding box center [635, 441] width 1211 height 610
click at [410, 557] on div "Nóis" at bounding box center [483, 602] width 168 height 90
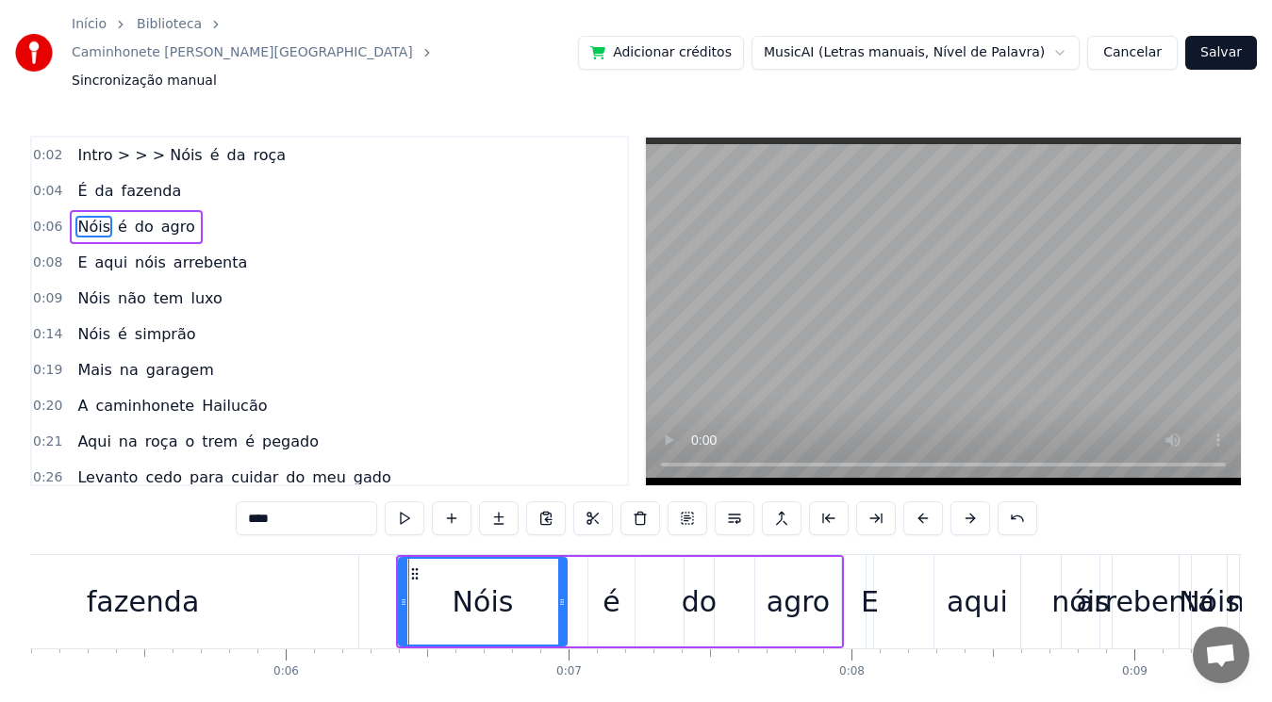
click at [829, 557] on div "agro" at bounding box center [798, 602] width 86 height 90
type input "****"
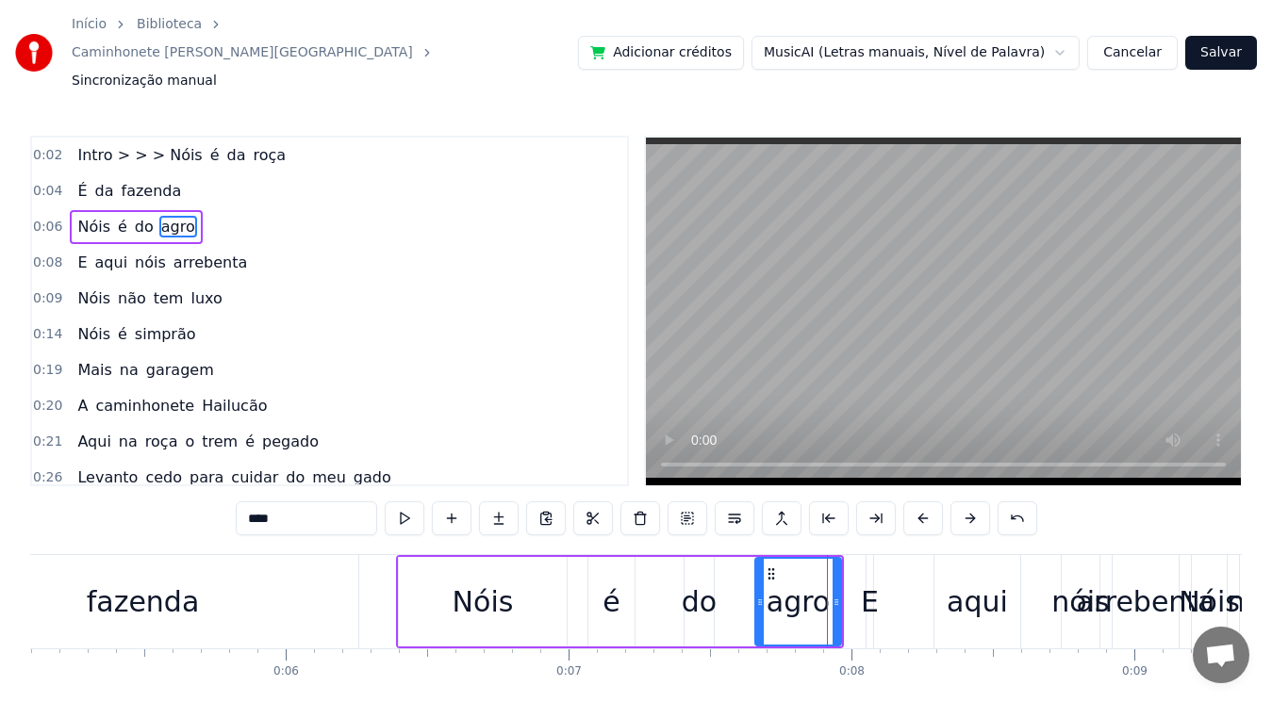
click at [651, 556] on div "Nóis é do agro" at bounding box center [620, 601] width 448 height 93
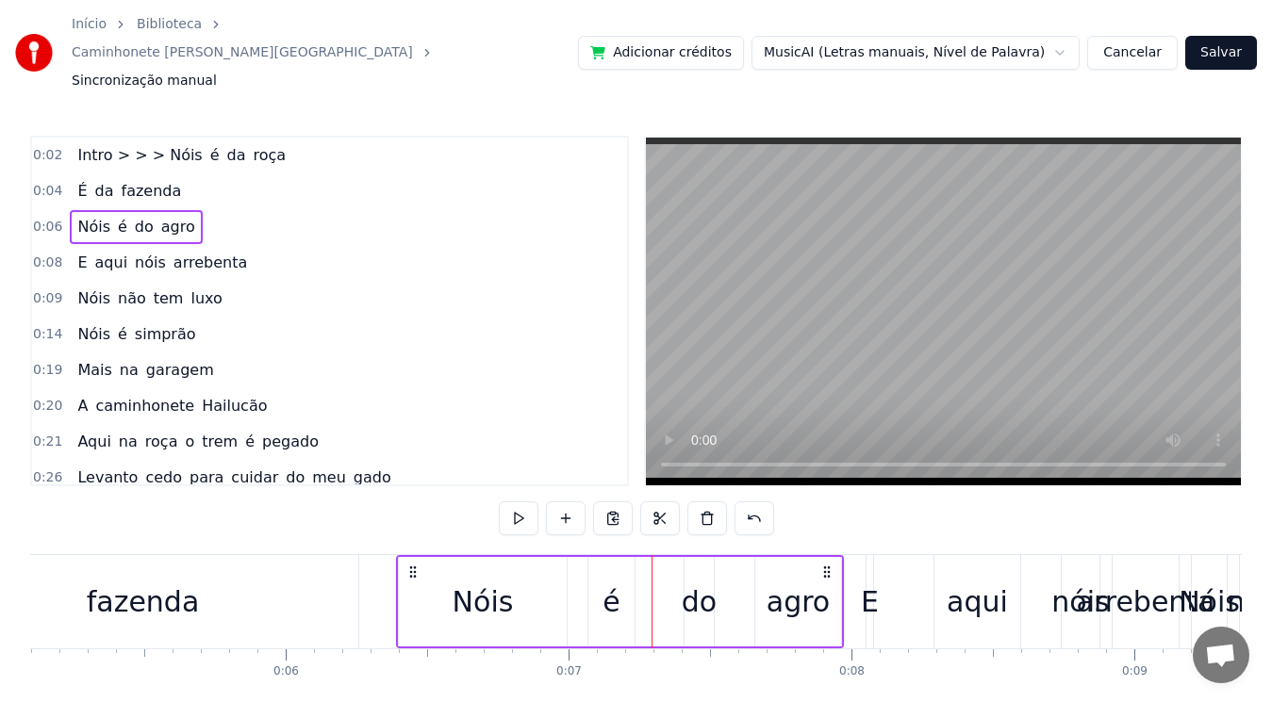
click at [594, 567] on div "é" at bounding box center [611, 602] width 46 height 90
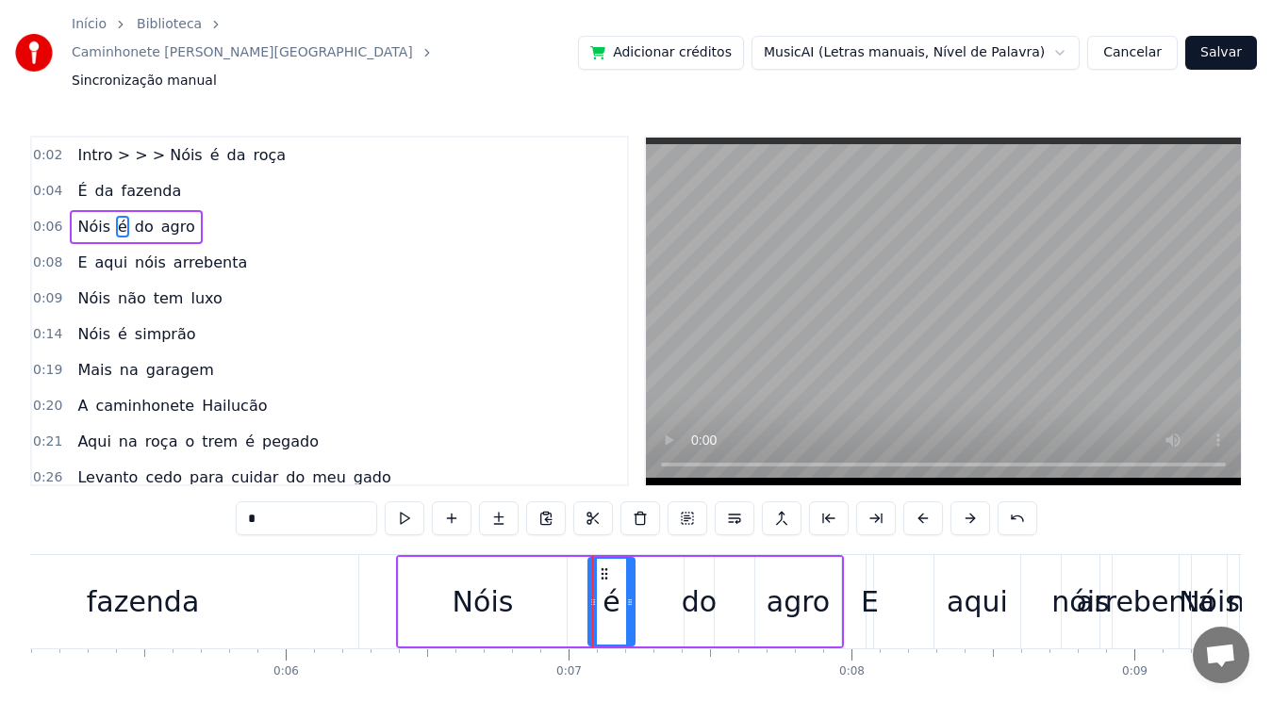
click at [334, 555] on div "fazenda" at bounding box center [142, 601] width 431 height 93
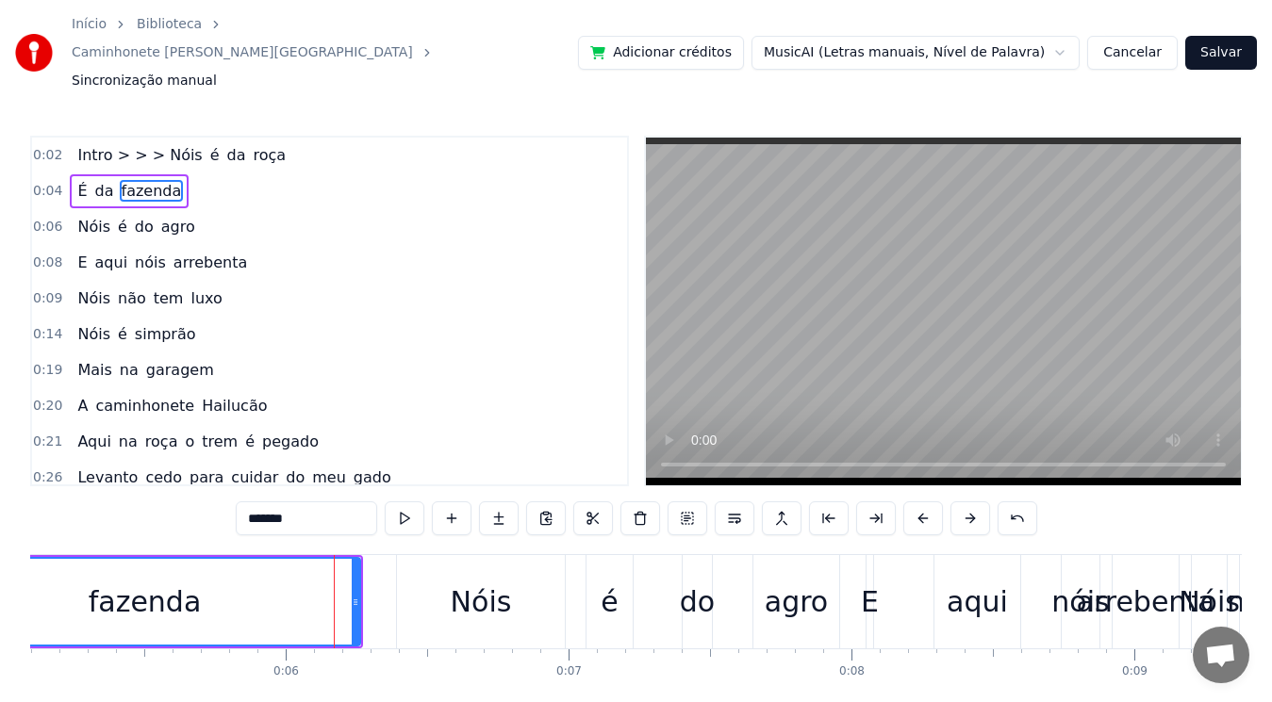
click at [441, 569] on div "Nóis" at bounding box center [481, 601] width 168 height 93
type input "****"
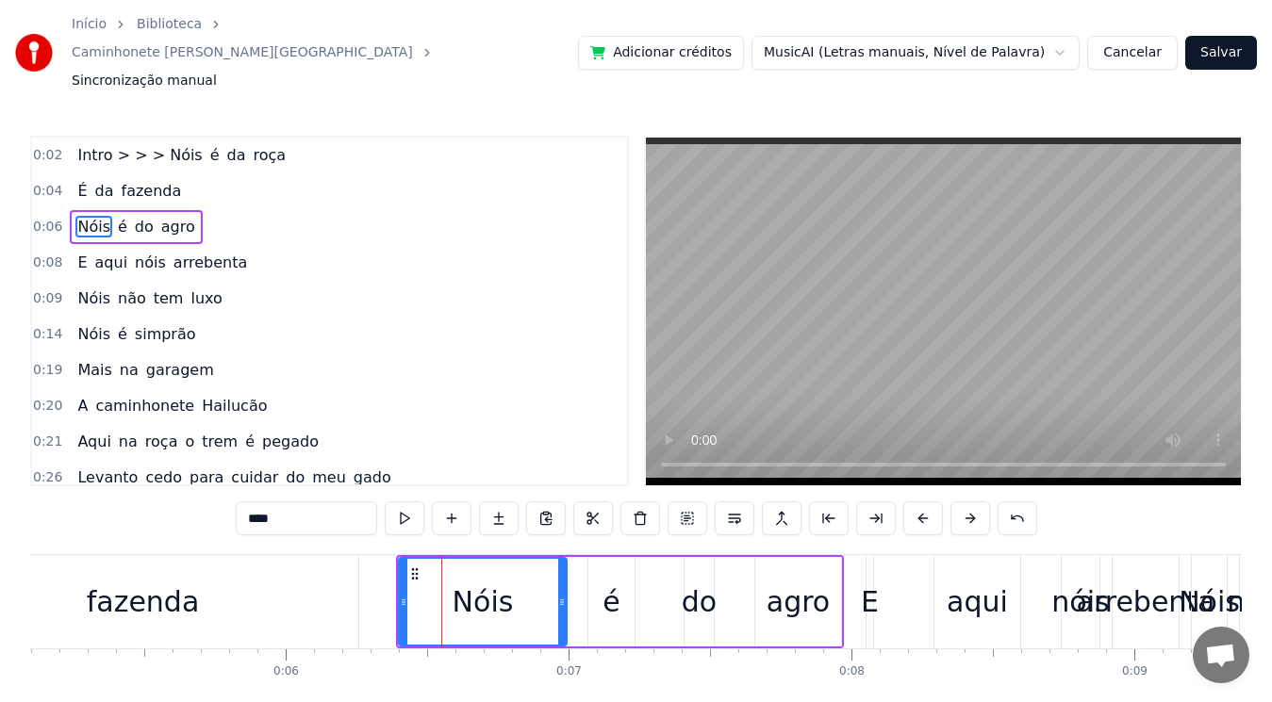
click at [164, 210] on div "Nóis é do agro" at bounding box center [136, 227] width 132 height 34
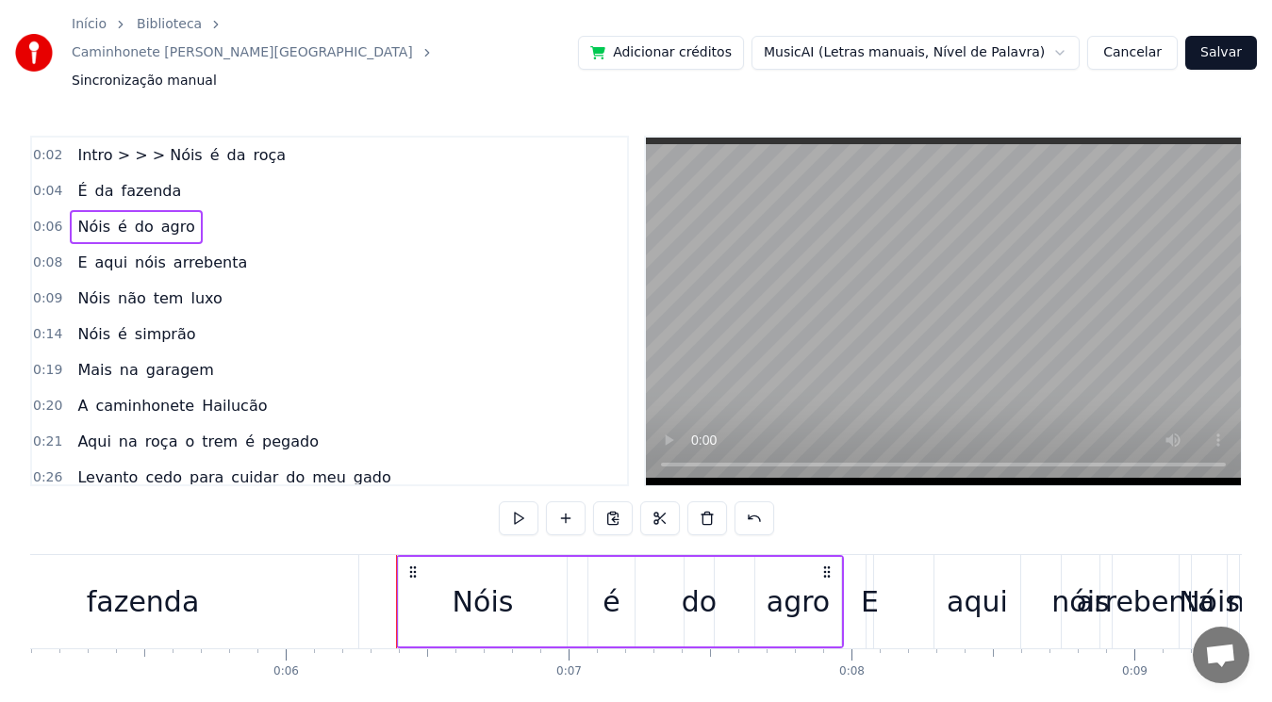
click at [480, 557] on div "Nóis" at bounding box center [483, 602] width 168 height 90
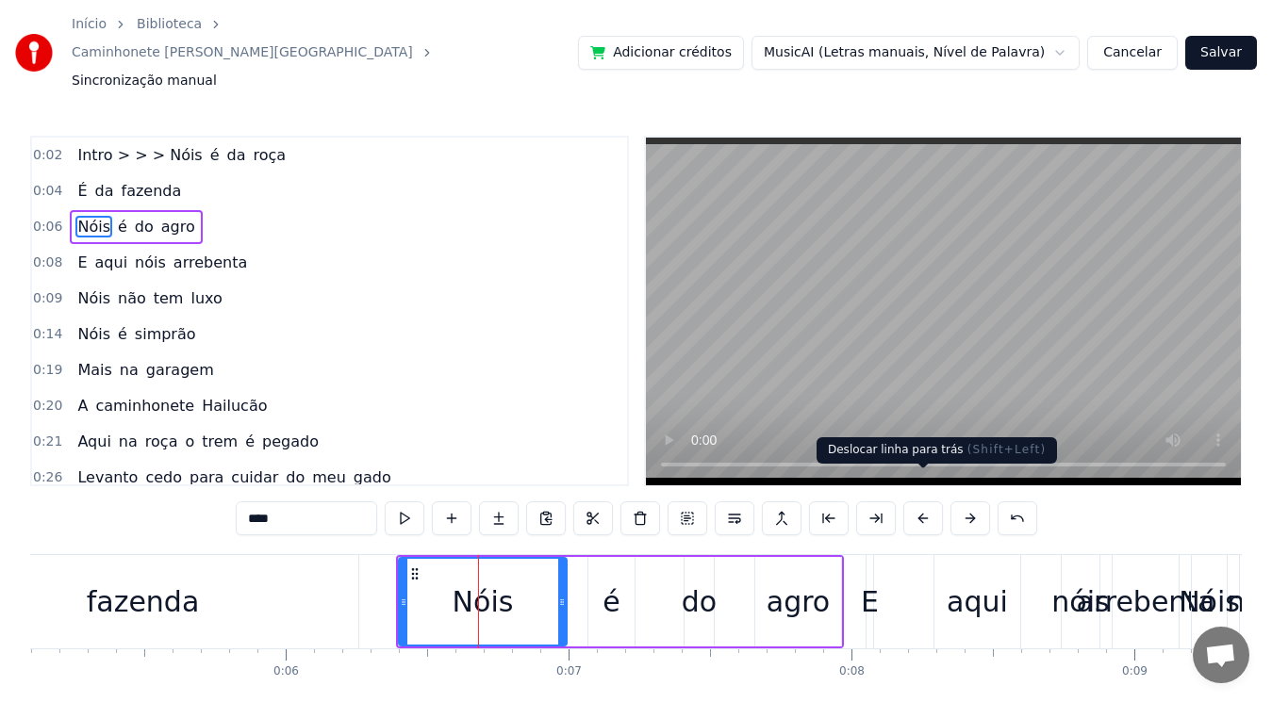
click at [917, 502] on button at bounding box center [923, 519] width 40 height 34
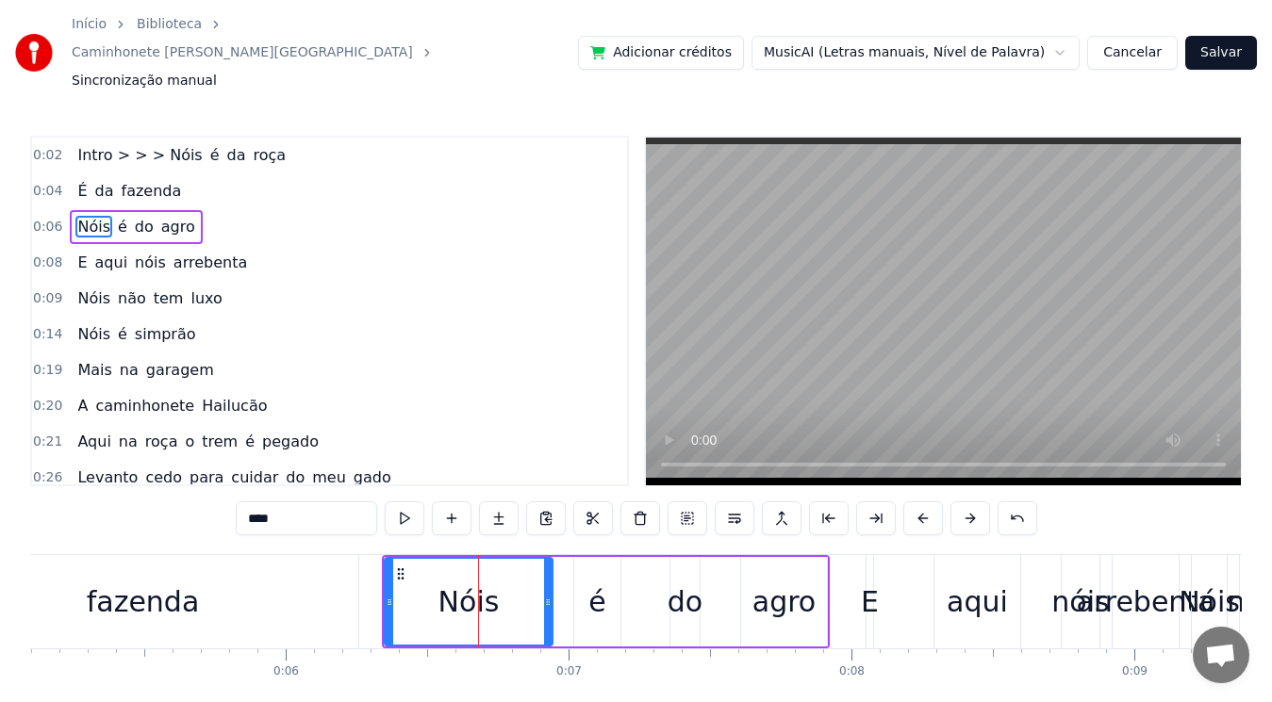
click at [751, 576] on div "agro" at bounding box center [784, 602] width 86 height 90
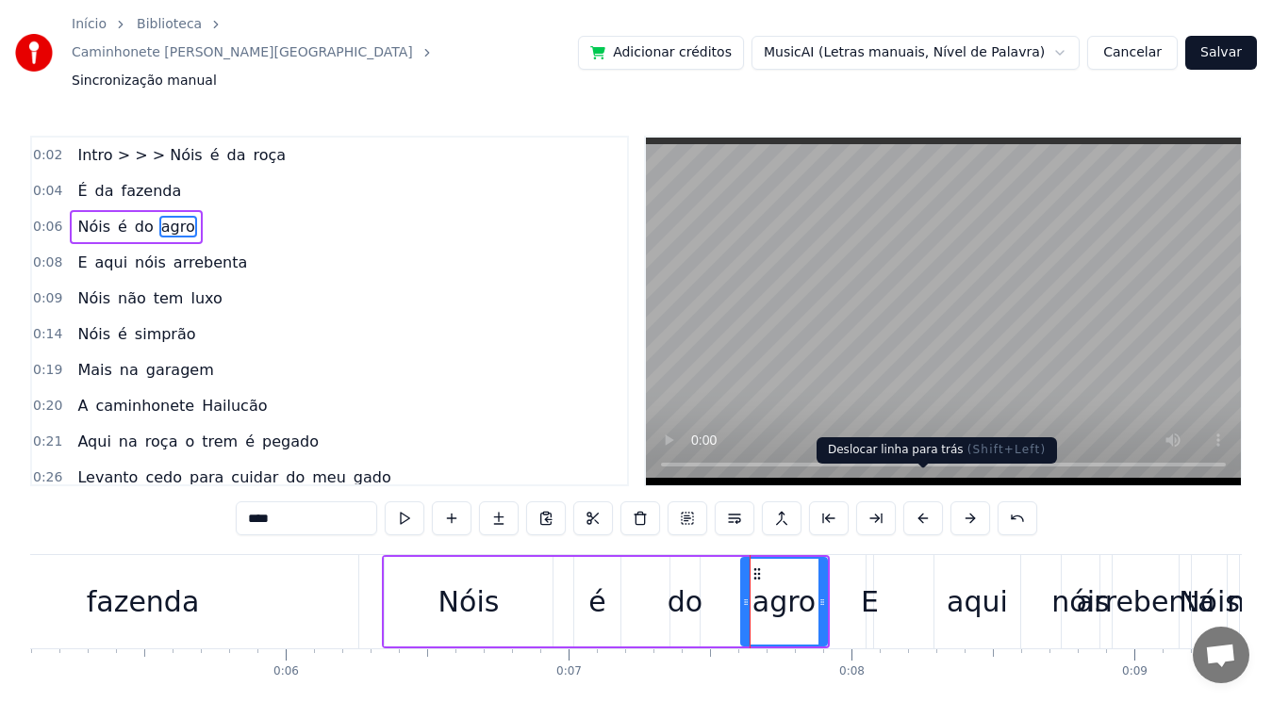
click at [916, 502] on button at bounding box center [923, 519] width 40 height 34
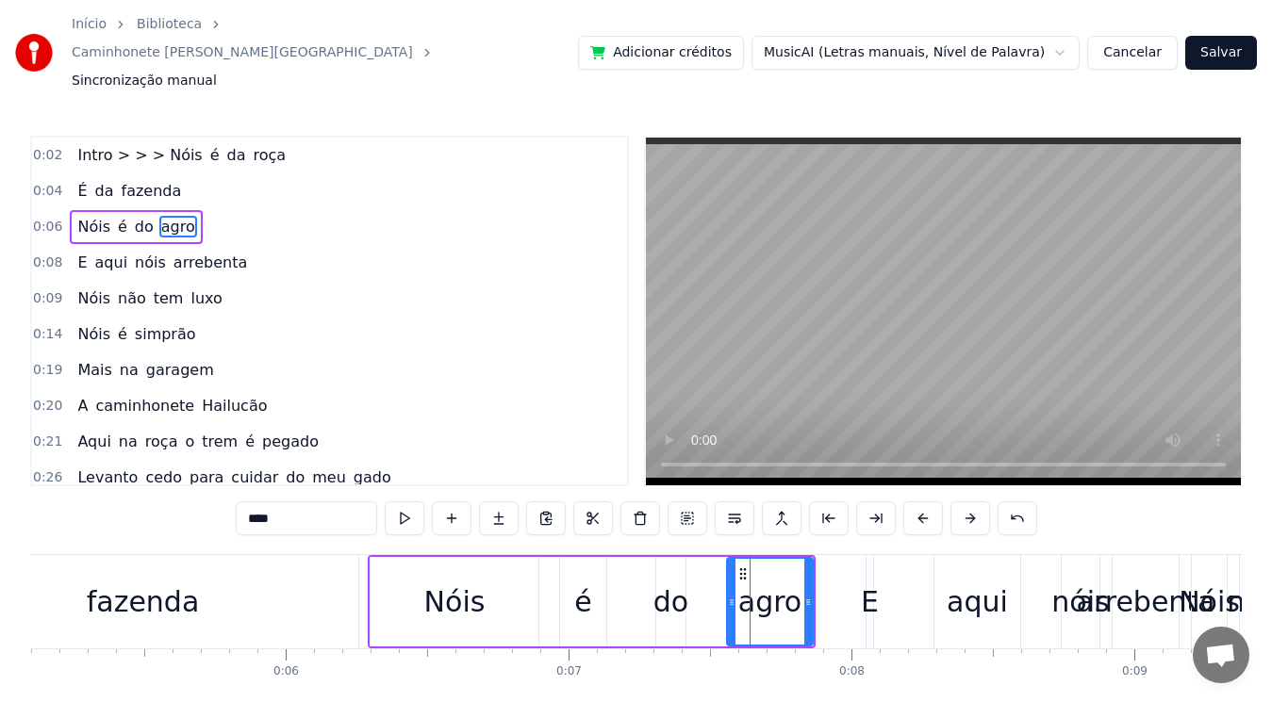
click at [160, 581] on div "fazenda" at bounding box center [143, 602] width 113 height 42
type input "*******"
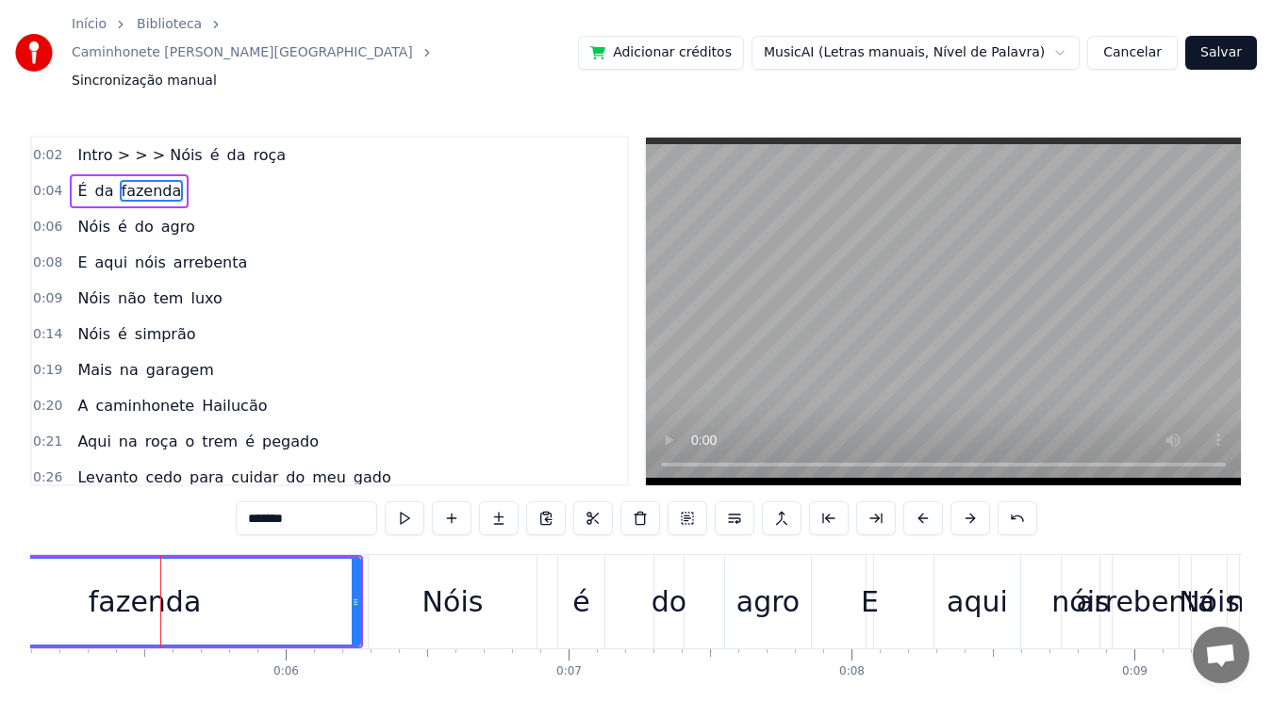
click at [367, 515] on div "0:02 Intro > > > Nóis é [PERSON_NAME] 0:04 É da fazenda 0:06 Nóis é do agro 0:0…" at bounding box center [635, 441] width 1211 height 610
click at [367, 514] on div "0:02 Intro > > > Nóis é [PERSON_NAME] 0:04 É da fazenda 0:06 Nóis é do agro 0:0…" at bounding box center [635, 441] width 1211 height 610
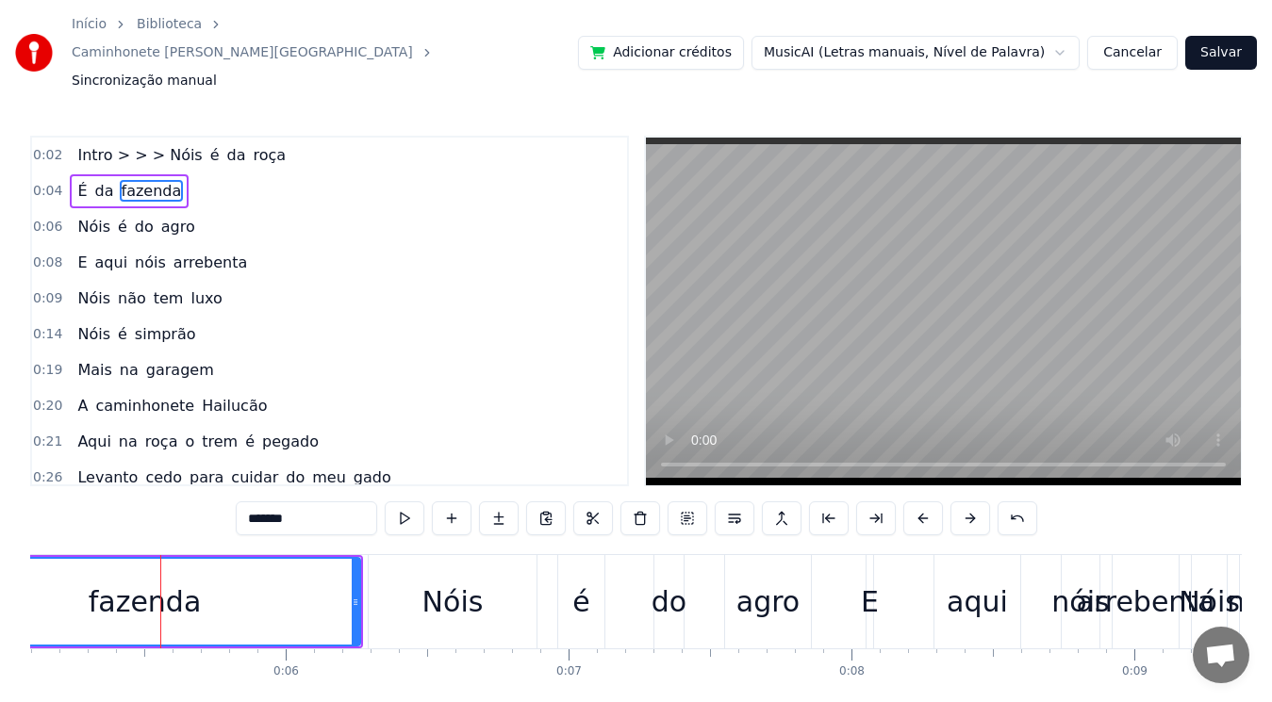
click at [375, 618] on div "Nóis" at bounding box center [453, 601] width 168 height 93
click at [161, 618] on div at bounding box center [160, 601] width 1 height 93
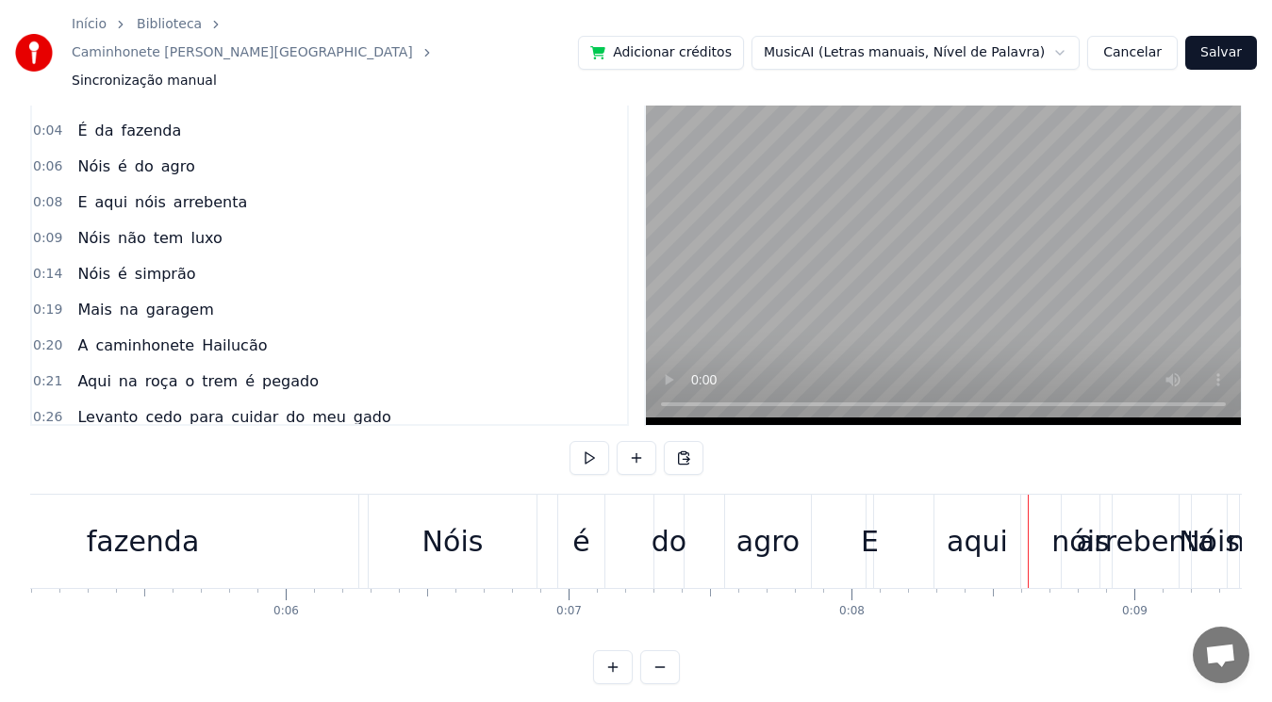
click at [757, 532] on div "agro" at bounding box center [767, 541] width 63 height 42
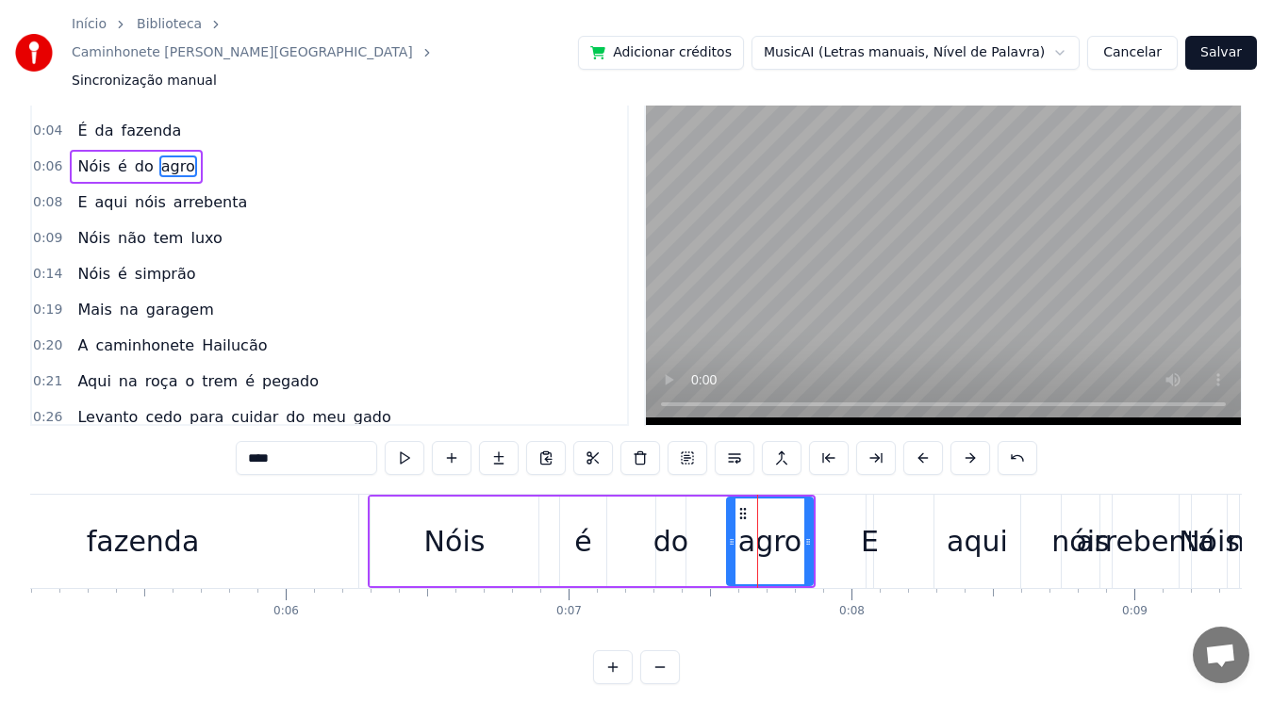
scroll to position [0, 0]
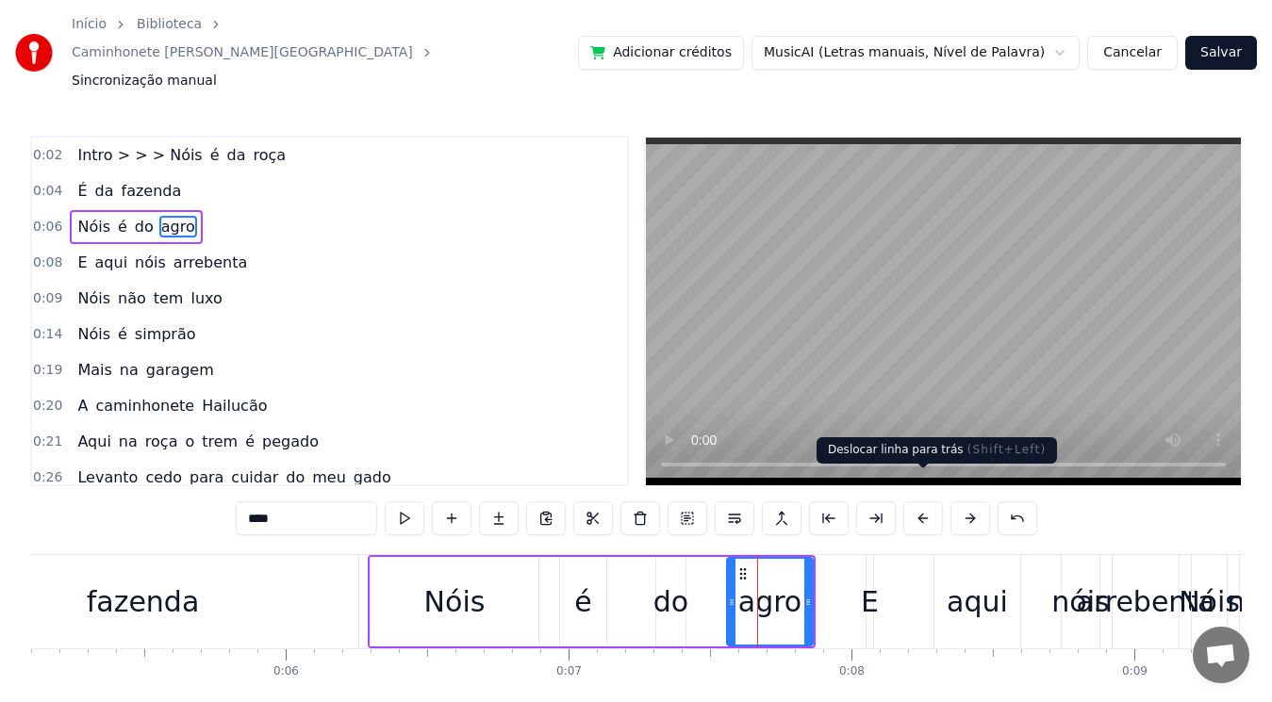
click at [920, 502] on button at bounding box center [923, 519] width 40 height 34
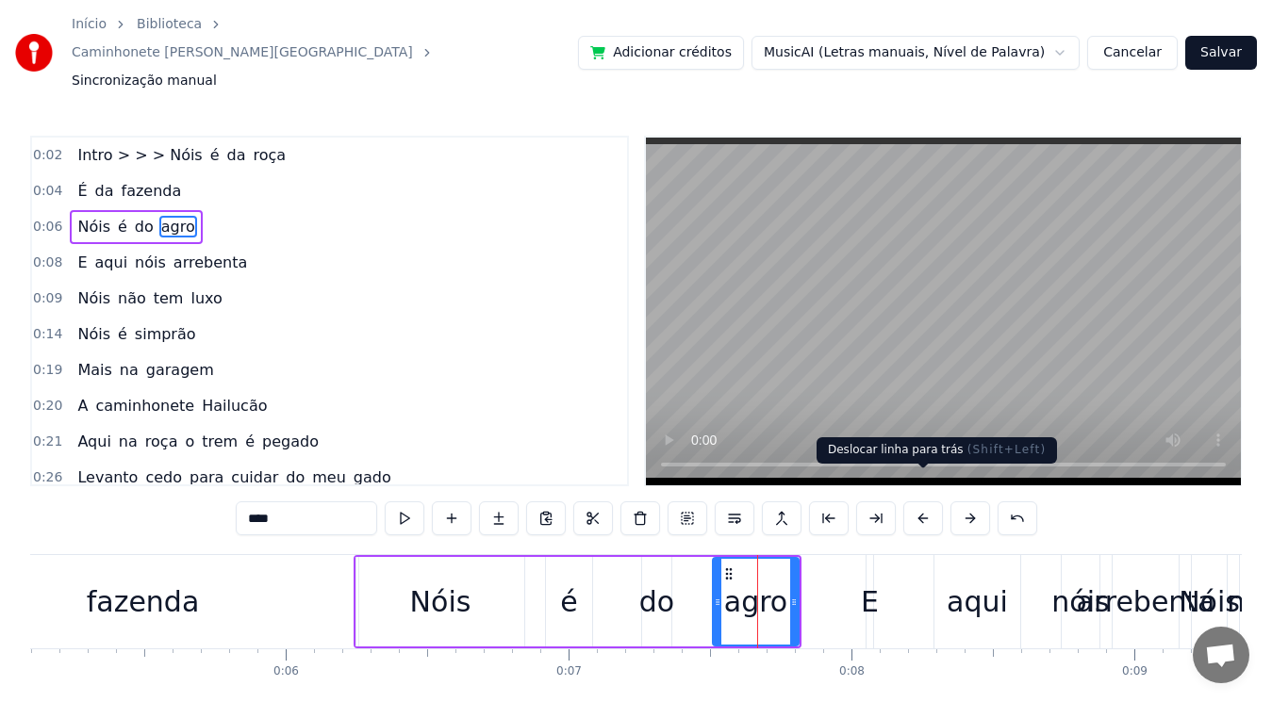
click at [922, 502] on button at bounding box center [923, 519] width 40 height 34
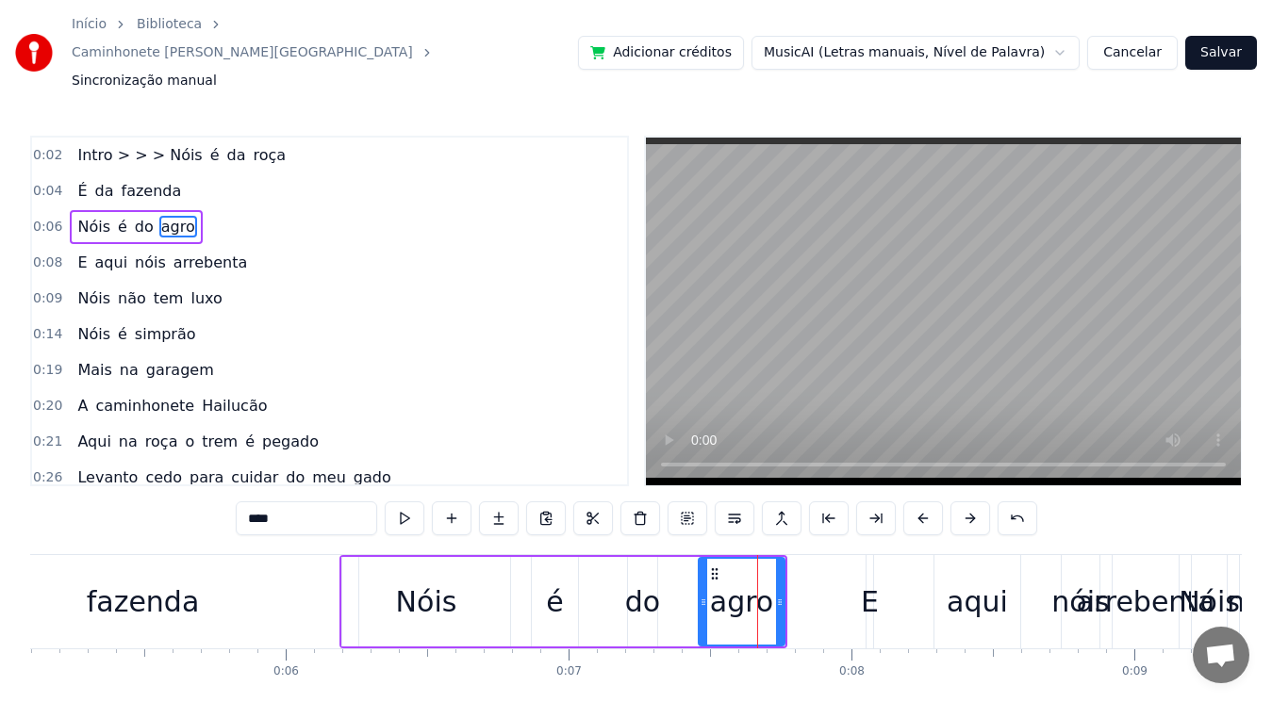
click at [317, 518] on div "0:02 Intro > > > Nóis é [PERSON_NAME] 0:04 É da fazenda 0:06 Nóis é do agro 0:0…" at bounding box center [635, 441] width 1211 height 610
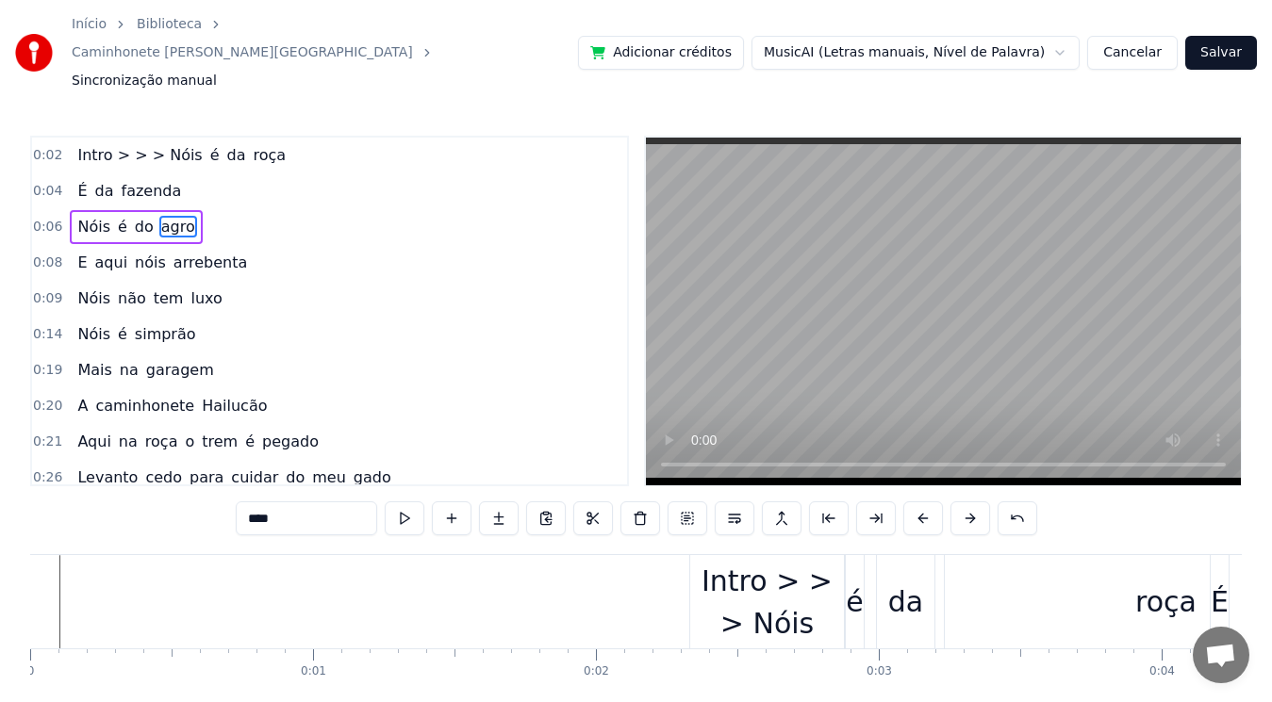
click at [348, 245] on div "0:08 E aqui nóis arrebenta" at bounding box center [329, 263] width 595 height 36
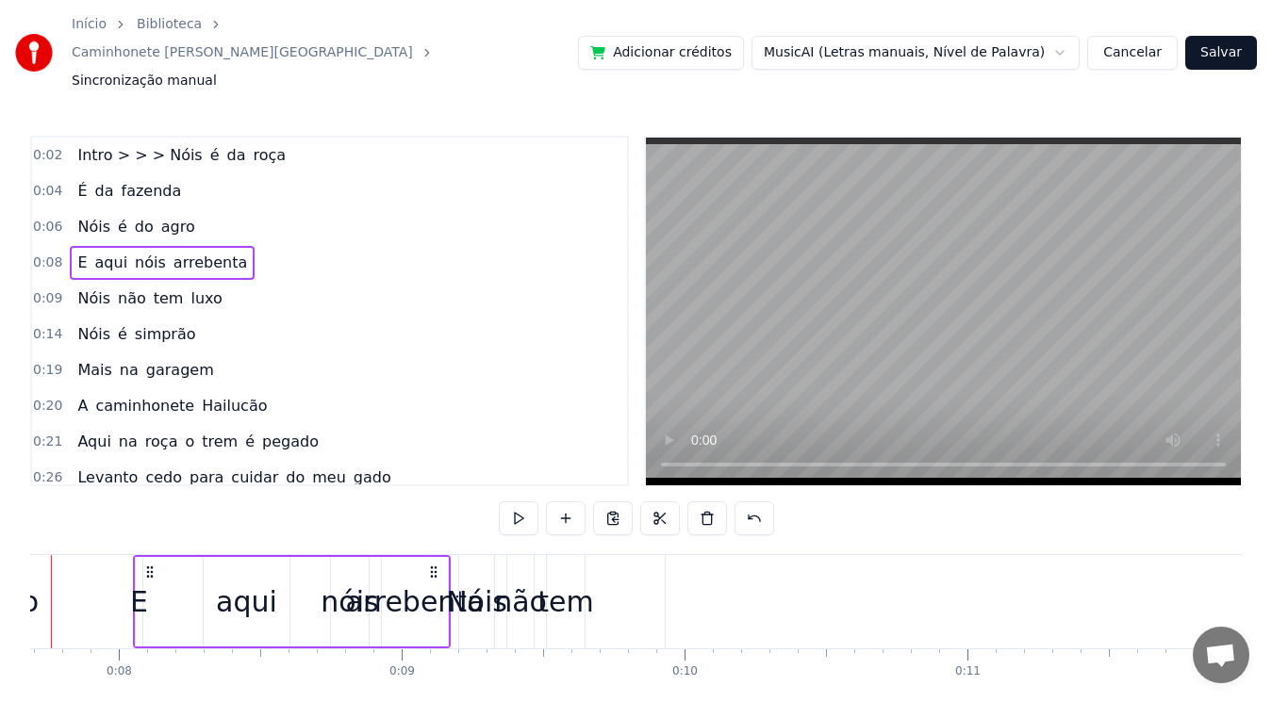
scroll to position [0, 2183]
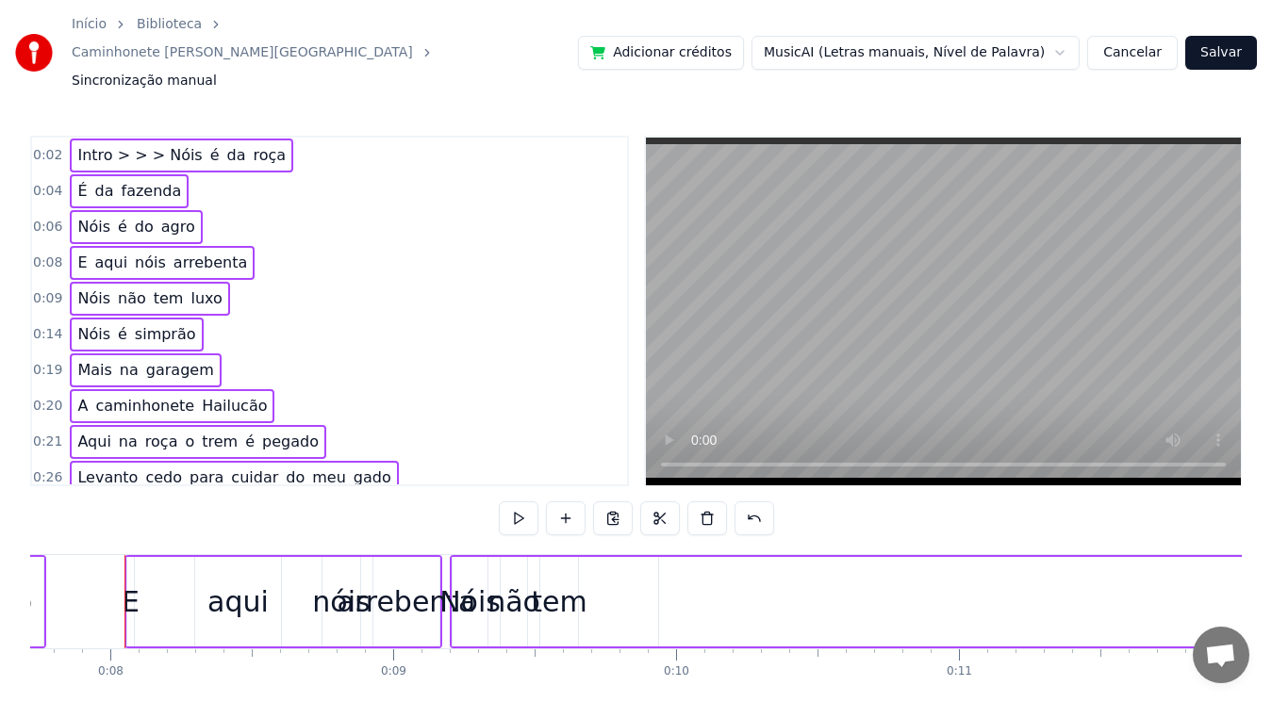
copy div "Lorem > > > Ipsu d si amet C ad elitsed Doei t in utla E dolo magn aliquaeni Ad…"
click at [1226, 39] on button "Salvar" at bounding box center [1221, 53] width 72 height 34
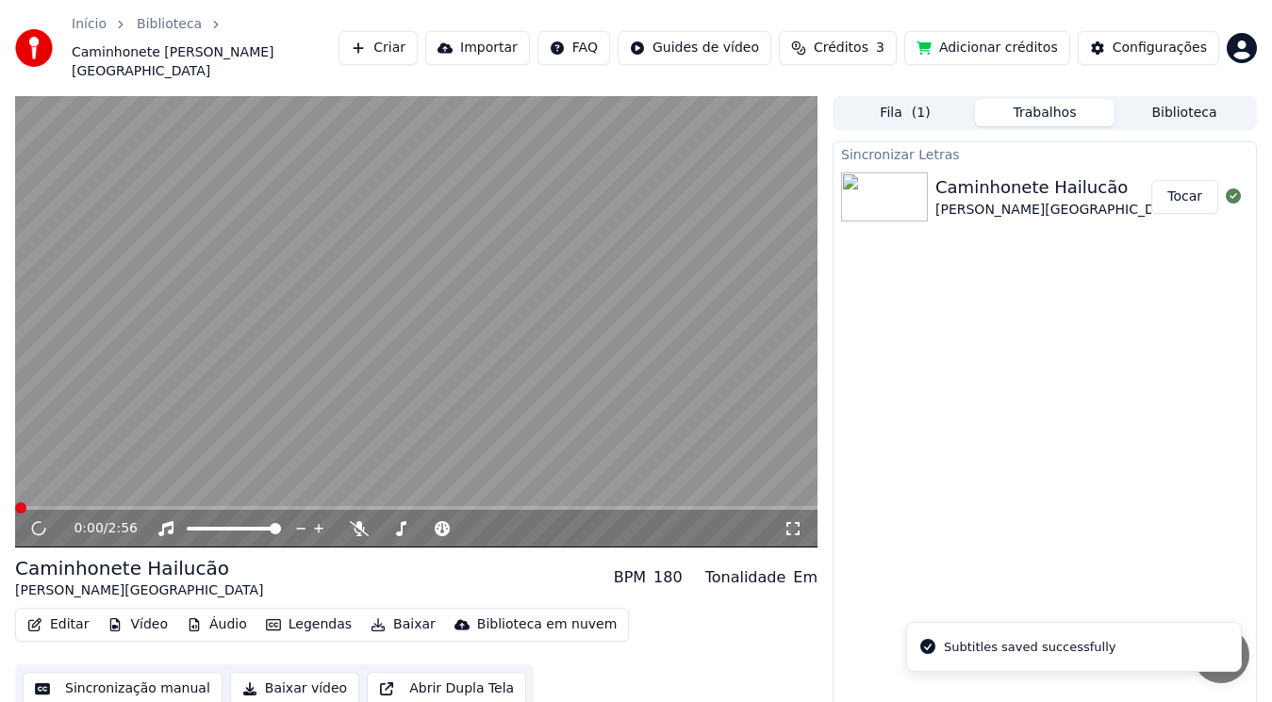
click at [947, 309] on div "Sincronizar Letras Caminhonete Hailucão [PERSON_NAME]" at bounding box center [1044, 439] width 424 height 597
click at [170, 510] on div "0:00 / 2:56" at bounding box center [416, 529] width 802 height 38
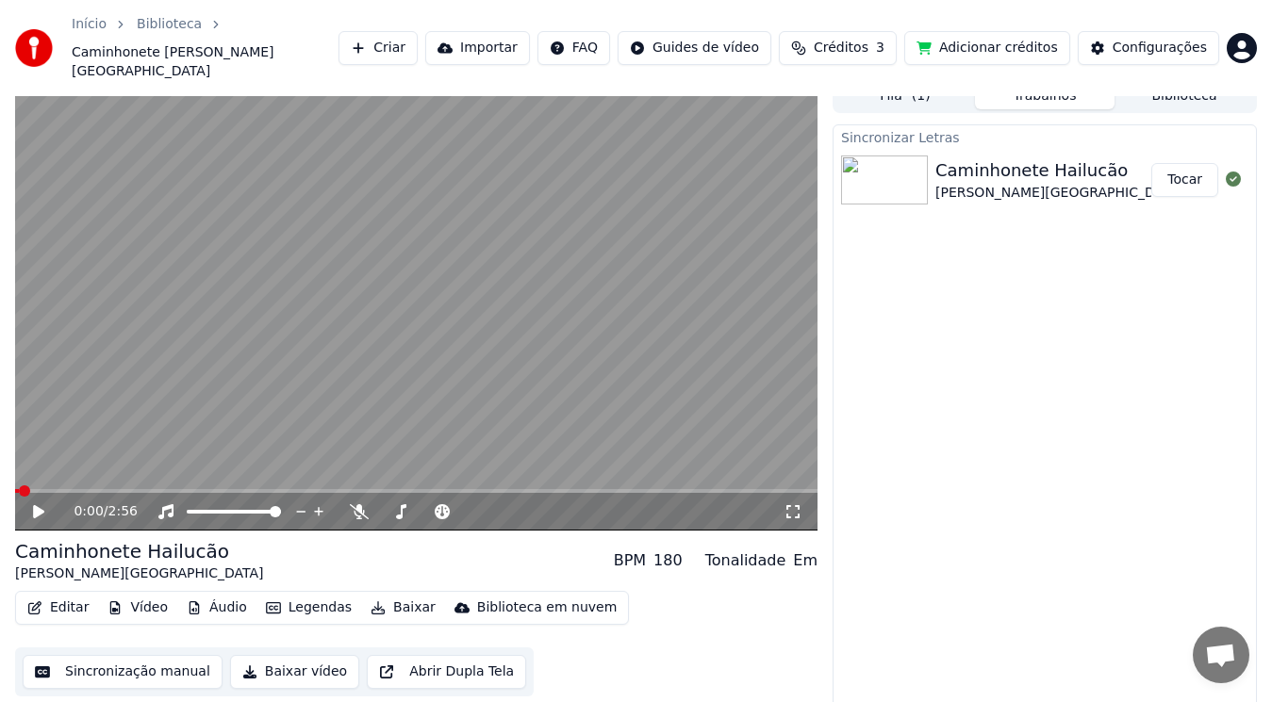
click at [37, 505] on icon at bounding box center [38, 511] width 11 height 13
click at [37, 506] on icon at bounding box center [38, 511] width 9 height 11
click at [15, 486] on span at bounding box center [20, 491] width 11 height 11
click at [39, 505] on icon at bounding box center [38, 511] width 11 height 13
